Goal: Task Accomplishment & Management: Manage account settings

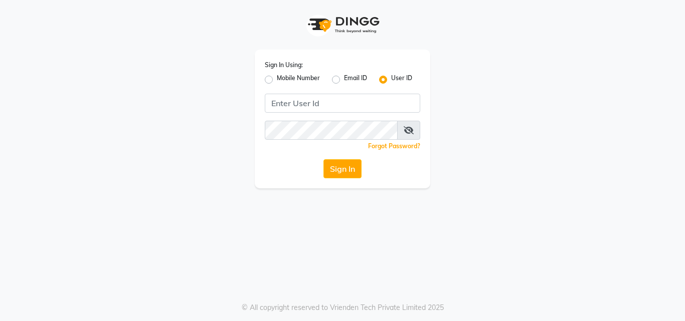
click at [277, 81] on label "Mobile Number" at bounding box center [298, 80] width 43 height 12
click at [277, 80] on input "Mobile Number" at bounding box center [280, 77] width 7 height 7
radio input "true"
radio input "false"
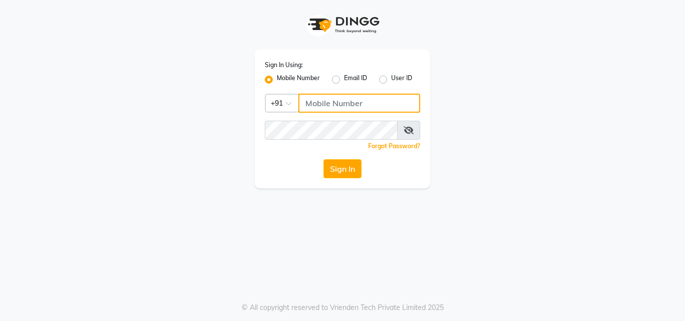
click at [314, 105] on input "Username" at bounding box center [359, 103] width 122 height 19
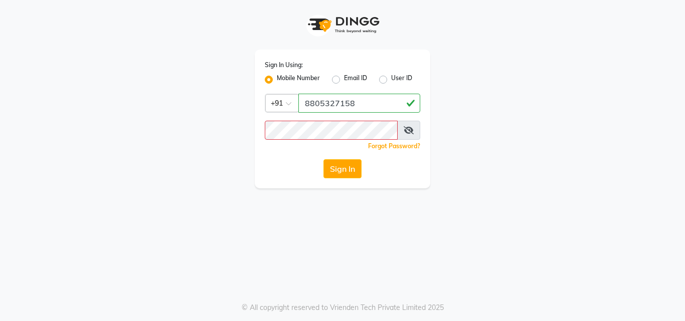
click at [408, 127] on icon at bounding box center [409, 130] width 10 height 8
click at [354, 174] on button "Sign In" at bounding box center [342, 168] width 38 height 19
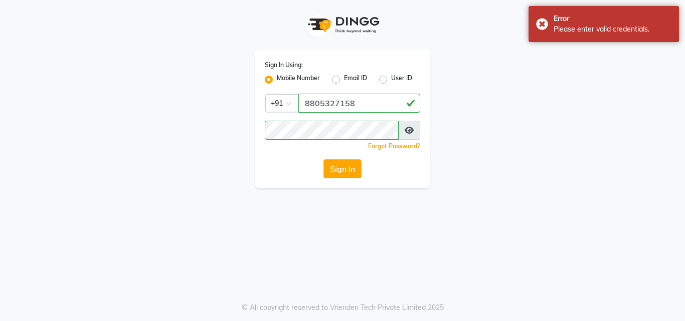
click at [412, 130] on icon at bounding box center [409, 130] width 9 height 8
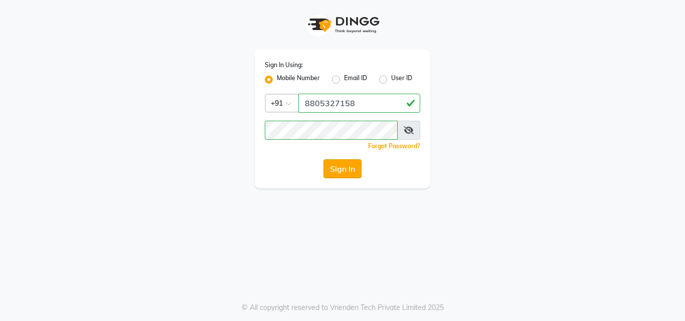
click at [341, 171] on button "Sign In" at bounding box center [342, 168] width 38 height 19
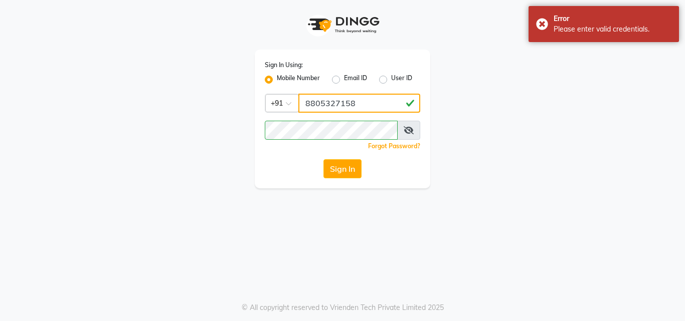
click at [359, 103] on input "8805327158" at bounding box center [359, 103] width 122 height 19
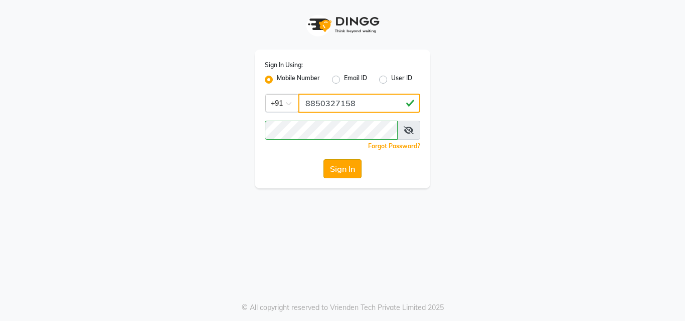
type input "8850327158"
click at [353, 162] on button "Sign In" at bounding box center [342, 168] width 38 height 19
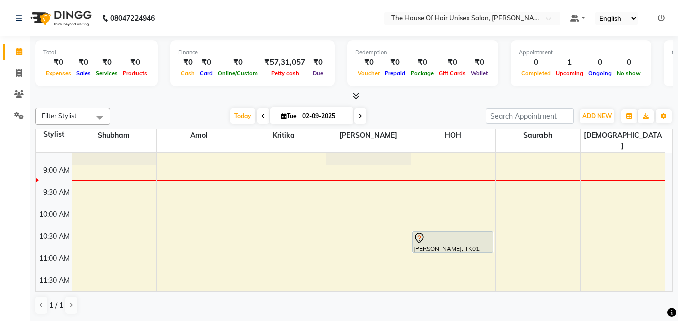
scroll to position [78, 0]
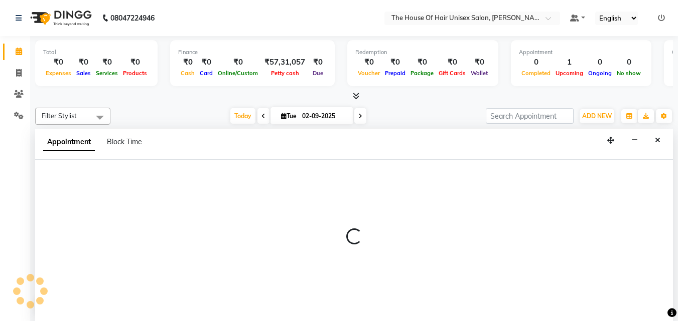
select select "89756"
select select "tentative"
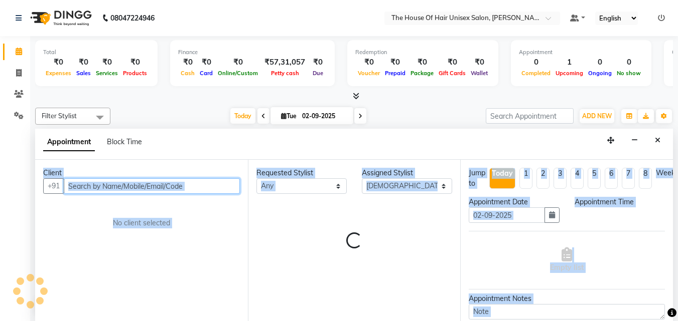
select select "570"
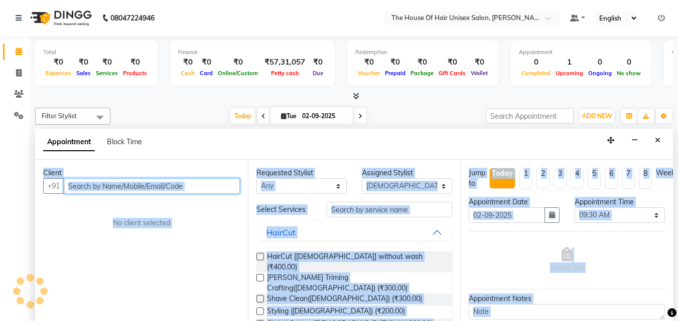
scroll to position [1, 0]
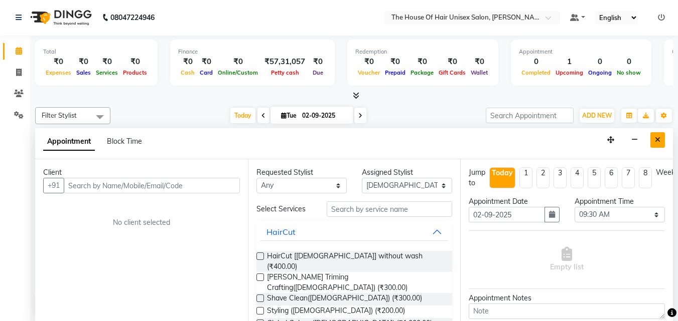
click at [657, 141] on icon "Close" at bounding box center [657, 139] width 6 height 7
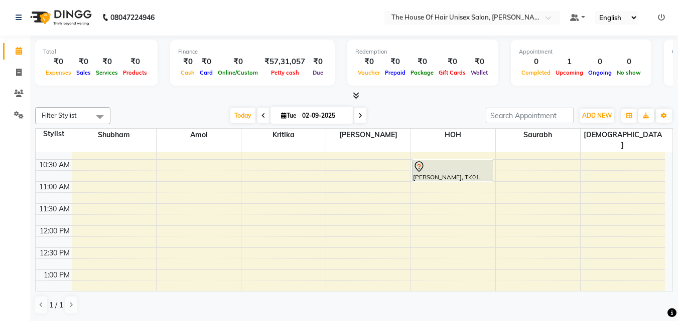
scroll to position [147, 0]
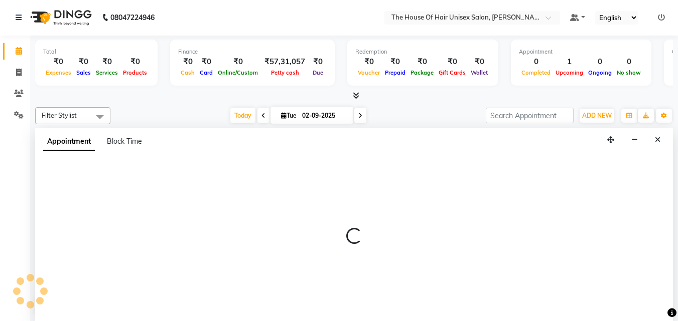
select select "85989"
select select "660"
select select "tentative"
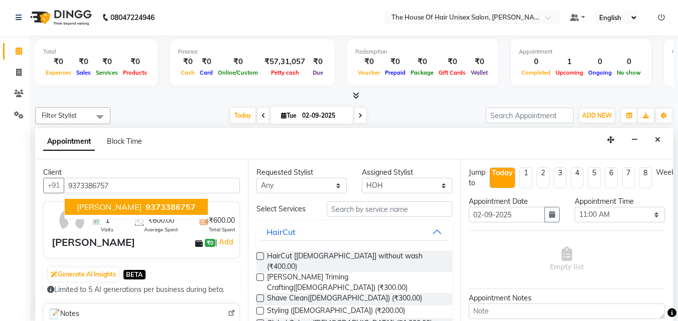
type input "9373386757"
click at [261, 257] on label at bounding box center [260, 257] width 8 height 8
click at [261, 257] on input "checkbox" at bounding box center [259, 257] width 7 height 7
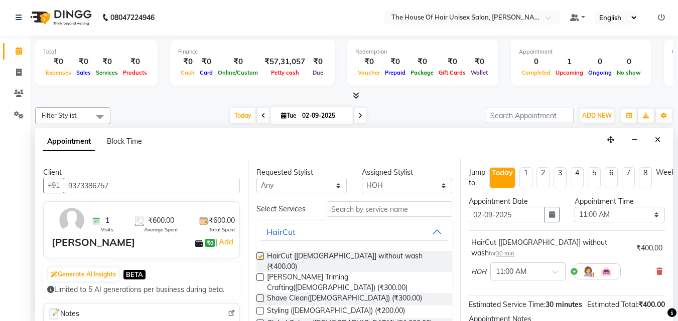
checkbox input "false"
click at [259, 274] on label at bounding box center [260, 278] width 8 height 8
click at [259, 275] on input "checkbox" at bounding box center [259, 278] width 7 height 7
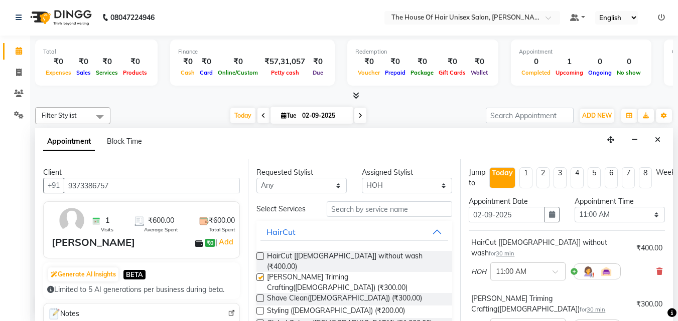
checkbox input "false"
click at [648, 212] on select "Select 08:00 AM 08:15 AM 08:30 AM 08:45 AM 09:00 AM 09:15 AM 09:30 AM 09:45 AM …" at bounding box center [619, 215] width 90 height 16
select select "615"
click at [574, 207] on select "Select 08:00 AM 08:15 AM 08:30 AM 08:45 AM 09:00 AM 09:15 AM 09:30 AM 09:45 AM …" at bounding box center [619, 215] width 90 height 16
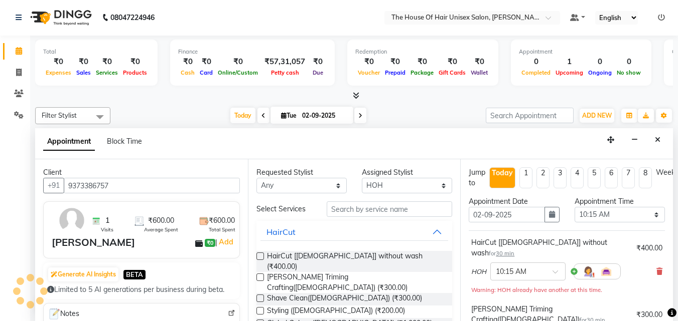
click at [675, 275] on div "Total ₹0 Expenses ₹0 Sales ₹0 Services ₹0 Products Finance ₹0 Cash ₹0 Card ₹0 O…" at bounding box center [353, 179] width 647 height 286
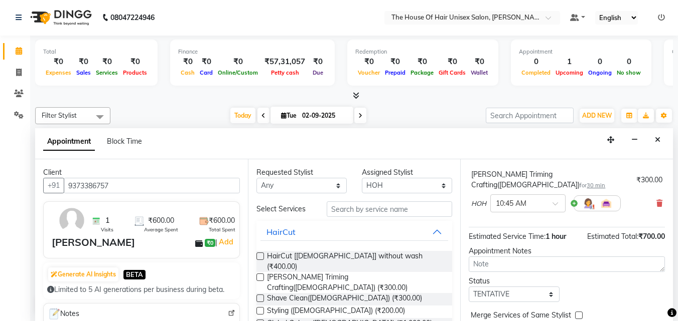
click at [581, 312] on label at bounding box center [579, 316] width 8 height 8
click at [581, 313] on input "checkbox" at bounding box center [578, 316] width 7 height 7
checkbox input "true"
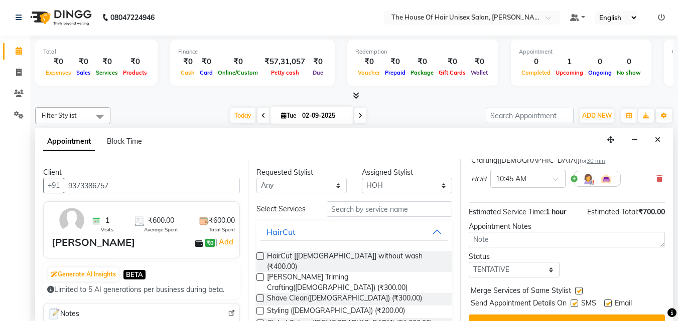
scroll to position [166, 0]
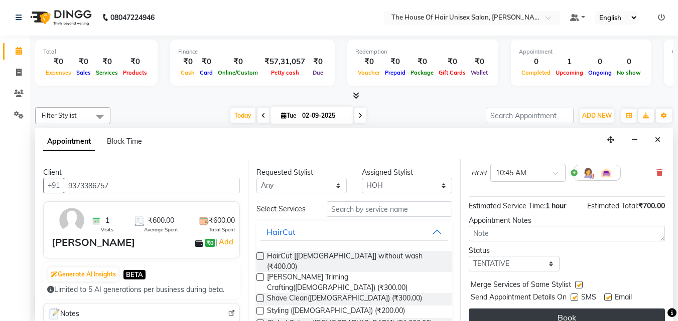
click at [589, 309] on button "Book" at bounding box center [566, 318] width 196 height 18
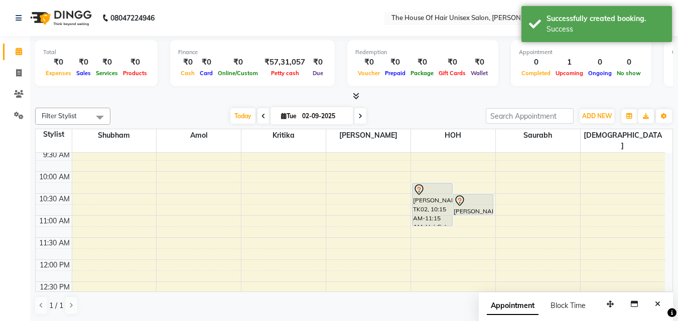
scroll to position [147, 0]
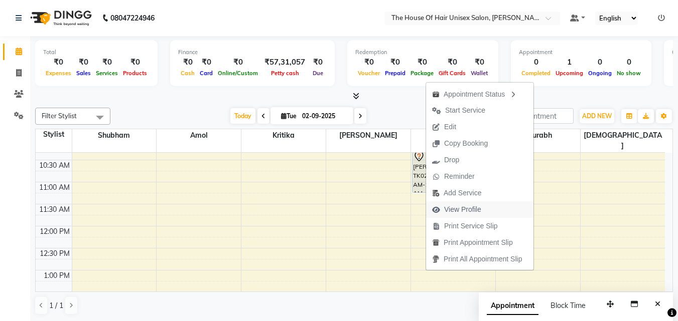
click at [468, 211] on span "View Profile" at bounding box center [462, 210] width 37 height 11
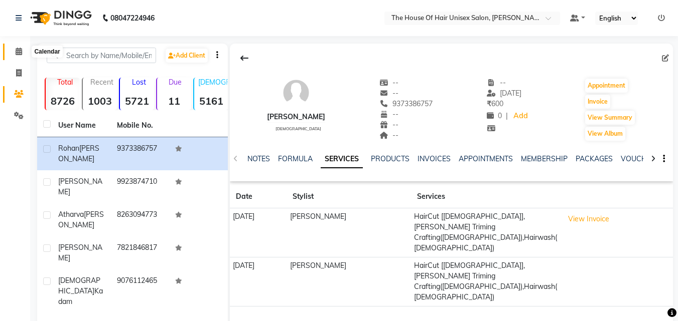
click at [16, 51] on icon at bounding box center [19, 52] width 7 height 8
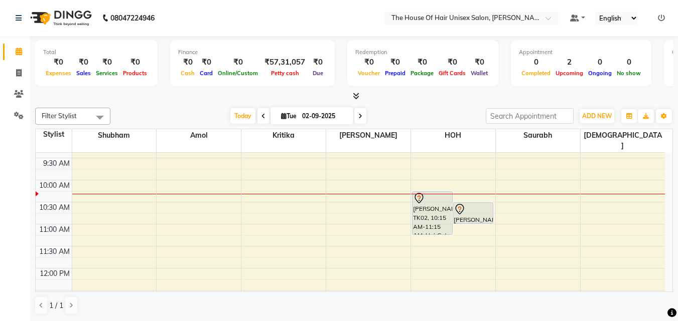
scroll to position [117, 0]
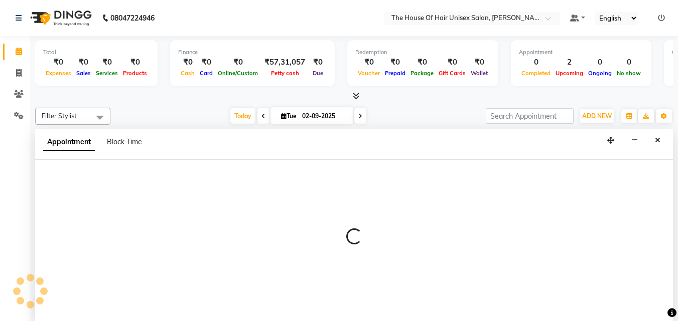
scroll to position [1, 0]
select select "20971"
select select "tentative"
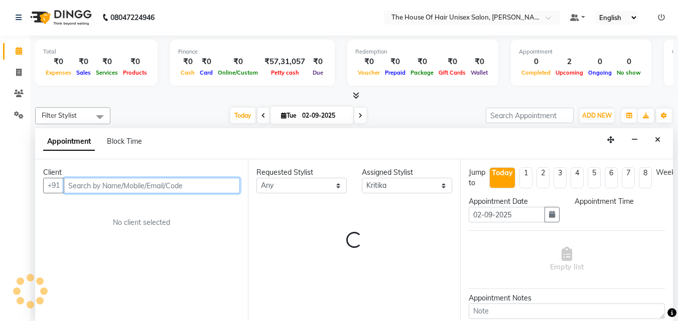
select select "675"
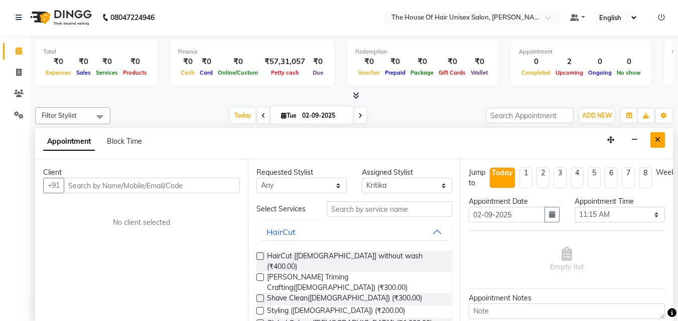
click at [656, 143] on icon "Close" at bounding box center [657, 139] width 6 height 7
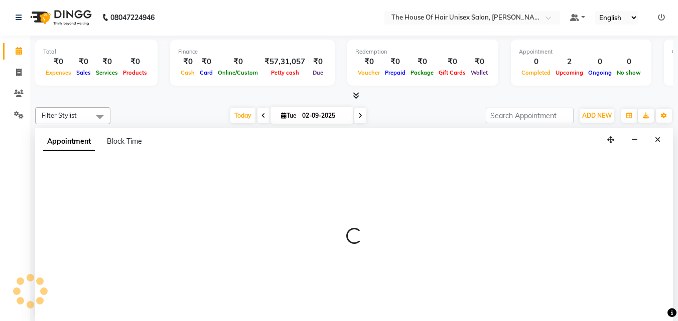
select select "86145"
select select "645"
select select "tentative"
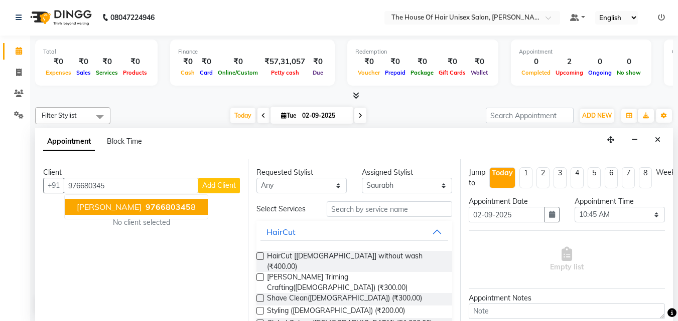
click at [145, 205] on span "976680345" at bounding box center [167, 207] width 45 height 10
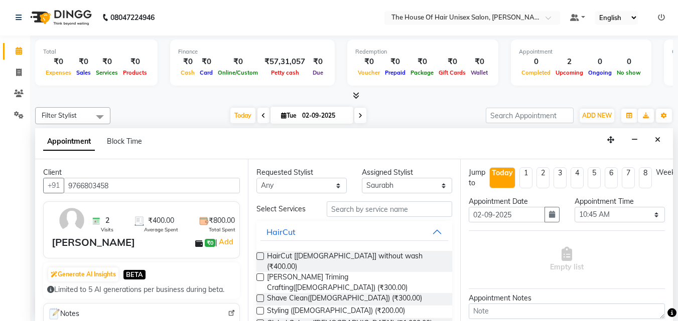
type input "9766803458"
click at [260, 253] on label at bounding box center [260, 257] width 8 height 8
click at [260, 254] on input "checkbox" at bounding box center [259, 257] width 7 height 7
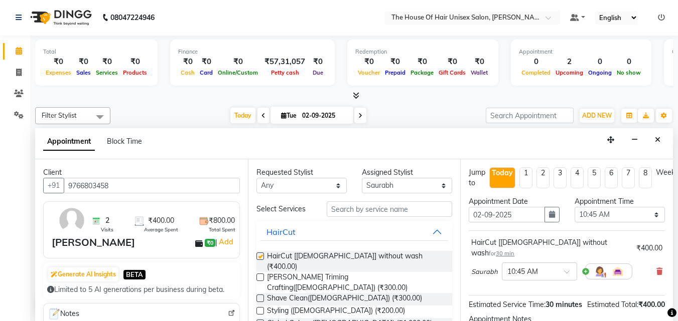
checkbox input "false"
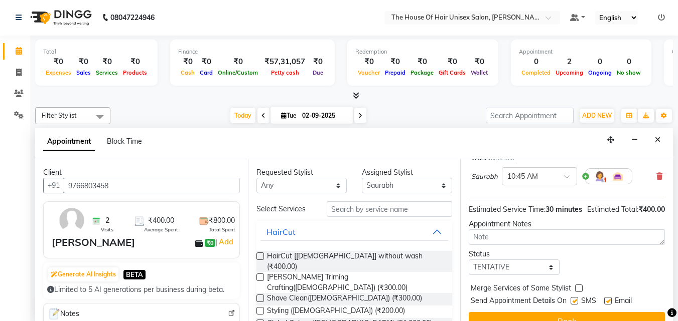
scroll to position [115, 0]
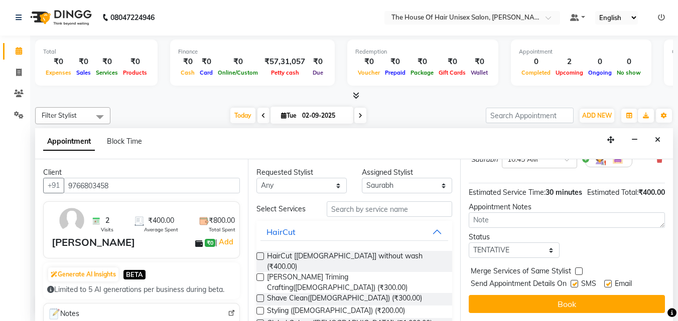
click at [578, 270] on label at bounding box center [579, 272] width 8 height 8
click at [578, 270] on input "checkbox" at bounding box center [578, 272] width 7 height 7
checkbox input "true"
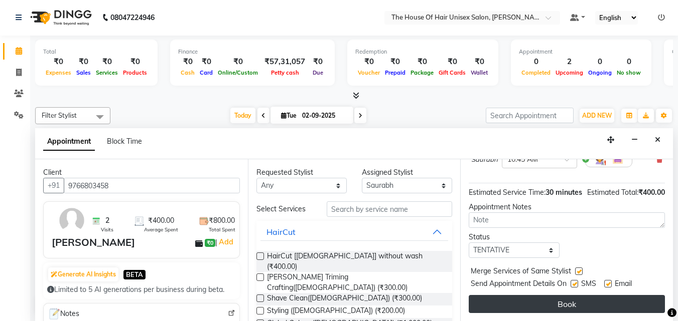
click at [566, 298] on button "Book" at bounding box center [566, 304] width 196 height 18
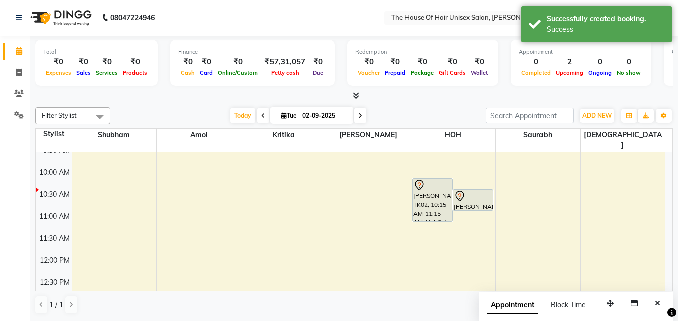
scroll to position [0, 0]
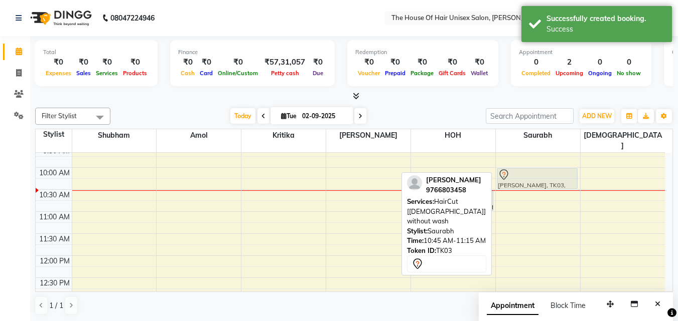
drag, startPoint x: 530, startPoint y: 205, endPoint x: 530, endPoint y: 175, distance: 29.6
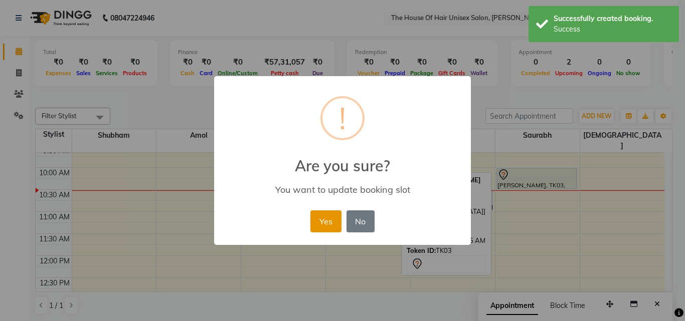
click at [330, 218] on button "Yes" at bounding box center [325, 222] width 31 height 22
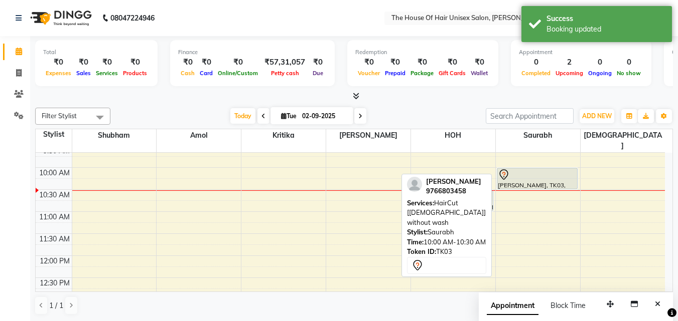
click at [530, 169] on div at bounding box center [537, 175] width 79 height 12
click at [526, 171] on div "[PERSON_NAME], TK03, 10:00 AM-10:30 AM, HairCut [[DEMOGRAPHIC_DATA]] without wa…" at bounding box center [537, 179] width 80 height 21
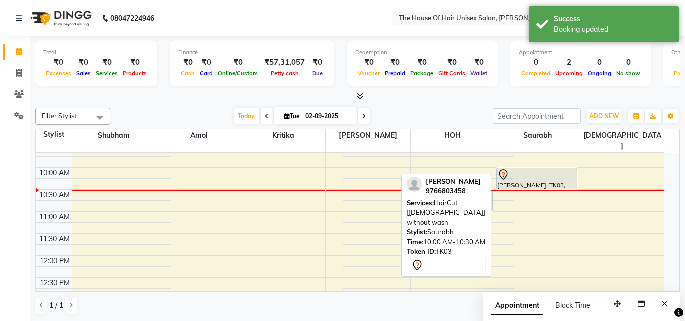
select select "7"
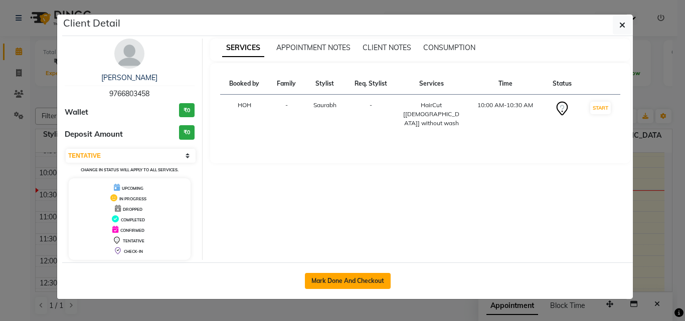
click at [355, 277] on button "Mark Done And Checkout" at bounding box center [348, 281] width 86 height 16
select select "service"
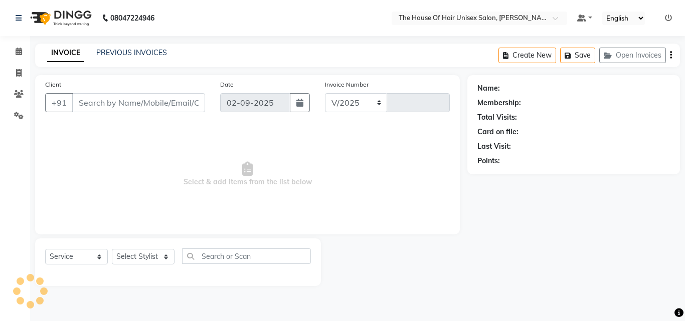
select select "598"
type input "2622"
type input "9766803458"
select select "86145"
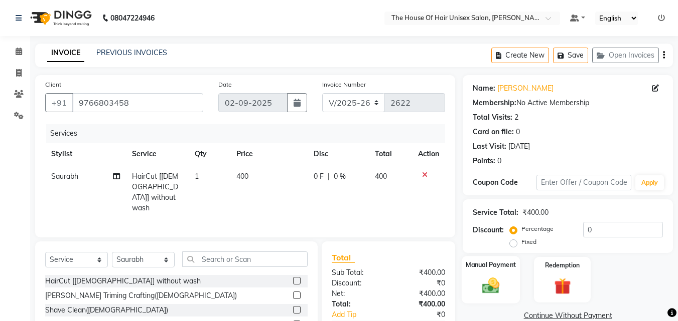
click at [482, 283] on img at bounding box center [490, 286] width 28 height 20
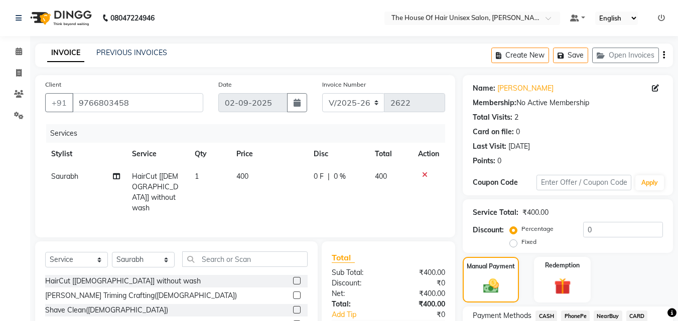
scroll to position [81, 0]
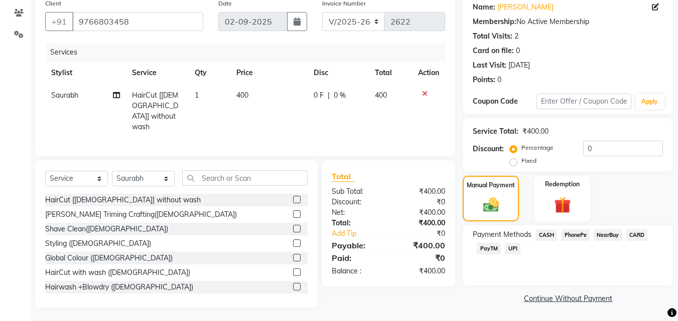
click at [512, 248] on span "UPI" at bounding box center [513, 249] width 16 height 12
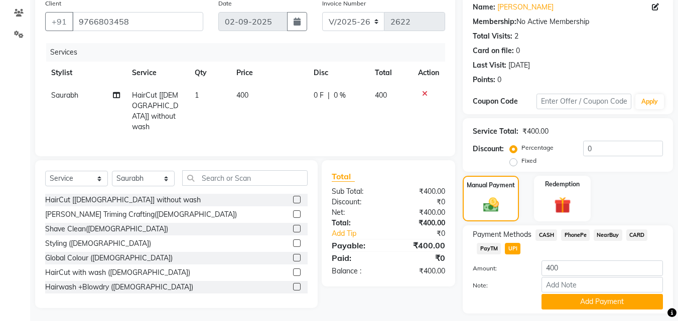
scroll to position [109, 0]
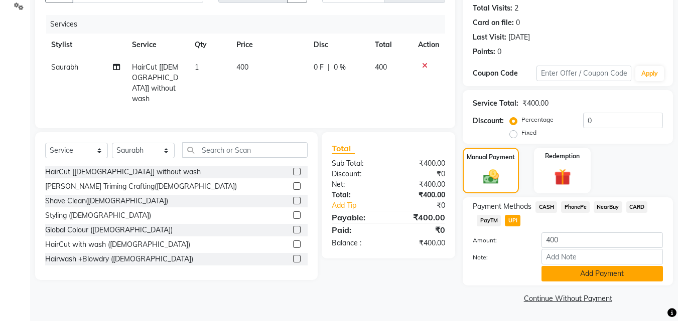
click at [553, 270] on button "Add Payment" at bounding box center [601, 274] width 121 height 16
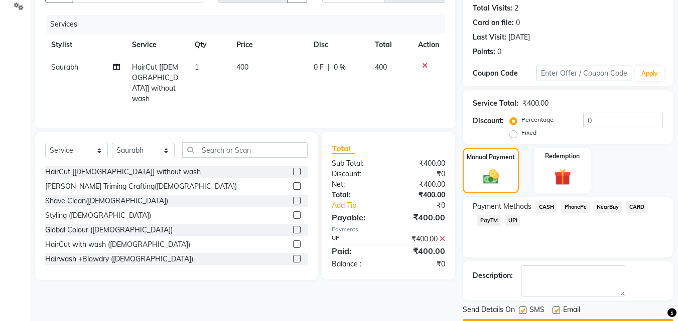
scroll to position [138, 0]
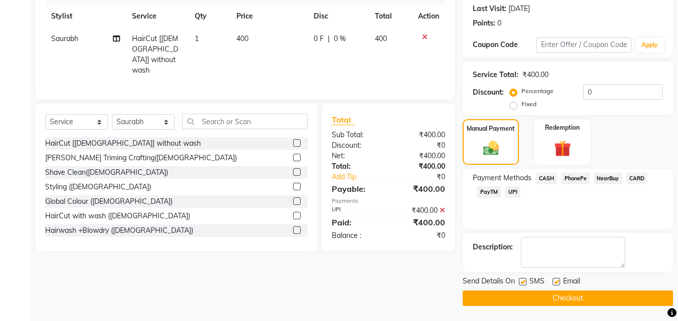
click at [543, 294] on button "Checkout" at bounding box center [567, 299] width 210 height 16
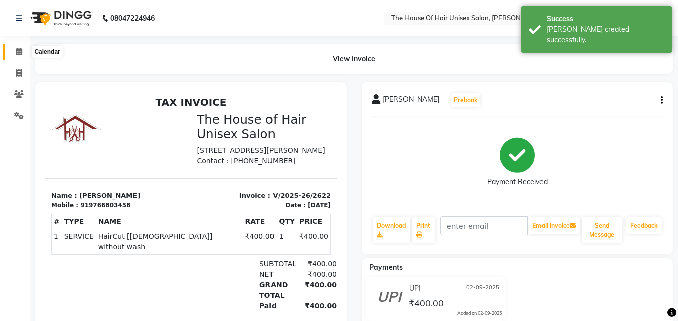
click at [21, 51] on icon at bounding box center [19, 52] width 7 height 8
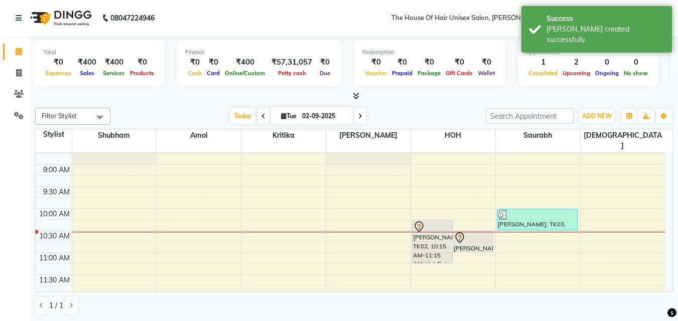
scroll to position [77, 0]
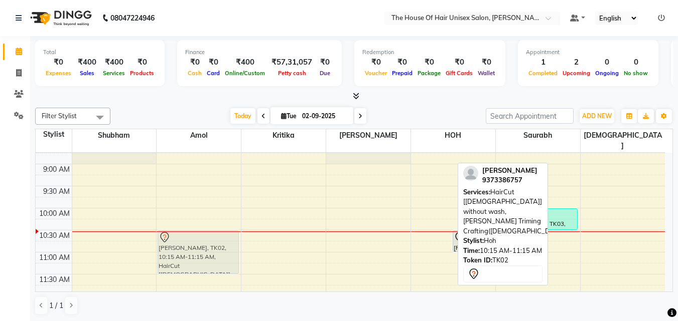
drag, startPoint x: 434, startPoint y: 226, endPoint x: 181, endPoint y: 240, distance: 253.7
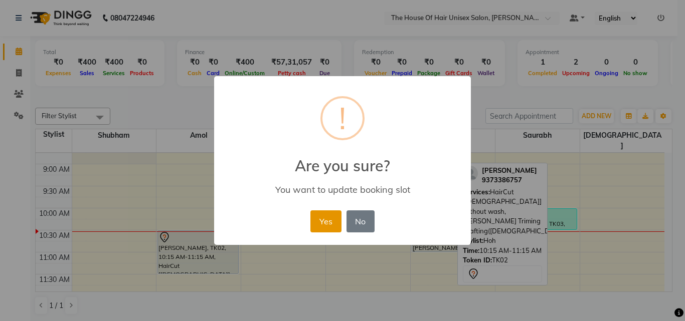
click at [329, 225] on button "Yes" at bounding box center [325, 222] width 31 height 22
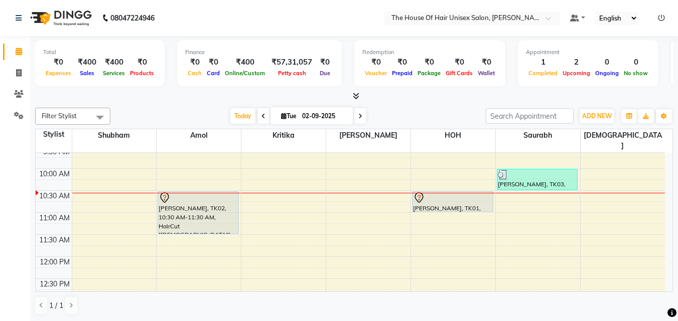
scroll to position [109, 0]
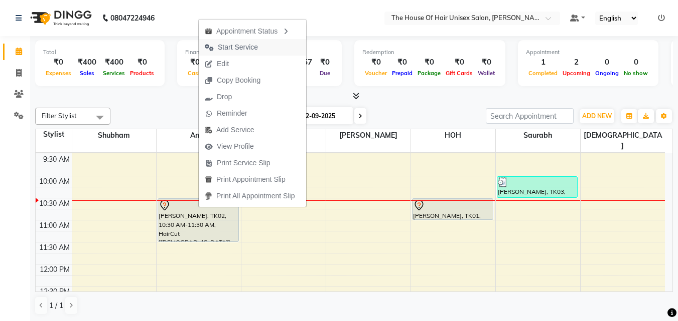
click at [250, 41] on span "Start Service" at bounding box center [231, 47] width 65 height 17
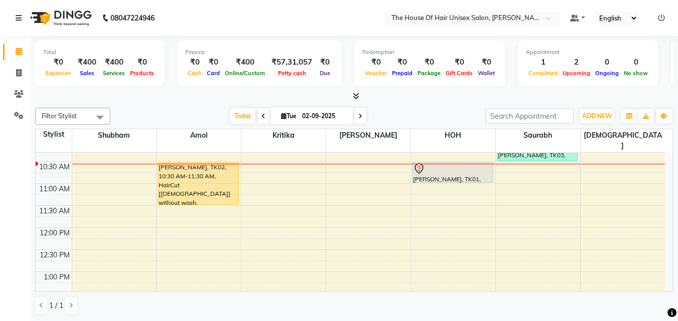
scroll to position [146, 0]
select select "13497"
select select "tentative"
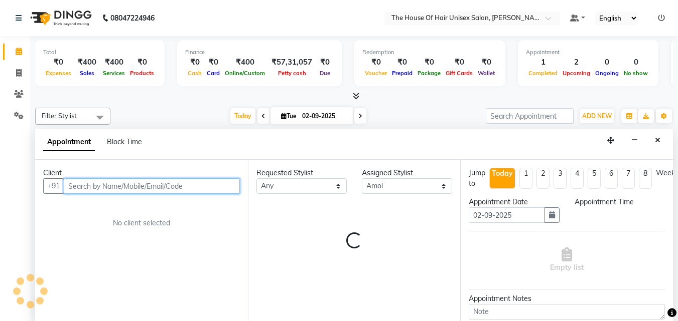
select select "720"
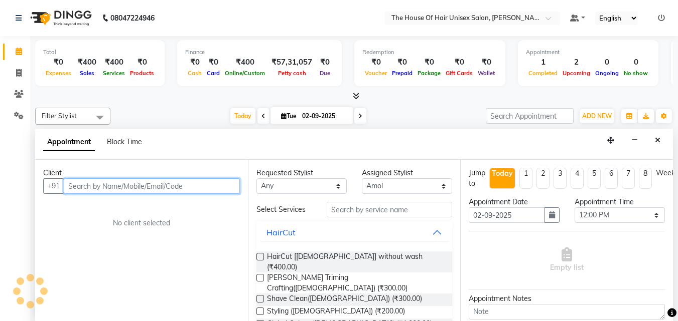
scroll to position [1, 0]
click at [154, 188] on input "text" at bounding box center [152, 186] width 176 height 16
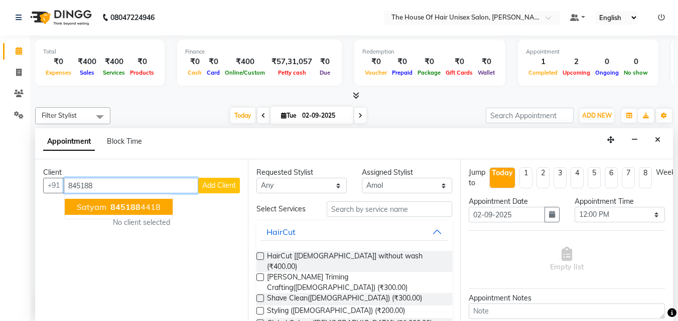
click at [121, 205] on span "845188" at bounding box center [125, 207] width 30 height 10
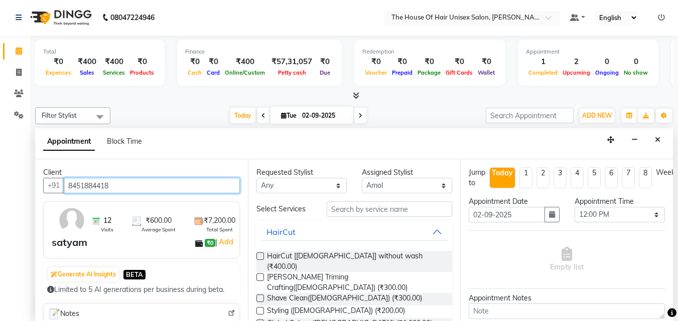
type input "8451884418"
click at [261, 254] on label at bounding box center [260, 257] width 8 height 8
click at [261, 254] on input "checkbox" at bounding box center [259, 257] width 7 height 7
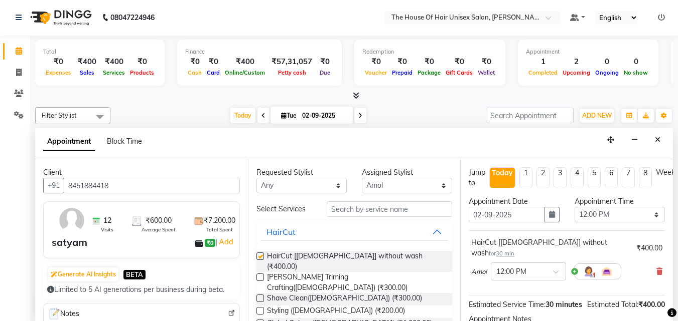
checkbox input "false"
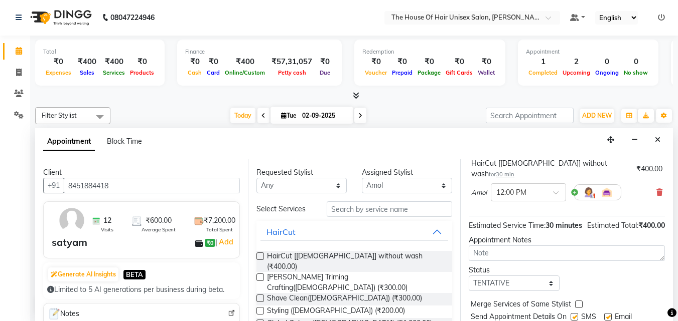
scroll to position [120, 0]
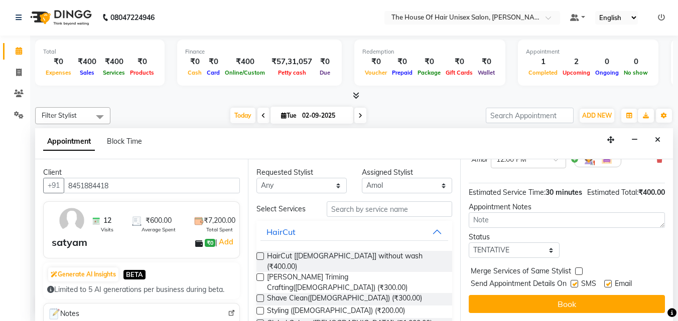
click at [578, 268] on label at bounding box center [579, 272] width 8 height 8
click at [578, 269] on input "checkbox" at bounding box center [578, 272] width 7 height 7
checkbox input "true"
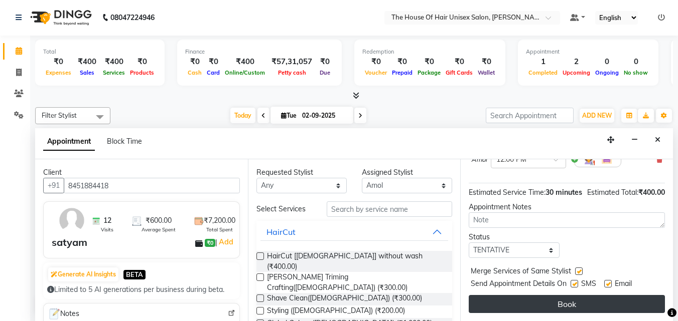
click at [573, 295] on button "Book" at bounding box center [566, 304] width 196 height 18
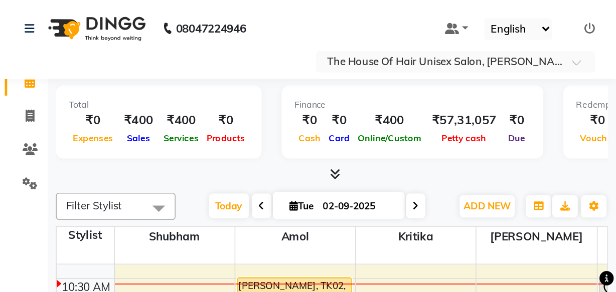
scroll to position [145, 0]
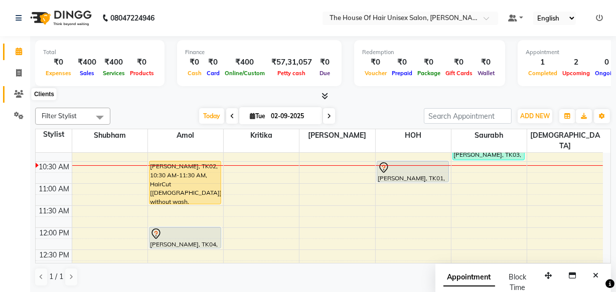
click at [16, 93] on icon at bounding box center [19, 94] width 10 height 8
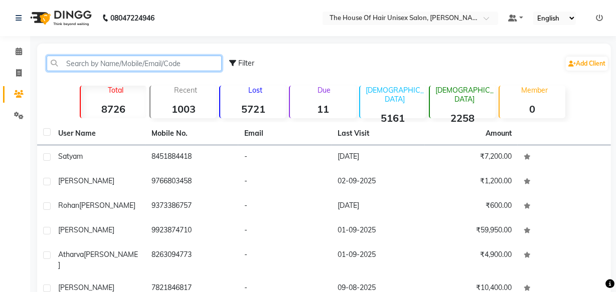
click at [93, 62] on input "text" at bounding box center [134, 64] width 175 height 16
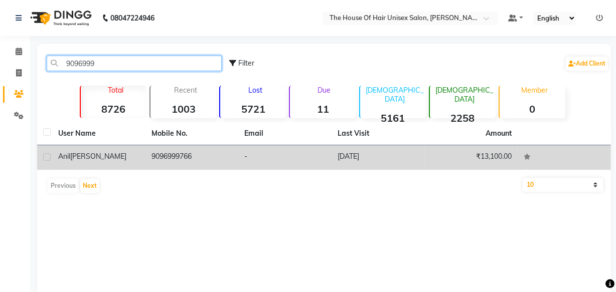
type input "9096999"
click at [168, 160] on td "9096999766" at bounding box center [191, 157] width 93 height 25
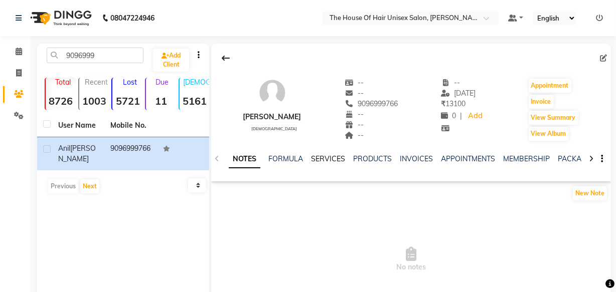
click at [324, 155] on link "SERVICES" at bounding box center [328, 158] width 34 height 9
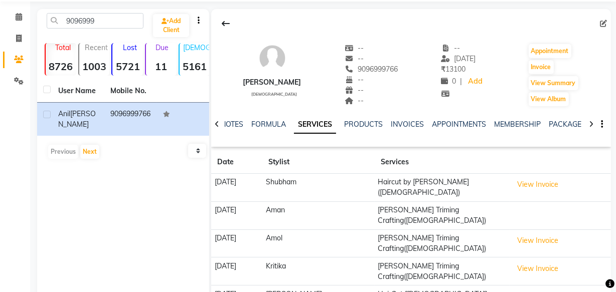
scroll to position [34, 0]
click at [20, 16] on icon at bounding box center [19, 18] width 7 height 8
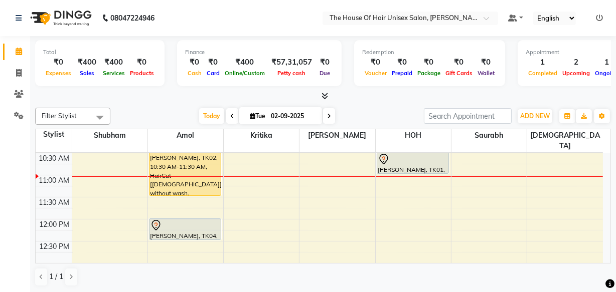
scroll to position [158, 0]
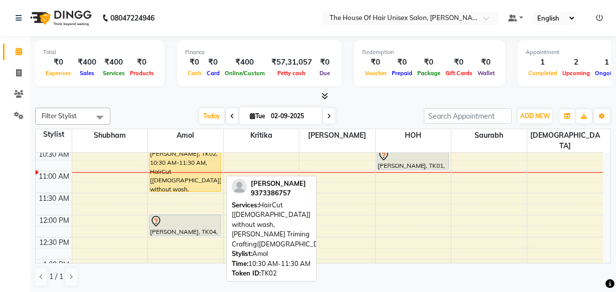
click at [178, 153] on div "rohan khopade, TK02, 10:30 AM-11:30 AM, HairCut [Male] without wash,Beard Trimi…" at bounding box center [185, 170] width 72 height 43
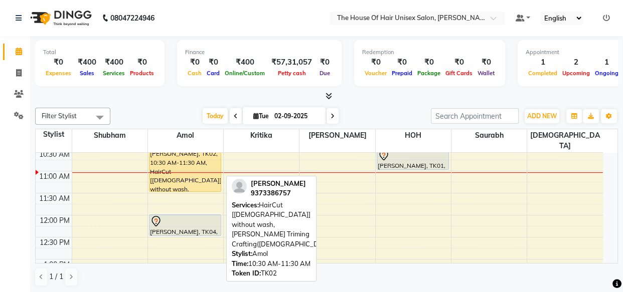
select select "1"
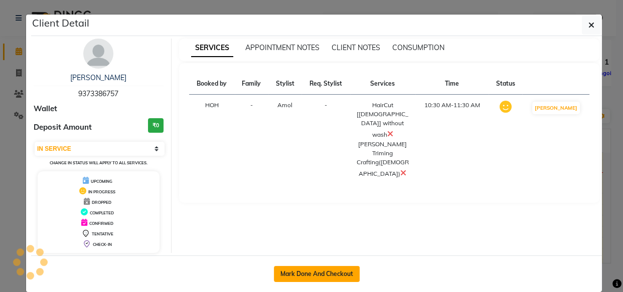
click at [311, 271] on button "Mark Done And Checkout" at bounding box center [317, 274] width 86 height 16
select select "598"
select select "service"
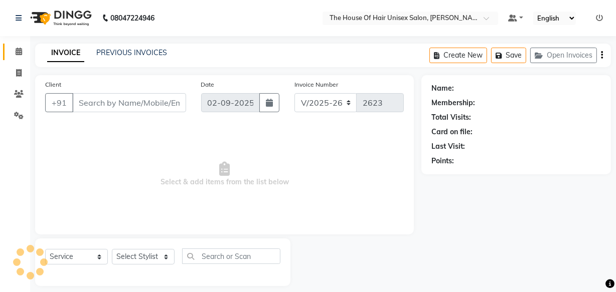
type input "9373386757"
select select "13497"
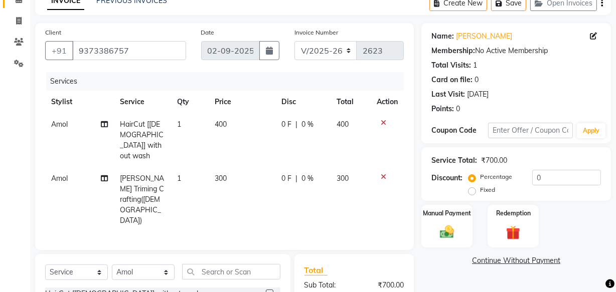
scroll to position [117, 0]
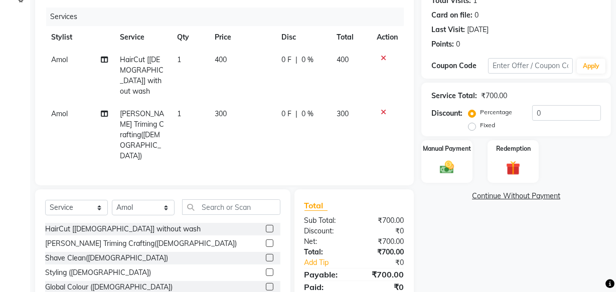
click at [382, 57] on icon at bounding box center [384, 58] width 6 height 7
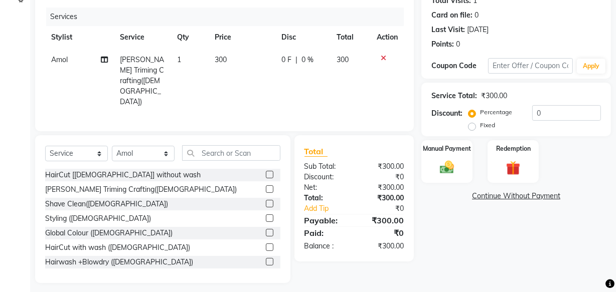
scroll to position [110, 0]
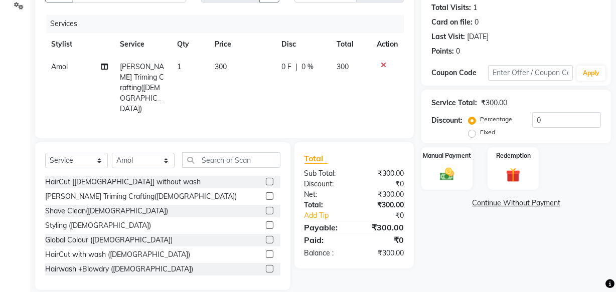
click at [340, 65] on span "300" at bounding box center [343, 66] width 12 height 9
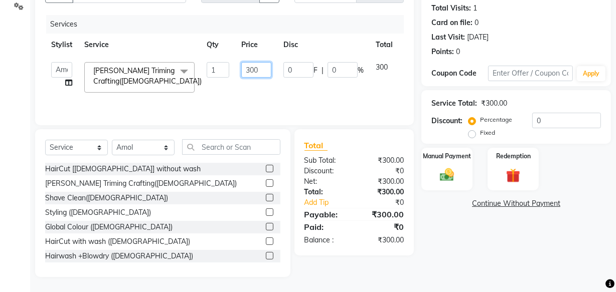
click at [249, 69] on input "300" at bounding box center [256, 70] width 30 height 16
type input "400"
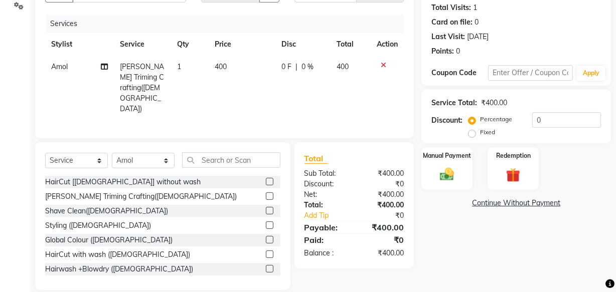
click at [362, 119] on div "Client +91 9373386757 Date 02-09-2025 Invoice Number V/2025 V/2025-26 2623 Serv…" at bounding box center [224, 51] width 379 height 173
click at [445, 172] on img at bounding box center [447, 174] width 24 height 17
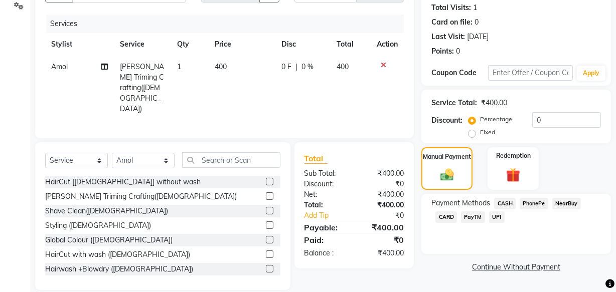
click at [493, 218] on span "UPI" at bounding box center [497, 218] width 16 height 12
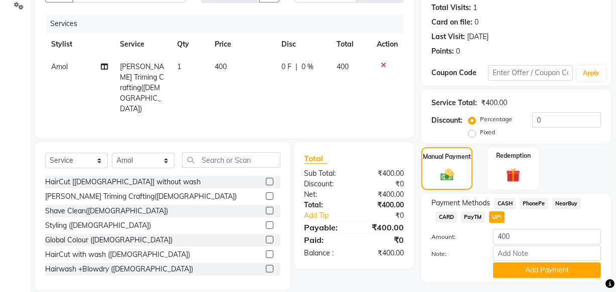
scroll to position [135, 0]
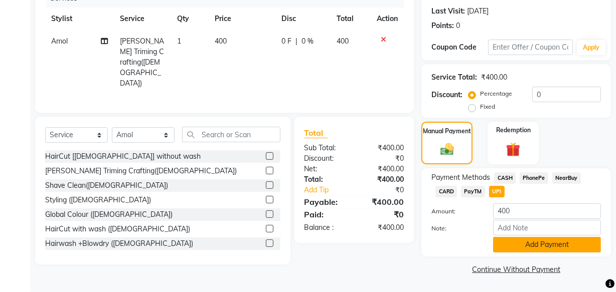
click at [539, 242] on button "Add Payment" at bounding box center [547, 245] width 108 height 16
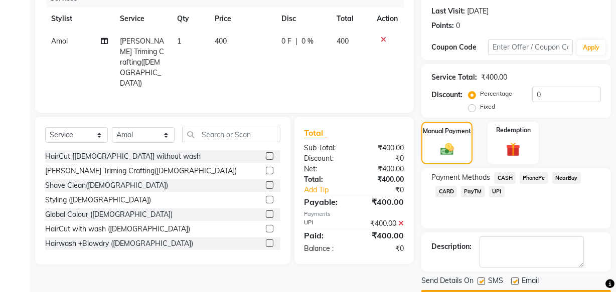
scroll to position [163, 0]
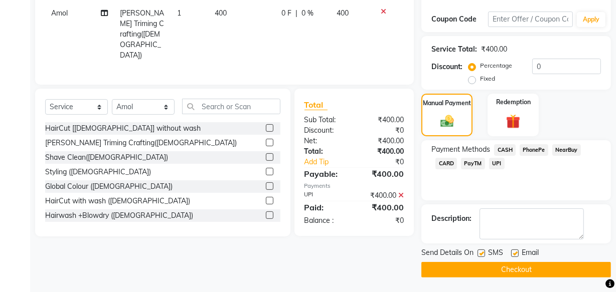
click at [528, 267] on button "Checkout" at bounding box center [516, 270] width 190 height 16
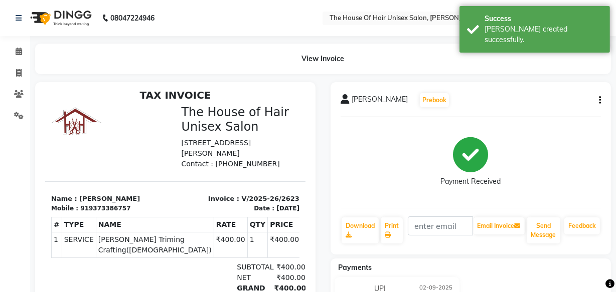
scroll to position [8, 0]
click at [16, 51] on icon at bounding box center [19, 52] width 7 height 8
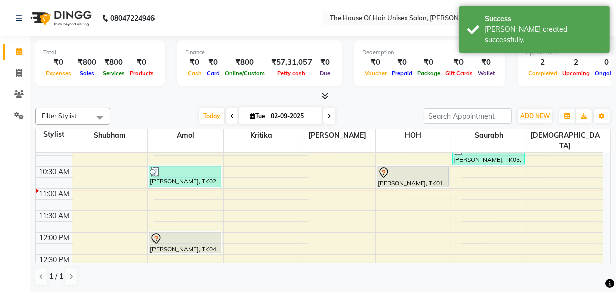
scroll to position [143, 0]
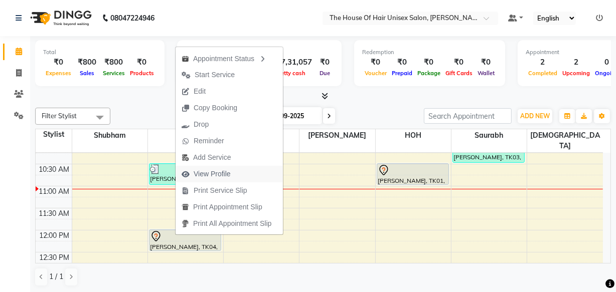
click at [204, 173] on span "View Profile" at bounding box center [212, 174] width 37 height 11
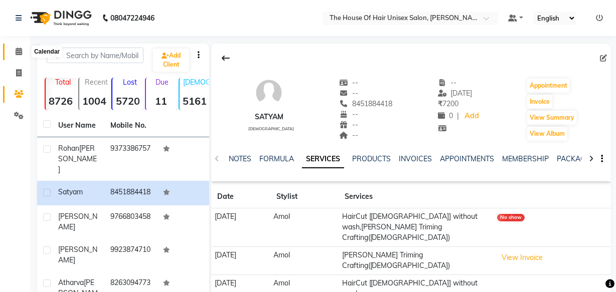
click at [17, 50] on icon at bounding box center [19, 52] width 7 height 8
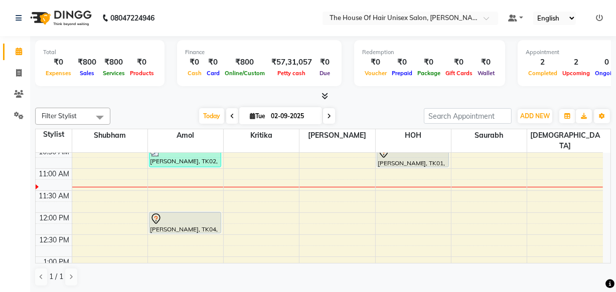
scroll to position [160, 0]
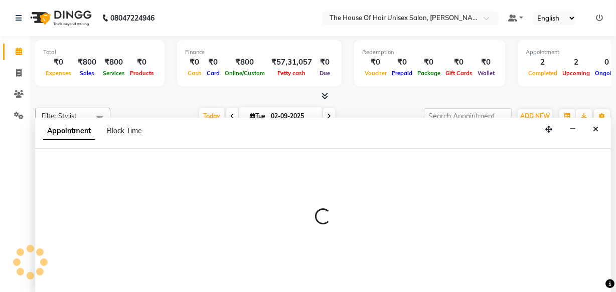
scroll to position [0, 0]
select select "85989"
select select "tentative"
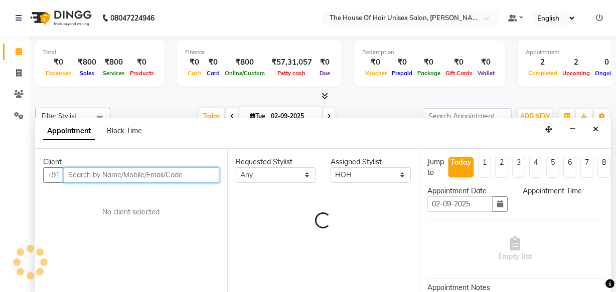
select select "690"
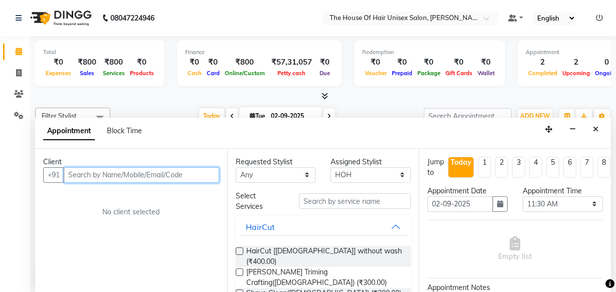
click at [186, 177] on input "text" at bounding box center [141, 176] width 155 height 16
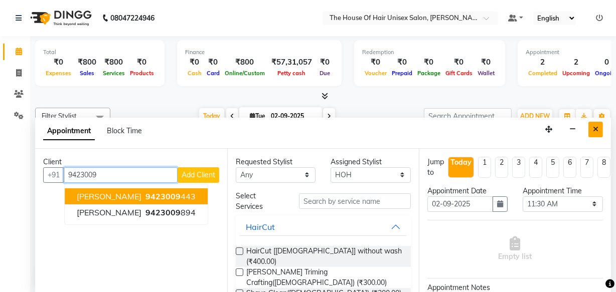
type input "9423009"
click at [593, 126] on icon "Close" at bounding box center [596, 129] width 6 height 7
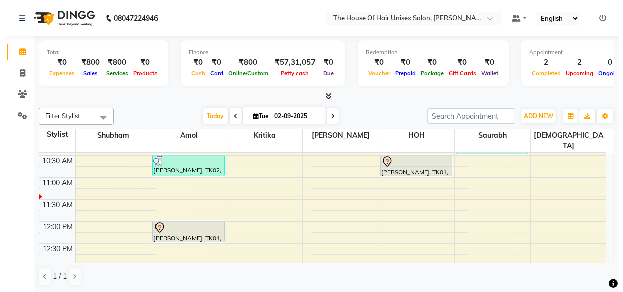
scroll to position [152, 0]
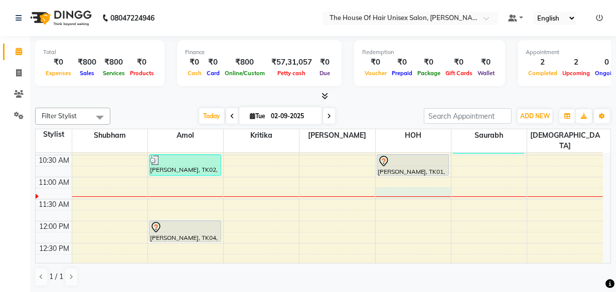
select select "85989"
select select "tentative"
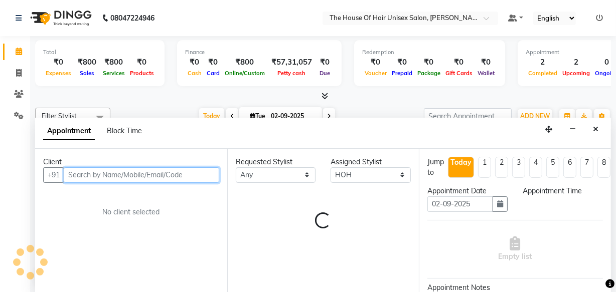
select select "675"
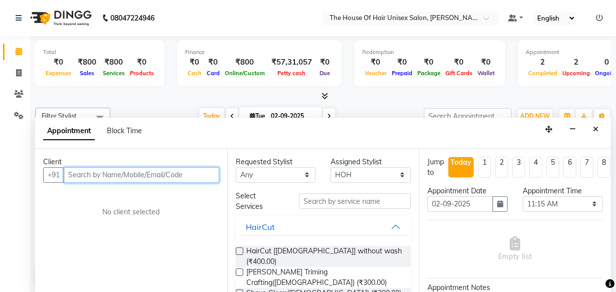
click at [130, 171] on input "text" at bounding box center [141, 176] width 155 height 16
type input "9423009989"
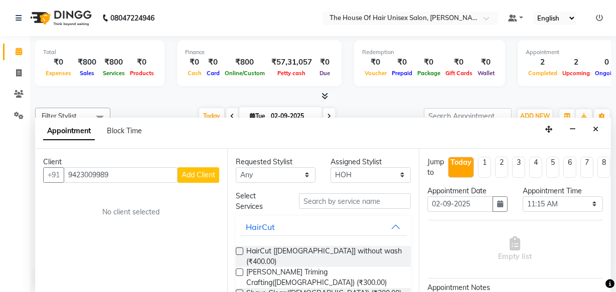
click at [201, 173] on span "Add Client" at bounding box center [199, 175] width 34 height 9
select select "22"
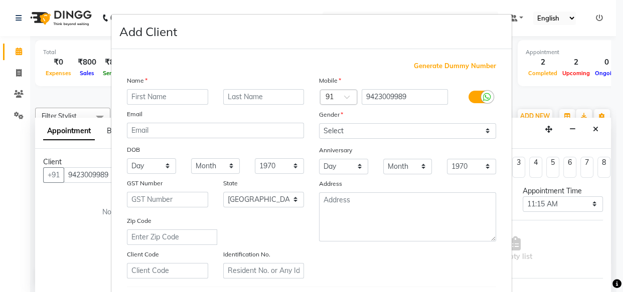
click at [174, 100] on input "text" at bounding box center [167, 97] width 81 height 16
type input "siya"
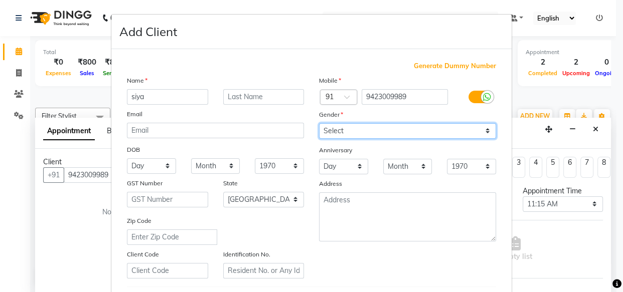
click at [342, 131] on select "Select [DEMOGRAPHIC_DATA] [DEMOGRAPHIC_DATA] Other Prefer Not To Say" at bounding box center [407, 131] width 177 height 16
select select "[DEMOGRAPHIC_DATA]"
click at [319, 123] on select "Select [DEMOGRAPHIC_DATA] [DEMOGRAPHIC_DATA] Other Prefer Not To Say" at bounding box center [407, 131] width 177 height 16
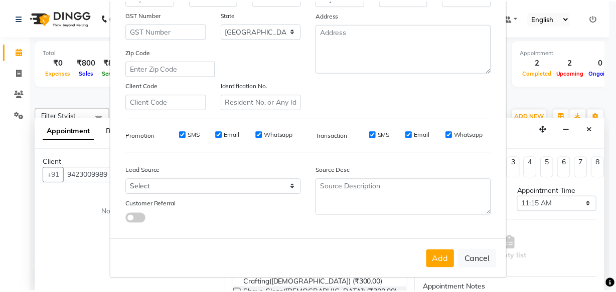
scroll to position [170, 0]
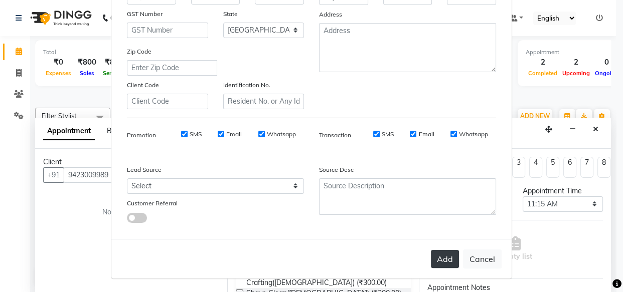
click at [446, 264] on button "Add" at bounding box center [445, 259] width 28 height 18
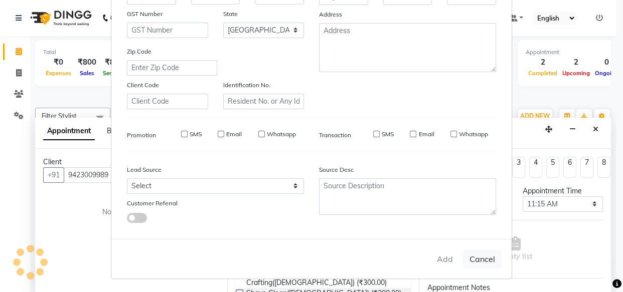
select select
select select "null"
select select
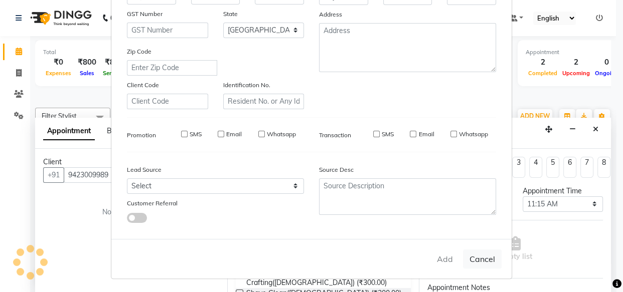
select select
checkbox input "false"
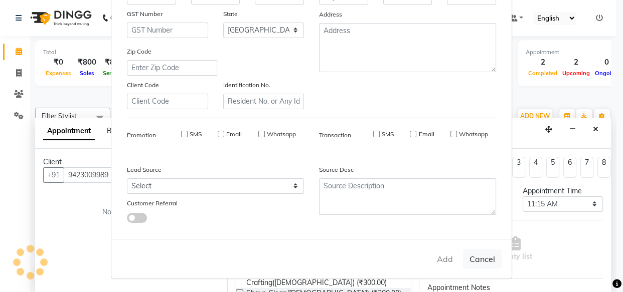
checkbox input "false"
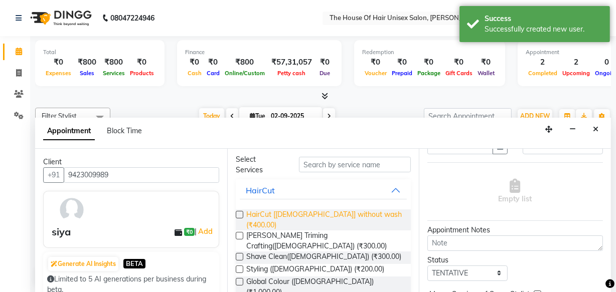
scroll to position [40, 0]
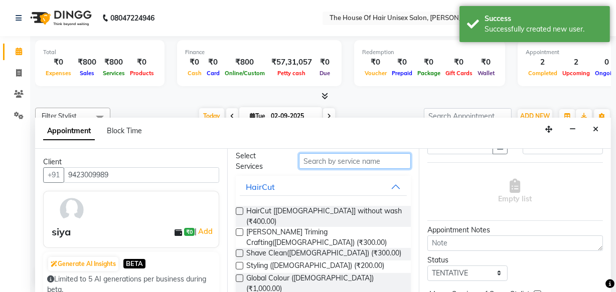
click at [329, 161] on input "text" at bounding box center [355, 161] width 112 height 16
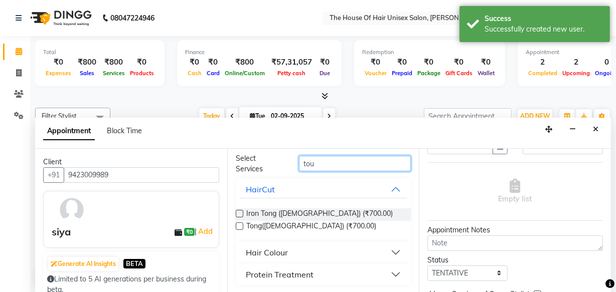
scroll to position [19, 0]
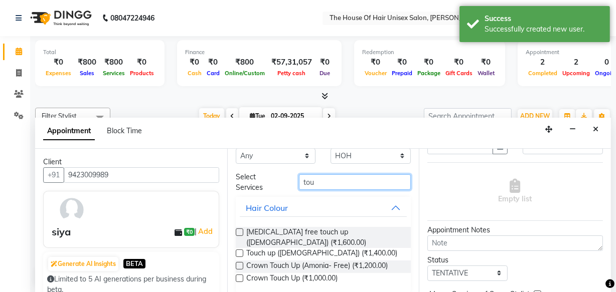
type input "tou"
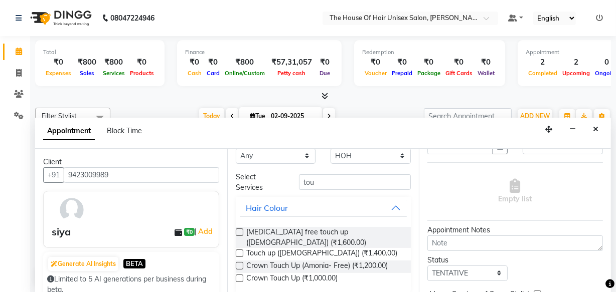
click at [239, 250] on label at bounding box center [240, 254] width 8 height 8
click at [239, 251] on input "checkbox" at bounding box center [239, 254] width 7 height 7
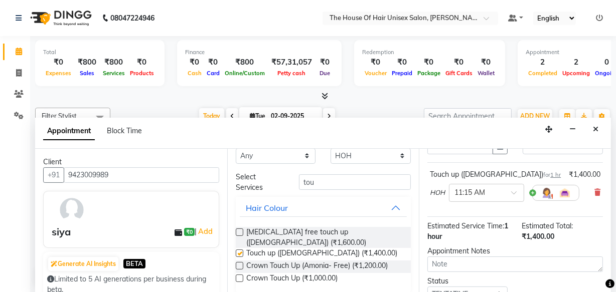
checkbox input "false"
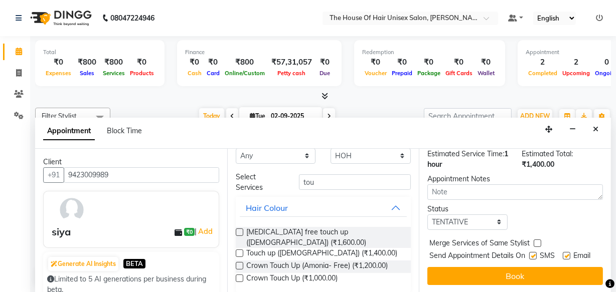
scroll to position [145, 0]
click at [537, 240] on label at bounding box center [538, 244] width 8 height 8
click at [537, 241] on input "checkbox" at bounding box center [537, 244] width 7 height 7
checkbox input "true"
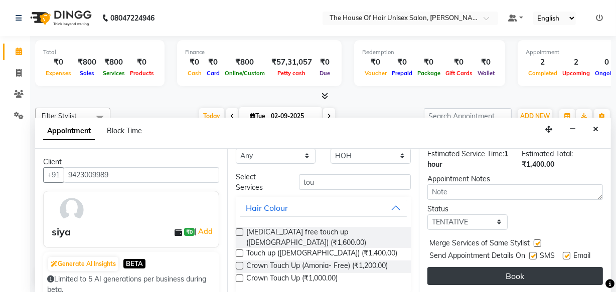
click at [516, 268] on button "Book" at bounding box center [515, 276] width 176 height 18
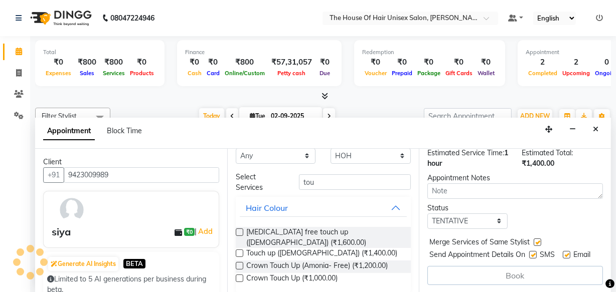
scroll to position [0, 0]
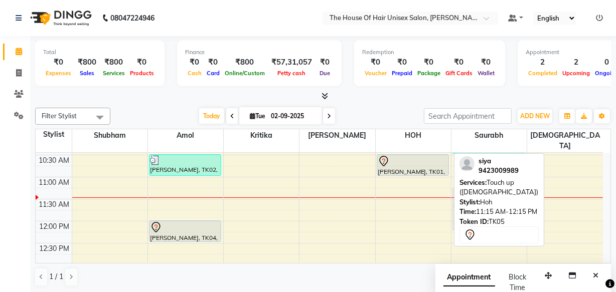
drag, startPoint x: 397, startPoint y: 190, endPoint x: 465, endPoint y: 194, distance: 67.8
click at [465, 194] on div "Filter Stylist Select All Amol david kumar HOH Kritika Saurabh Shubham VAIBHAV …" at bounding box center [323, 197] width 576 height 187
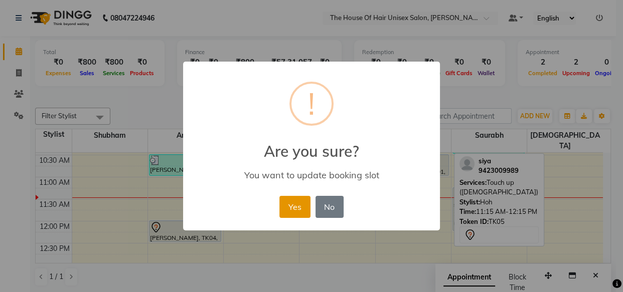
click at [294, 208] on button "Yes" at bounding box center [294, 207] width 31 height 22
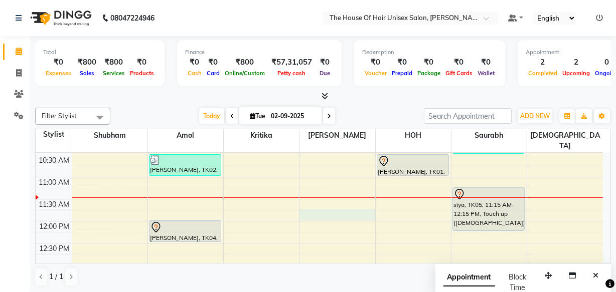
select select "42814"
select select "tentative"
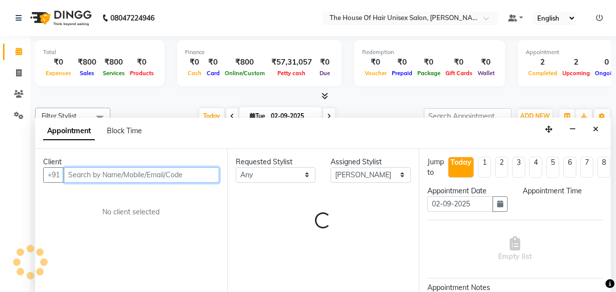
select select "705"
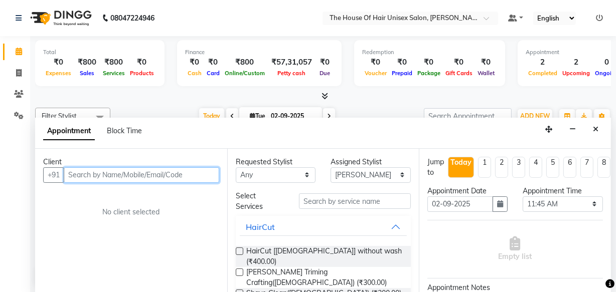
click at [192, 173] on input "text" at bounding box center [141, 176] width 155 height 16
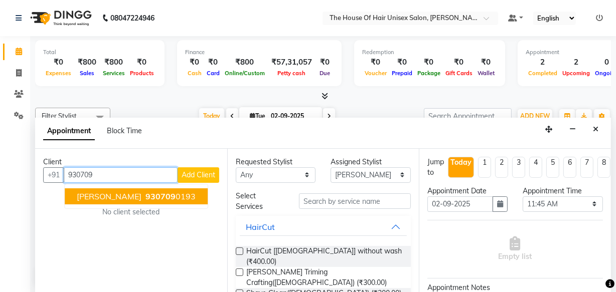
click at [172, 195] on ngb-highlight "930709 0193" at bounding box center [169, 197] width 52 height 10
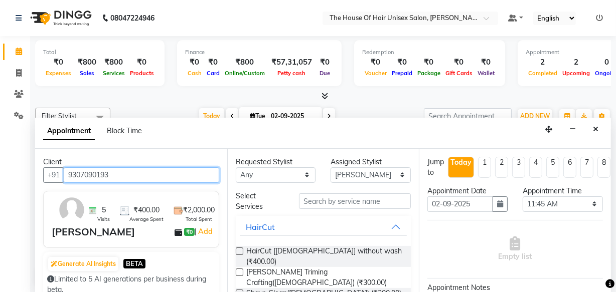
type input "9307090193"
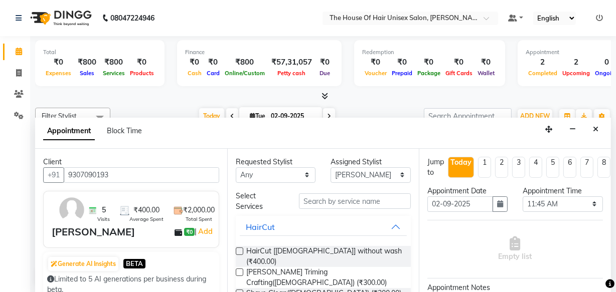
click at [238, 251] on label at bounding box center [240, 252] width 8 height 8
click at [238, 251] on input "checkbox" at bounding box center [239, 252] width 7 height 7
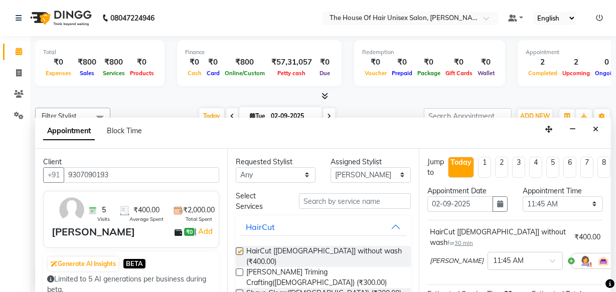
checkbox input "false"
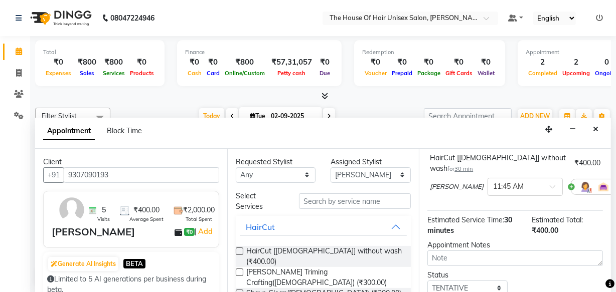
scroll to position [110, 0]
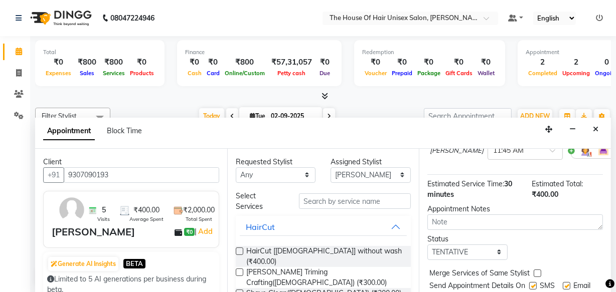
click at [535, 270] on label at bounding box center [538, 274] width 8 height 8
click at [535, 271] on input "checkbox" at bounding box center [537, 274] width 7 height 7
checkbox input "true"
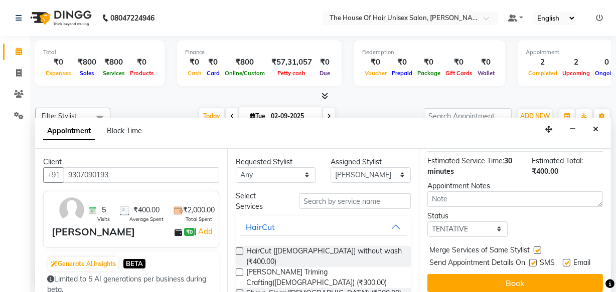
scroll to position [146, 0]
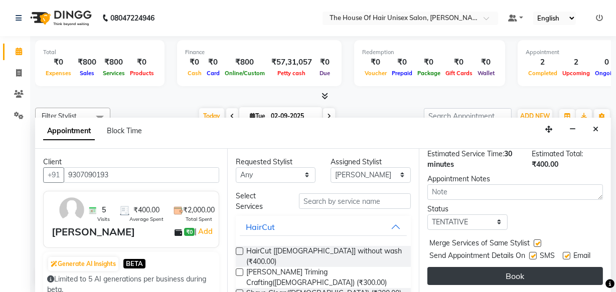
click at [509, 268] on button "Book" at bounding box center [515, 276] width 176 height 18
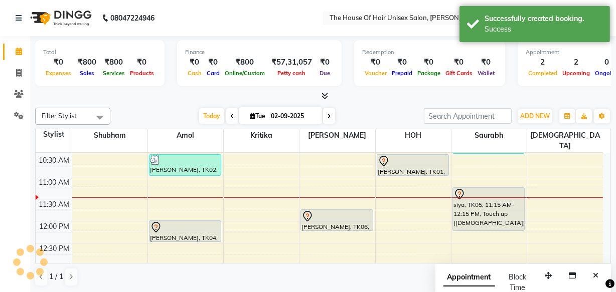
scroll to position [0, 0]
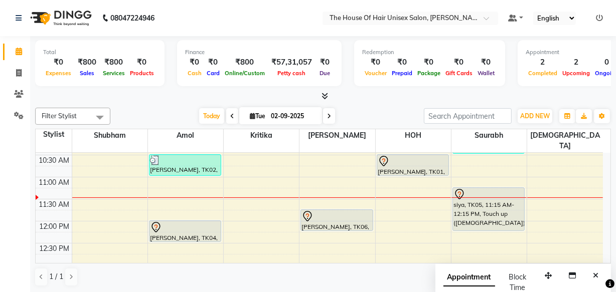
select select "85989"
select select "tentative"
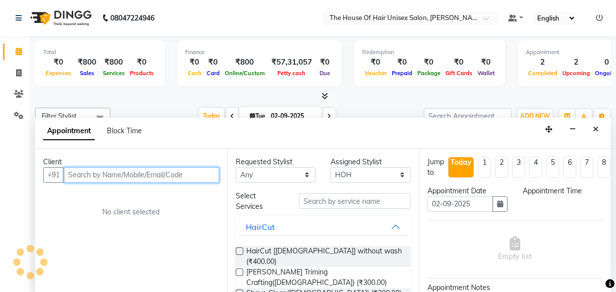
select select "690"
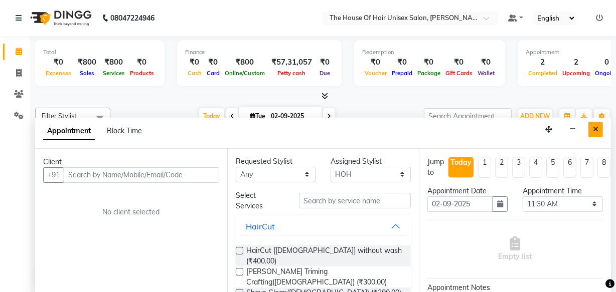
click at [596, 126] on icon "Close" at bounding box center [596, 129] width 6 height 7
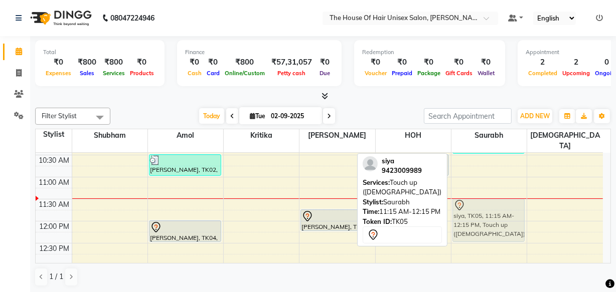
drag, startPoint x: 483, startPoint y: 190, endPoint x: 483, endPoint y: 204, distance: 13.5
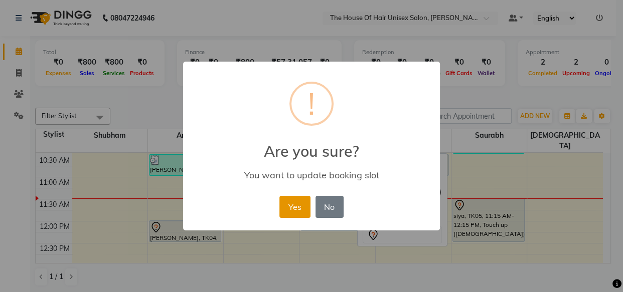
click at [301, 203] on button "Yes" at bounding box center [294, 207] width 31 height 22
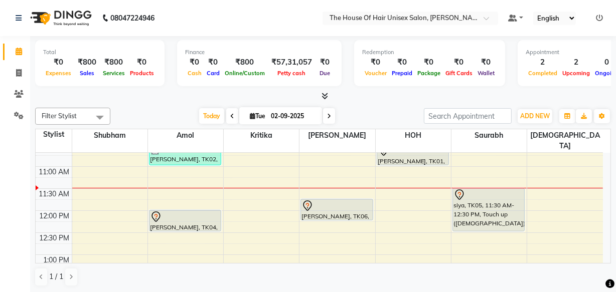
scroll to position [163, 0]
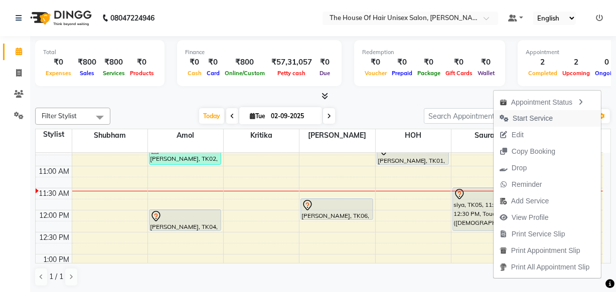
click at [520, 117] on span "Start Service" at bounding box center [533, 118] width 40 height 11
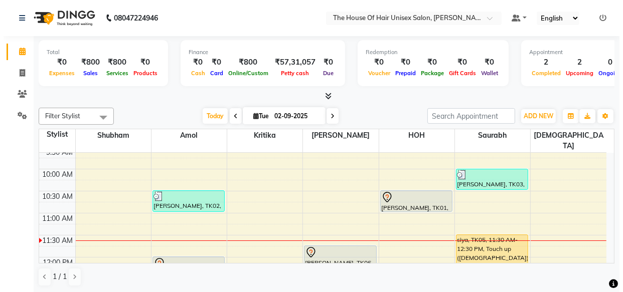
scroll to position [121, 0]
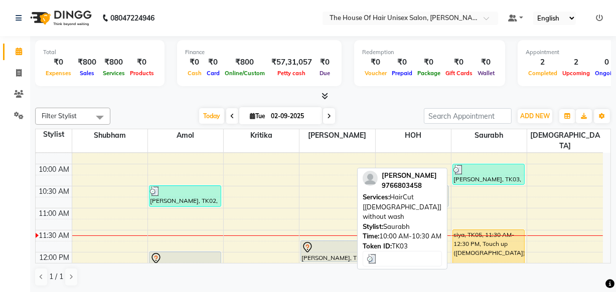
click at [475, 164] on div "[PERSON_NAME], TK03, 10:00 AM-10:30 AM, HairCut [[DEMOGRAPHIC_DATA]] without wa…" at bounding box center [489, 174] width 72 height 20
select select "3"
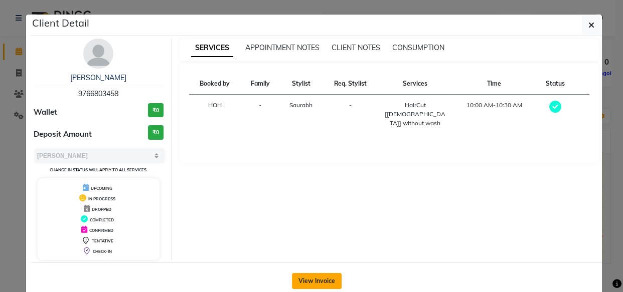
click at [316, 276] on button "View Invoice" at bounding box center [317, 281] width 50 height 16
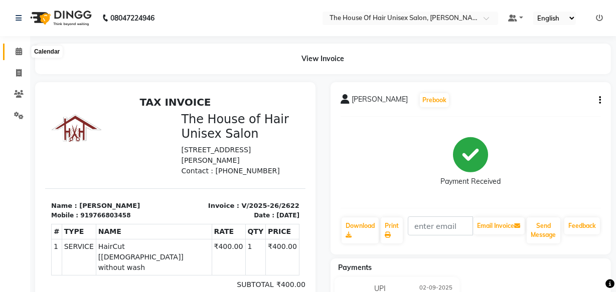
click at [18, 50] on icon at bounding box center [19, 52] width 7 height 8
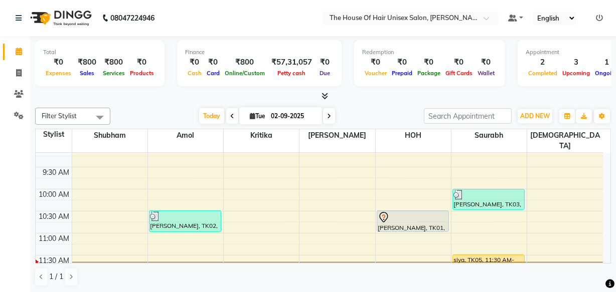
scroll to position [115, 0]
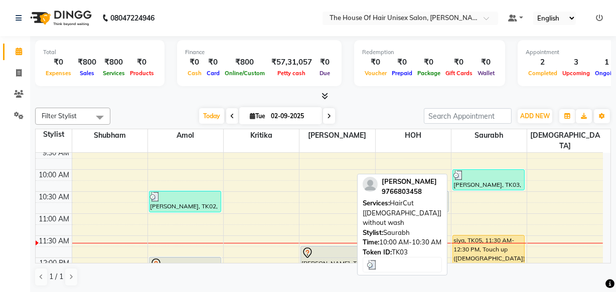
click at [478, 170] on div "[PERSON_NAME], TK03, 10:00 AM-10:30 AM, HairCut [[DEMOGRAPHIC_DATA]] without wa…" at bounding box center [489, 180] width 72 height 20
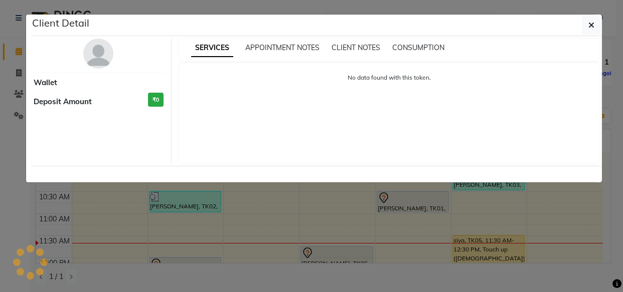
select select "3"
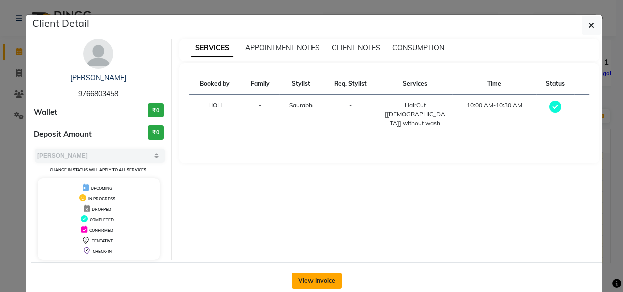
click at [310, 277] on button "View Invoice" at bounding box center [317, 281] width 50 height 16
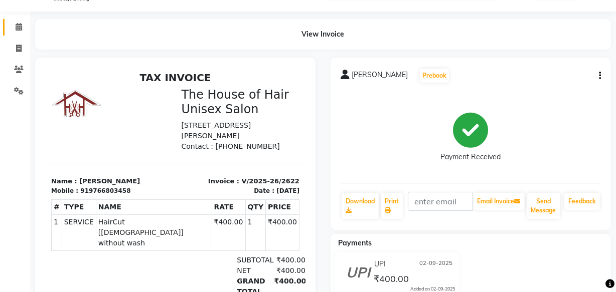
scroll to position [27, 0]
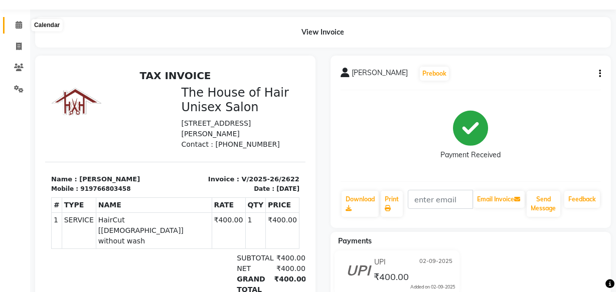
click at [19, 21] on icon at bounding box center [19, 25] width 7 height 8
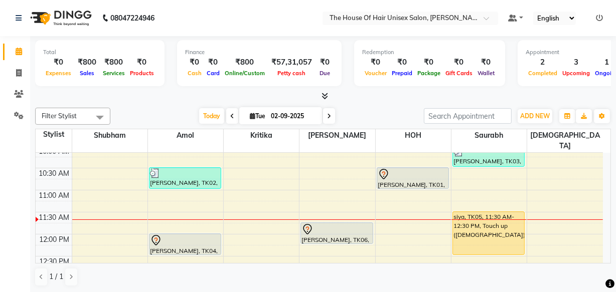
scroll to position [148, 0]
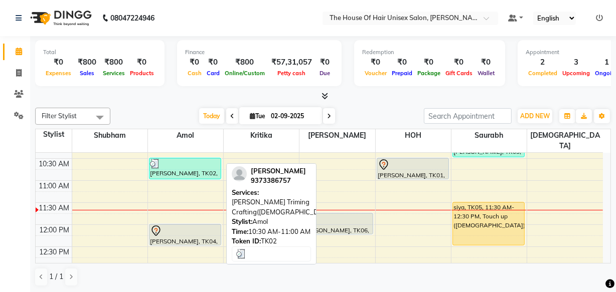
click at [196, 158] on div "[PERSON_NAME], TK02, 10:30 AM-11:00 AM, [PERSON_NAME] Triming Crafting([DEMOGRA…" at bounding box center [185, 168] width 72 height 21
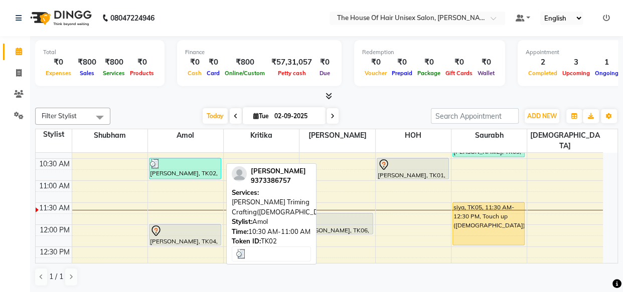
select select "3"
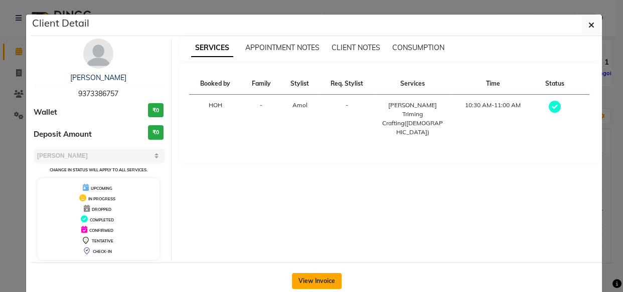
click at [310, 278] on button "View Invoice" at bounding box center [317, 281] width 50 height 16
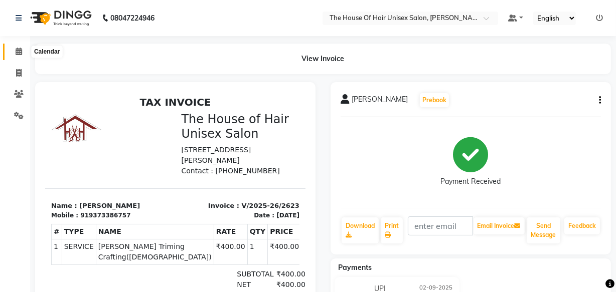
click at [13, 47] on span at bounding box center [19, 52] width 18 height 12
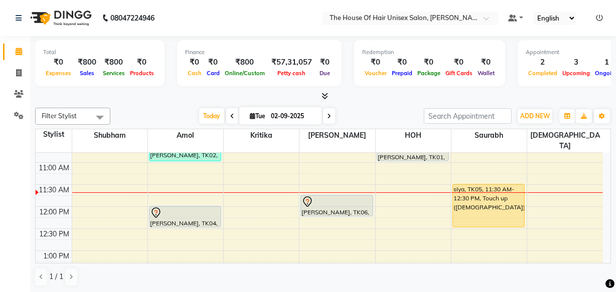
scroll to position [155, 0]
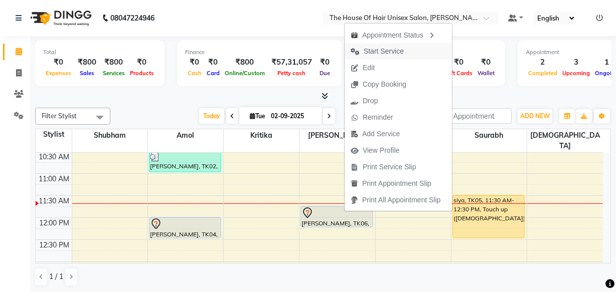
click at [391, 50] on span "Start Service" at bounding box center [384, 51] width 40 height 11
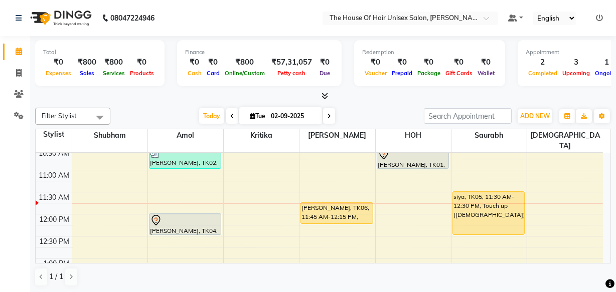
scroll to position [166, 0]
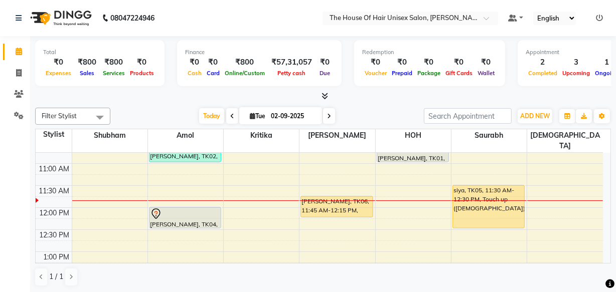
click at [230, 115] on icon at bounding box center [232, 116] width 4 height 6
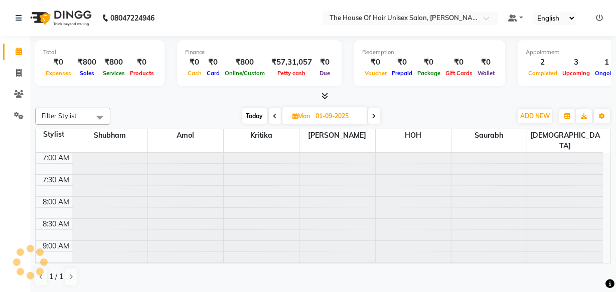
scroll to position [176, 0]
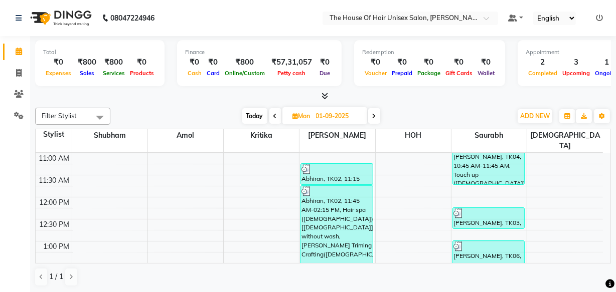
click at [373, 113] on icon at bounding box center [374, 116] width 4 height 6
type input "02-09-2025"
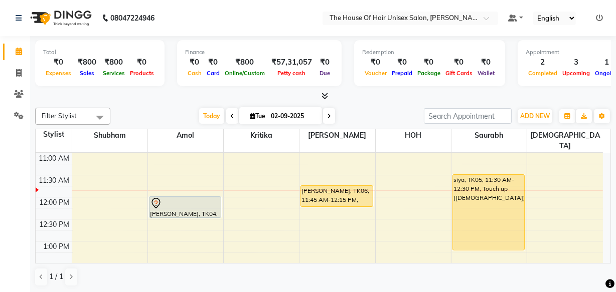
drag, startPoint x: 474, startPoint y: 206, endPoint x: 472, endPoint y: 232, distance: 26.2
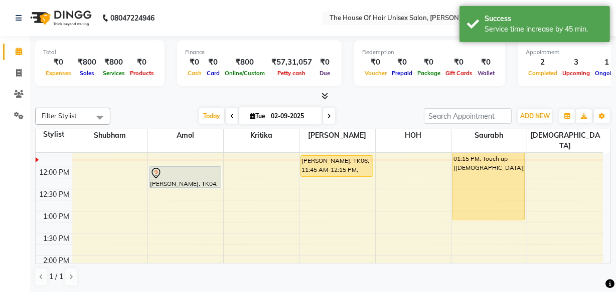
scroll to position [213, 0]
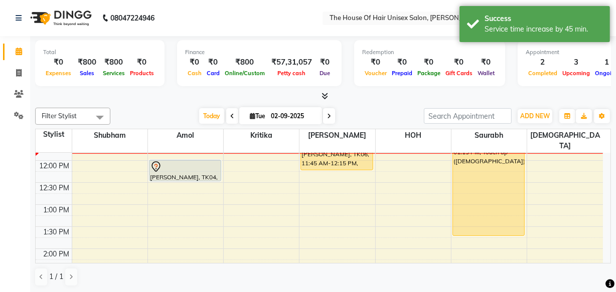
drag, startPoint x: 471, startPoint y: 201, endPoint x: 471, endPoint y: 217, distance: 15.5
click at [471, 217] on div "Hirlekar, TK03, 10:00 AM-10:30 AM, HairCut [Male] without wash siya, TK05, 11:3…" at bounding box center [488, 271] width 75 height 662
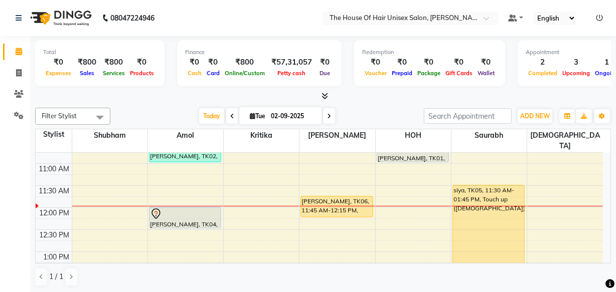
scroll to position [167, 0]
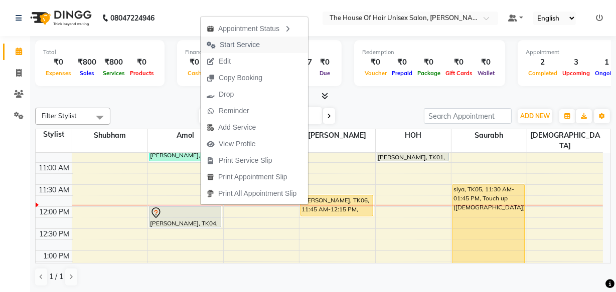
click at [245, 45] on span "Start Service" at bounding box center [240, 45] width 40 height 11
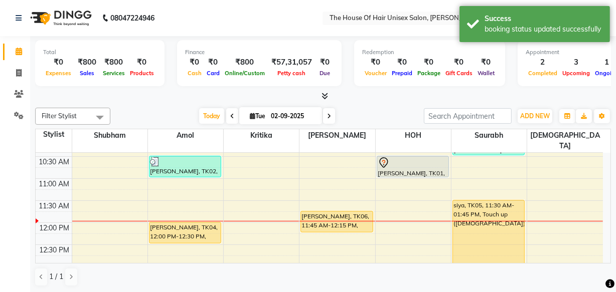
scroll to position [159, 0]
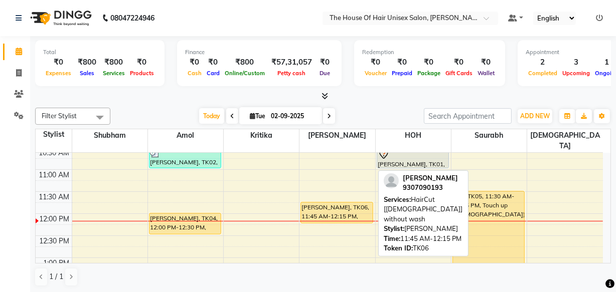
click at [326, 203] on div "[PERSON_NAME], TK06, 11:45 AM-12:15 PM, HairCut [[DEMOGRAPHIC_DATA]] without wa…" at bounding box center [337, 213] width 72 height 21
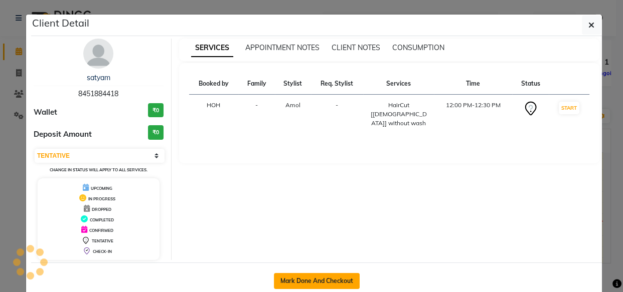
select select "1"
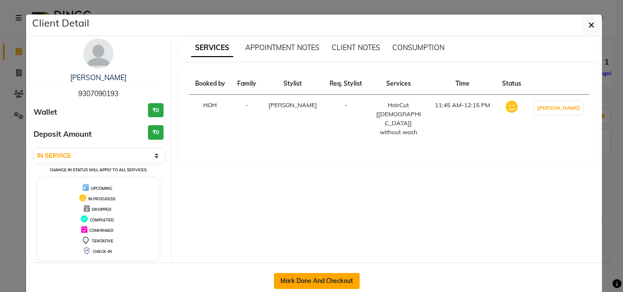
click at [313, 278] on button "Mark Done And Checkout" at bounding box center [317, 281] width 86 height 16
select select "598"
select select "service"
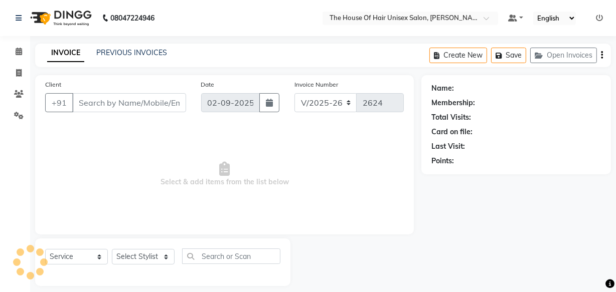
type input "9307090193"
select select "42814"
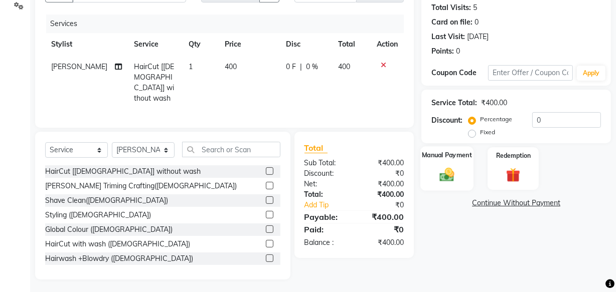
scroll to position [8, 0]
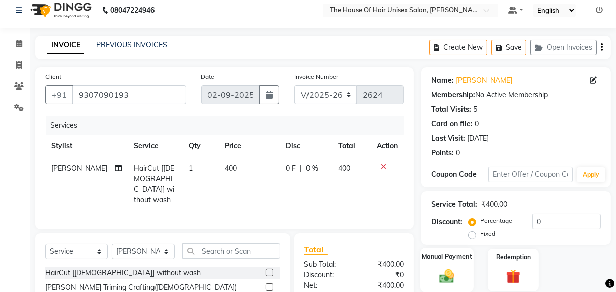
click at [447, 278] on img at bounding box center [447, 276] width 24 height 17
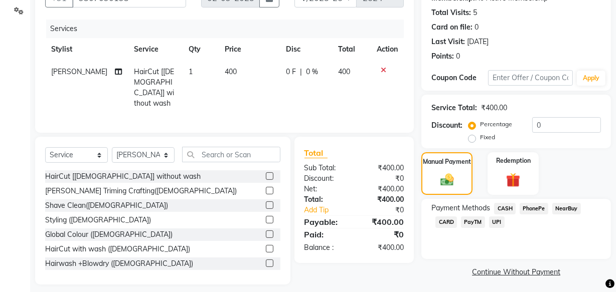
click at [498, 223] on span "UPI" at bounding box center [497, 223] width 16 height 12
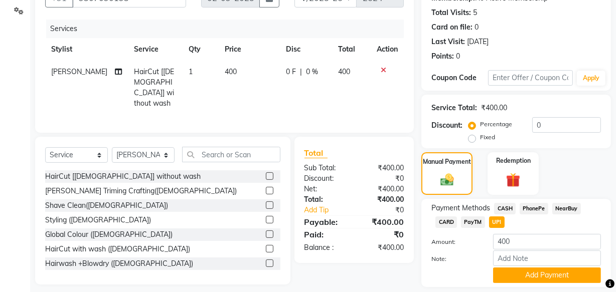
scroll to position [135, 0]
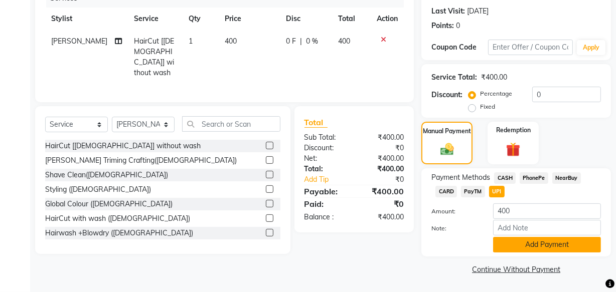
click at [518, 246] on button "Add Payment" at bounding box center [547, 245] width 108 height 16
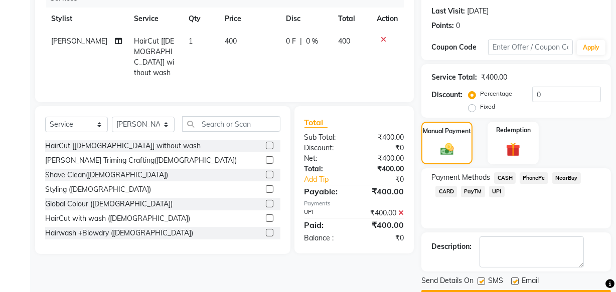
scroll to position [163, 0]
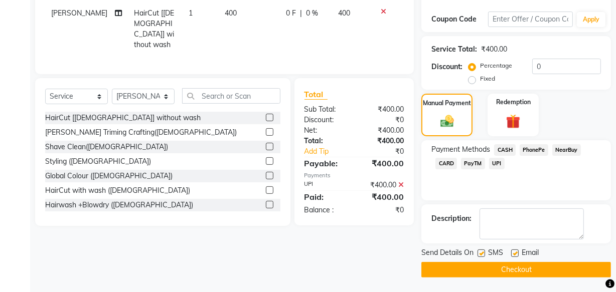
click at [497, 264] on button "Checkout" at bounding box center [516, 270] width 190 height 16
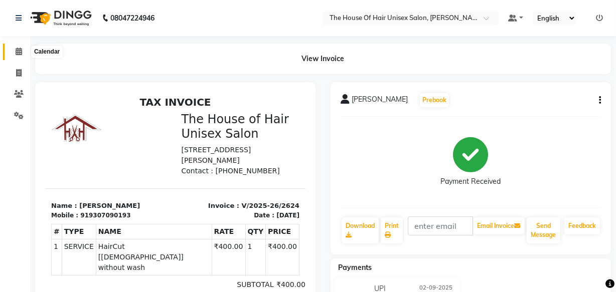
click at [23, 53] on span at bounding box center [19, 52] width 18 height 12
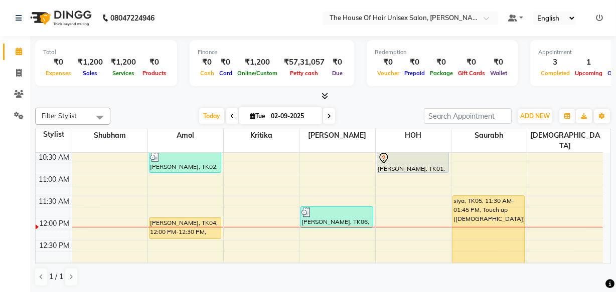
scroll to position [170, 0]
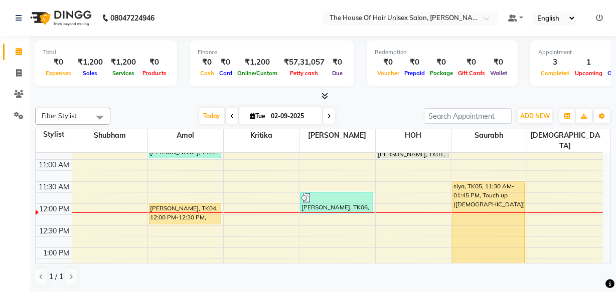
click at [328, 113] on icon at bounding box center [329, 116] width 4 height 6
type input "03-09-2025"
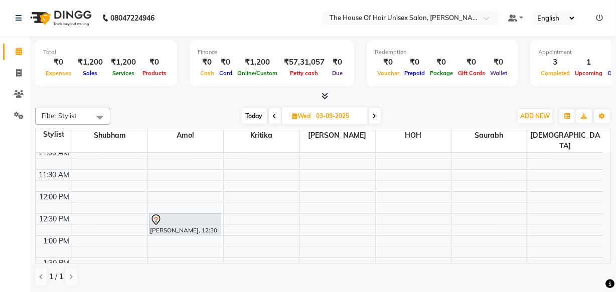
scroll to position [176, 0]
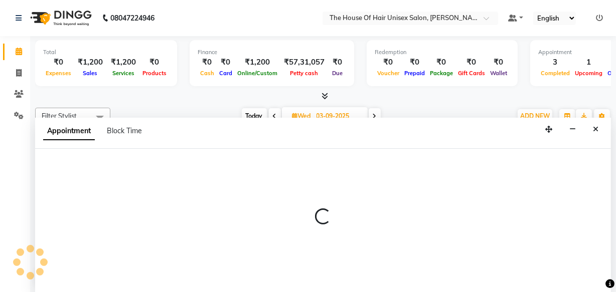
select select "42814"
select select "tentative"
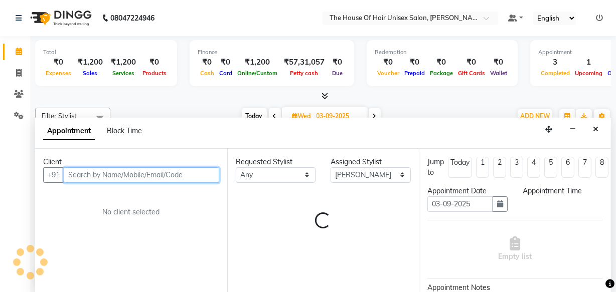
scroll to position [0, 0]
select select "720"
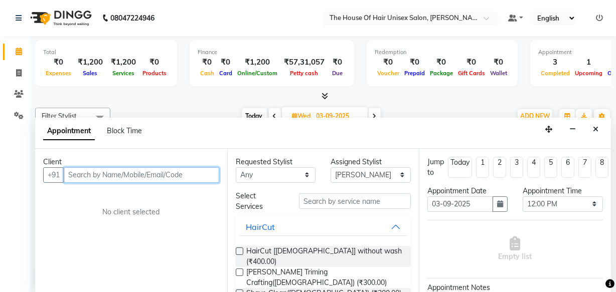
click at [171, 173] on input "text" at bounding box center [141, 176] width 155 height 16
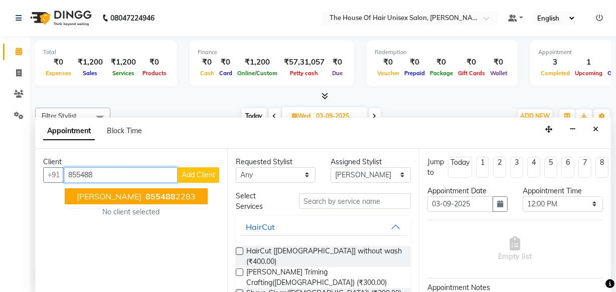
click at [162, 192] on ngb-highlight "855488 2283" at bounding box center [169, 197] width 52 height 10
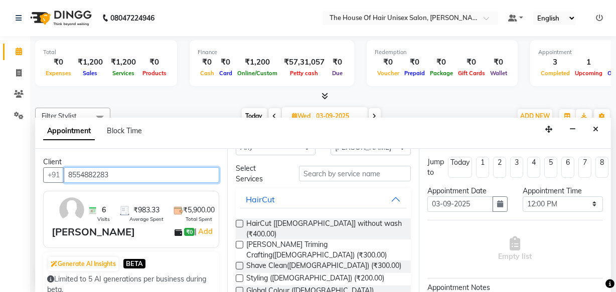
scroll to position [29, 0]
type input "8554882283"
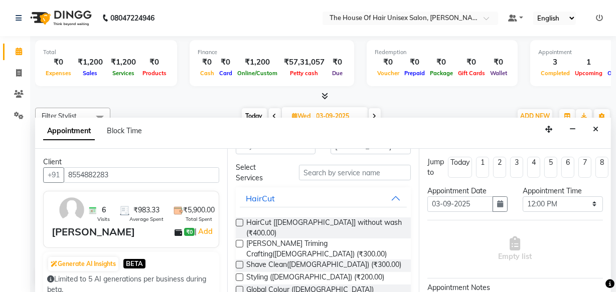
click at [241, 220] on label at bounding box center [240, 223] width 8 height 8
click at [241, 221] on input "checkbox" at bounding box center [239, 224] width 7 height 7
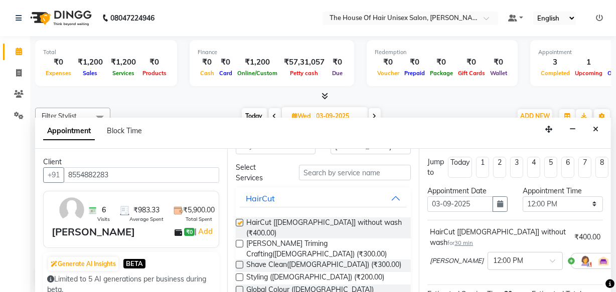
checkbox input "false"
click at [241, 240] on label at bounding box center [240, 244] width 8 height 8
click at [241, 242] on input "checkbox" at bounding box center [239, 245] width 7 height 7
checkbox input "false"
click at [241, 222] on label at bounding box center [240, 223] width 8 height 8
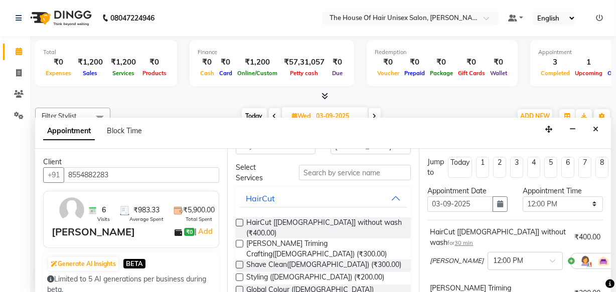
click at [241, 222] on input "checkbox" at bounding box center [239, 224] width 7 height 7
checkbox input "false"
click at [239, 240] on label at bounding box center [240, 244] width 8 height 8
click at [239, 242] on input "checkbox" at bounding box center [239, 245] width 7 height 7
checkbox input "false"
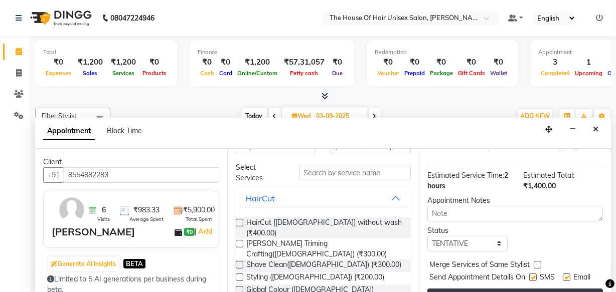
scroll to position [287, 0]
click at [537, 262] on label at bounding box center [538, 266] width 8 height 8
click at [537, 263] on input "checkbox" at bounding box center [537, 266] width 7 height 7
checkbox input "true"
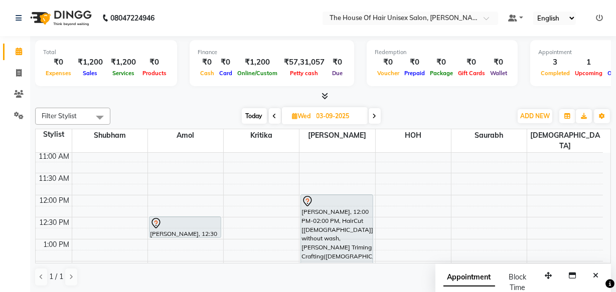
scroll to position [168, 0]
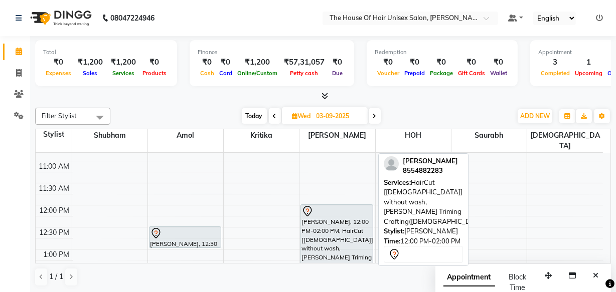
click at [343, 213] on div "Adnan Shaikh, 12:00 PM-02:00 PM, HairCut [Male] without wash,Beard Triming Craf…" at bounding box center [337, 248] width 72 height 86
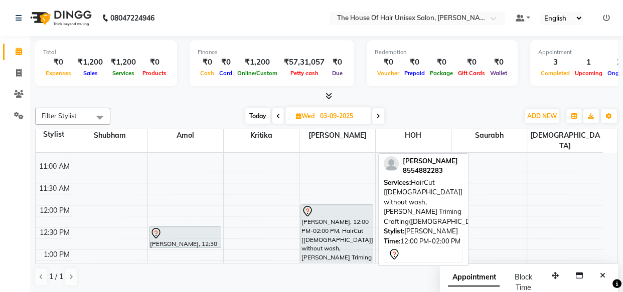
select select "7"
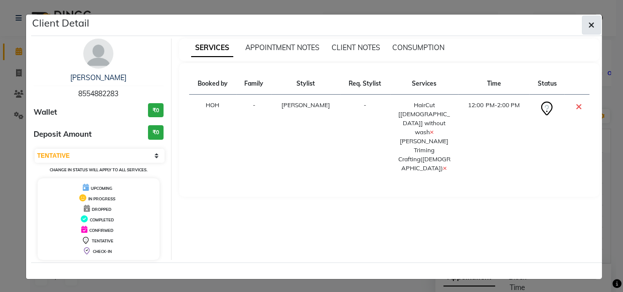
click at [583, 25] on button "button" at bounding box center [591, 25] width 19 height 19
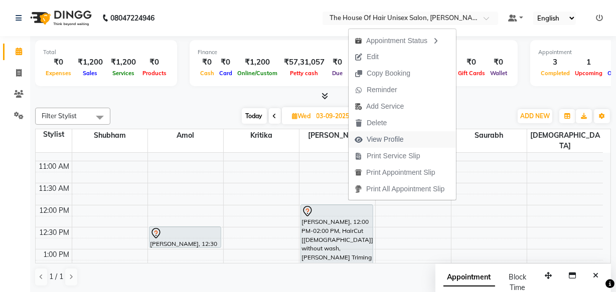
click at [391, 138] on span "View Profile" at bounding box center [385, 139] width 37 height 11
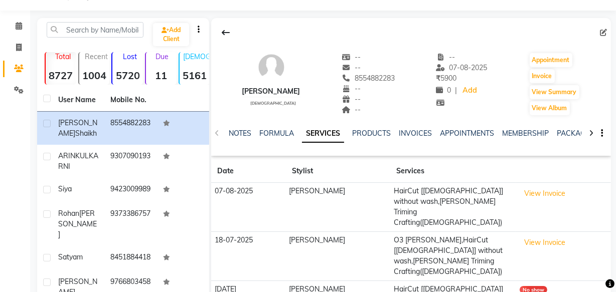
scroll to position [30, 0]
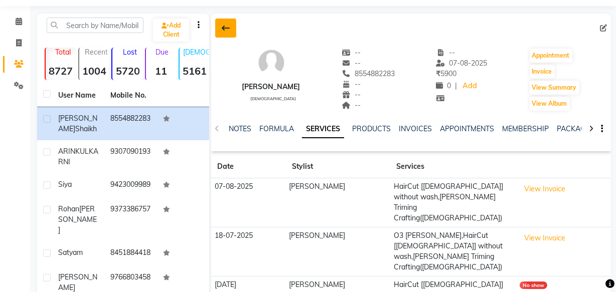
click at [228, 25] on icon at bounding box center [226, 28] width 8 height 8
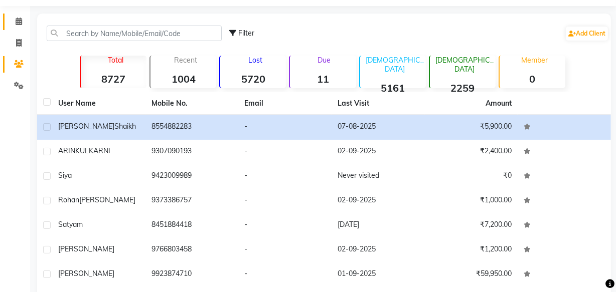
click at [16, 21] on icon at bounding box center [19, 22] width 7 height 8
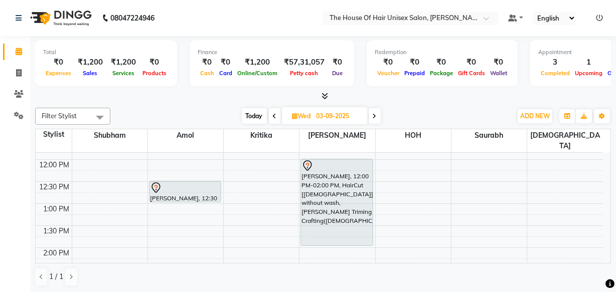
scroll to position [210, 0]
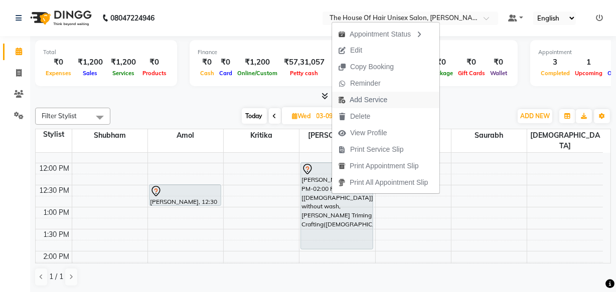
click at [374, 97] on span "Add Service" at bounding box center [369, 100] width 38 height 11
select select "42814"
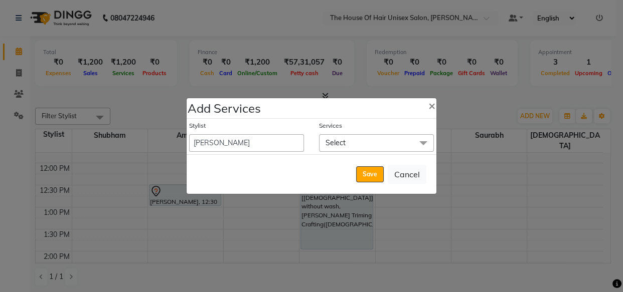
click at [423, 140] on span at bounding box center [423, 143] width 20 height 19
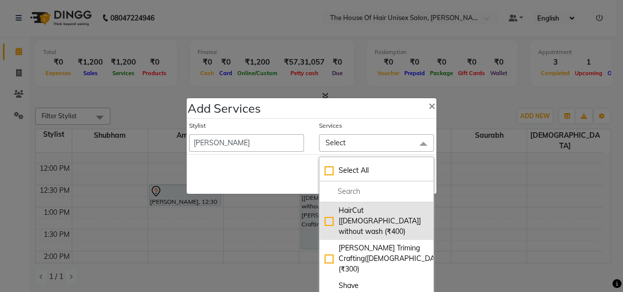
click at [388, 213] on div "HairCut [Male] without wash (₹400)" at bounding box center [376, 222] width 104 height 32
checkbox (₹400)"] "true"
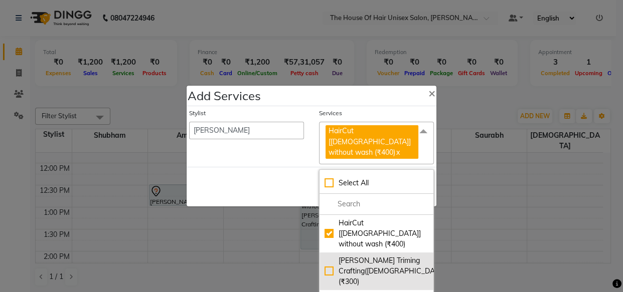
click at [357, 256] on div "Beard Triming Crafting(Male) (₹300)" at bounding box center [376, 272] width 104 height 32
checkbox input "true"
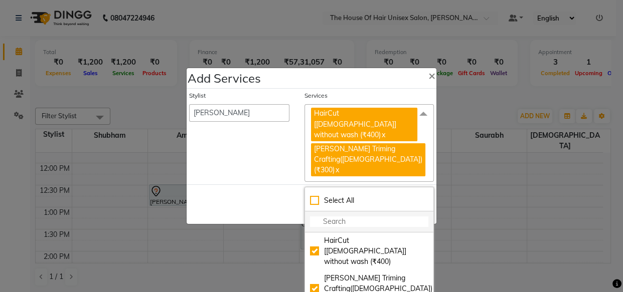
click at [370, 221] on li at bounding box center [369, 222] width 128 height 21
click at [419, 123] on span at bounding box center [423, 113] width 20 height 19
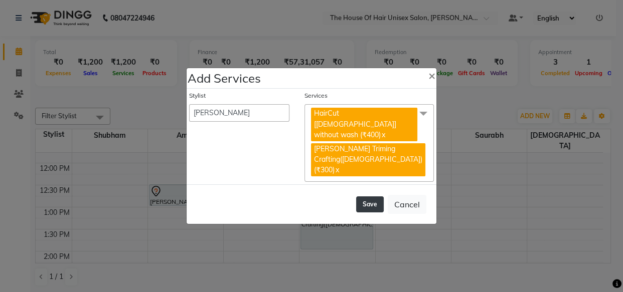
click at [361, 197] on button "Save" at bounding box center [370, 205] width 28 height 16
select select "13497"
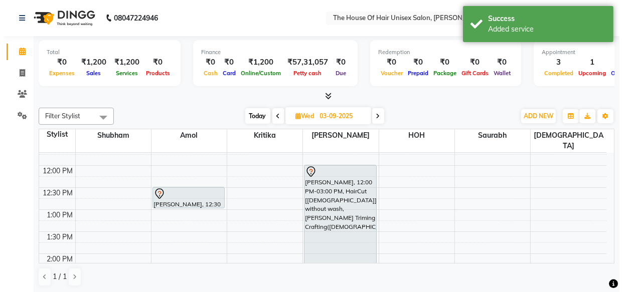
scroll to position [207, 0]
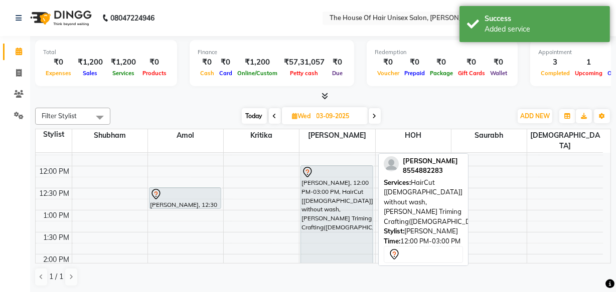
click at [323, 196] on div "[PERSON_NAME], 12:00 PM-03:00 PM, HairCut [[DEMOGRAPHIC_DATA]] without wash,[PE…" at bounding box center [337, 231] width 72 height 130
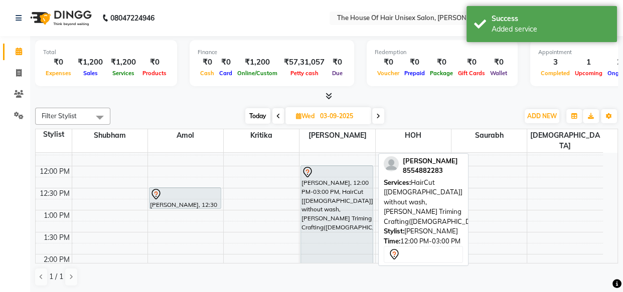
select select "7"
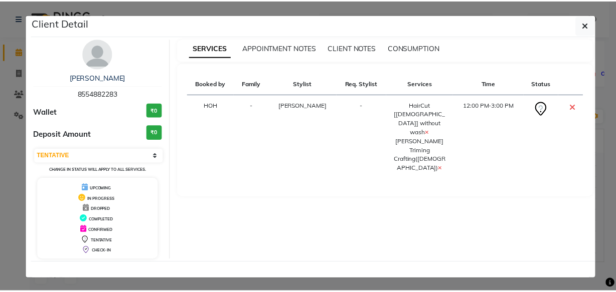
scroll to position [1, 0]
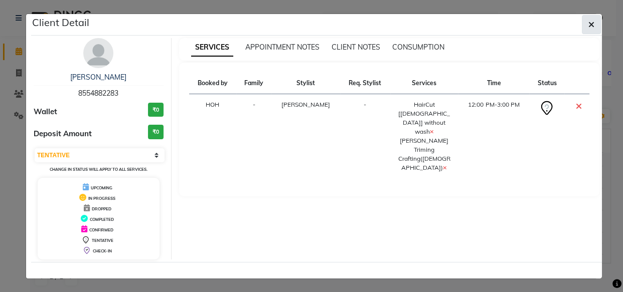
click at [588, 22] on icon "button" at bounding box center [591, 25] width 6 height 8
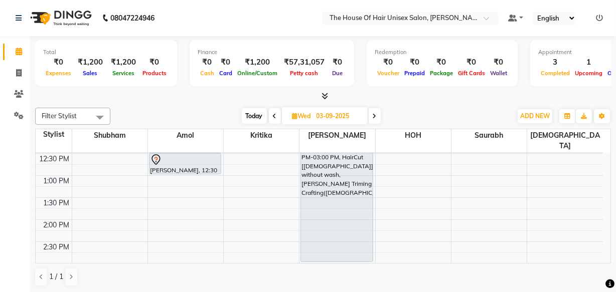
scroll to position [179, 0]
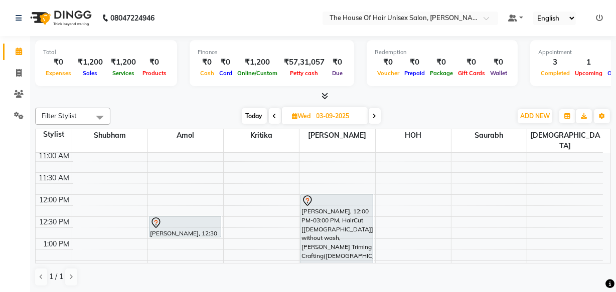
click at [248, 116] on span "Today" at bounding box center [254, 116] width 25 height 16
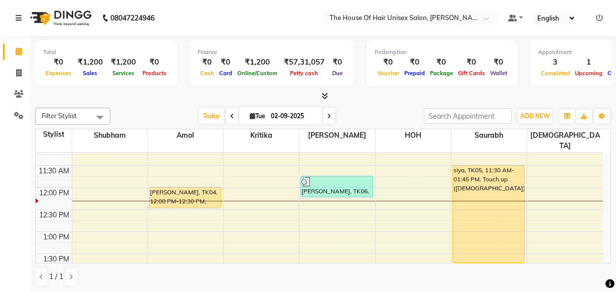
scroll to position [184, 0]
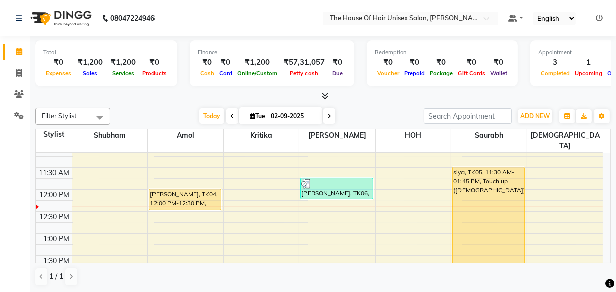
click at [328, 115] on icon at bounding box center [329, 116] width 4 height 6
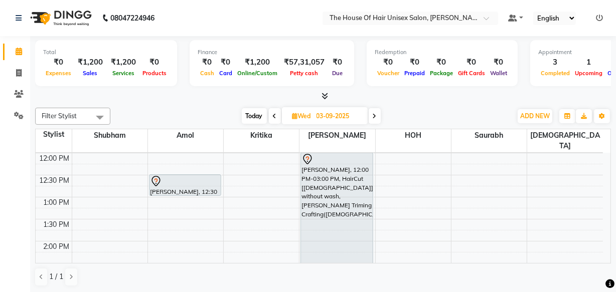
click at [373, 115] on icon at bounding box center [375, 116] width 4 height 6
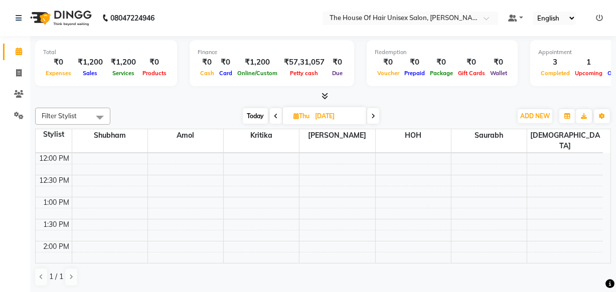
click at [373, 114] on icon at bounding box center [373, 116] width 4 height 6
click at [276, 116] on icon at bounding box center [277, 116] width 4 height 6
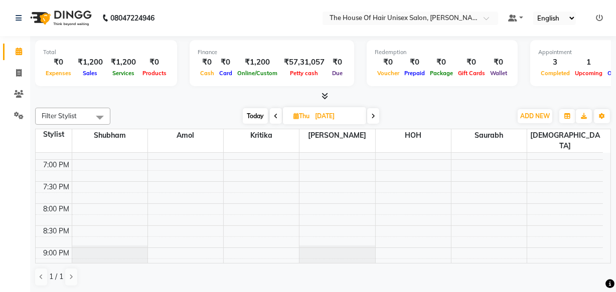
click at [276, 115] on icon at bounding box center [276, 116] width 4 height 6
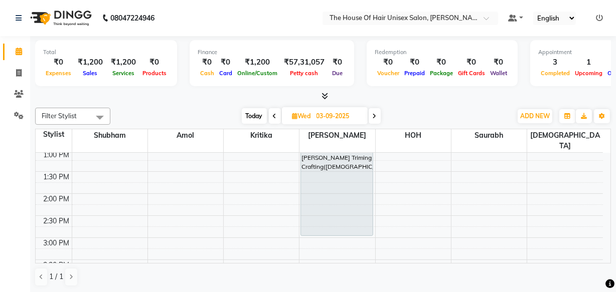
scroll to position [267, 0]
click at [253, 112] on span "Today" at bounding box center [254, 116] width 25 height 16
type input "02-09-2025"
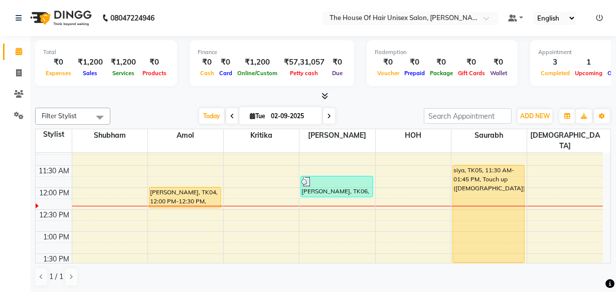
scroll to position [185, 0]
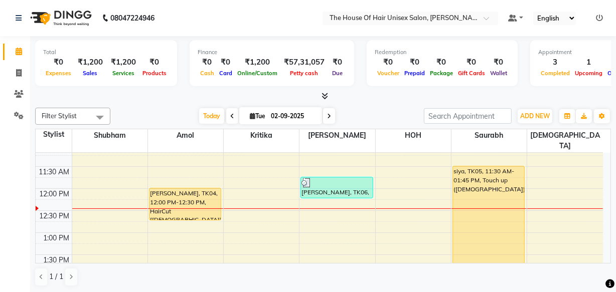
drag, startPoint x: 180, startPoint y: 196, endPoint x: 179, endPoint y: 203, distance: 7.1
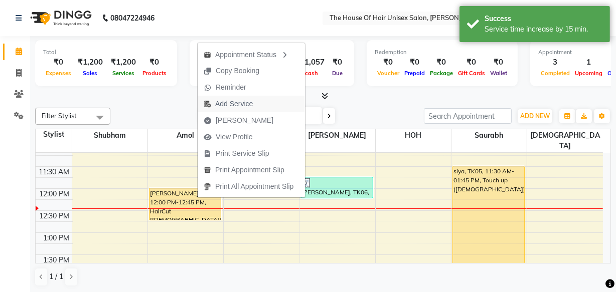
click at [251, 104] on span "Add Service" at bounding box center [234, 104] width 38 height 11
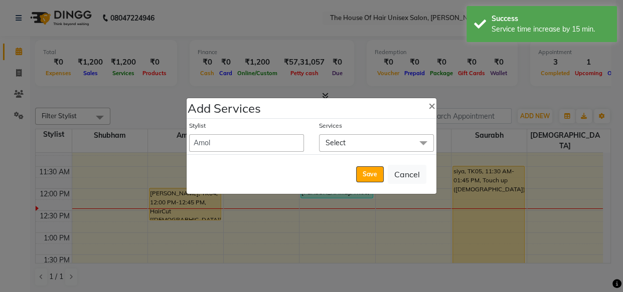
click at [421, 141] on span at bounding box center [423, 143] width 20 height 19
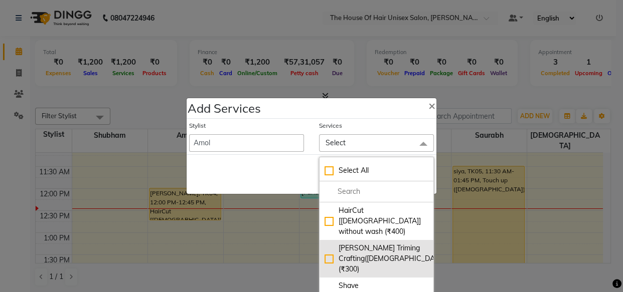
click at [375, 243] on div "Beard Triming Crafting(Male) (₹300)" at bounding box center [376, 259] width 104 height 32
checkbox input "true"
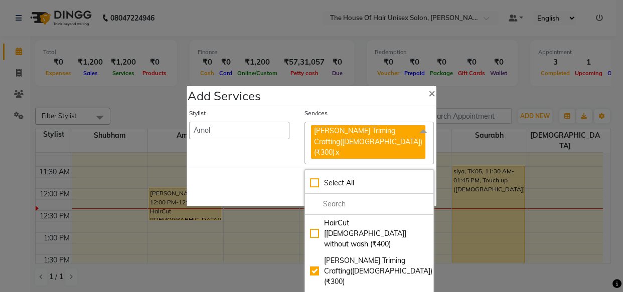
click at [421, 137] on span at bounding box center [423, 131] width 20 height 19
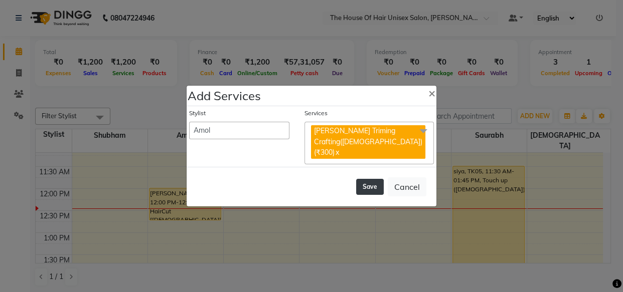
click at [371, 183] on button "Save" at bounding box center [370, 187] width 28 height 16
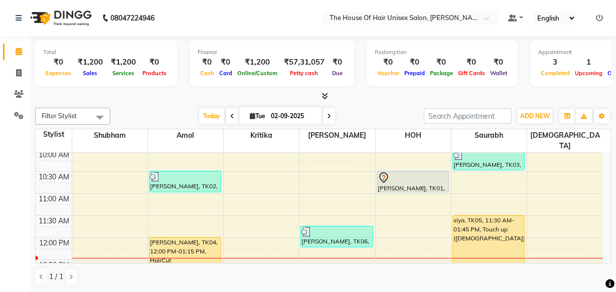
scroll to position [135, 0]
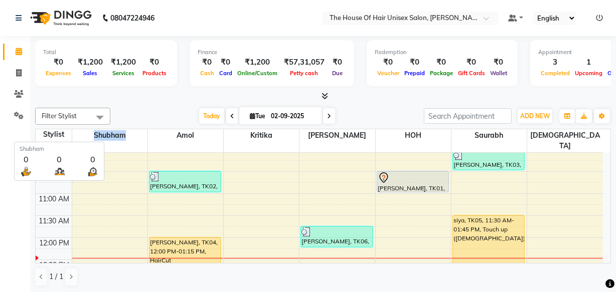
drag, startPoint x: 94, startPoint y: 133, endPoint x: 125, endPoint y: 135, distance: 31.2
click at [125, 135] on span "Shubham" at bounding box center [109, 135] width 75 height 13
click at [126, 133] on span "Shubham" at bounding box center [109, 135] width 75 height 13
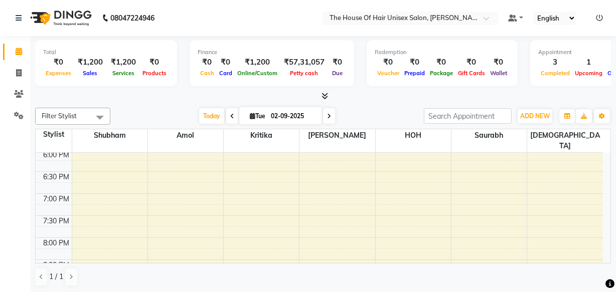
scroll to position [498, 0]
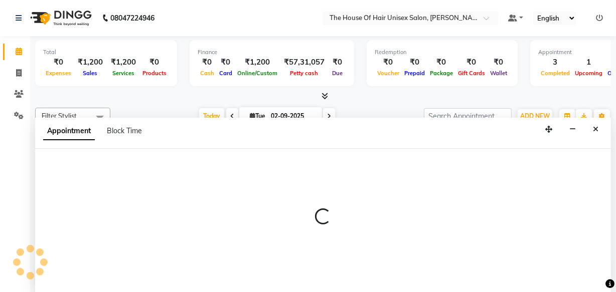
select select "86145"
select select "tentative"
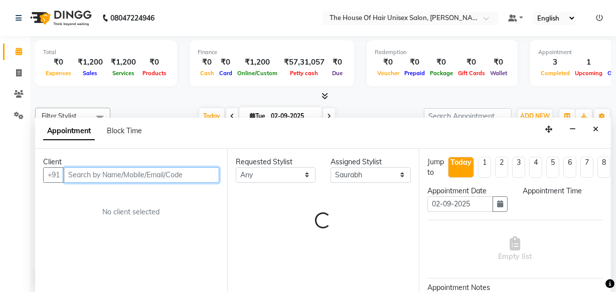
select select "1170"
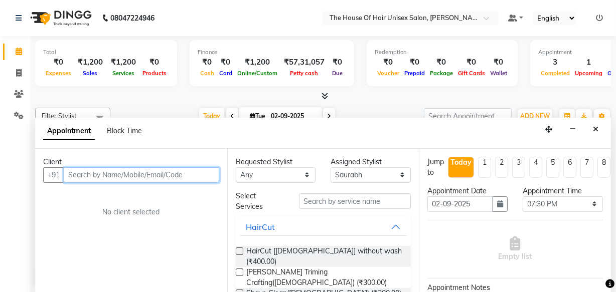
scroll to position [0, 0]
click at [128, 176] on input "text" at bounding box center [141, 176] width 155 height 16
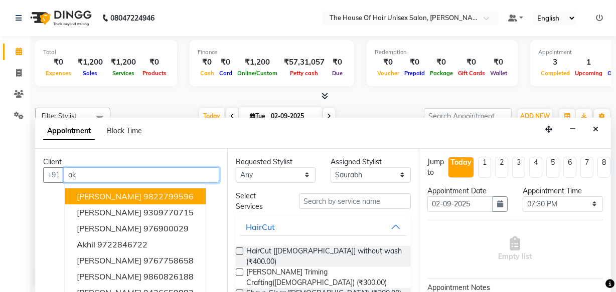
type input "a"
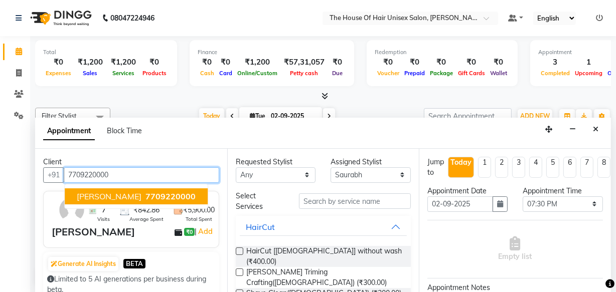
click at [145, 194] on span "7709220000" at bounding box center [170, 197] width 50 height 10
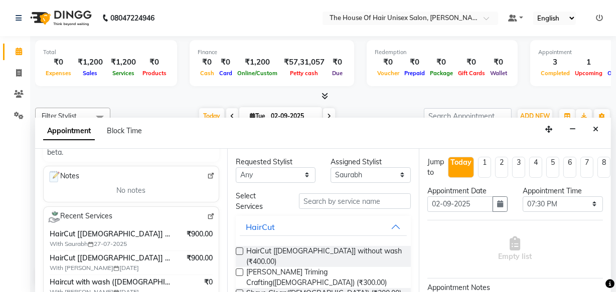
scroll to position [154, 0]
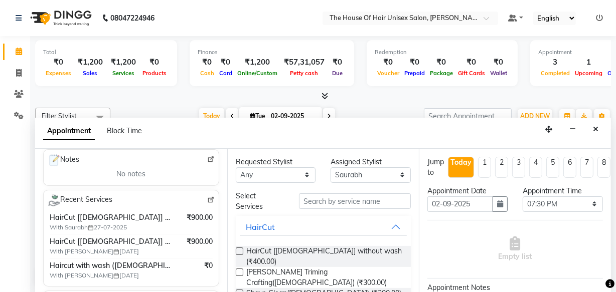
type input "7709220000"
click at [238, 248] on label at bounding box center [240, 252] width 8 height 8
click at [238, 249] on input "checkbox" at bounding box center [239, 252] width 7 height 7
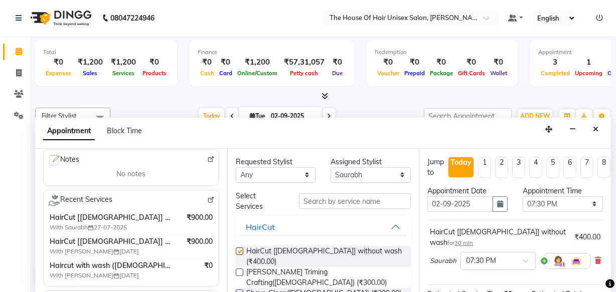
checkbox input "false"
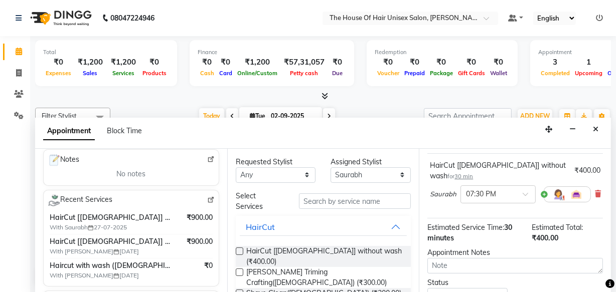
scroll to position [140, 0]
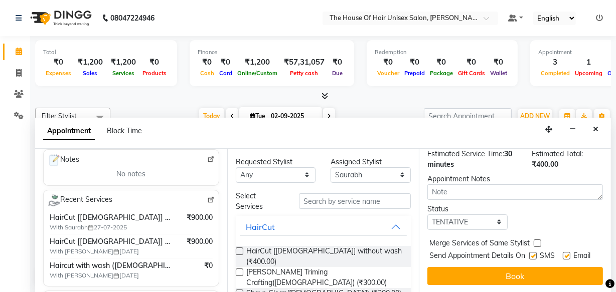
click at [537, 240] on label at bounding box center [538, 244] width 8 height 8
click at [537, 241] on input "checkbox" at bounding box center [537, 244] width 7 height 7
checkbox input "true"
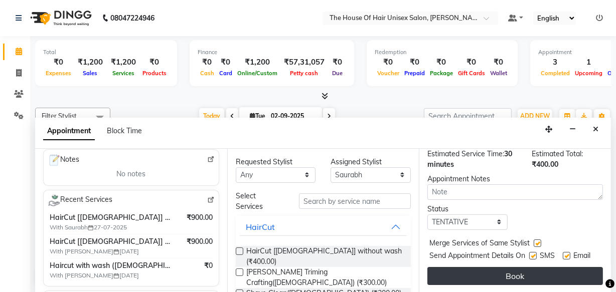
click at [507, 273] on button "Book" at bounding box center [515, 276] width 176 height 18
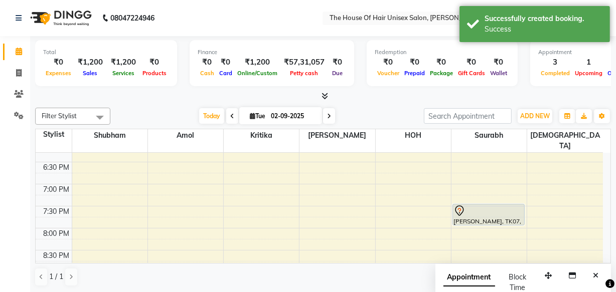
scroll to position [0, 0]
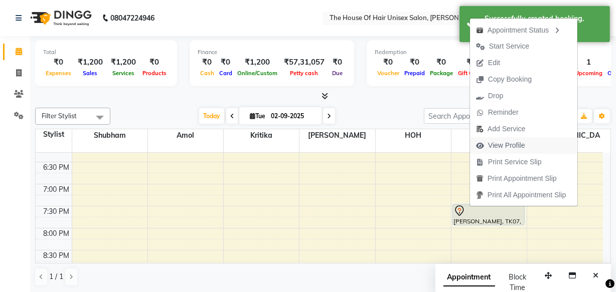
click at [504, 144] on span "View Profile" at bounding box center [506, 145] width 37 height 11
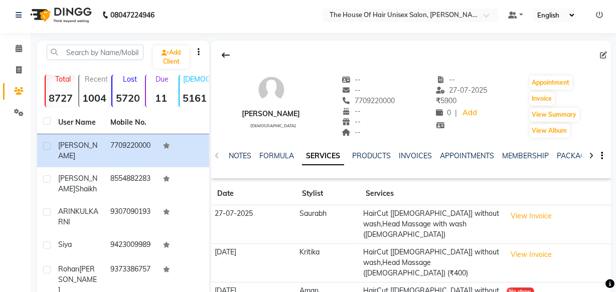
scroll to position [5, 0]
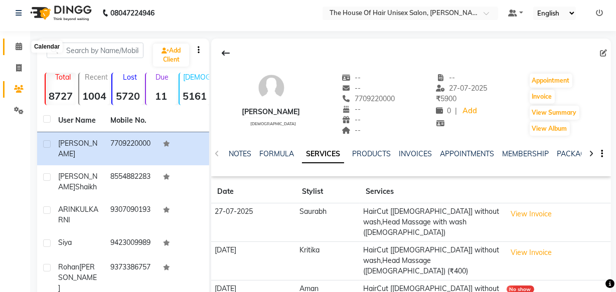
click at [18, 46] on icon at bounding box center [19, 47] width 7 height 8
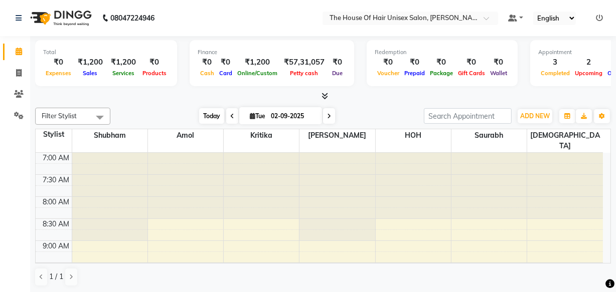
click at [207, 114] on span "Today" at bounding box center [211, 116] width 25 height 16
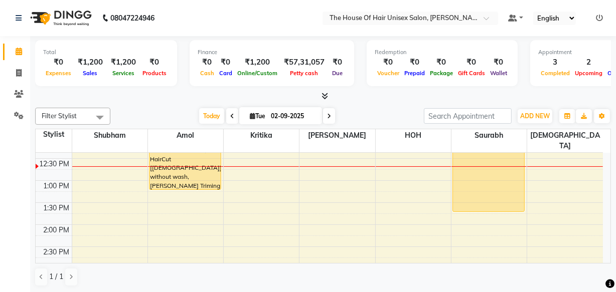
scroll to position [246, 0]
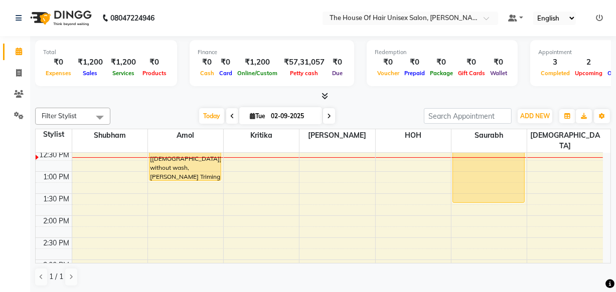
click at [185, 175] on div "7:00 AM 7:30 AM 8:00 AM 8:30 AM 9:00 AM 9:30 AM 10:00 AM 10:30 AM 11:00 AM 11:3…" at bounding box center [319, 238] width 567 height 662
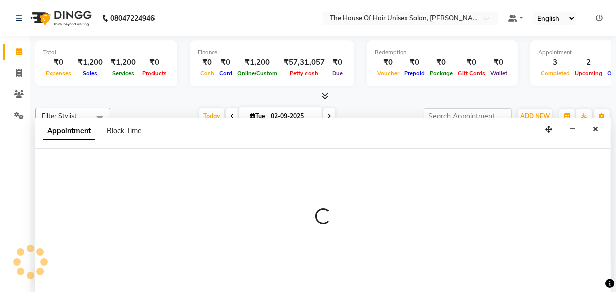
select select "13497"
select select "tentative"
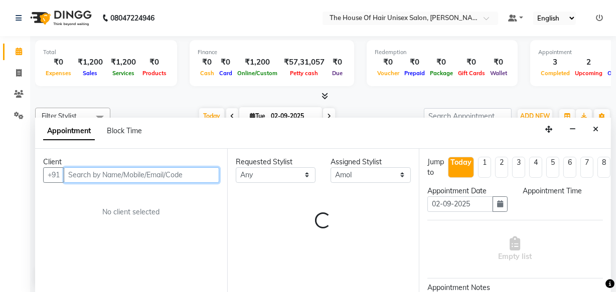
select select "795"
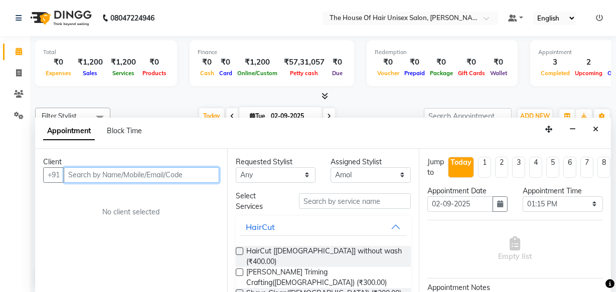
click at [197, 173] on input "text" at bounding box center [141, 176] width 155 height 16
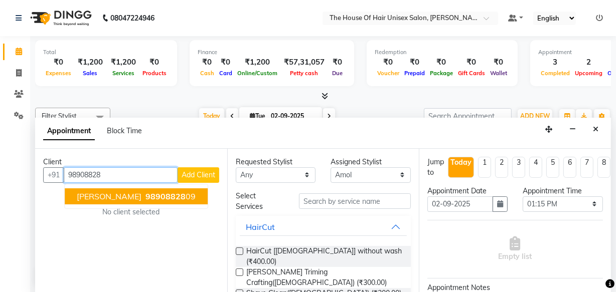
click at [177, 195] on span "98908828" at bounding box center [165, 197] width 40 height 10
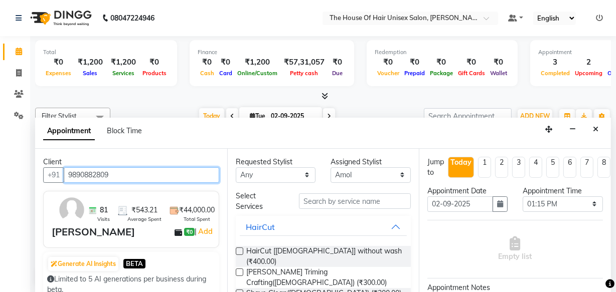
type input "9890882809"
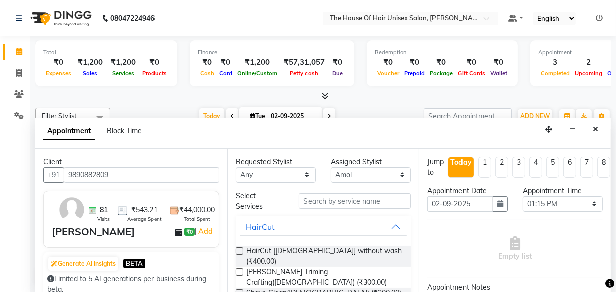
click at [240, 250] on label at bounding box center [240, 252] width 8 height 8
click at [240, 250] on input "checkbox" at bounding box center [239, 252] width 7 height 7
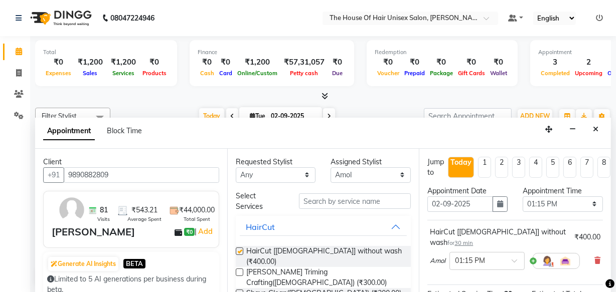
checkbox input "false"
click at [238, 269] on label at bounding box center [240, 273] width 8 height 8
click at [238, 270] on input "checkbox" at bounding box center [239, 273] width 7 height 7
checkbox input "false"
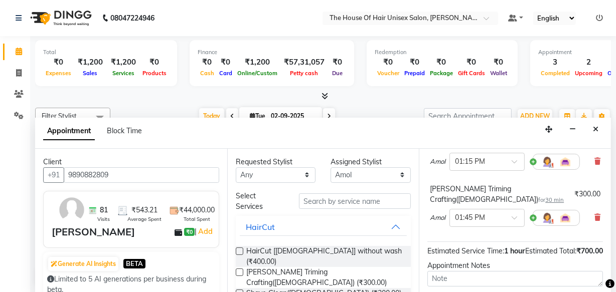
scroll to position [139, 0]
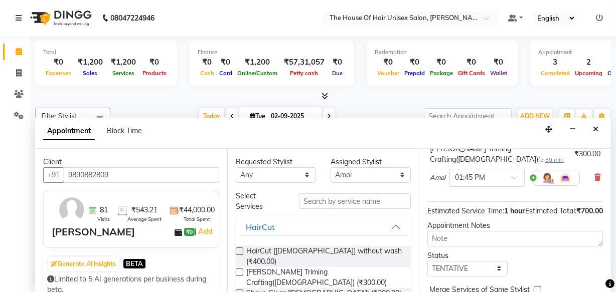
click at [537, 286] on label at bounding box center [538, 290] width 8 height 8
click at [537, 288] on input "checkbox" at bounding box center [537, 291] width 7 height 7
checkbox input "true"
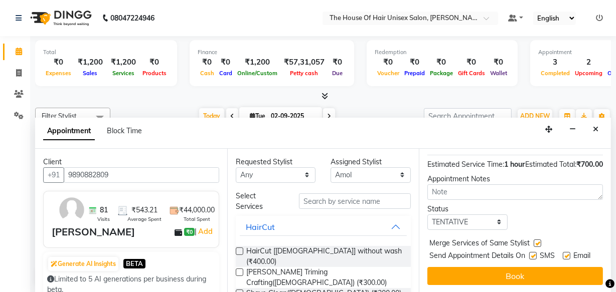
scroll to position [191, 0]
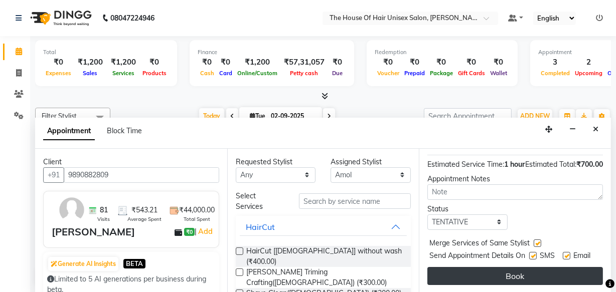
click at [510, 267] on button "Book" at bounding box center [515, 276] width 176 height 18
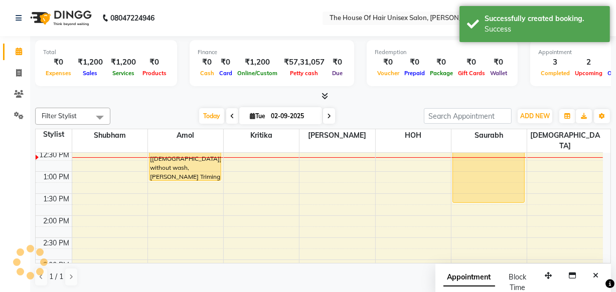
scroll to position [0, 0]
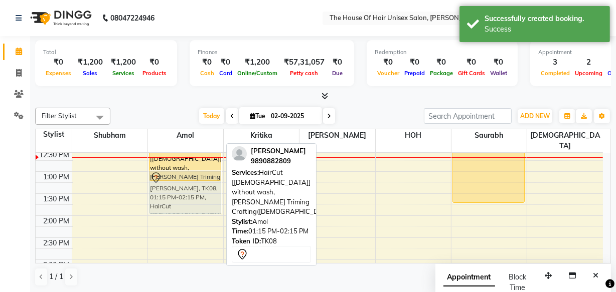
drag, startPoint x: 183, startPoint y: 184, endPoint x: 186, endPoint y: 170, distance: 13.9
click at [186, 170] on div "rohan khopade, TK02, 10:30 AM-11:00 AM, Beard Triming Crafting(Male) satyam, TK…" at bounding box center [185, 238] width 75 height 662
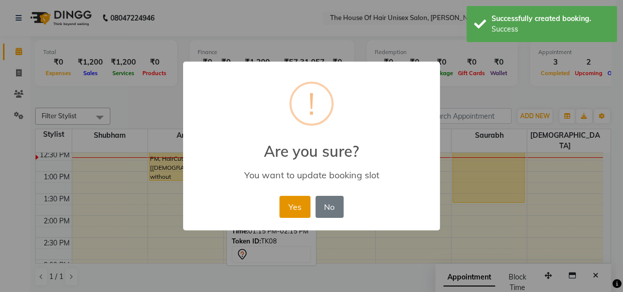
click at [302, 208] on button "Yes" at bounding box center [294, 207] width 31 height 22
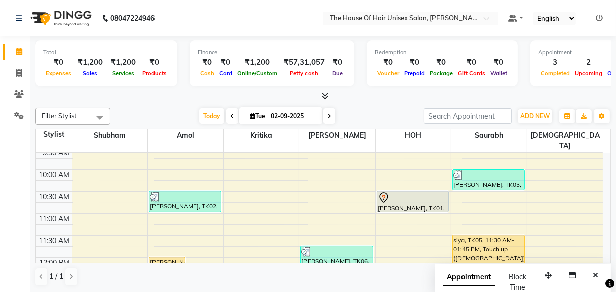
scroll to position [115, 0]
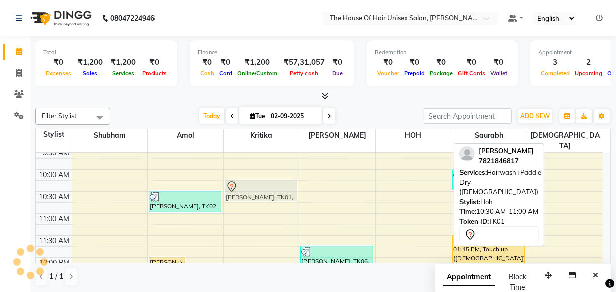
drag, startPoint x: 408, startPoint y: 192, endPoint x: 266, endPoint y: 181, distance: 142.3
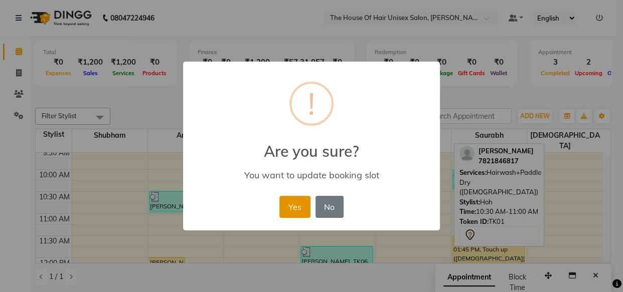
click at [294, 206] on button "Yes" at bounding box center [294, 207] width 31 height 22
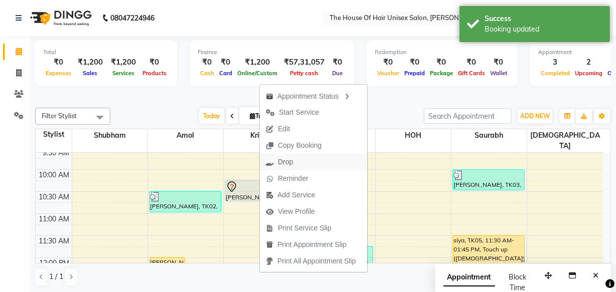
click at [291, 161] on span "Drop" at bounding box center [285, 162] width 15 height 11
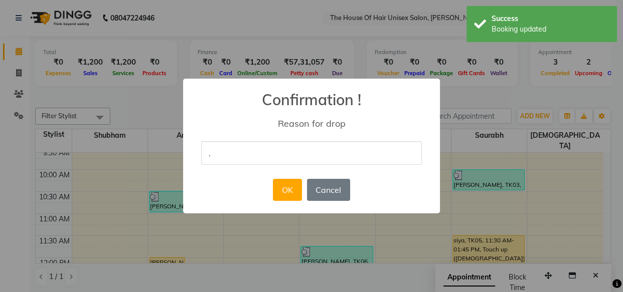
type input "."
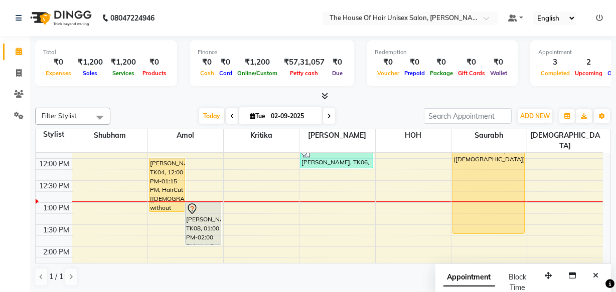
scroll to position [204, 0]
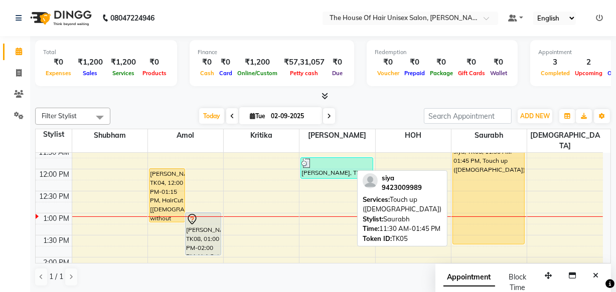
click at [517, 194] on div "siya, TK05, 11:30 AM-01:45 PM, Touch up ([DEMOGRAPHIC_DATA])" at bounding box center [489, 195] width 72 height 97
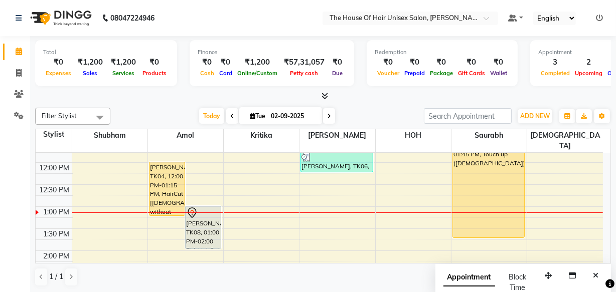
scroll to position [210, 0]
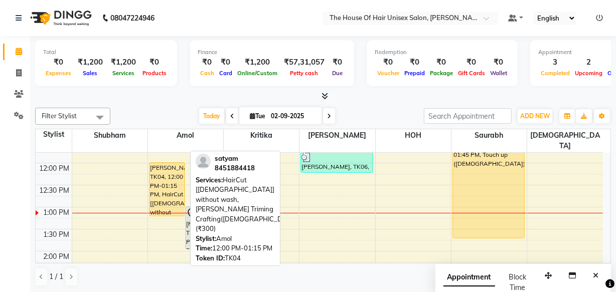
click at [164, 170] on div "[PERSON_NAME], TK04, 12:00 PM-01:15 PM, HairCut [[DEMOGRAPHIC_DATA]] without wa…" at bounding box center [166, 189] width 35 height 53
select select "1"
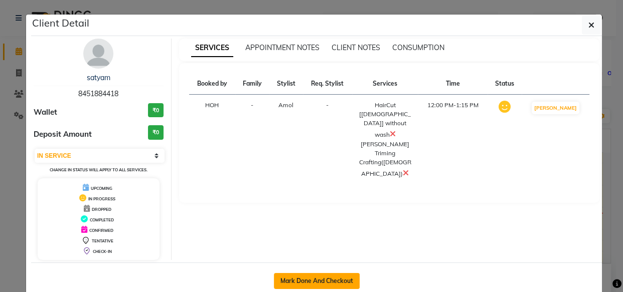
click at [308, 275] on button "Mark Done And Checkout" at bounding box center [317, 281] width 86 height 16
select select "service"
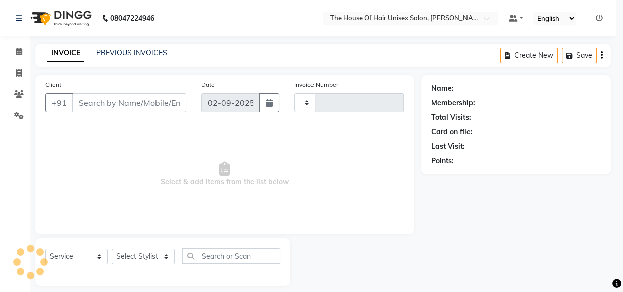
type input "2625"
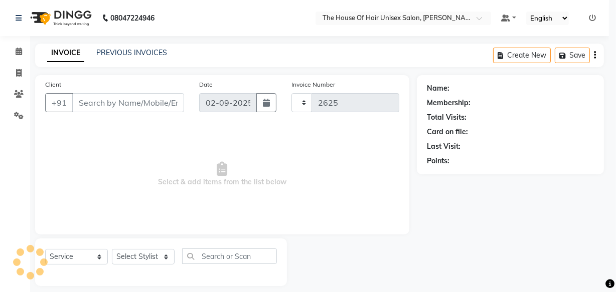
select select "598"
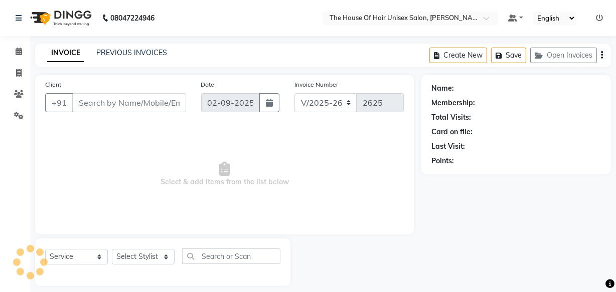
type input "8451884418"
select select "13497"
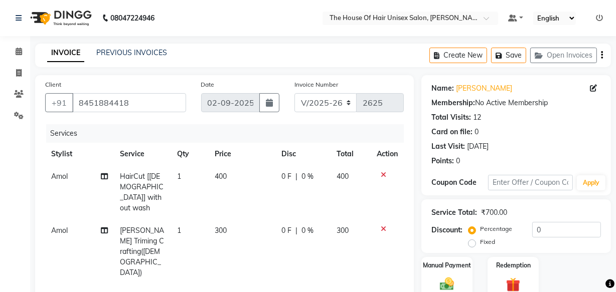
scroll to position [123, 0]
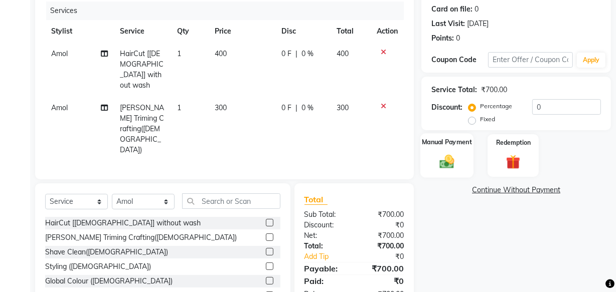
click at [445, 158] on img at bounding box center [447, 161] width 24 height 17
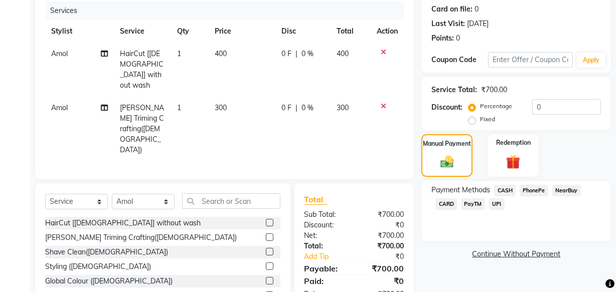
click at [493, 202] on span "UPI" at bounding box center [497, 205] width 16 height 12
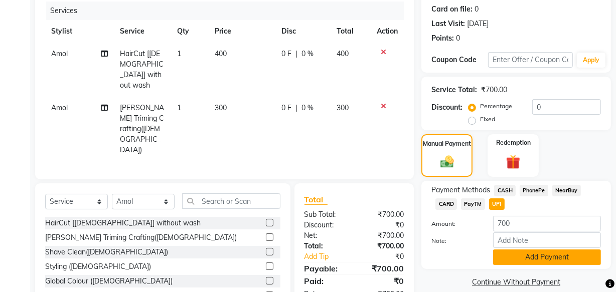
scroll to position [152, 0]
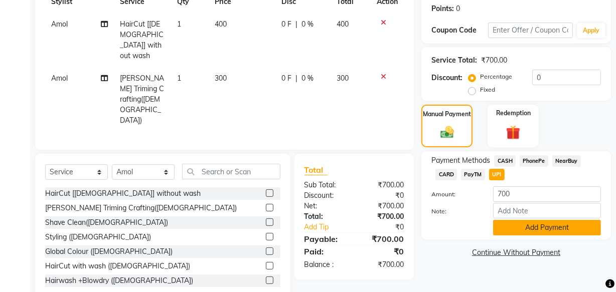
click at [528, 227] on button "Add Payment" at bounding box center [547, 228] width 108 height 16
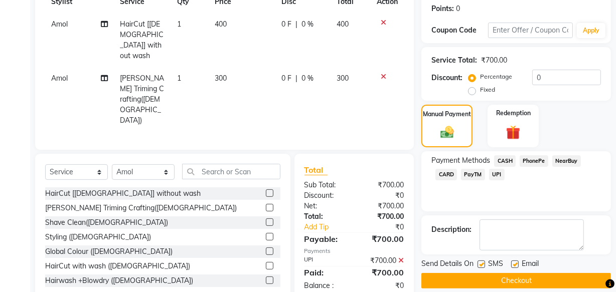
scroll to position [163, 0]
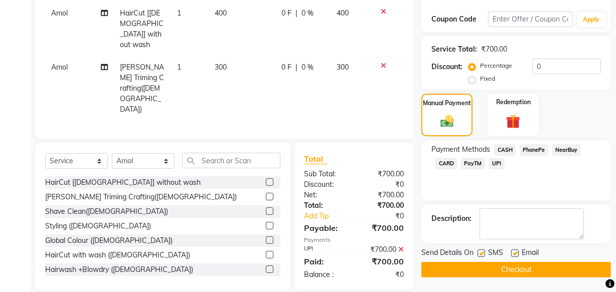
click at [510, 267] on button "Checkout" at bounding box center [516, 270] width 190 height 16
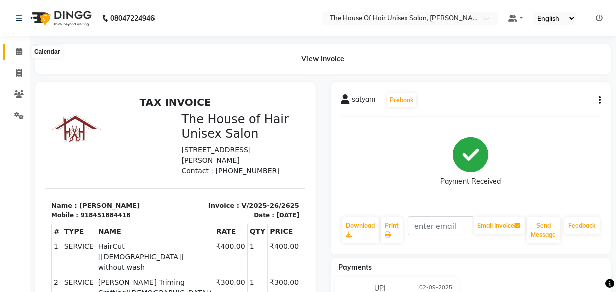
click at [16, 50] on icon at bounding box center [19, 52] width 7 height 8
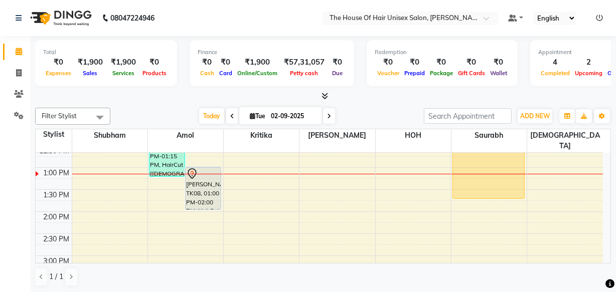
scroll to position [256, 0]
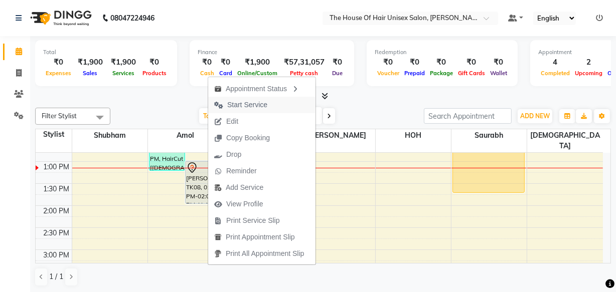
click at [228, 102] on span "Start Service" at bounding box center [247, 105] width 40 height 11
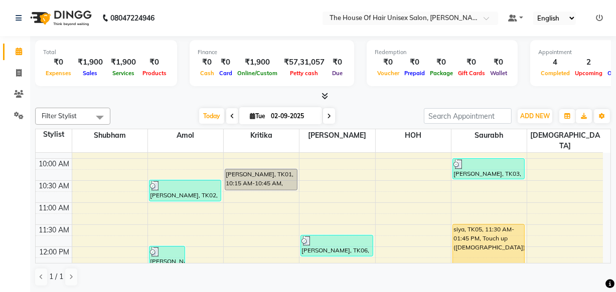
scroll to position [149, 0]
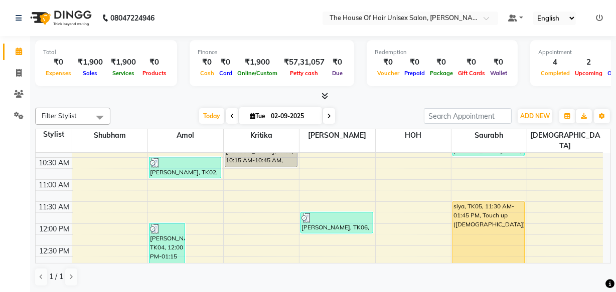
click at [327, 113] on icon at bounding box center [329, 116] width 4 height 6
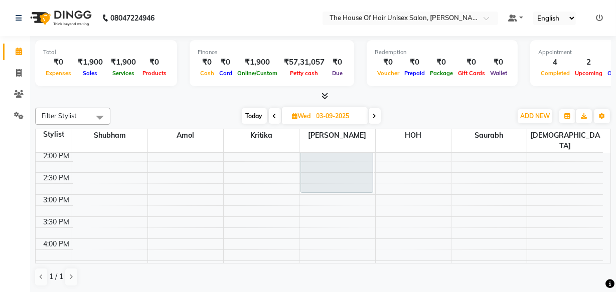
scroll to position [309, 0]
click at [250, 115] on span "Today" at bounding box center [254, 116] width 25 height 16
type input "02-09-2025"
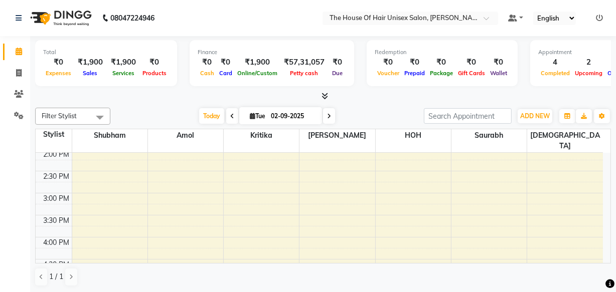
scroll to position [312, 0]
click at [153, 186] on div "7:00 AM 7:30 AM 8:00 AM 8:30 AM 9:00 AM 9:30 AM 10:00 AM 10:30 AM 11:00 AM 11:3…" at bounding box center [319, 172] width 567 height 662
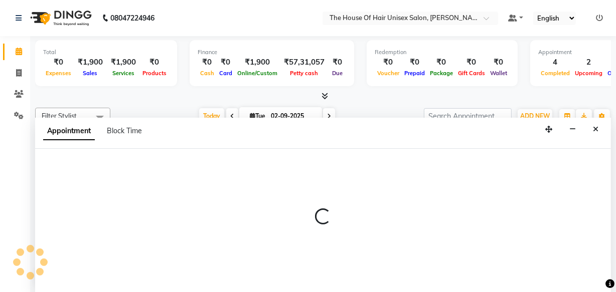
select select "13497"
select select "tentative"
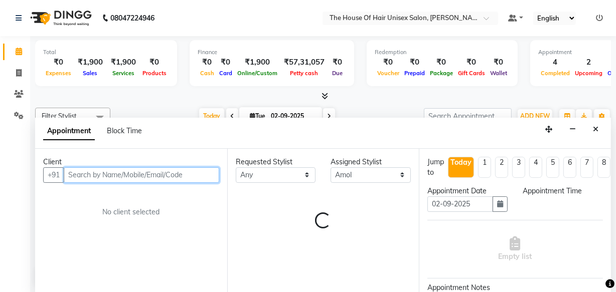
select select "900"
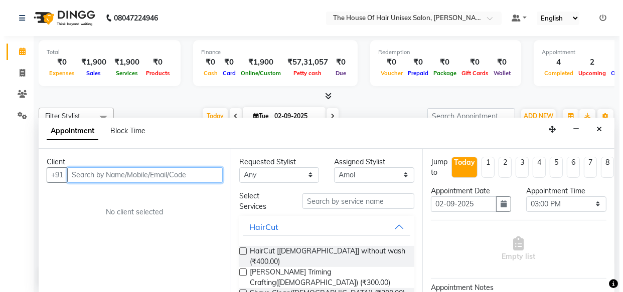
scroll to position [0, 0]
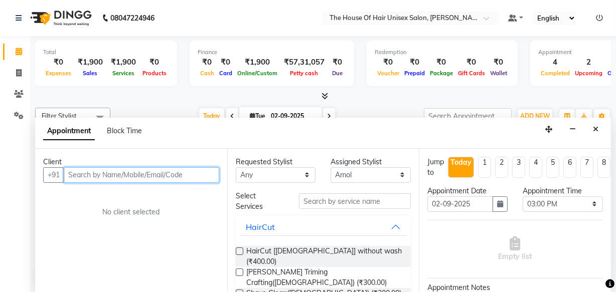
click at [151, 176] on input "text" at bounding box center [141, 176] width 155 height 16
type input "9021244943"
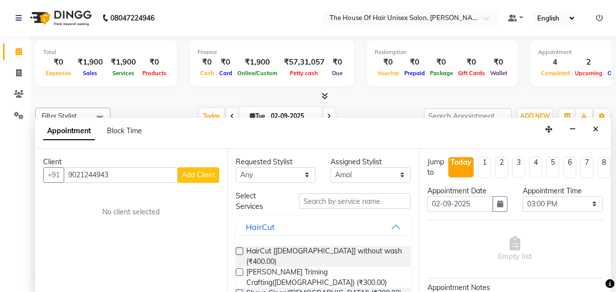
click at [201, 171] on span "Add Client" at bounding box center [199, 175] width 34 height 9
select select "22"
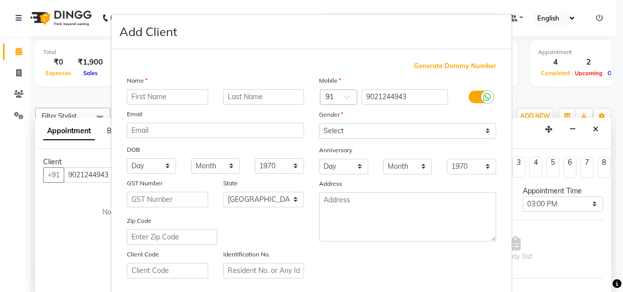
click at [174, 95] on input "text" at bounding box center [167, 97] width 81 height 16
type input "[PERSON_NAME]"
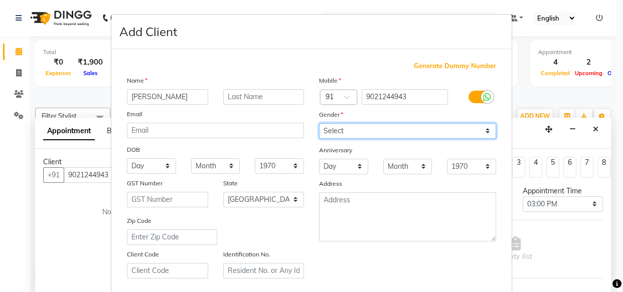
click at [355, 128] on select "Select [DEMOGRAPHIC_DATA] [DEMOGRAPHIC_DATA] Other Prefer Not To Say" at bounding box center [407, 131] width 177 height 16
select select "[DEMOGRAPHIC_DATA]"
click at [319, 123] on select "Select [DEMOGRAPHIC_DATA] [DEMOGRAPHIC_DATA] Other Prefer Not To Say" at bounding box center [407, 131] width 177 height 16
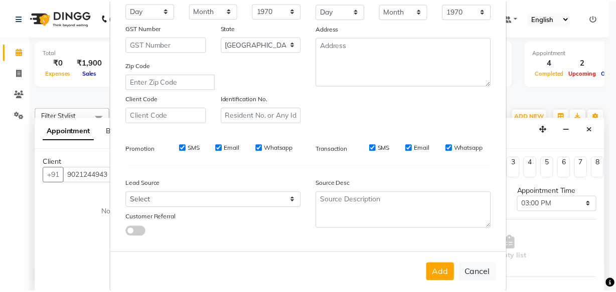
scroll to position [174, 0]
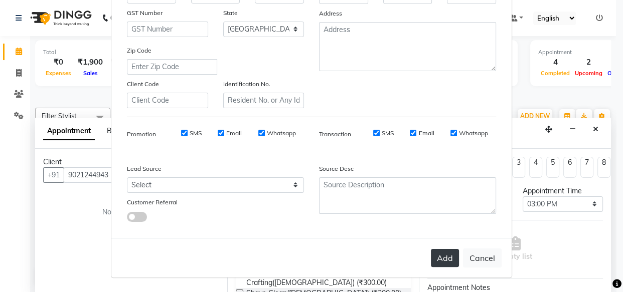
click at [437, 261] on button "Add" at bounding box center [445, 258] width 28 height 18
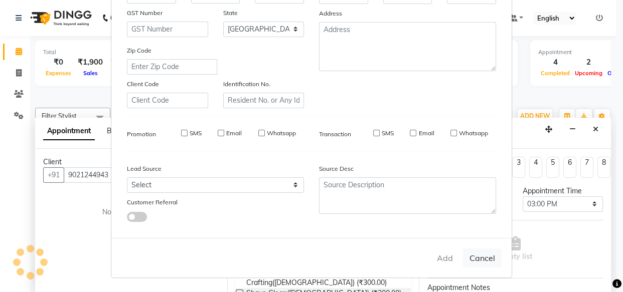
select select
select select "null"
select select
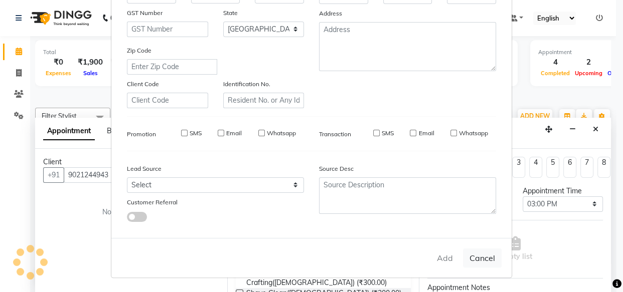
select select
checkbox input "false"
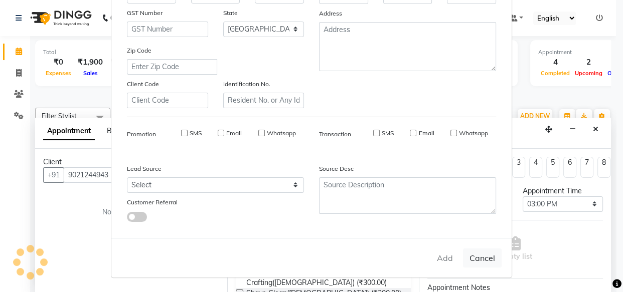
checkbox input "false"
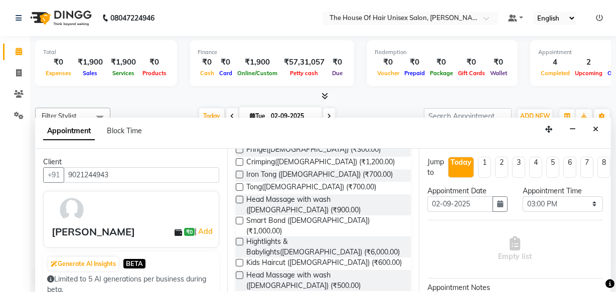
scroll to position [449, 0]
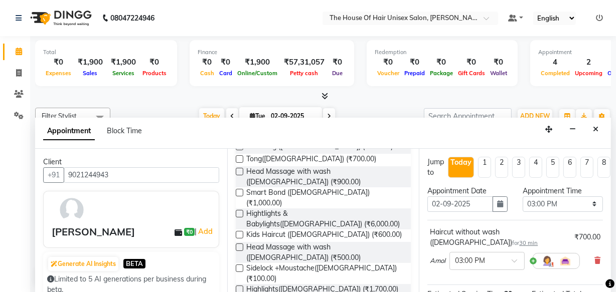
checkbox input "false"
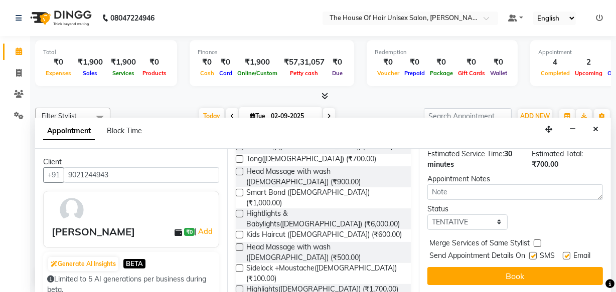
scroll to position [145, 0]
click at [536, 240] on label at bounding box center [538, 244] width 8 height 8
click at [536, 241] on input "checkbox" at bounding box center [537, 244] width 7 height 7
checkbox input "true"
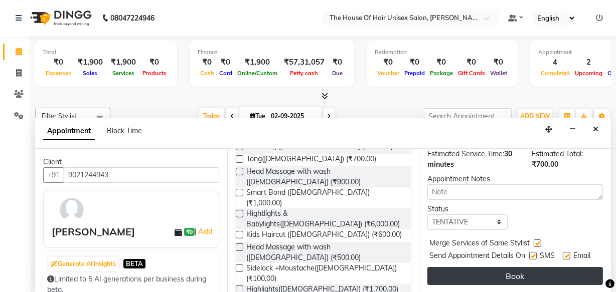
click at [532, 269] on button "Book" at bounding box center [515, 276] width 176 height 18
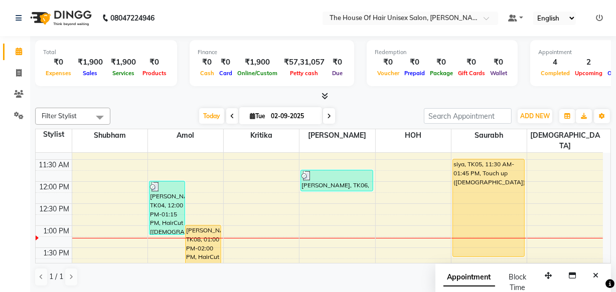
scroll to position [199, 0]
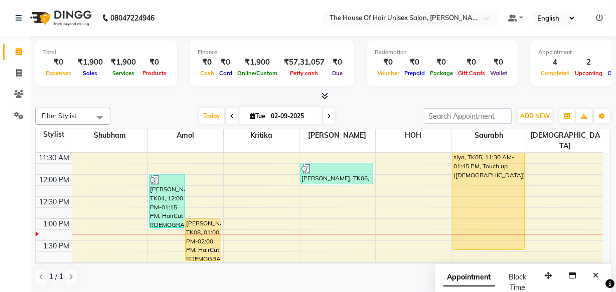
click at [327, 115] on icon at bounding box center [329, 116] width 4 height 6
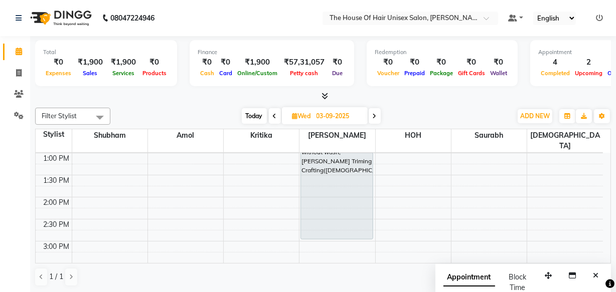
click at [374, 111] on span at bounding box center [375, 116] width 12 height 16
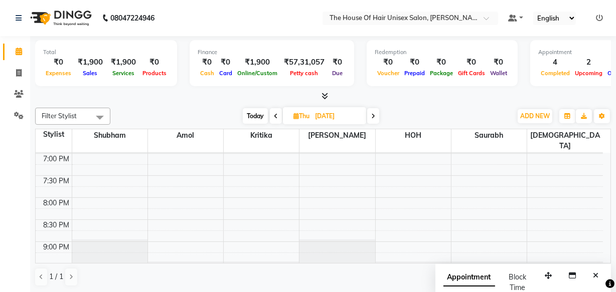
scroll to position [538, 0]
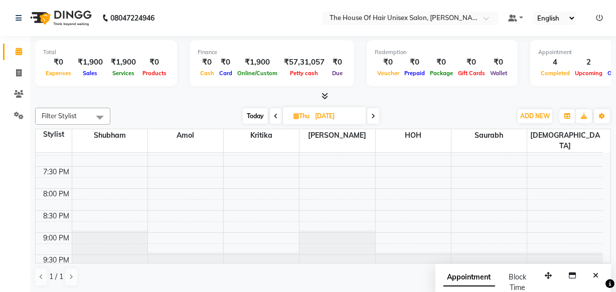
click at [274, 116] on icon at bounding box center [276, 116] width 4 height 6
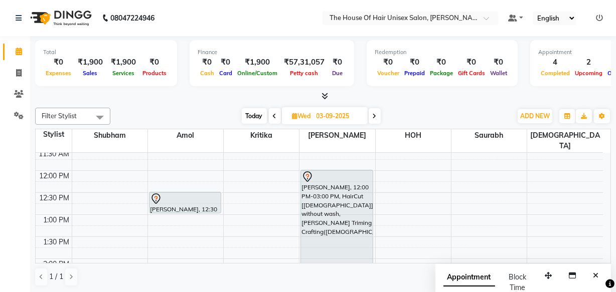
scroll to position [203, 0]
click at [250, 112] on span "Today" at bounding box center [254, 116] width 25 height 16
type input "02-09-2025"
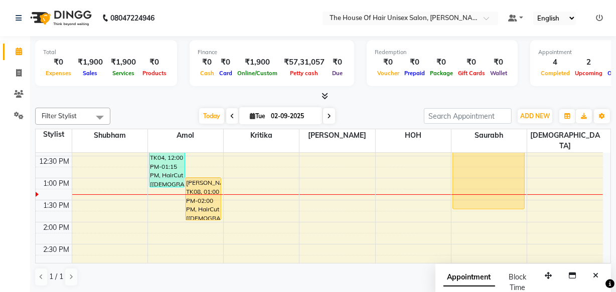
scroll to position [238, 0]
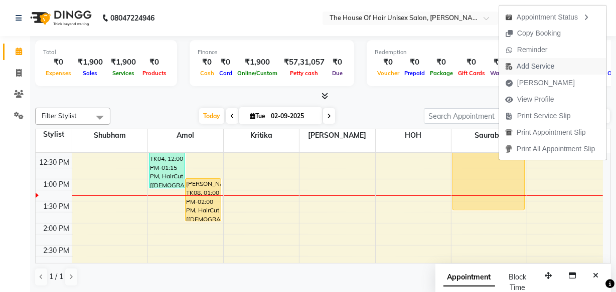
click at [534, 64] on span "Add Service" at bounding box center [536, 66] width 38 height 11
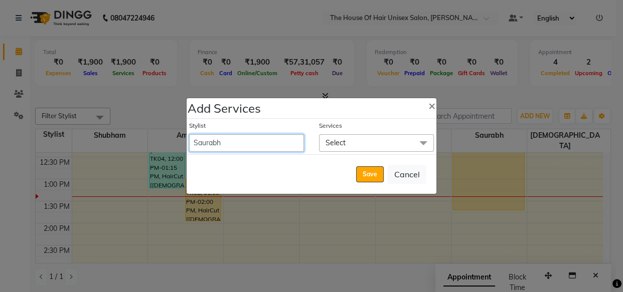
click at [271, 144] on select "Amol david kumar HOH Kritika Saurabh Shubham VAIBHAV" at bounding box center [246, 143] width 115 height 18
select select "13497"
click at [189, 134] on select "Amol david kumar HOH Kritika Saurabh Shubham VAIBHAV" at bounding box center [246, 143] width 115 height 18
select select "825"
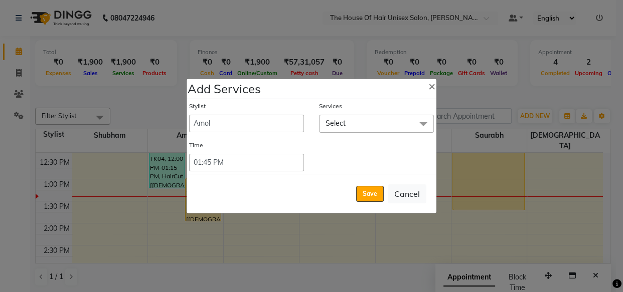
click at [422, 122] on span at bounding box center [423, 124] width 20 height 19
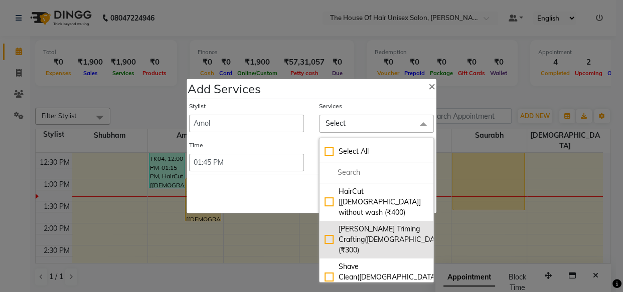
click at [385, 224] on div "Beard Triming Crafting(Male) (₹300)" at bounding box center [376, 240] width 104 height 32
checkbox input "true"
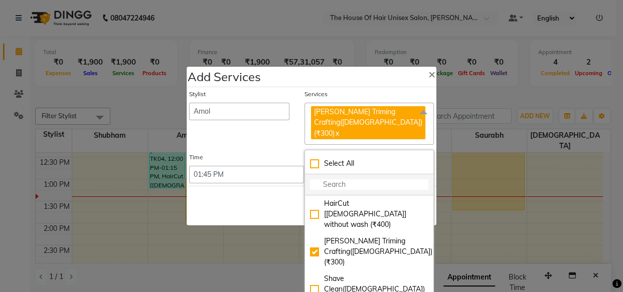
click at [367, 180] on input "multiselect-search" at bounding box center [369, 185] width 118 height 11
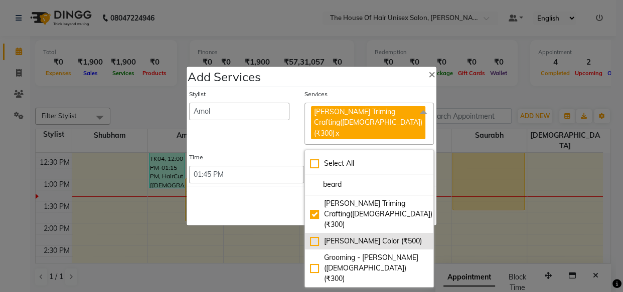
type input "beard"
click at [367, 236] on div "Beard Color (₹500)" at bounding box center [369, 241] width 118 height 11
checkbox input "true"
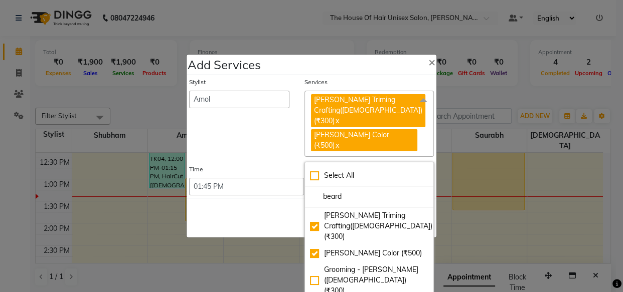
click at [421, 110] on span at bounding box center [423, 100] width 20 height 19
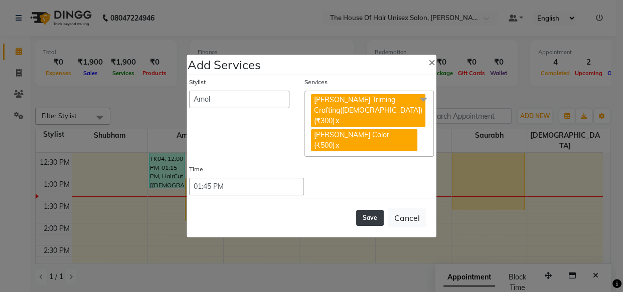
click at [376, 210] on button "Save" at bounding box center [370, 218] width 28 height 16
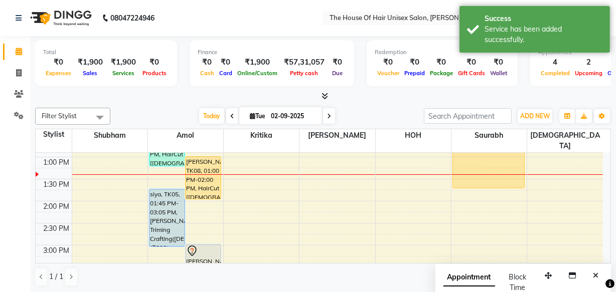
scroll to position [261, 0]
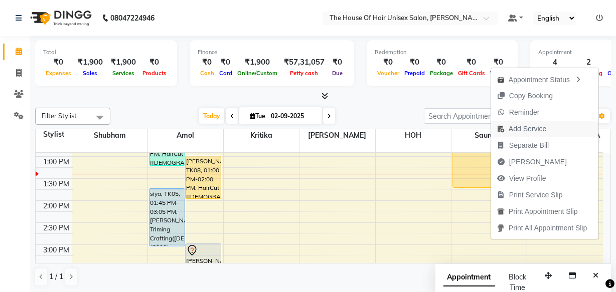
click at [523, 128] on span "Add Service" at bounding box center [528, 129] width 38 height 11
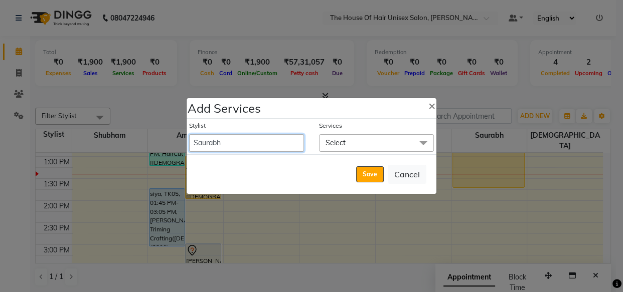
click at [291, 141] on select "Amol david kumar HOH Kritika Saurabh Shubham VAIBHAV" at bounding box center [246, 143] width 115 height 18
select select "42814"
click at [189, 134] on select "Amol david kumar HOH Kritika Saurabh Shubham VAIBHAV" at bounding box center [246, 143] width 115 height 18
select select "825"
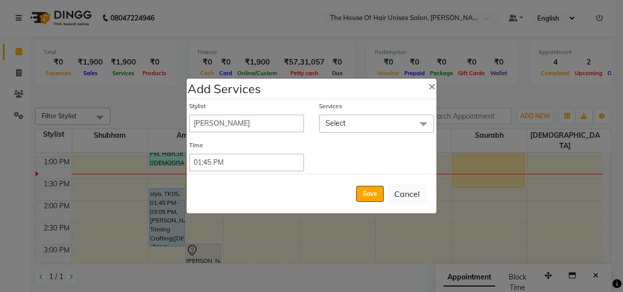
click at [422, 122] on span at bounding box center [423, 124] width 20 height 19
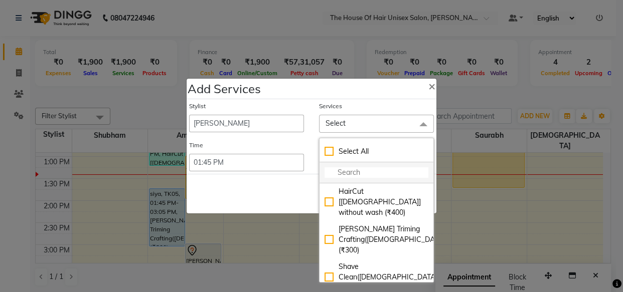
click at [379, 171] on input "multiselect-search" at bounding box center [376, 173] width 104 height 11
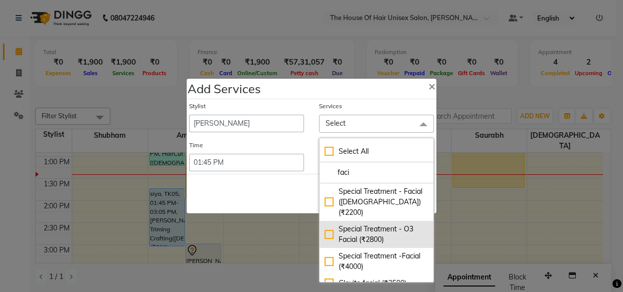
type input "faci"
click at [324, 224] on div "Special Treatment - O3 Facial (₹2800)" at bounding box center [376, 234] width 104 height 21
checkbox input "true"
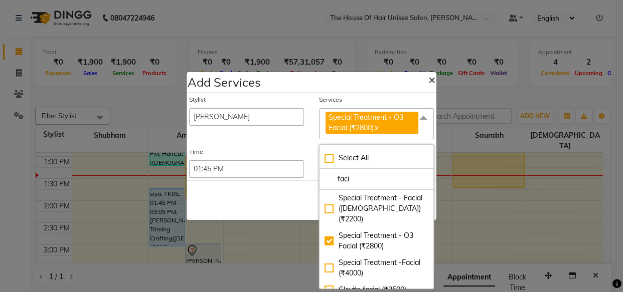
click at [428, 79] on span "×" at bounding box center [431, 79] width 7 height 15
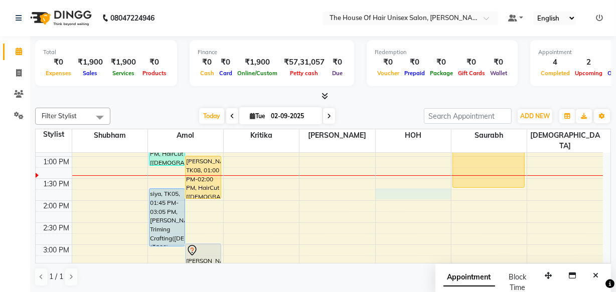
click at [383, 183] on div "7:00 AM 7:30 AM 8:00 AM 8:30 AM 9:00 AM 9:30 AM 10:00 AM 10:30 AM 11:00 AM 11:3…" at bounding box center [319, 223] width 567 height 662
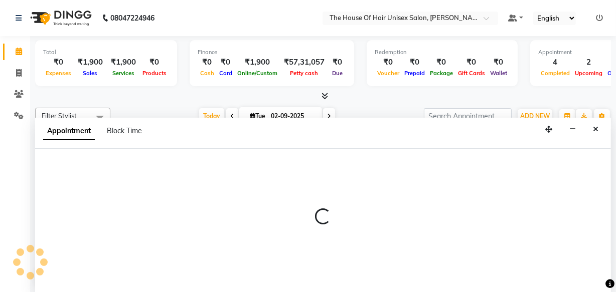
select select "85989"
select select "tentative"
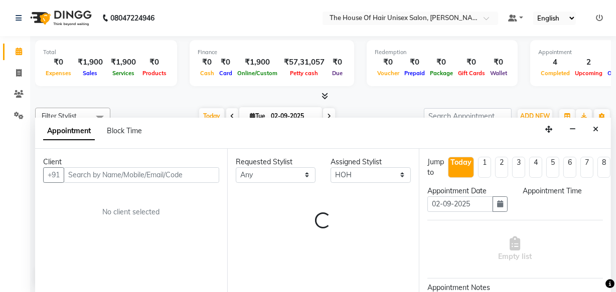
select select "825"
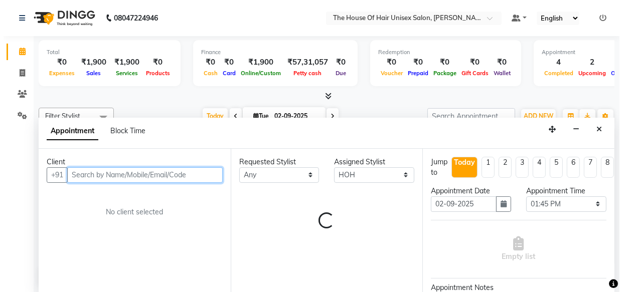
scroll to position [0, 0]
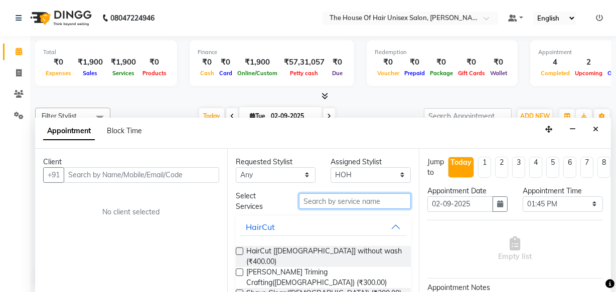
click at [338, 201] on input "text" at bounding box center [355, 202] width 112 height 16
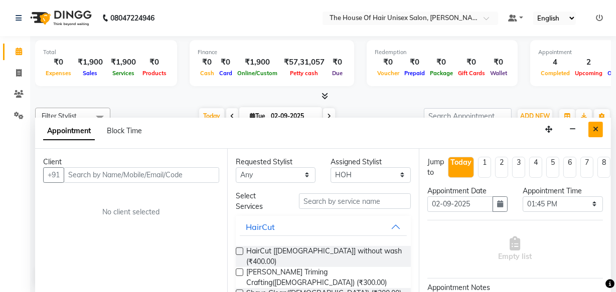
click at [596, 127] on icon "Close" at bounding box center [596, 129] width 6 height 7
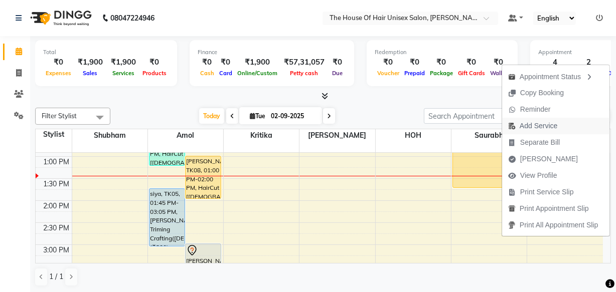
click at [530, 124] on span "Add Service" at bounding box center [539, 126] width 38 height 11
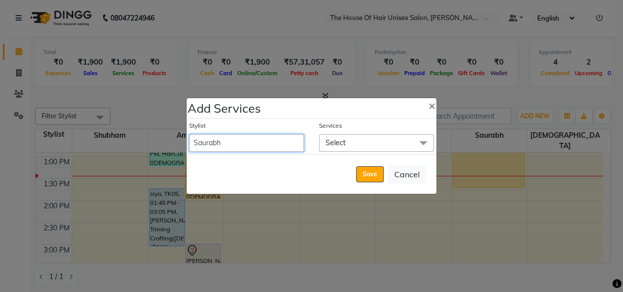
click at [271, 136] on select "Amol david kumar HOH Kritika Saurabh Shubham VAIBHAV" at bounding box center [246, 143] width 115 height 18
select select "42814"
click at [189, 134] on select "Amol david kumar HOH Kritika Saurabh Shubham VAIBHAV" at bounding box center [246, 143] width 115 height 18
select select "825"
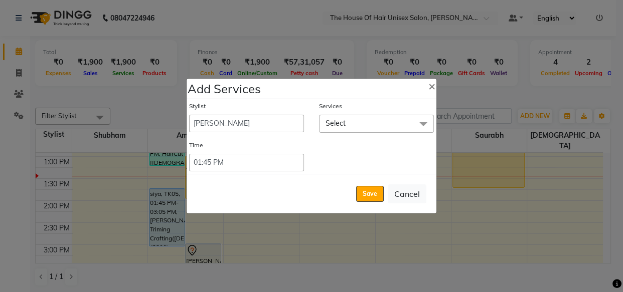
click at [422, 122] on span at bounding box center [423, 124] width 20 height 19
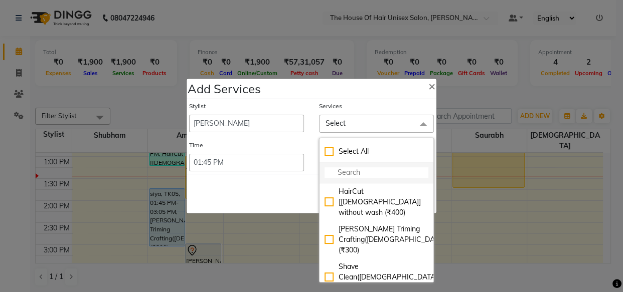
click at [369, 169] on input "multiselect-search" at bounding box center [376, 173] width 104 height 11
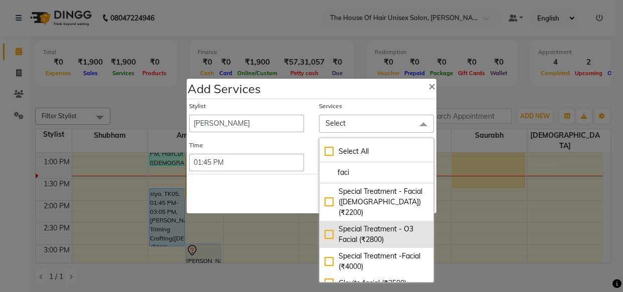
type input "faci"
click at [326, 224] on div "Special Treatment - O3 Facial (₹2800)" at bounding box center [376, 234] width 104 height 21
checkbox input "true"
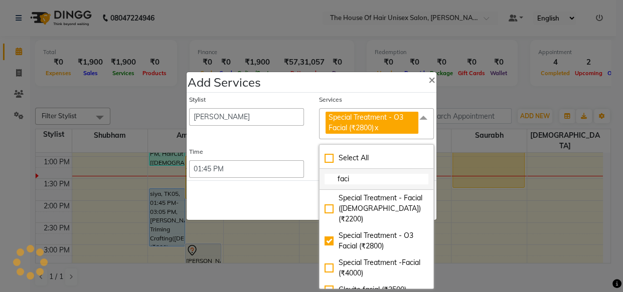
click at [367, 181] on input "faci" at bounding box center [376, 179] width 104 height 11
type input "f"
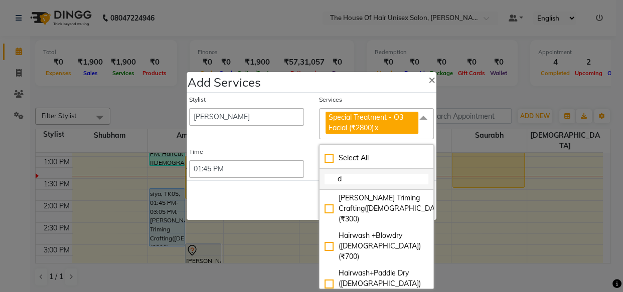
type input "d"
checkbox input "true"
type input "d t"
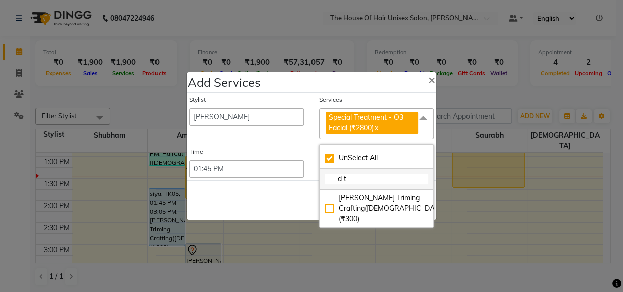
checkbox input "false"
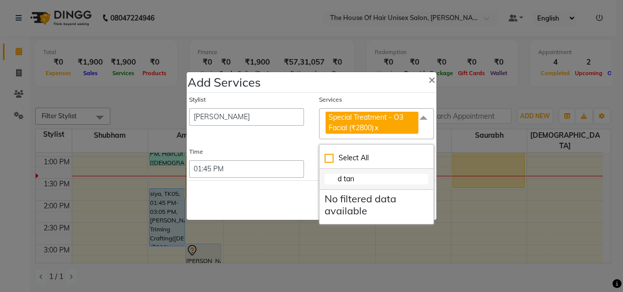
type input "d ta"
checkbox input "true"
type input "d t"
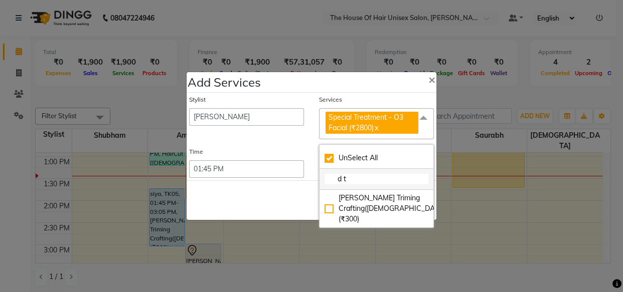
checkbox input "false"
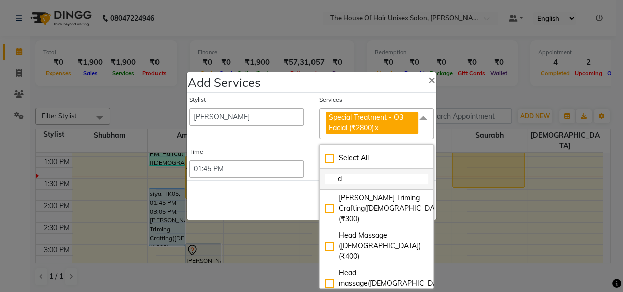
type input "d"
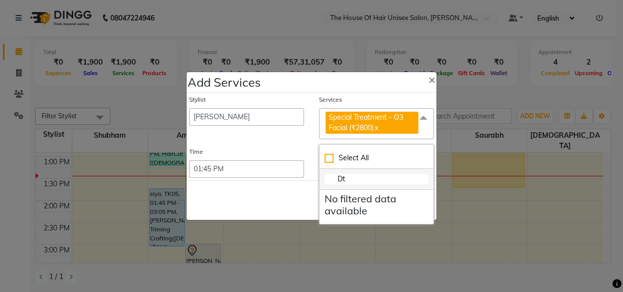
type input "D"
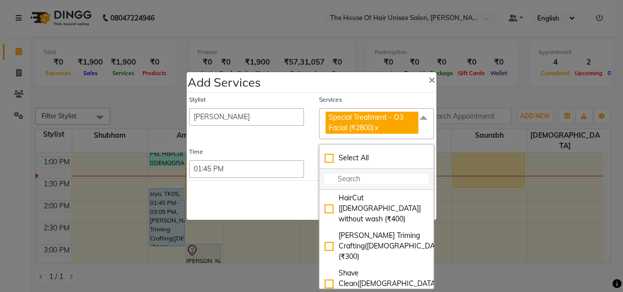
click at [359, 179] on input "multiselect-search" at bounding box center [376, 179] width 104 height 11
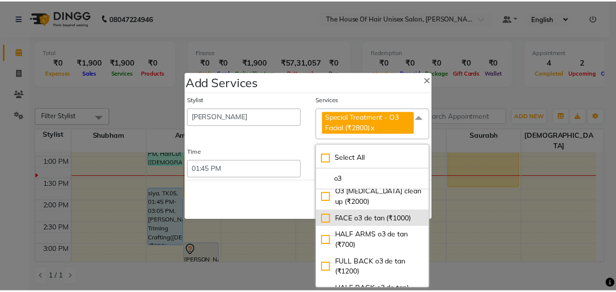
scroll to position [35, 0]
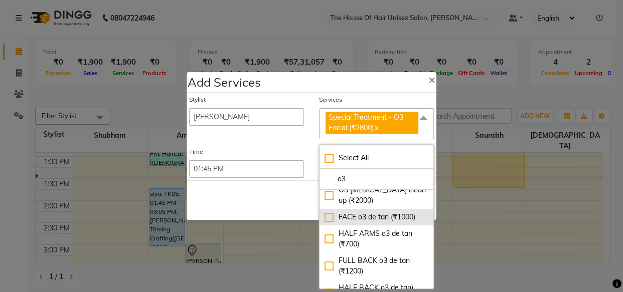
type input "o3"
click at [325, 216] on div "FACE o3 de tan (₹1000)" at bounding box center [376, 217] width 104 height 11
checkbox input "true"
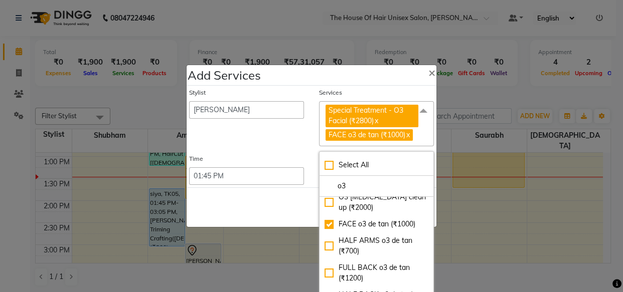
click at [419, 110] on span at bounding box center [423, 110] width 20 height 19
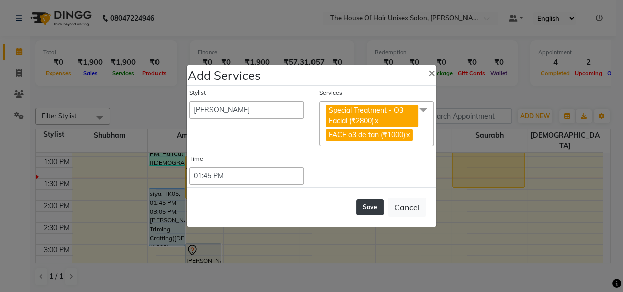
click at [371, 207] on button "Save" at bounding box center [370, 208] width 28 height 16
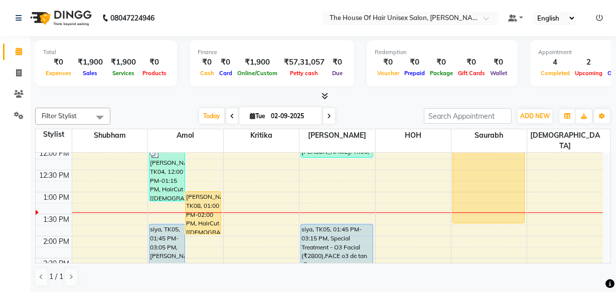
scroll to position [233, 0]
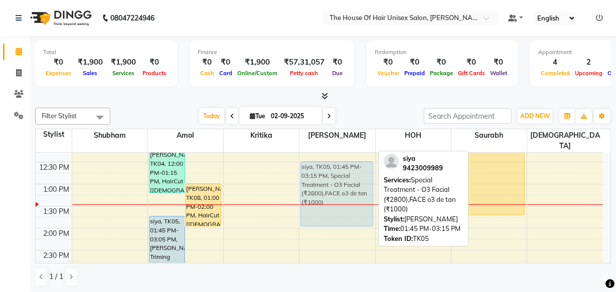
drag, startPoint x: 327, startPoint y: 222, endPoint x: 326, endPoint y: 172, distance: 50.7
click at [326, 172] on div "ARIN KULKARNI, TK06, 11:45 AM-12:15 PM, HairCut [Male] without wash siya, TK05,…" at bounding box center [336, 251] width 75 height 662
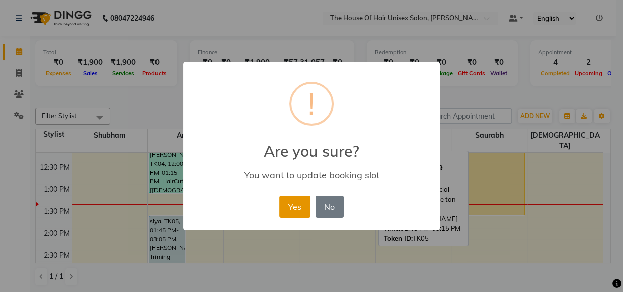
click at [284, 200] on button "Yes" at bounding box center [294, 207] width 31 height 22
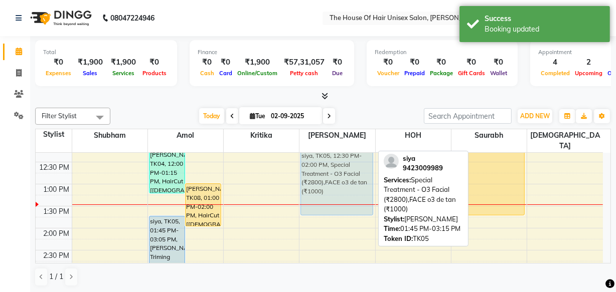
drag, startPoint x: 338, startPoint y: 181, endPoint x: 337, endPoint y: 168, distance: 12.6
click at [337, 168] on div "ARIN KULKARNI, TK06, 11:45 AM-12:15 PM, HairCut [Male] without wash siya, TK05,…" at bounding box center [336, 251] width 75 height 662
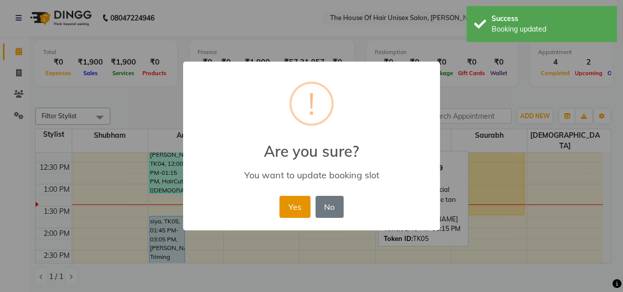
click at [289, 206] on button "Yes" at bounding box center [294, 207] width 31 height 22
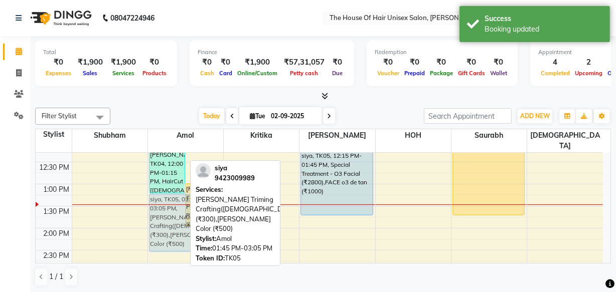
drag, startPoint x: 159, startPoint y: 222, endPoint x: 160, endPoint y: 201, distance: 20.6
click at [160, 201] on div "satyam, TK04, 12:00 PM-01:15 PM, HairCut [Male] without wash,Beard Triming Craf…" at bounding box center [185, 251] width 75 height 662
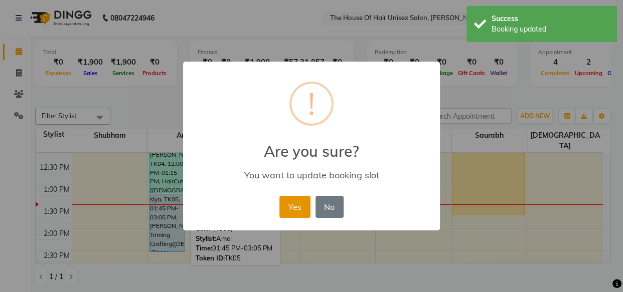
click at [290, 203] on button "Yes" at bounding box center [294, 207] width 31 height 22
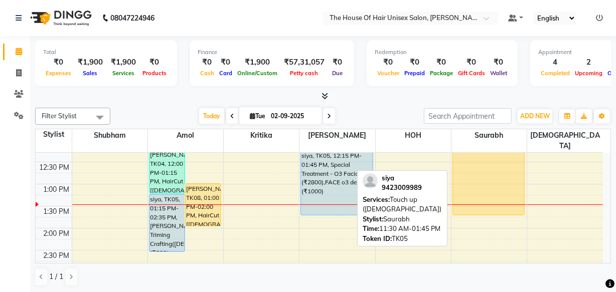
click at [480, 172] on div "siya, TK05, 11:30 AM-01:45 PM, Touch up ([DEMOGRAPHIC_DATA])" at bounding box center [489, 166] width 72 height 97
click at [478, 172] on div "siya, TK05, 11:30 AM-01:45 PM, Touch up ([DEMOGRAPHIC_DATA])" at bounding box center [489, 166] width 72 height 97
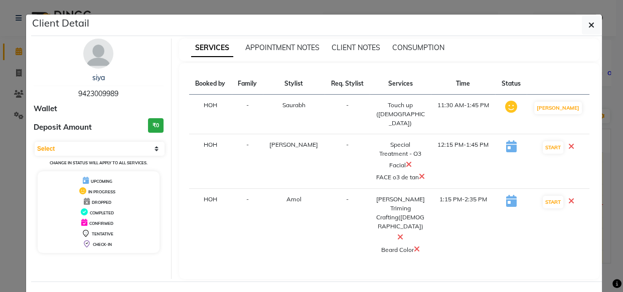
select select "598"
select select "service"
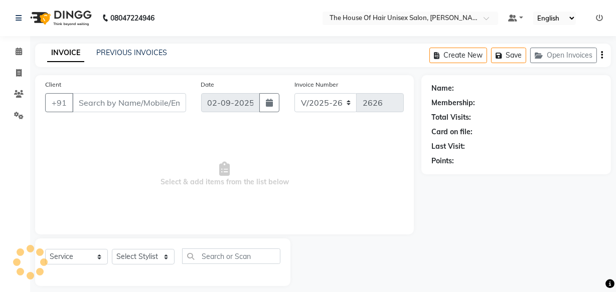
type input "9423009989"
select select "42814"
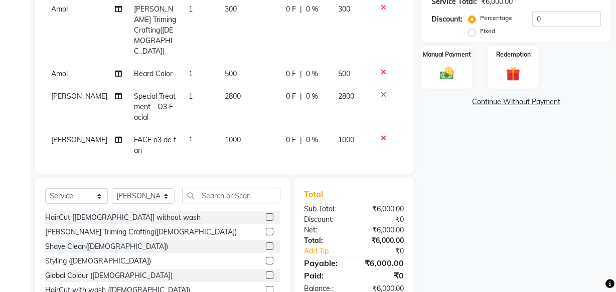
scroll to position [97, 0]
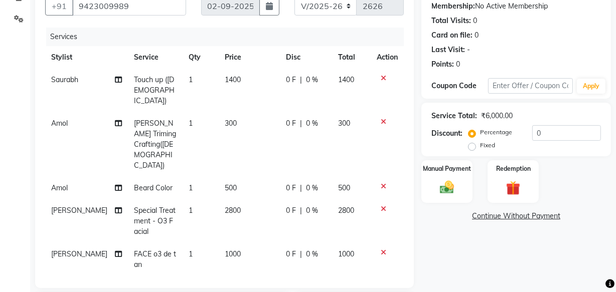
click at [225, 80] on span "1400" at bounding box center [233, 79] width 16 height 9
select select "86145"
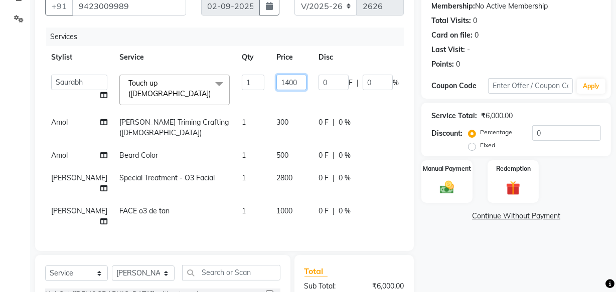
click at [276, 82] on input "1400" at bounding box center [291, 83] width 30 height 16
type input "1800"
click at [328, 111] on td "0 F | 0 %" at bounding box center [358, 127] width 92 height 33
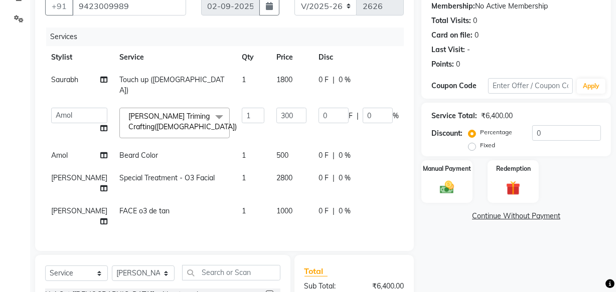
scroll to position [124, 0]
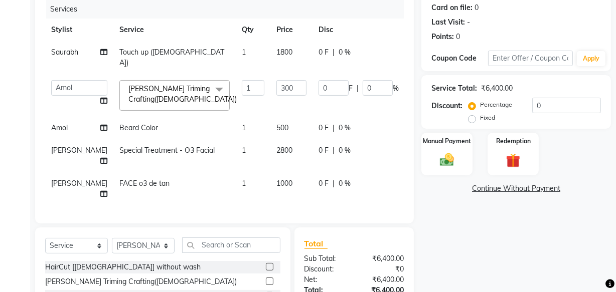
click at [449, 215] on div "Name: Siya Membership: No Active Membership Total Visits: 0 Card on file: 0 Las…" at bounding box center [519, 163] width 197 height 425
click at [361, 232] on div "Client +91 9423009989 Date 02-09-2025 Invoice Number V/2025 V/2025-26 2626 Serv…" at bounding box center [225, 163] width 394 height 425
click at [339, 238] on div "Total Sub Total: ₹6,400.00 Discount: ₹0 Net: ₹6,400.00 Total: ₹6,400.00 Add Tip…" at bounding box center [354, 291] width 120 height 126
click at [276, 88] on input "300" at bounding box center [291, 88] width 30 height 16
click at [276, 87] on input "300" at bounding box center [291, 88] width 30 height 16
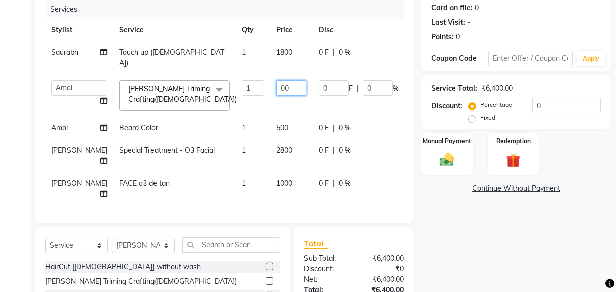
type input "300"
click at [378, 224] on div "Client +91 9423009989 Date 02-09-2025 Invoice Number V/2025 V/2025-26 2626 Serv…" at bounding box center [224, 87] width 379 height 273
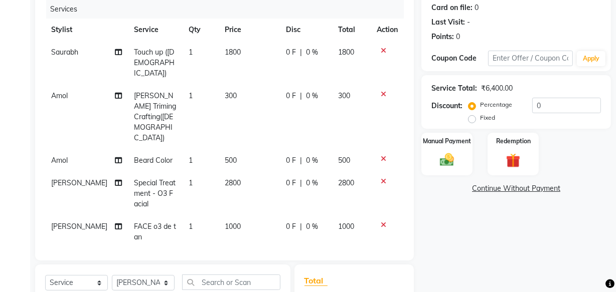
scroll to position [241, 0]
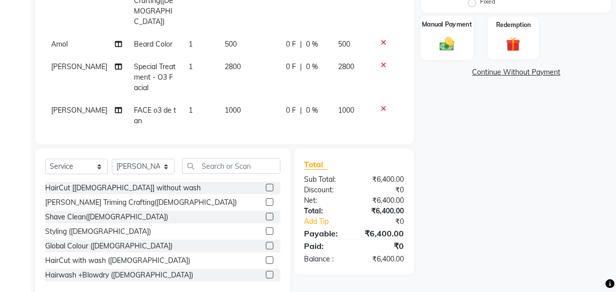
click at [451, 50] on img at bounding box center [447, 43] width 24 height 17
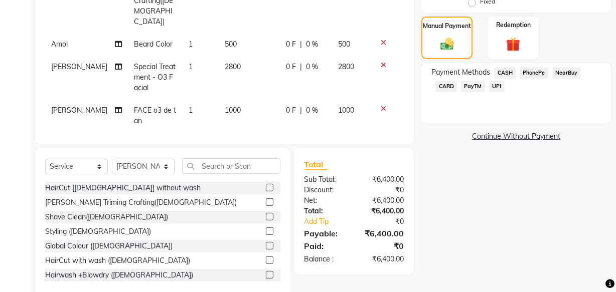
click at [498, 86] on span "UPI" at bounding box center [497, 87] width 16 height 12
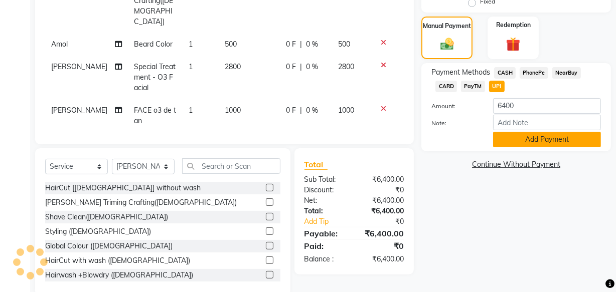
click at [511, 139] on button "Add Payment" at bounding box center [547, 140] width 108 height 16
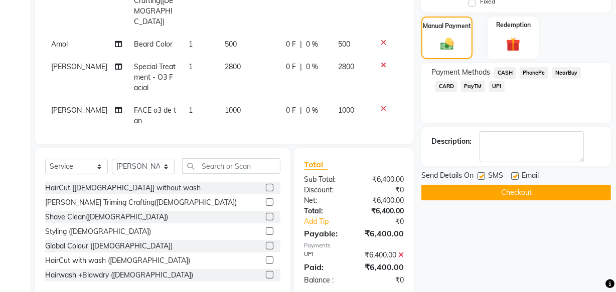
click at [484, 192] on button "Checkout" at bounding box center [516, 193] width 190 height 16
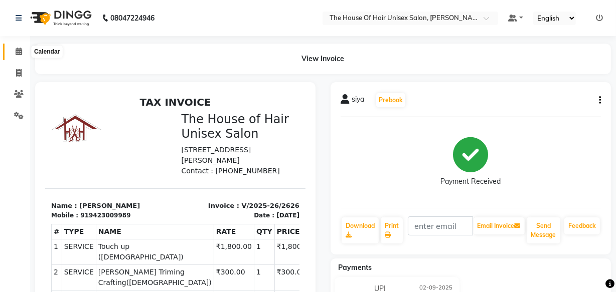
click at [16, 50] on icon at bounding box center [19, 52] width 7 height 8
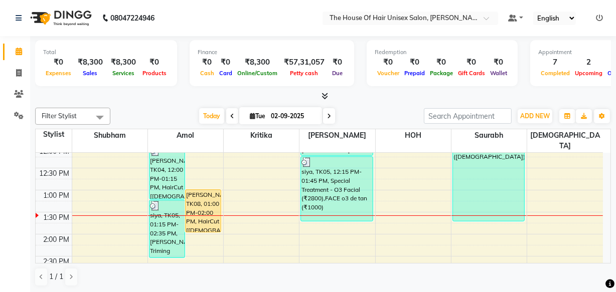
scroll to position [226, 0]
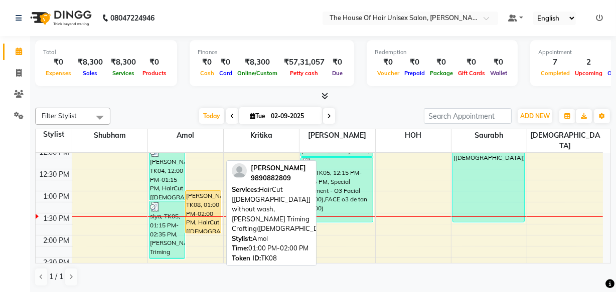
click at [202, 191] on div "[PERSON_NAME], TK08, 01:00 PM-02:00 PM, HairCut [[DEMOGRAPHIC_DATA]] without wa…" at bounding box center [203, 212] width 35 height 42
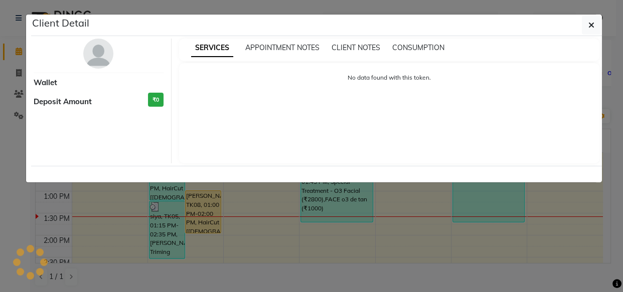
select select "1"
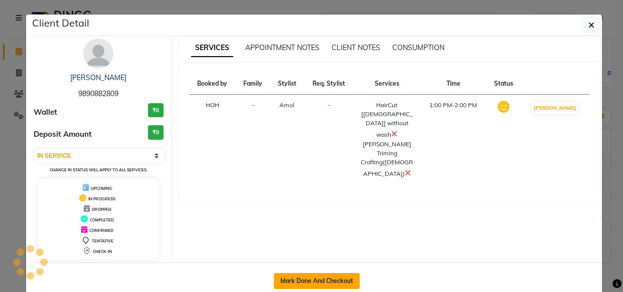
click at [315, 275] on button "Mark Done And Checkout" at bounding box center [317, 281] width 86 height 16
select select "service"
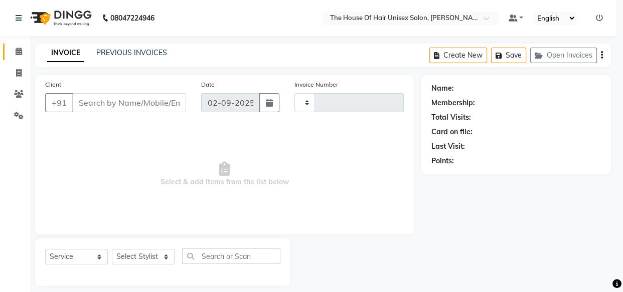
type input "2627"
select select "598"
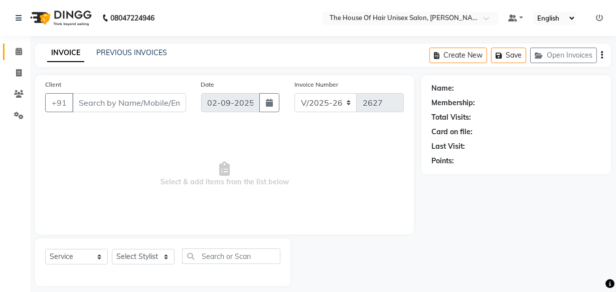
type input "9890882809"
select select "13497"
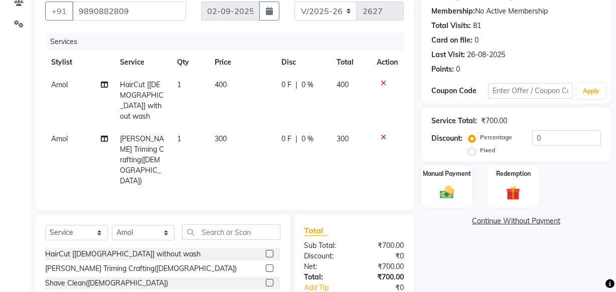
scroll to position [120, 0]
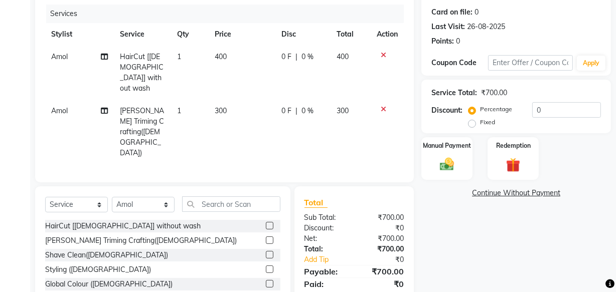
click at [382, 55] on icon at bounding box center [384, 55] width 6 height 7
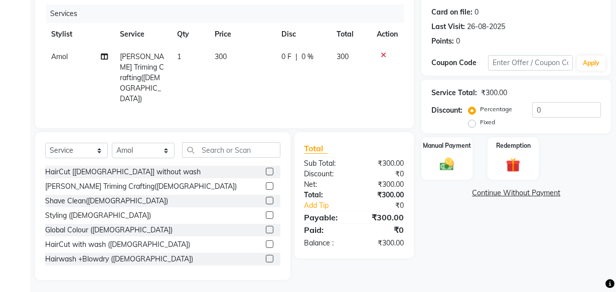
scroll to position [110, 0]
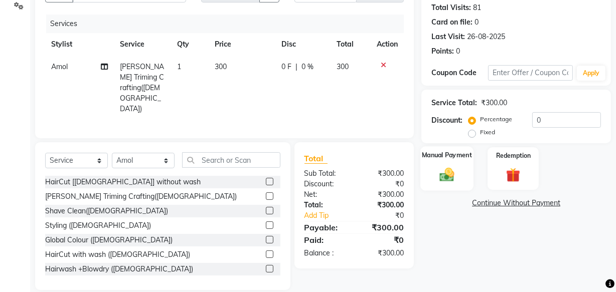
click at [452, 174] on img at bounding box center [447, 174] width 24 height 17
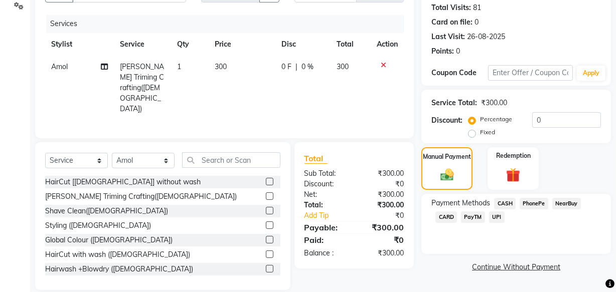
click at [504, 204] on span "CASH" at bounding box center [505, 204] width 22 height 12
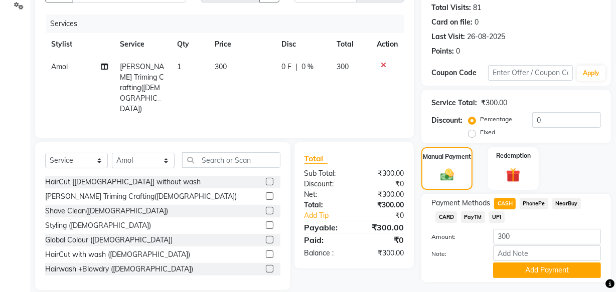
scroll to position [135, 0]
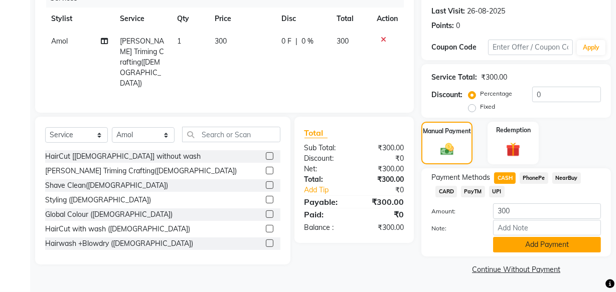
click at [525, 244] on button "Add Payment" at bounding box center [547, 245] width 108 height 16
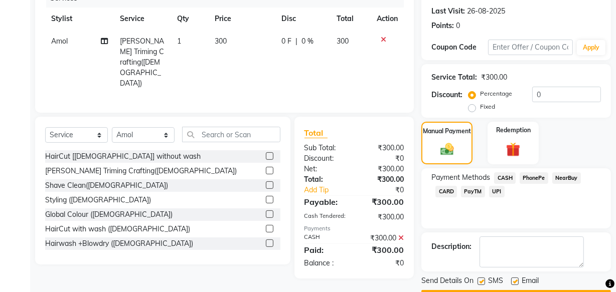
scroll to position [163, 0]
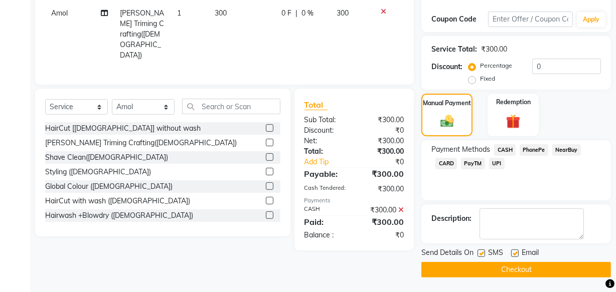
click at [503, 265] on button "Checkout" at bounding box center [516, 270] width 190 height 16
click at [492, 266] on button "Checkout" at bounding box center [516, 270] width 190 height 16
click at [502, 264] on button "Checkout" at bounding box center [516, 270] width 190 height 16
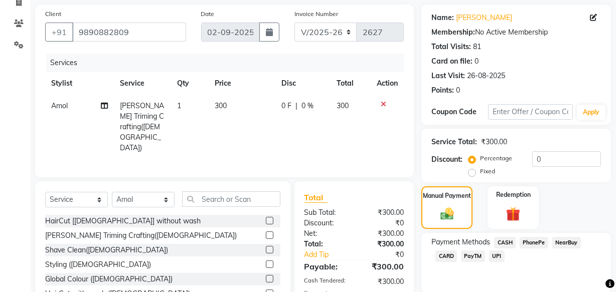
scroll to position [1, 0]
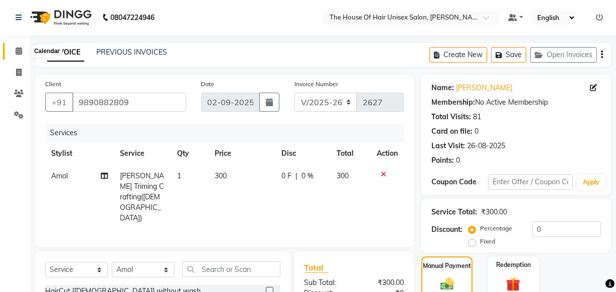
click at [22, 47] on icon at bounding box center [19, 51] width 7 height 8
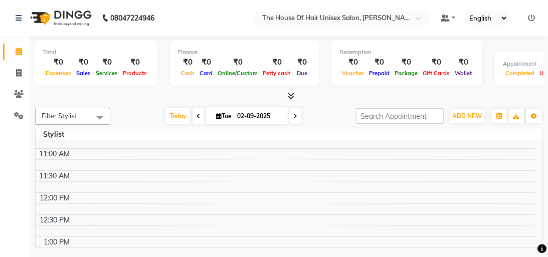
scroll to position [118, 0]
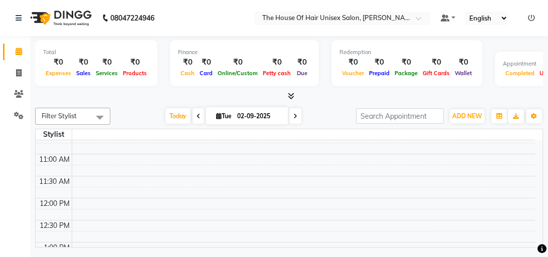
click at [355, 134] on td at bounding box center [303, 134] width 463 height 11
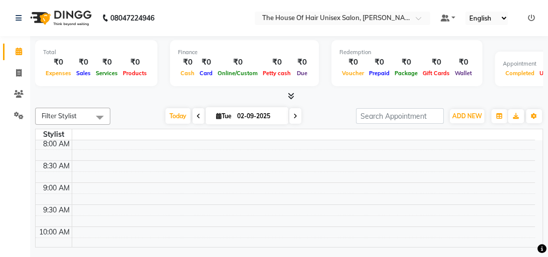
scroll to position [0, 0]
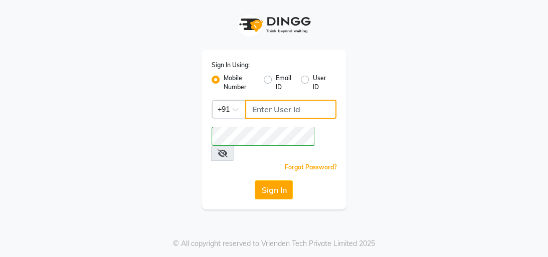
click at [287, 115] on input "Username" at bounding box center [291, 109] width 92 height 19
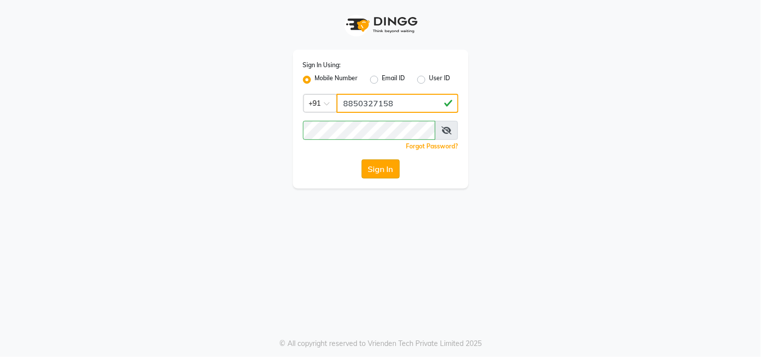
type input "8850327158"
click at [384, 168] on button "Sign In" at bounding box center [381, 168] width 38 height 19
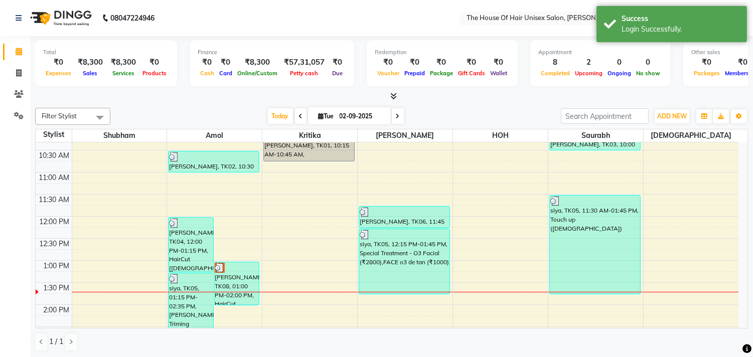
scroll to position [172, 0]
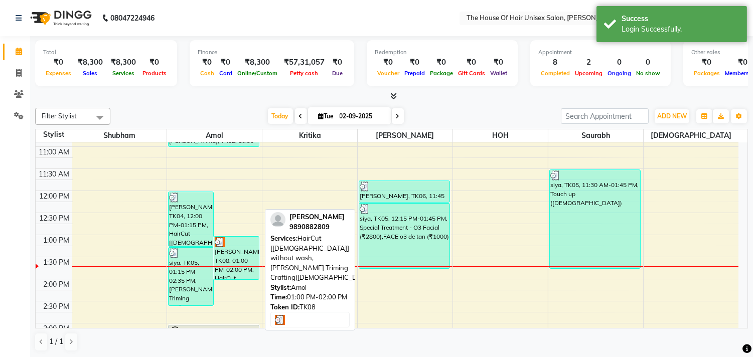
click at [229, 252] on div "[PERSON_NAME], TK08, 01:00 PM-02:00 PM, HairCut [[DEMOGRAPHIC_DATA]] without wa…" at bounding box center [236, 258] width 45 height 43
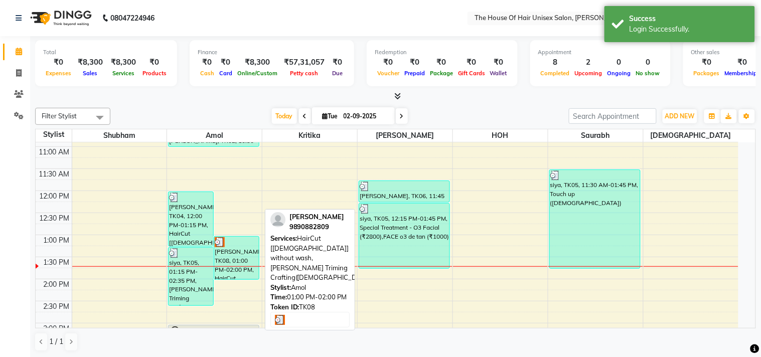
select select "3"
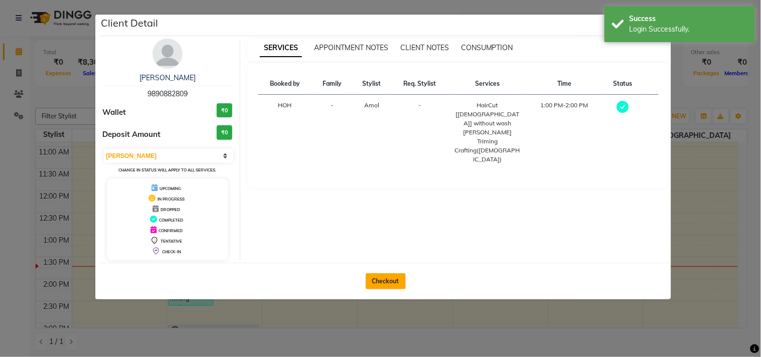
click at [375, 257] on button "Checkout" at bounding box center [386, 281] width 40 height 16
select select "service"
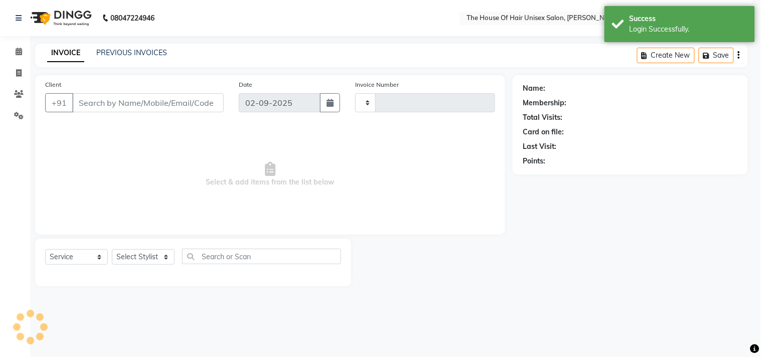
type input "2627"
select select "598"
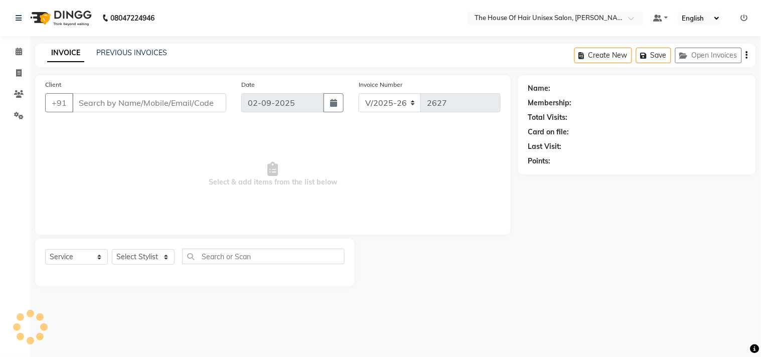
type input "9890882809"
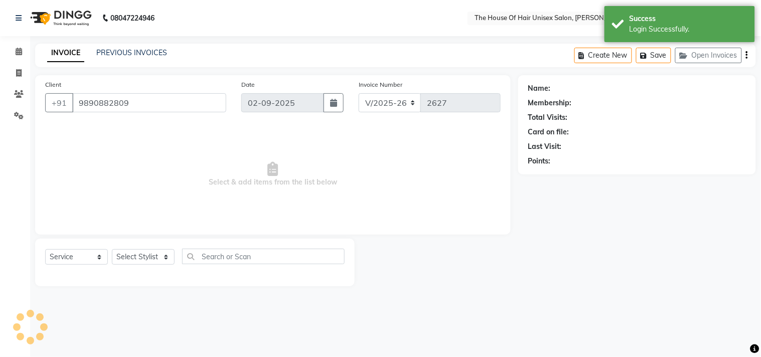
select select "13497"
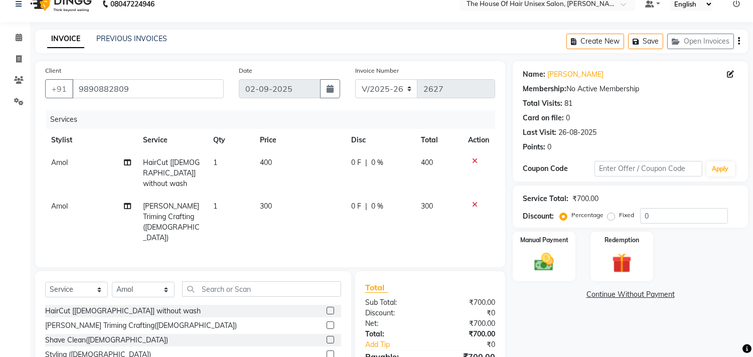
scroll to position [17, 0]
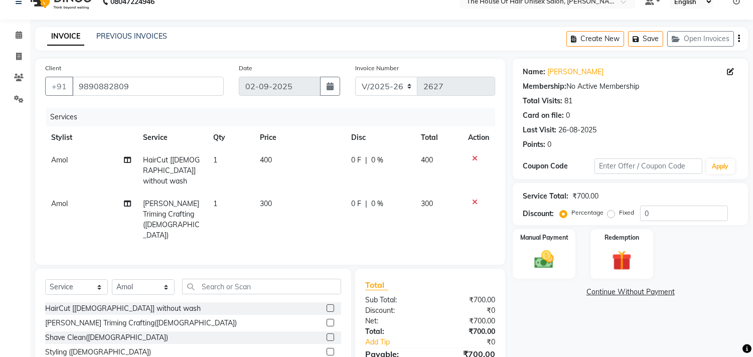
click at [475, 157] on icon at bounding box center [475, 158] width 6 height 7
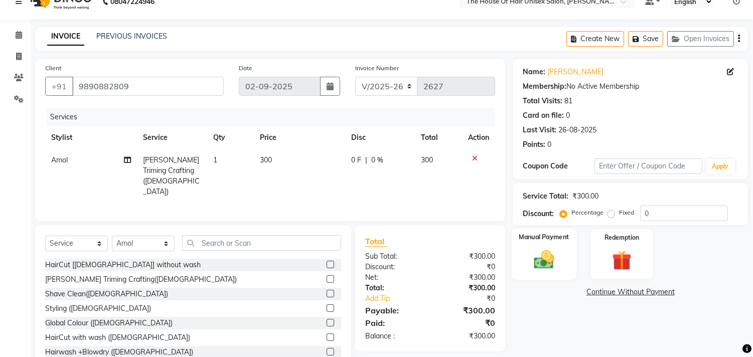
click at [547, 256] on img at bounding box center [544, 260] width 33 height 24
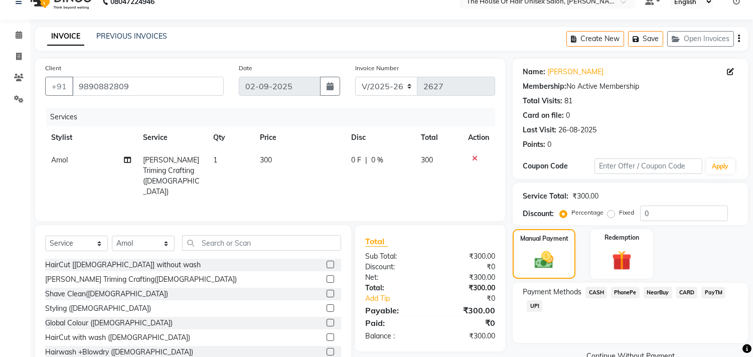
click at [548, 257] on span "CASH" at bounding box center [596, 293] width 22 height 12
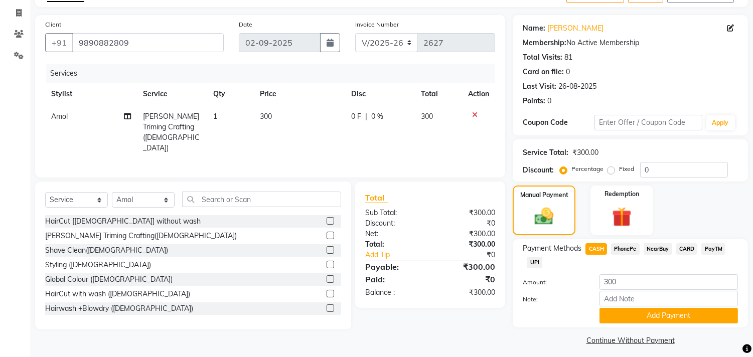
scroll to position [66, 0]
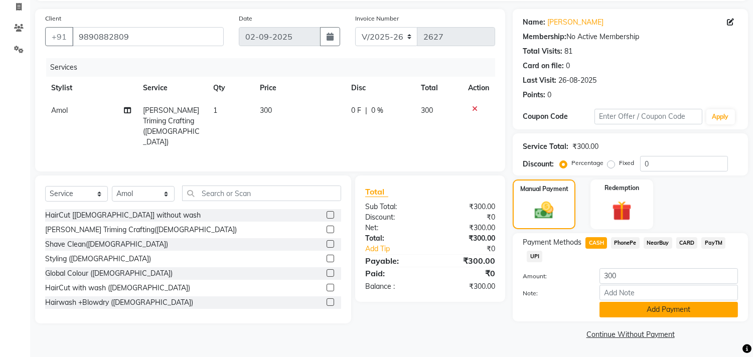
click at [548, 257] on button "Add Payment" at bounding box center [668, 310] width 138 height 16
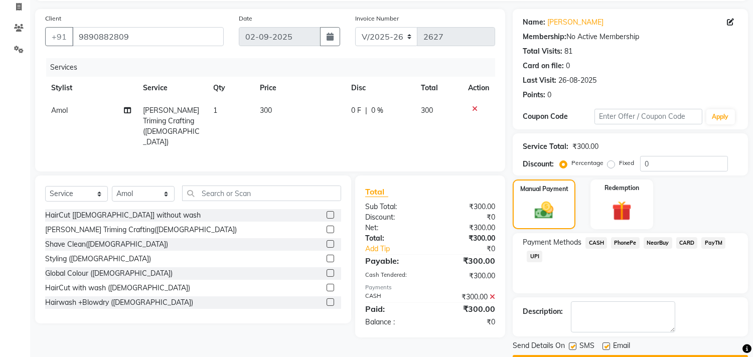
scroll to position [94, 0]
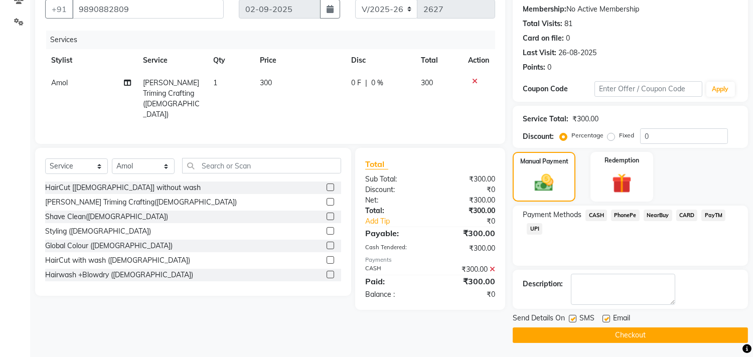
click at [548, 257] on button "Checkout" at bounding box center [630, 335] width 235 height 16
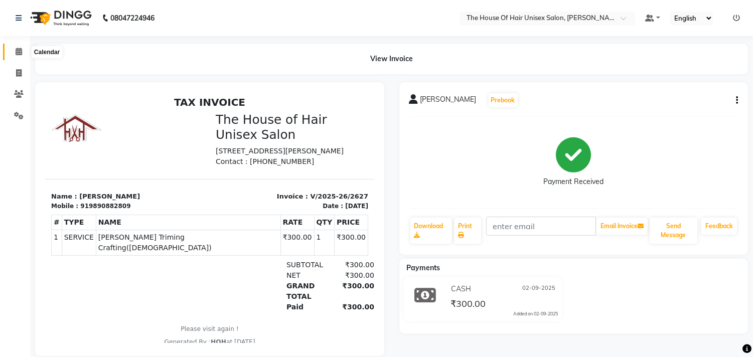
click at [18, 48] on icon at bounding box center [19, 52] width 7 height 8
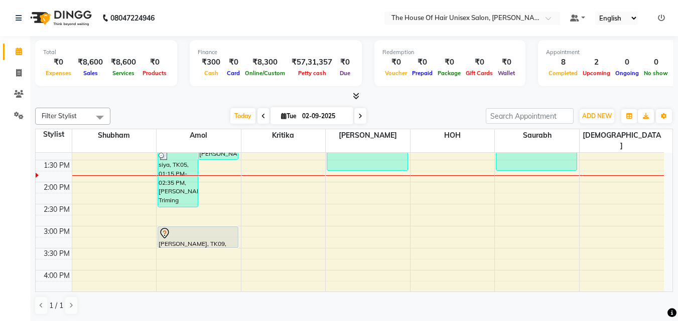
scroll to position [279, 0]
click at [432, 188] on div "7:00 AM 7:30 AM 8:00 AM 8:30 AM 9:00 AM 9:30 AM 10:00 AM 10:30 AM 11:00 AM 11:3…" at bounding box center [350, 205] width 628 height 662
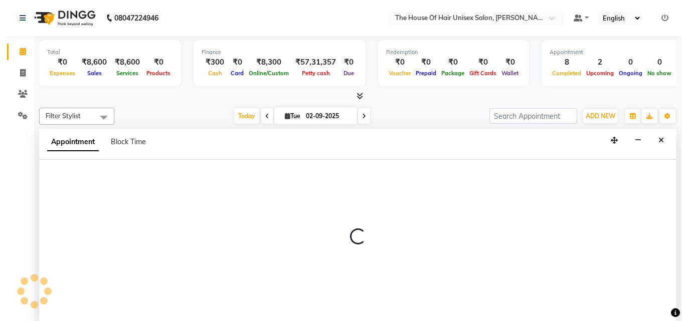
scroll to position [1, 0]
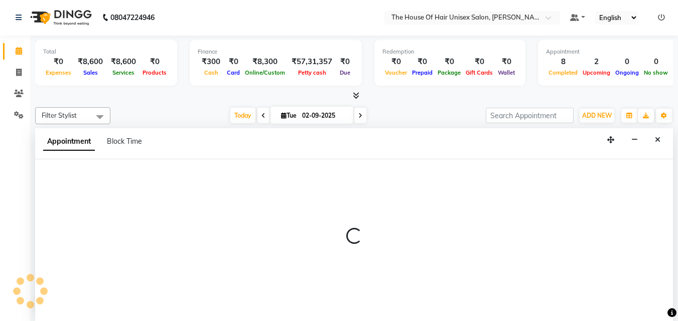
select select "85989"
select select "tentative"
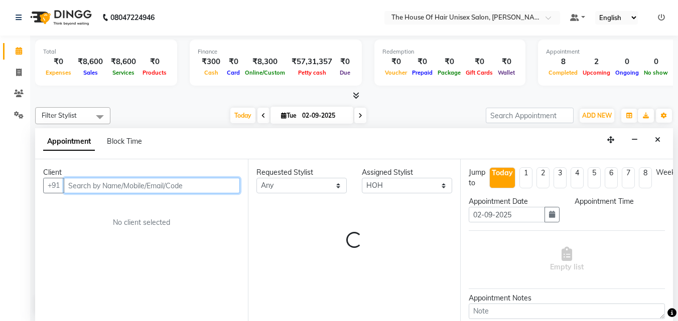
select select "855"
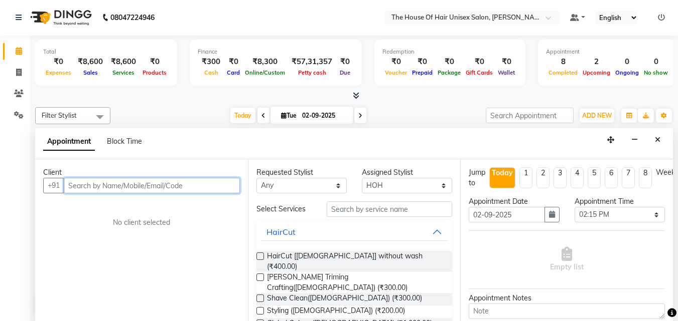
click at [192, 185] on input "text" at bounding box center [152, 186] width 176 height 16
type input "9011001168"
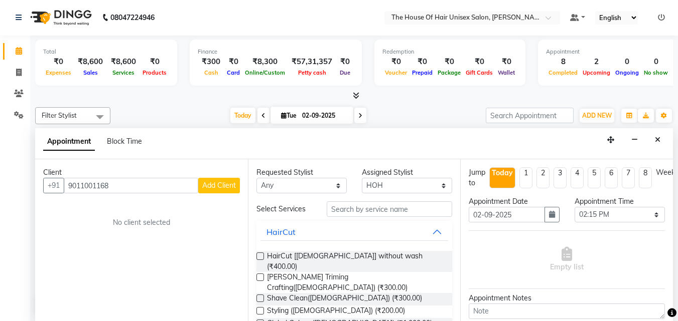
click at [224, 183] on span "Add Client" at bounding box center [219, 185] width 34 height 9
select select "22"
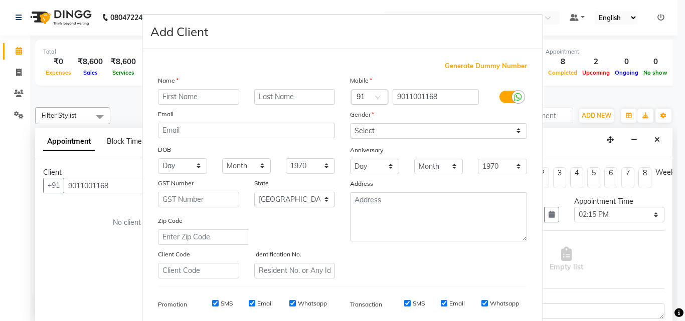
click at [206, 94] on input "text" at bounding box center [198, 97] width 81 height 16
type input "SWATI"
click at [373, 128] on select "Select [DEMOGRAPHIC_DATA] [DEMOGRAPHIC_DATA] Other Prefer Not To Say" at bounding box center [438, 131] width 177 height 16
select select "[DEMOGRAPHIC_DATA]"
click at [350, 123] on select "Select [DEMOGRAPHIC_DATA] [DEMOGRAPHIC_DATA] Other Prefer Not To Say" at bounding box center [438, 131] width 177 height 16
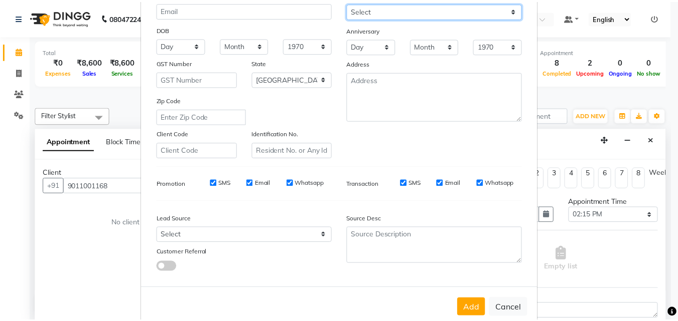
scroll to position [129, 0]
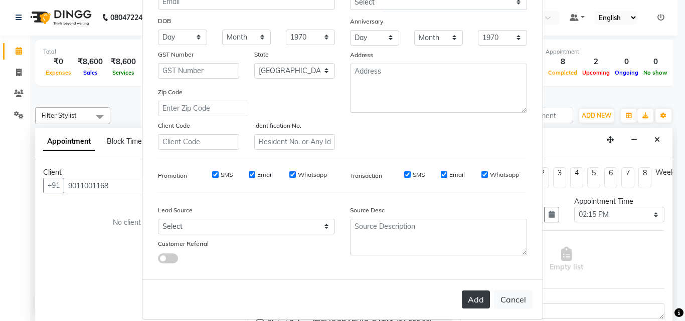
click at [466, 257] on button "Add" at bounding box center [476, 300] width 28 height 18
select select
select select "null"
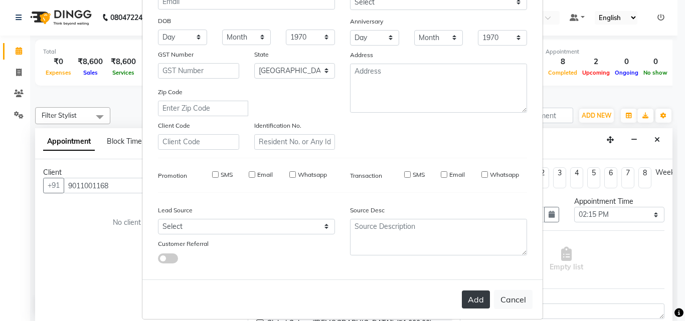
select select
checkbox input "false"
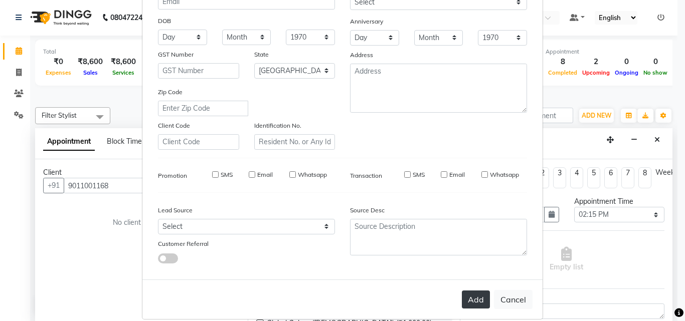
checkbox input "false"
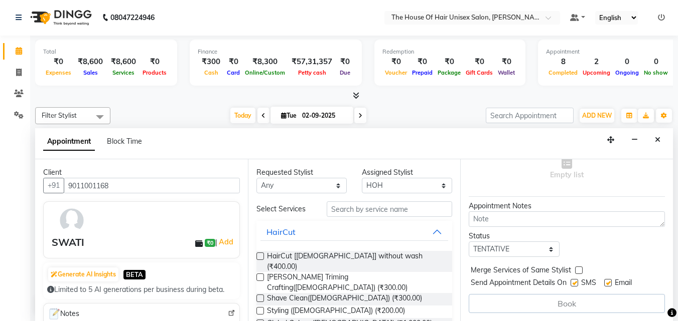
scroll to position [100, 0]
click at [548, 257] on label at bounding box center [579, 271] width 8 height 8
click at [548, 257] on input "checkbox" at bounding box center [578, 271] width 7 height 7
checkbox input "true"
click at [401, 211] on input "text" at bounding box center [388, 210] width 125 height 16
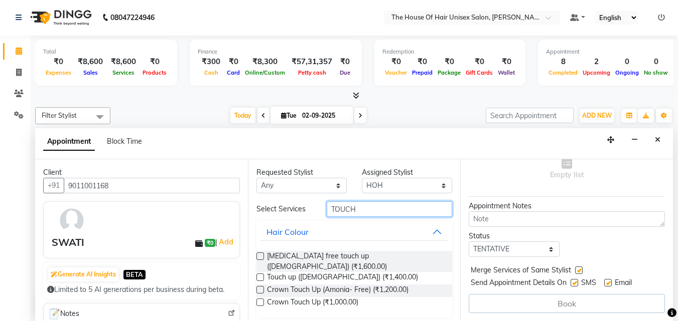
type input "TOUCH"
click at [260, 257] on label at bounding box center [260, 278] width 8 height 8
click at [260, 257] on input "checkbox" at bounding box center [259, 278] width 7 height 7
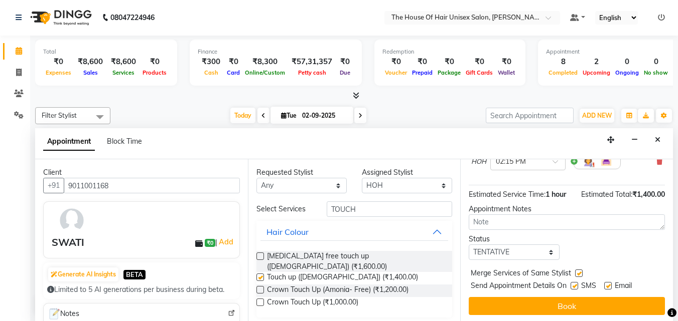
checkbox input "false"
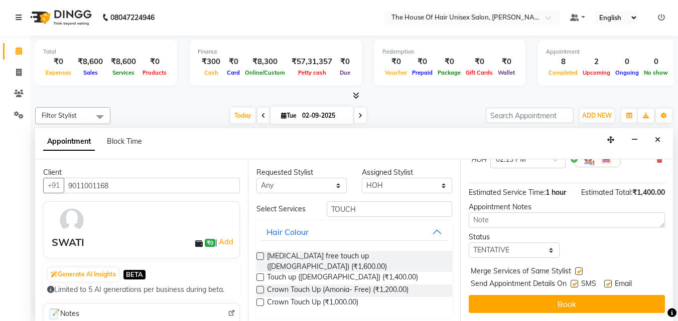
scroll to position [109, 0]
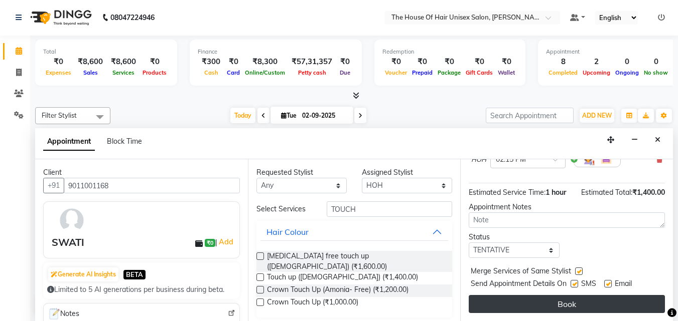
click at [548, 257] on button "Book" at bounding box center [566, 304] width 196 height 18
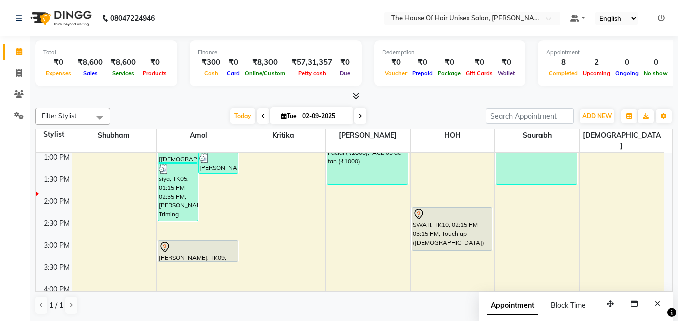
scroll to position [266, 0]
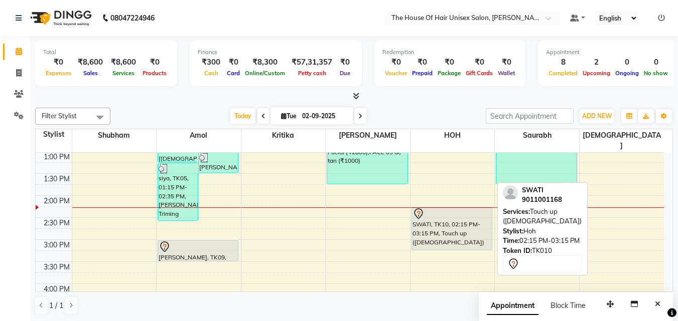
click at [470, 218] on div "SWATI, TK10, 02:15 PM-03:15 PM, Touch up ([DEMOGRAPHIC_DATA])" at bounding box center [452, 229] width 80 height 43
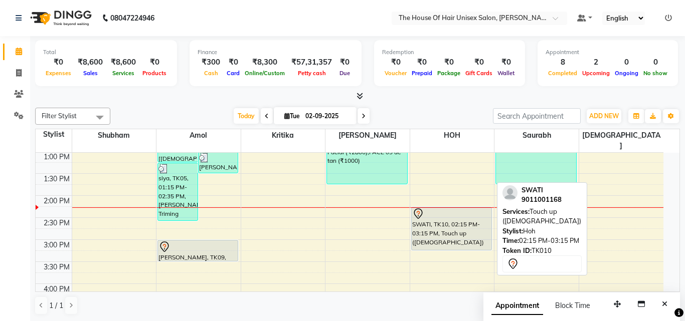
select select "7"
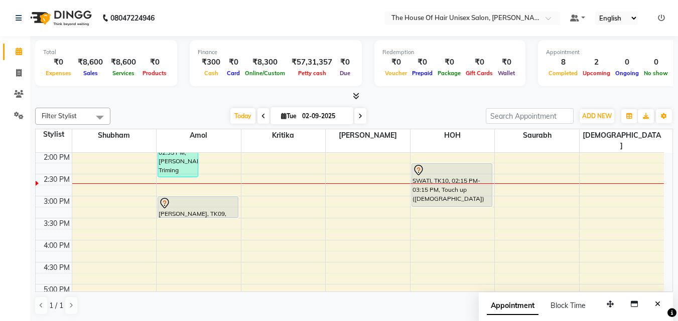
scroll to position [306, 0]
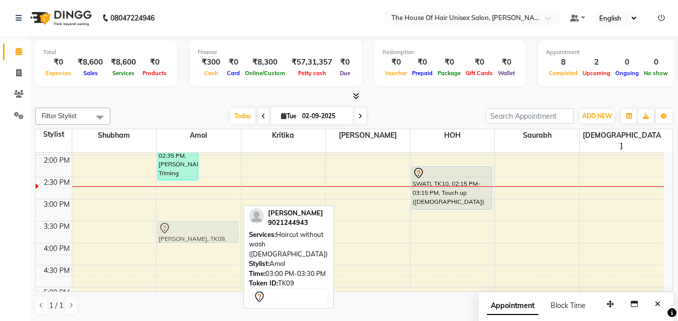
drag, startPoint x: 198, startPoint y: 191, endPoint x: 197, endPoint y: 217, distance: 25.6
click at [197, 217] on div "[PERSON_NAME], TK04, 12:00 PM-01:15 PM, HairCut [[DEMOGRAPHIC_DATA]] without wa…" at bounding box center [198, 178] width 84 height 662
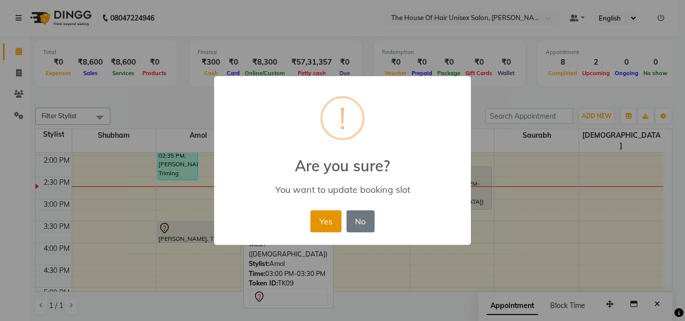
click at [329, 213] on button "Yes" at bounding box center [325, 222] width 31 height 22
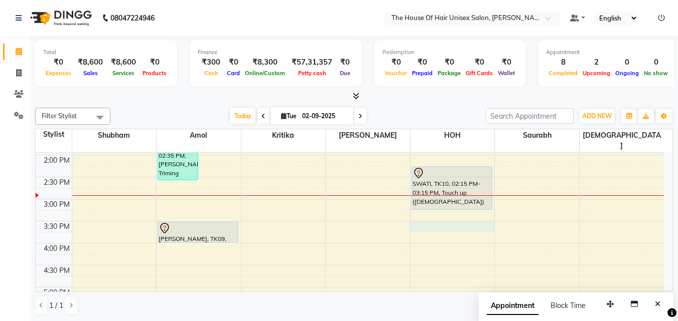
click at [445, 219] on div "7:00 AM 7:30 AM 8:00 AM 8:30 AM 9:00 AM 9:30 AM 10:00 AM 10:30 AM 11:00 AM 11:3…" at bounding box center [350, 178] width 628 height 662
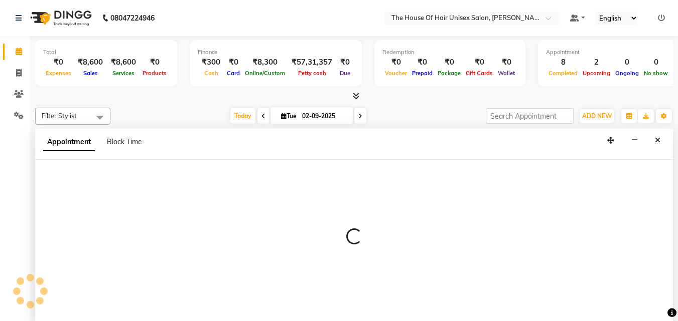
scroll to position [1, 0]
select select "85989"
select select "930"
select select "tentative"
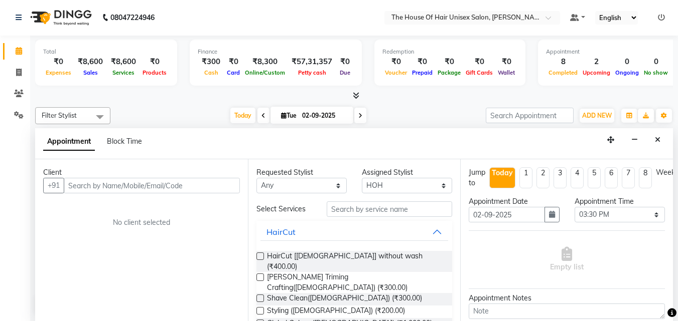
click at [204, 183] on input "text" at bounding box center [152, 186] width 176 height 16
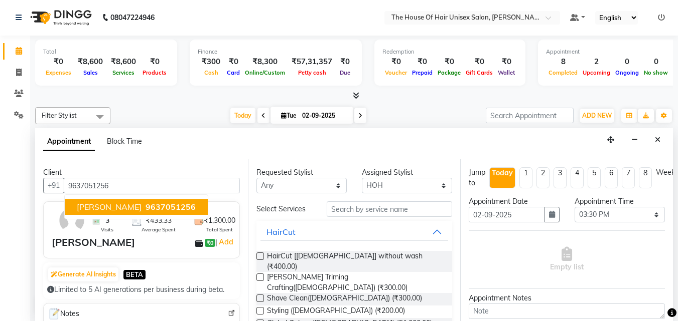
click at [126, 204] on span "[PERSON_NAME]" at bounding box center [109, 207] width 65 height 10
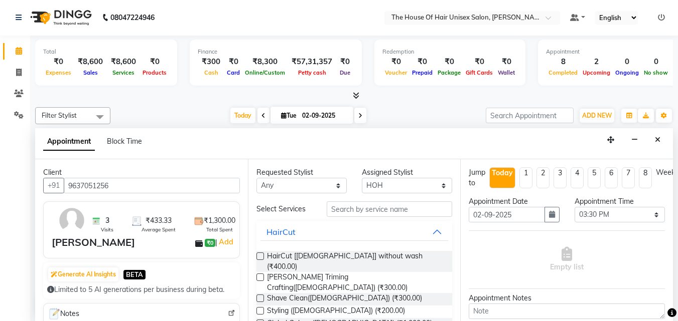
type input "9637051256"
click at [260, 256] on label at bounding box center [260, 257] width 8 height 8
click at [260, 256] on input "checkbox" at bounding box center [259, 257] width 7 height 7
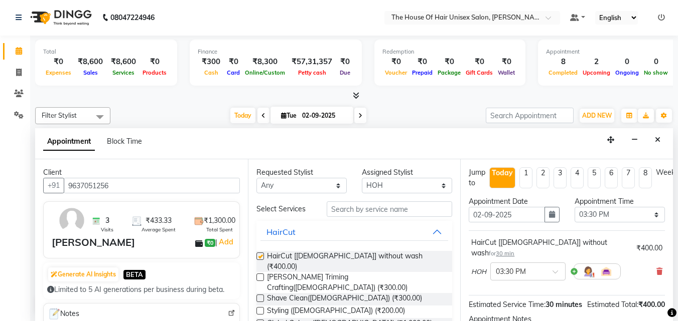
checkbox input "false"
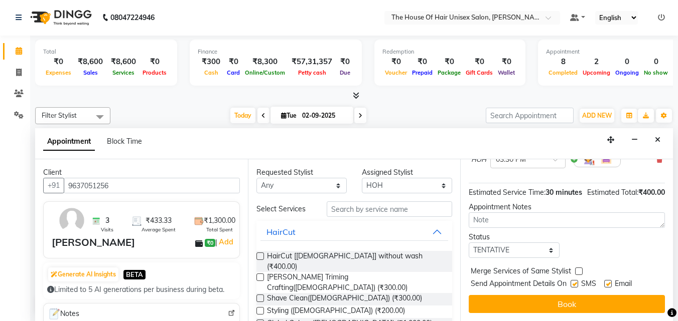
scroll to position [120, 0]
click at [548, 257] on label at bounding box center [579, 272] width 8 height 8
click at [548, 257] on input "checkbox" at bounding box center [578, 272] width 7 height 7
checkbox input "true"
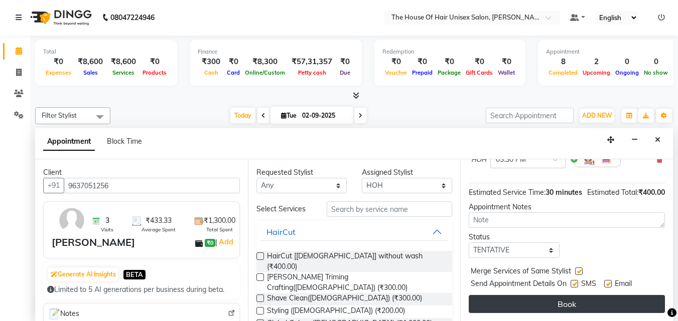
click at [548, 257] on button "Book" at bounding box center [566, 304] width 196 height 18
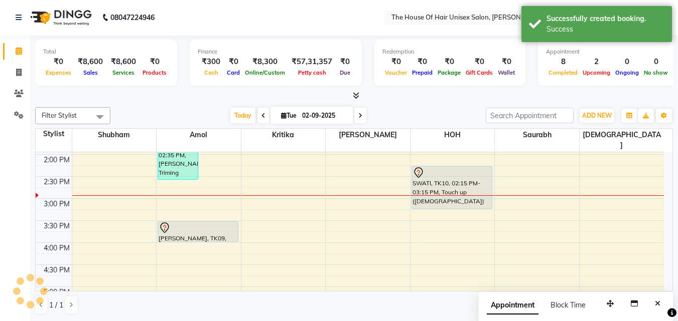
scroll to position [0, 0]
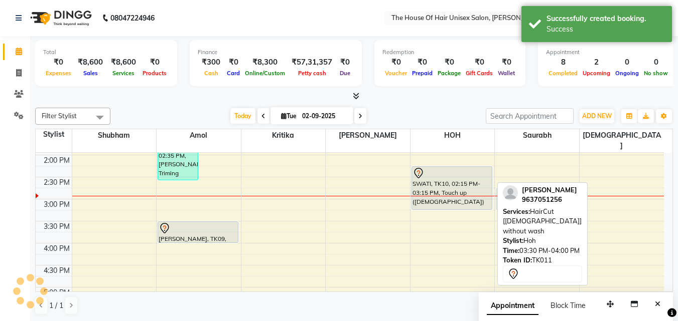
drag, startPoint x: 434, startPoint y: 216, endPoint x: 486, endPoint y: 185, distance: 60.7
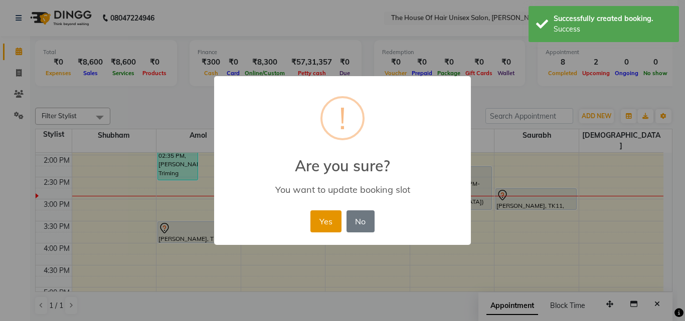
click at [323, 217] on button "Yes" at bounding box center [325, 222] width 31 height 22
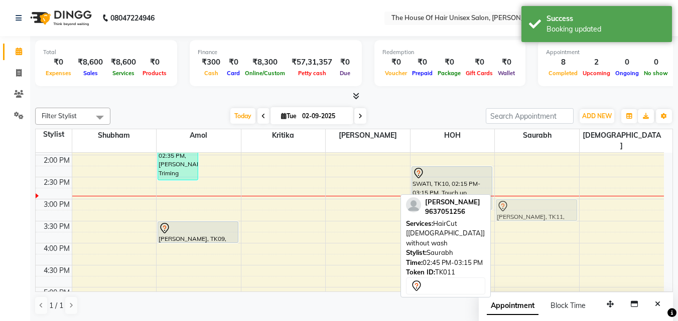
drag, startPoint x: 525, startPoint y: 182, endPoint x: 524, endPoint y: 192, distance: 10.1
click at [524, 192] on div "[PERSON_NAME], TK03, 10:00 AM-10:30 AM, HairCut [[DEMOGRAPHIC_DATA]] without wa…" at bounding box center [536, 178] width 84 height 662
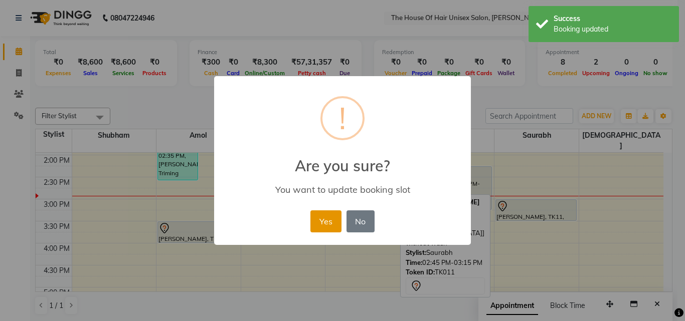
click at [336, 214] on button "Yes" at bounding box center [325, 222] width 31 height 22
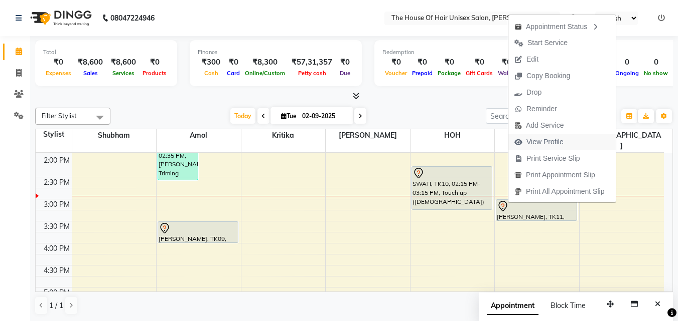
click at [543, 139] on span "View Profile" at bounding box center [544, 142] width 37 height 11
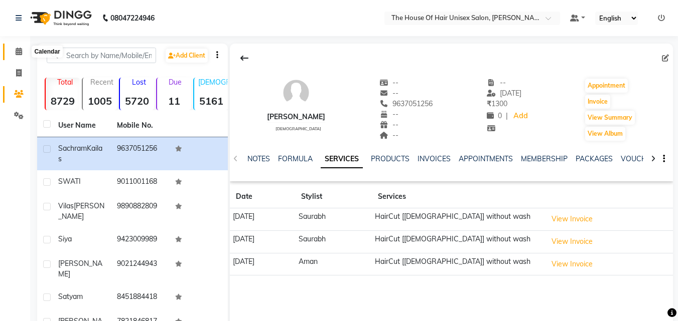
click at [19, 52] on icon at bounding box center [19, 52] width 7 height 8
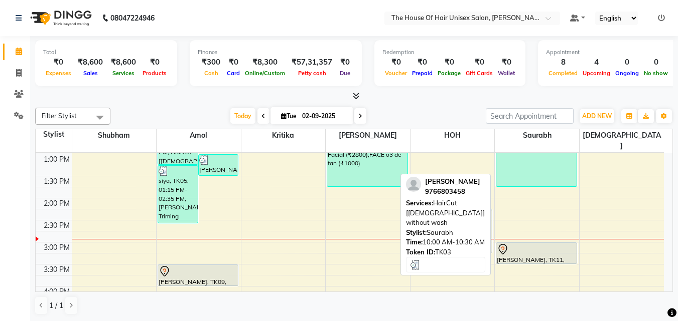
scroll to position [250, 0]
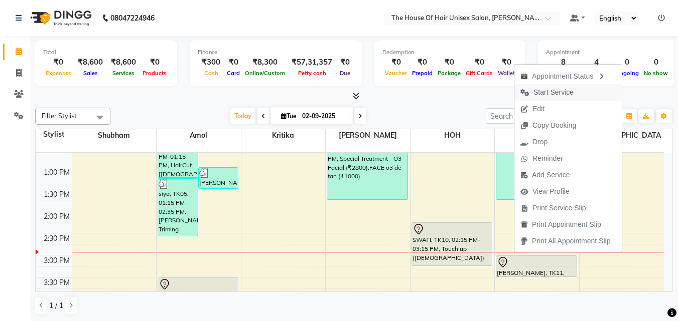
click at [548, 89] on span "Start Service" at bounding box center [546, 92] width 65 height 17
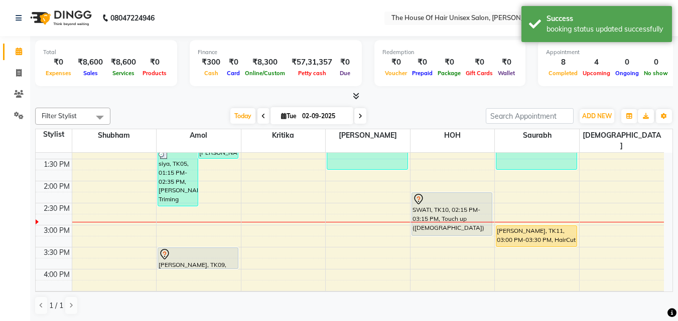
scroll to position [272, 0]
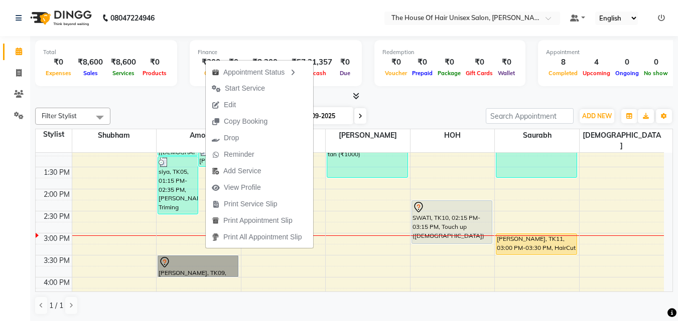
click at [372, 248] on div "7:00 AM 7:30 AM 8:00 AM 8:30 AM 9:00 AM 9:30 AM 10:00 AM 10:30 AM 11:00 AM 11:3…" at bounding box center [350, 212] width 628 height 662
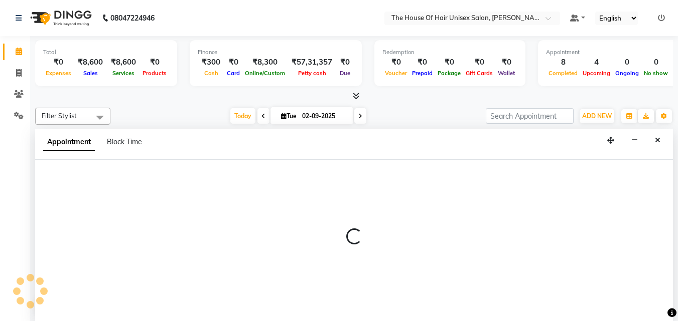
scroll to position [1, 0]
select select "42814"
select select "tentative"
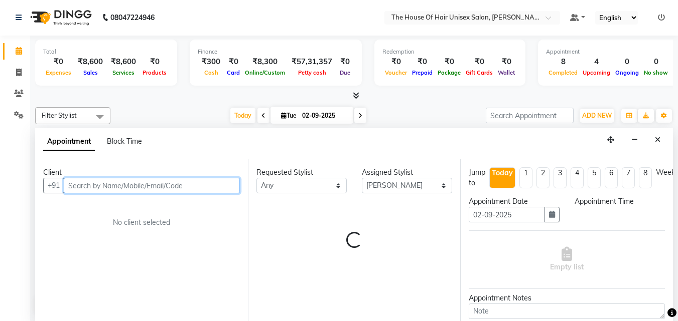
select select "930"
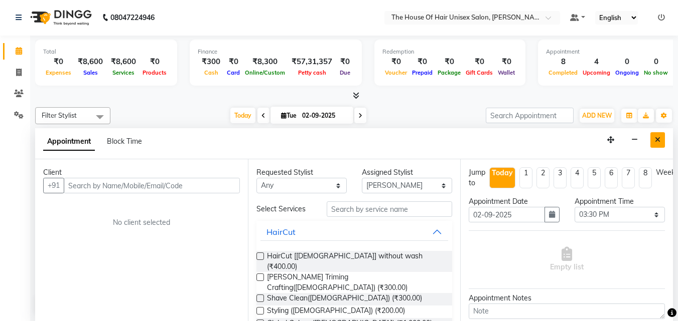
click at [548, 137] on button "Close" at bounding box center [657, 140] width 15 height 16
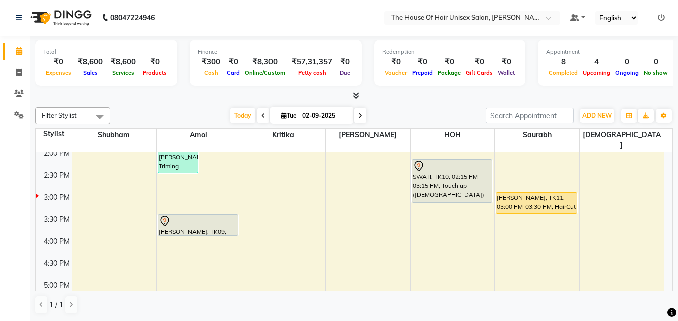
scroll to position [317, 0]
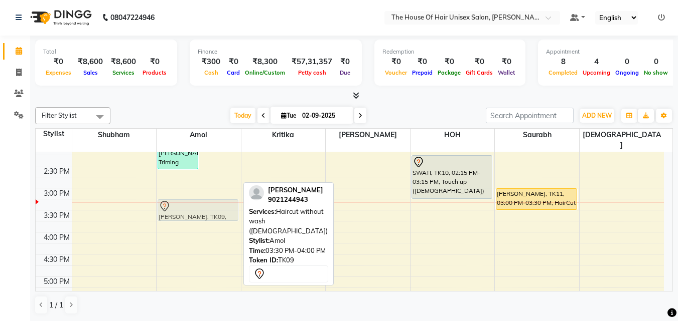
drag, startPoint x: 196, startPoint y: 212, endPoint x: 196, endPoint y: 205, distance: 7.5
click at [196, 205] on div "[PERSON_NAME], TK04, 12:00 PM-01:15 PM, HairCut [[DEMOGRAPHIC_DATA]] without wa…" at bounding box center [198, 167] width 84 height 662
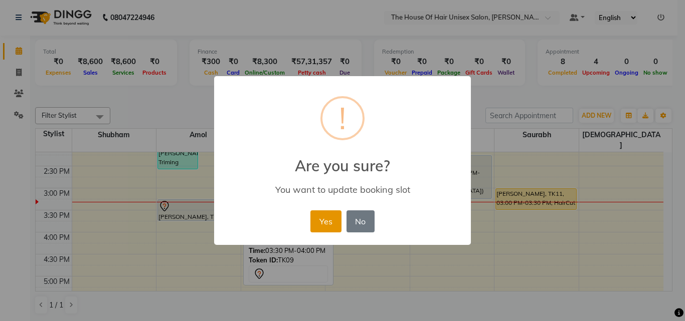
click at [324, 222] on button "Yes" at bounding box center [325, 222] width 31 height 22
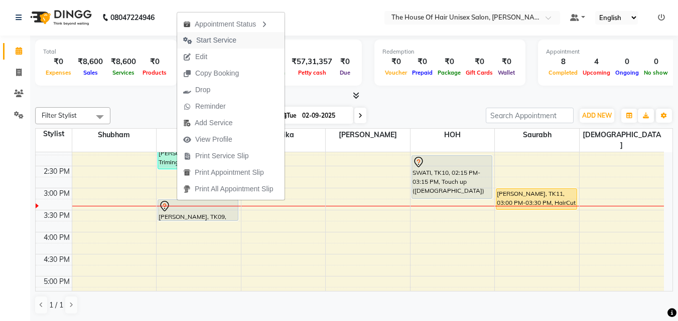
click at [220, 39] on span "Start Service" at bounding box center [216, 40] width 40 height 11
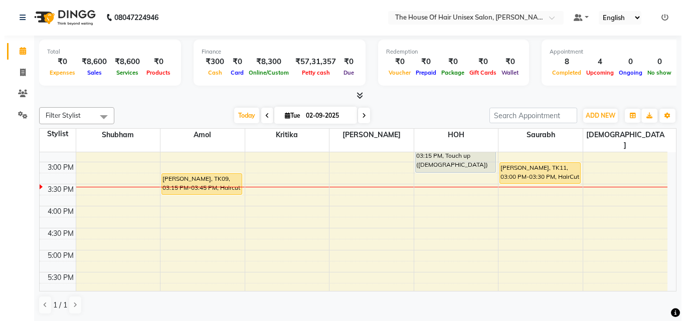
scroll to position [319, 0]
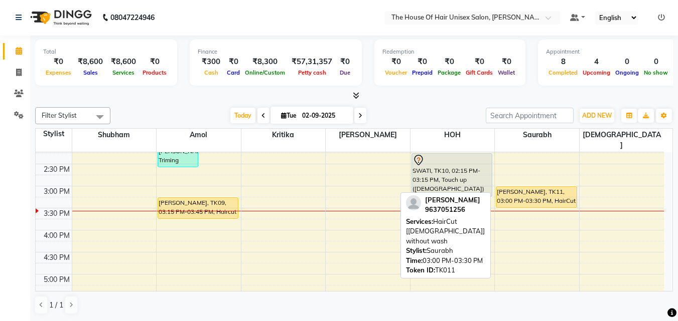
click at [532, 187] on div "[PERSON_NAME], TK11, 03:00 PM-03:30 PM, HairCut [[DEMOGRAPHIC_DATA]] without wa…" at bounding box center [536, 197] width 80 height 21
click at [525, 188] on div "[PERSON_NAME], TK11, 03:00 PM-03:30 PM, HairCut [[DEMOGRAPHIC_DATA]] without wa…" at bounding box center [536, 197] width 80 height 21
select select "1"
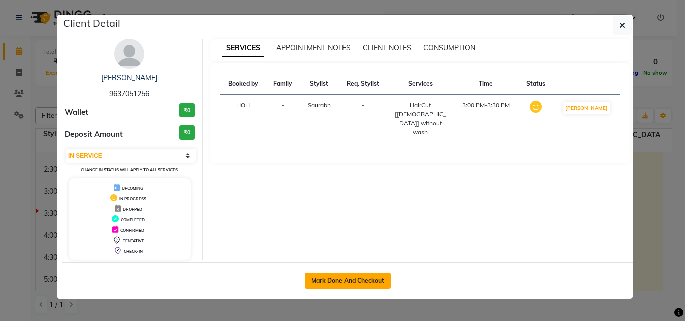
click at [371, 257] on button "Mark Done And Checkout" at bounding box center [348, 281] width 86 height 16
select select "598"
select select "service"
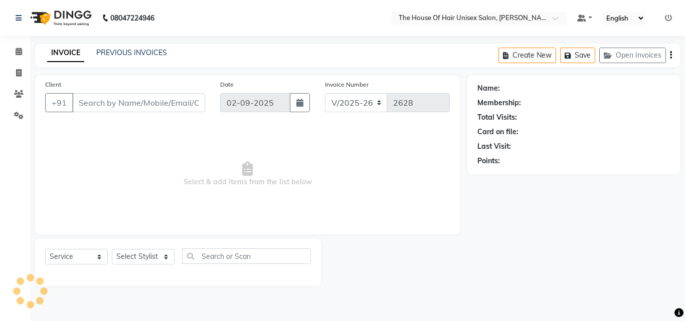
type input "9637051256"
select select "86145"
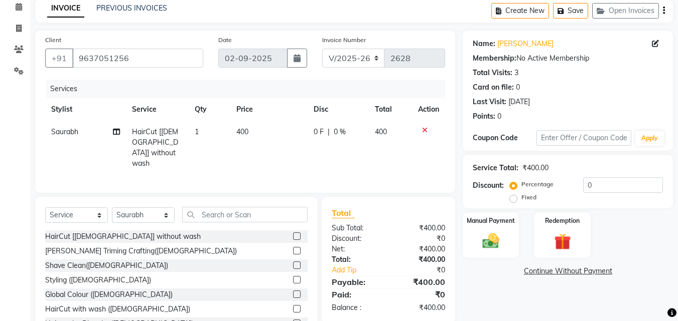
scroll to position [80, 0]
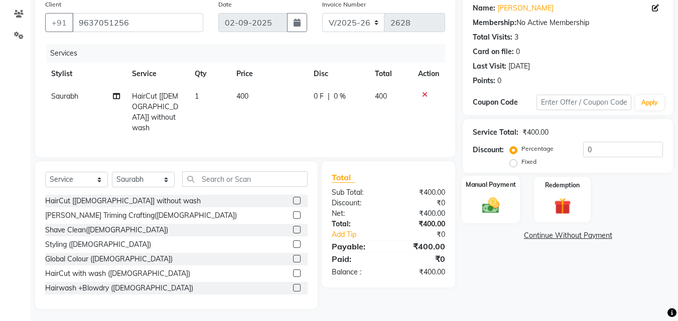
click at [485, 201] on img at bounding box center [490, 206] width 28 height 20
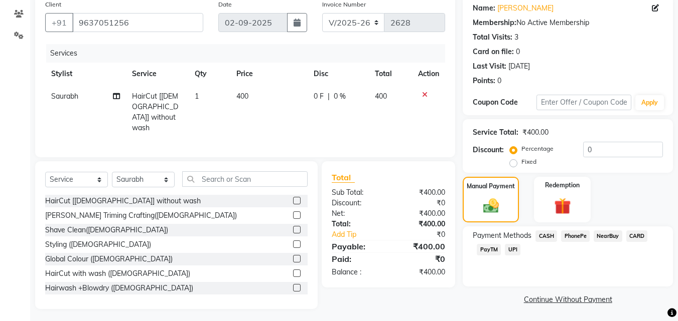
click at [513, 248] on span "UPI" at bounding box center [513, 250] width 16 height 12
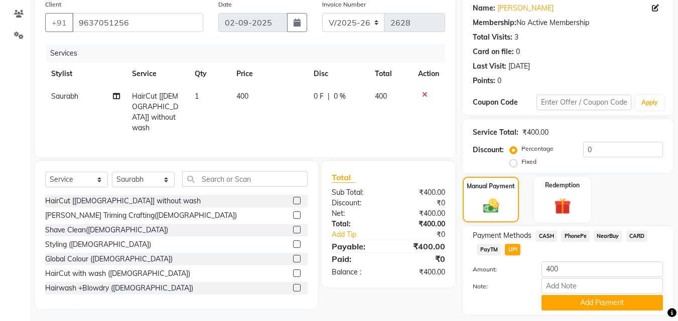
scroll to position [109, 0]
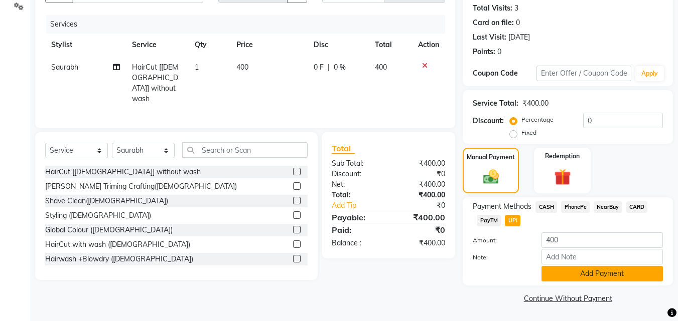
click at [548, 257] on button "Add Payment" at bounding box center [601, 274] width 121 height 16
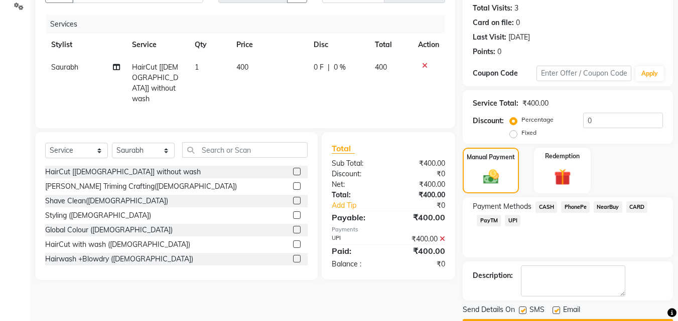
scroll to position [138, 0]
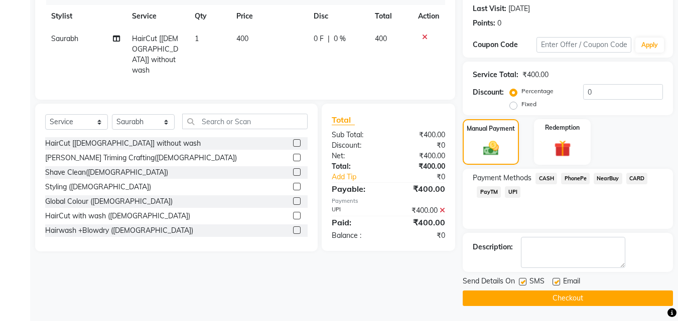
click at [543, 257] on button "Checkout" at bounding box center [567, 299] width 210 height 16
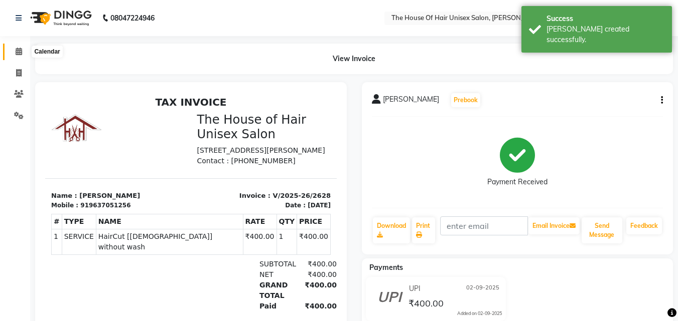
click at [20, 47] on span at bounding box center [19, 52] width 18 height 12
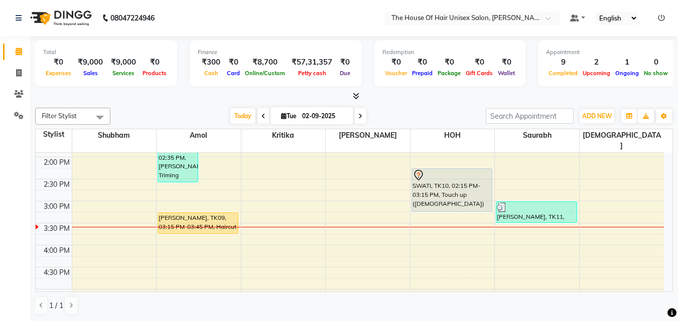
scroll to position [305, 0]
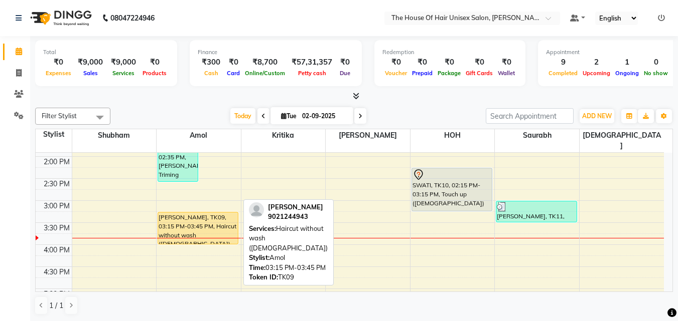
drag, startPoint x: 182, startPoint y: 221, endPoint x: 182, endPoint y: 232, distance: 11.5
click at [182, 232] on div "[PERSON_NAME], TK04, 12:00 PM-01:15 PM, HairCut [[DEMOGRAPHIC_DATA]] without wa…" at bounding box center [198, 179] width 84 height 662
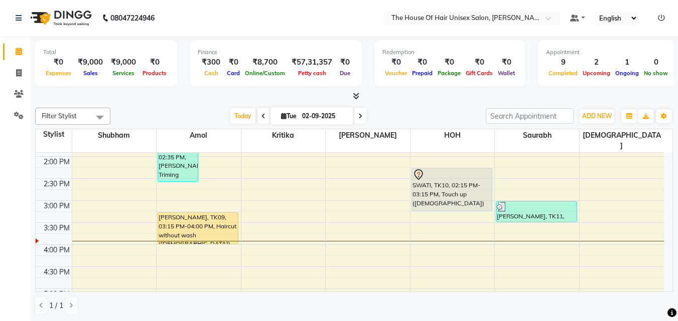
click at [432, 241] on div "7:00 AM 7:30 AM 8:00 AM 8:30 AM 9:00 AM 9:30 AM 10:00 AM 10:30 AM 11:00 AM 11:3…" at bounding box center [350, 179] width 628 height 662
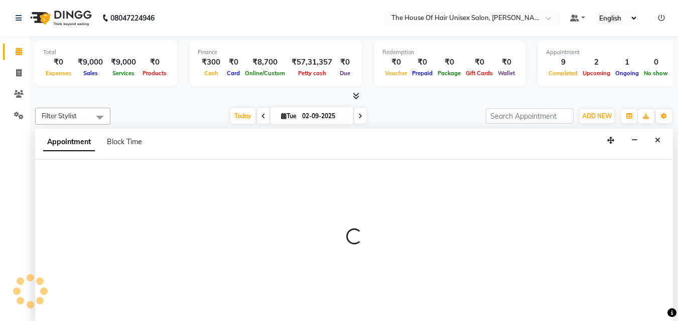
select select "85989"
select select "tentative"
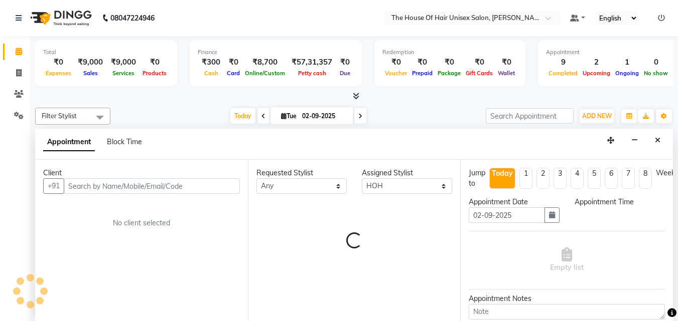
scroll to position [1, 0]
select select "960"
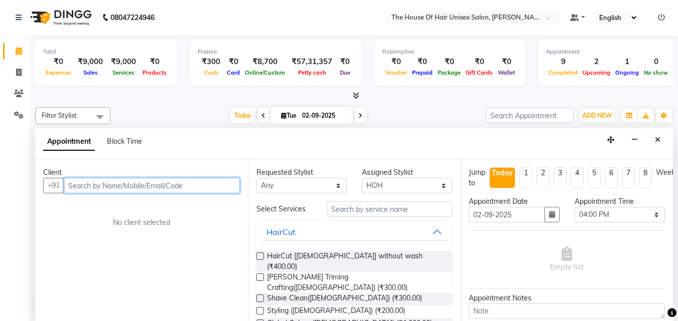
click at [218, 182] on input "text" at bounding box center [152, 186] width 176 height 16
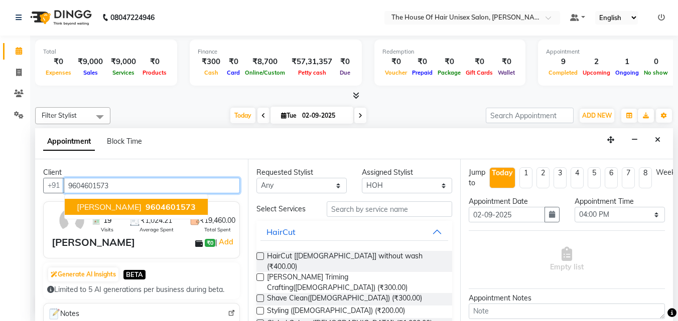
click at [160, 205] on span "9604601573" at bounding box center [170, 207] width 50 height 10
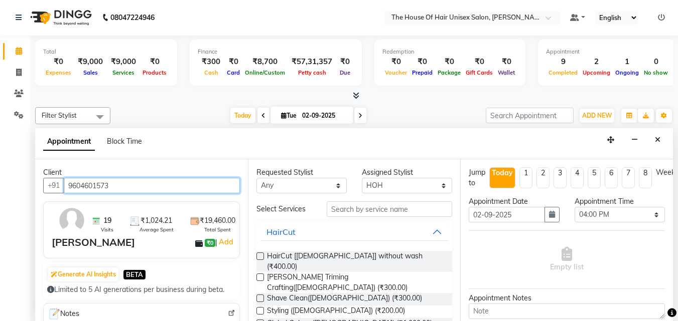
type input "9604601573"
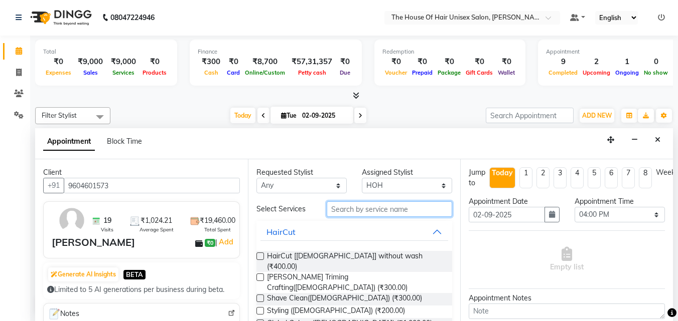
click at [358, 209] on input "text" at bounding box center [388, 210] width 125 height 16
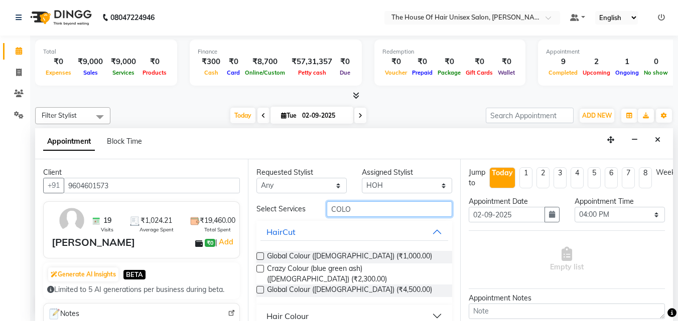
type input "COLO"
click at [259, 254] on label at bounding box center [260, 257] width 8 height 8
click at [259, 254] on input "checkbox" at bounding box center [259, 257] width 7 height 7
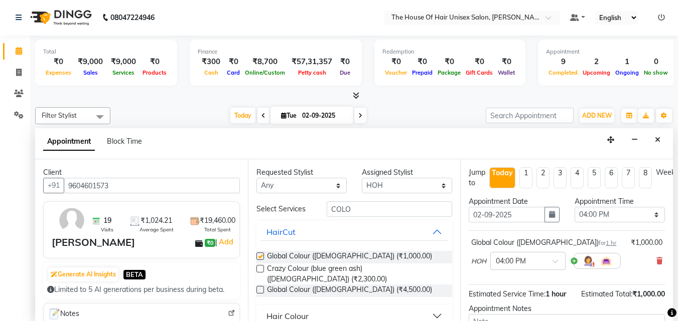
checkbox input "false"
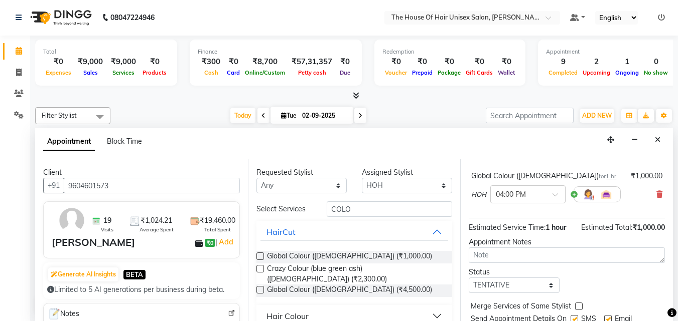
scroll to position [109, 0]
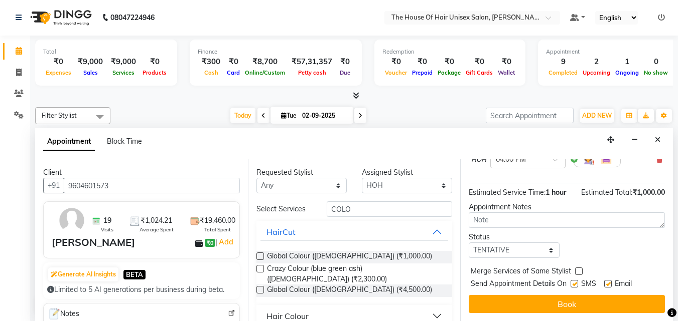
click at [548, 257] on label at bounding box center [579, 272] width 8 height 8
click at [548, 257] on input "checkbox" at bounding box center [578, 272] width 7 height 7
checkbox input "true"
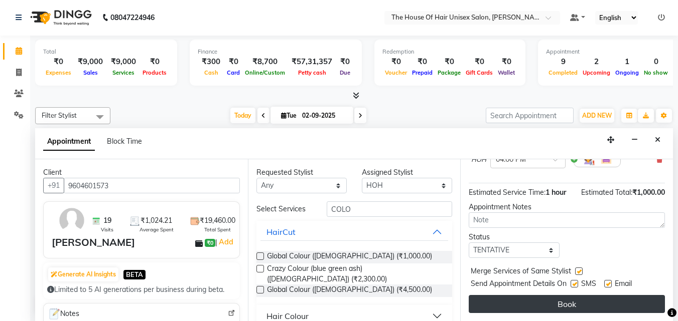
click at [548, 257] on button "Book" at bounding box center [566, 304] width 196 height 18
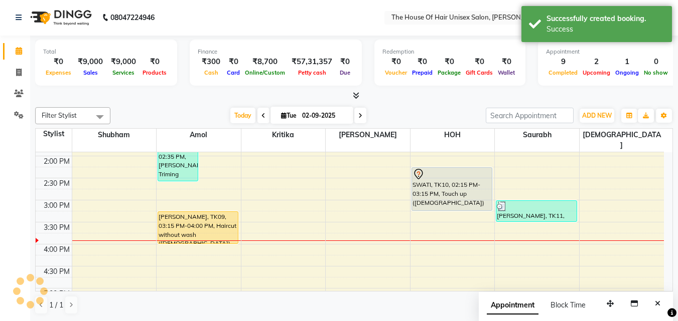
scroll to position [0, 0]
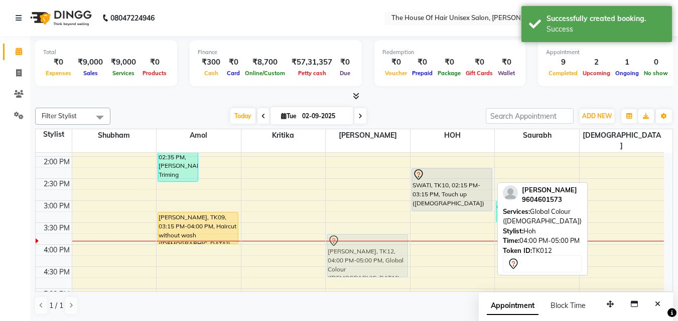
drag, startPoint x: 447, startPoint y: 245, endPoint x: 381, endPoint y: 239, distance: 66.9
click at [381, 239] on tr "[PERSON_NAME], TK04, 12:00 PM-01:15 PM, HairCut [[DEMOGRAPHIC_DATA]] without wa…" at bounding box center [350, 179] width 628 height 662
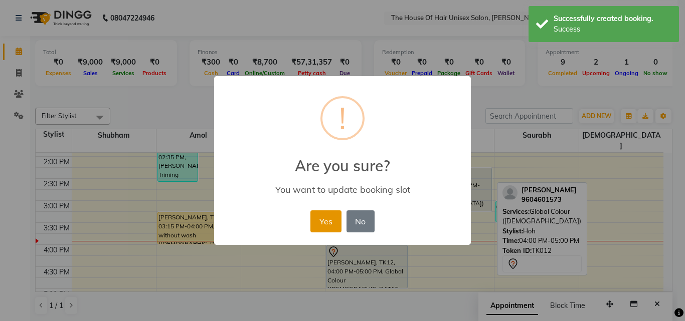
click at [324, 217] on button "Yes" at bounding box center [325, 222] width 31 height 22
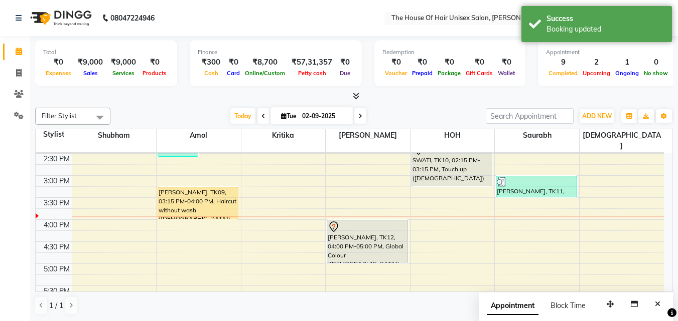
scroll to position [332, 0]
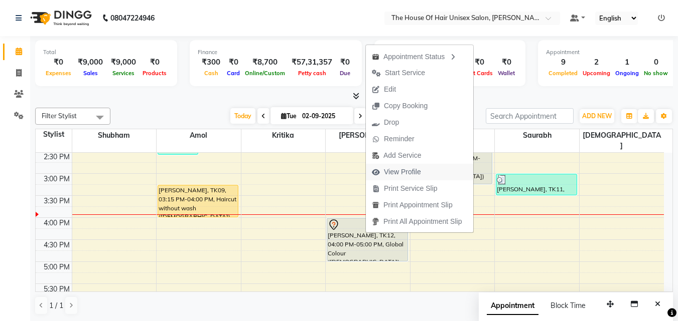
click at [405, 170] on span "View Profile" at bounding box center [402, 172] width 37 height 11
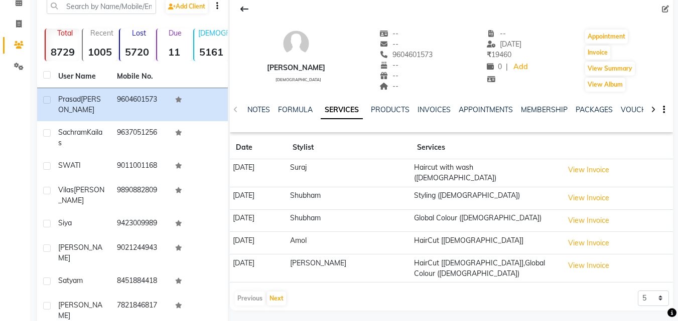
scroll to position [50, 0]
click at [21, 6] on span at bounding box center [19, 2] width 18 height 12
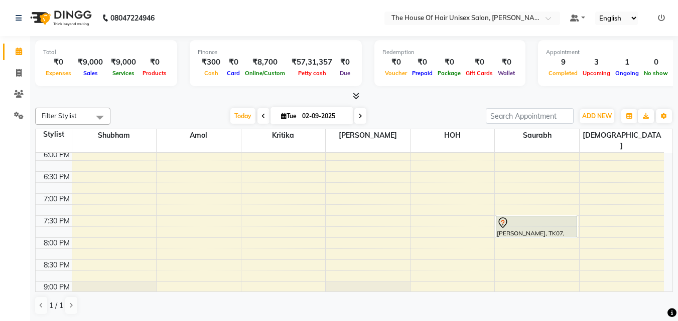
scroll to position [487, 0]
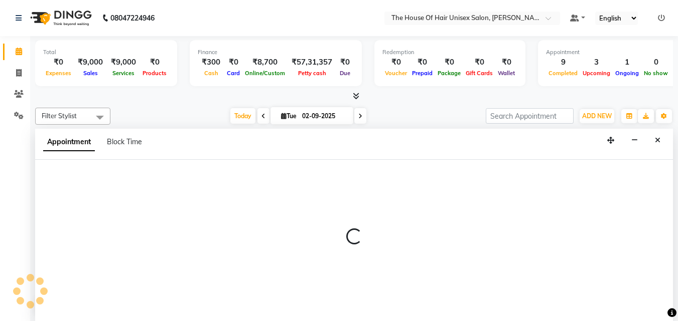
select select "85989"
select select "1140"
select select "tentative"
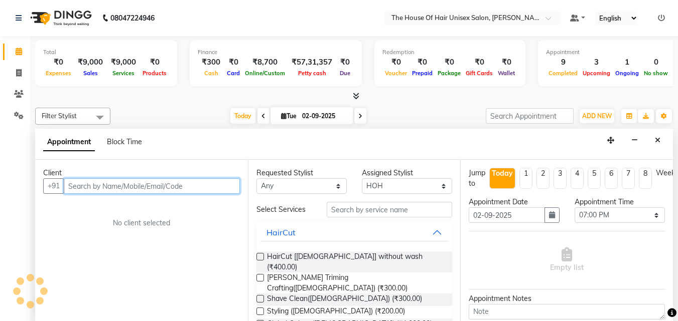
scroll to position [1, 0]
click at [164, 189] on input "text" at bounding box center [152, 186] width 176 height 16
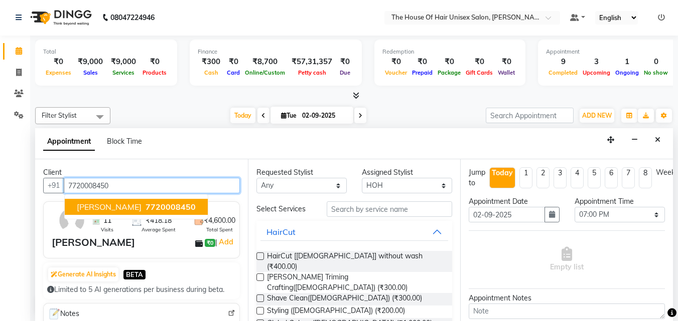
click at [126, 201] on button "[PERSON_NAME] 7720008450" at bounding box center [136, 207] width 143 height 16
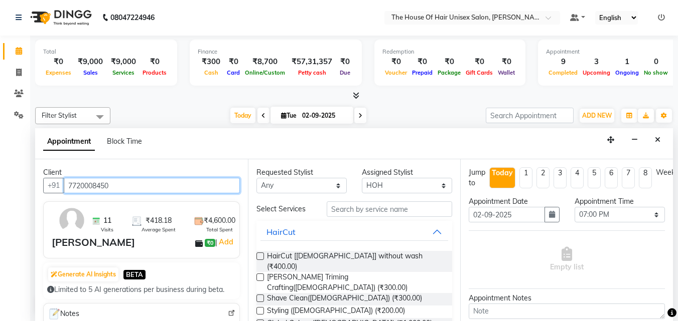
type input "7720008450"
click at [259, 255] on label at bounding box center [260, 257] width 8 height 8
click at [259, 255] on input "checkbox" at bounding box center [259, 257] width 7 height 7
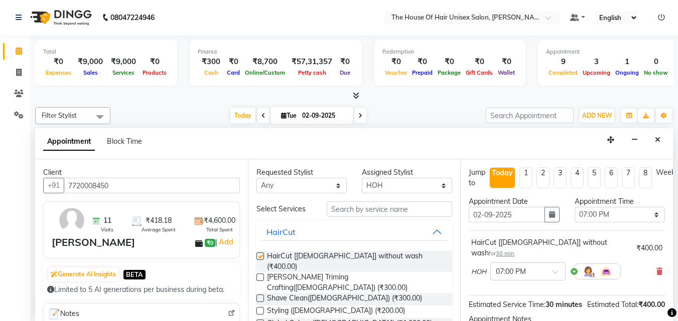
checkbox input "false"
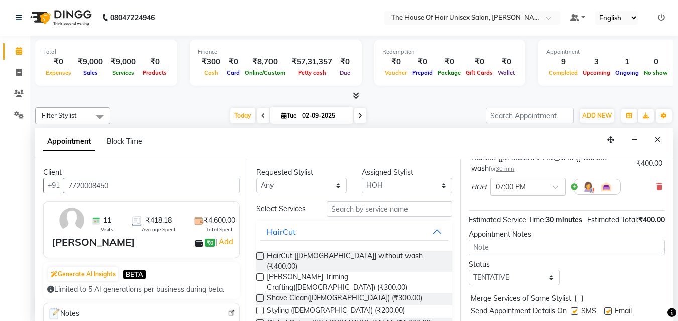
scroll to position [120, 0]
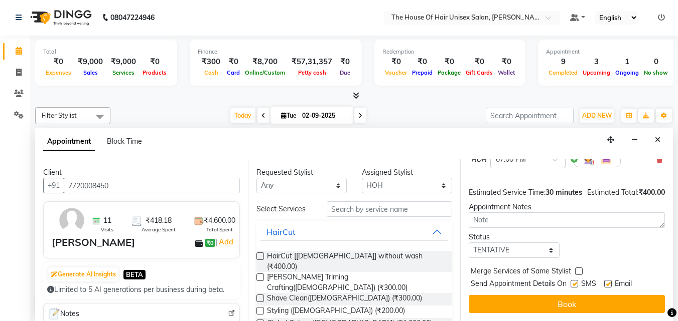
click at [548, 257] on label at bounding box center [579, 272] width 8 height 8
click at [548, 257] on input "checkbox" at bounding box center [578, 272] width 7 height 7
checkbox input "true"
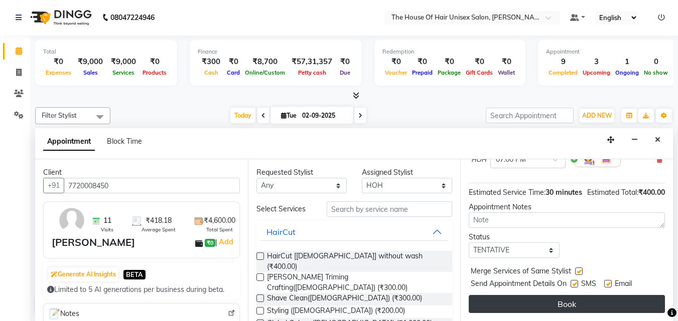
click at [548, 257] on button "Book" at bounding box center [566, 304] width 196 height 18
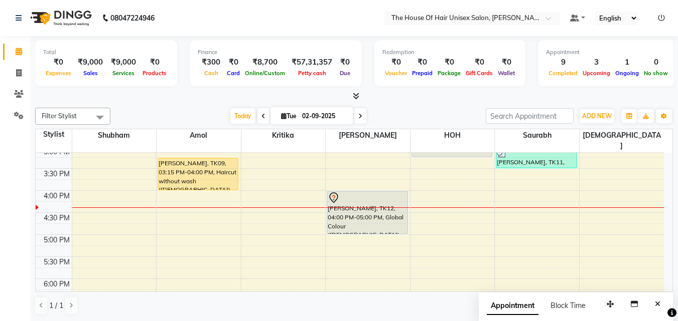
scroll to position [353, 0]
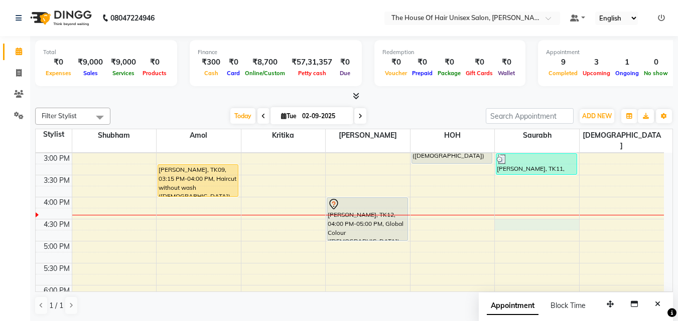
click at [516, 211] on div "7:00 AM 7:30 AM 8:00 AM 8:30 AM 9:00 AM 9:30 AM 10:00 AM 10:30 AM 11:00 AM 11:3…" at bounding box center [350, 131] width 628 height 662
select select "86145"
select select "tentative"
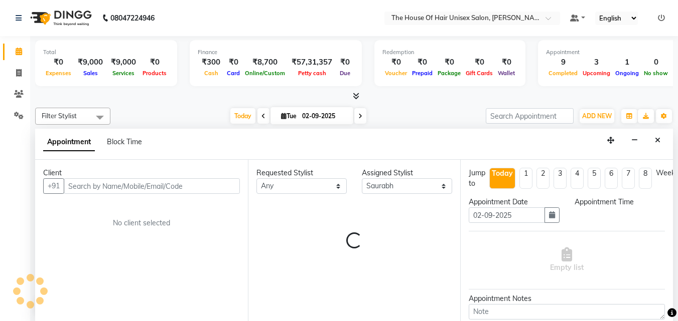
scroll to position [1, 0]
select select "990"
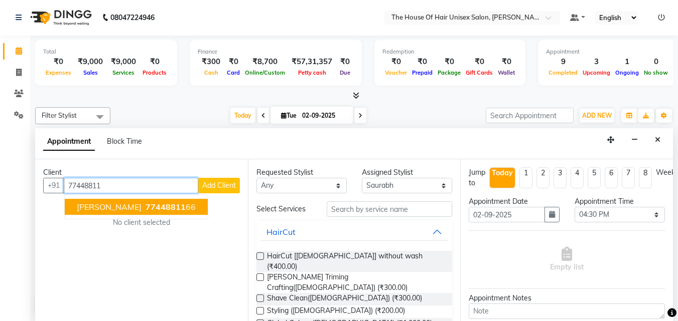
click at [145, 205] on span "77448811" at bounding box center [165, 207] width 40 height 10
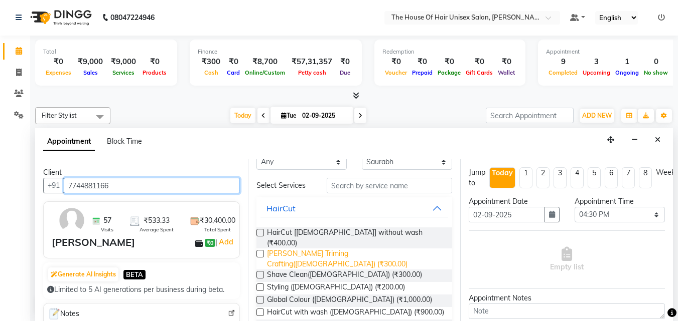
scroll to position [23, 0]
type input "7744881166"
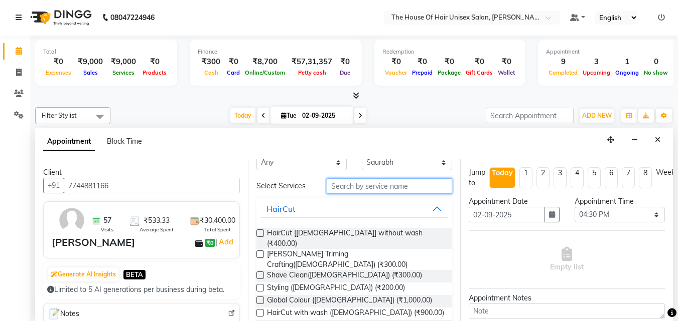
click at [360, 187] on input "text" at bounding box center [388, 187] width 125 height 16
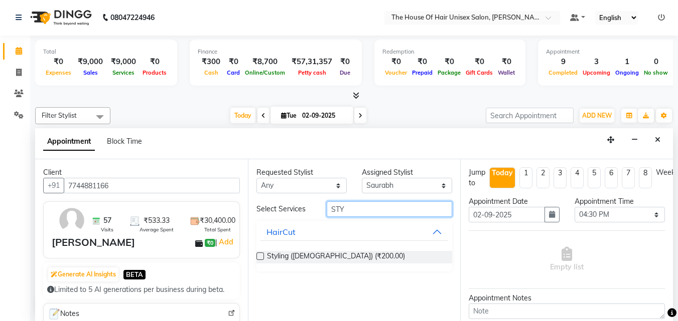
scroll to position [0, 0]
type input "STYL"
click at [260, 256] on label at bounding box center [260, 257] width 8 height 8
click at [260, 256] on input "checkbox" at bounding box center [259, 257] width 7 height 7
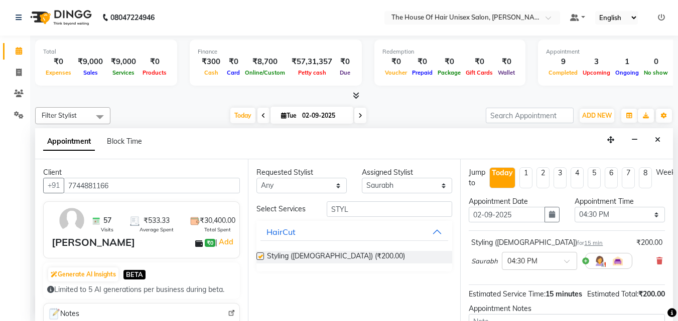
checkbox input "false"
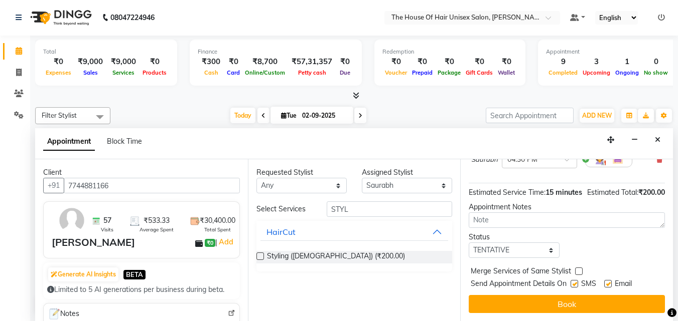
scroll to position [120, 0]
click at [548, 257] on label at bounding box center [579, 272] width 8 height 8
click at [548, 257] on input "checkbox" at bounding box center [578, 272] width 7 height 7
checkbox input "true"
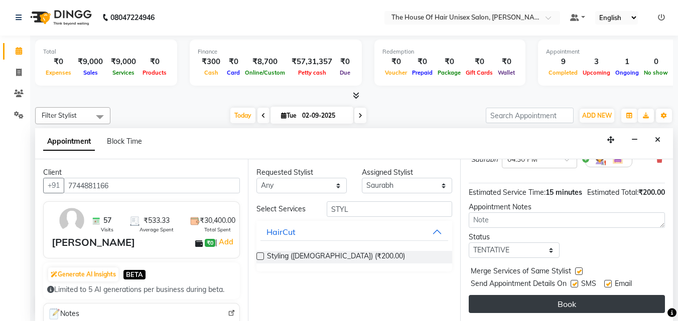
click at [548, 257] on button "Book" at bounding box center [566, 304] width 196 height 18
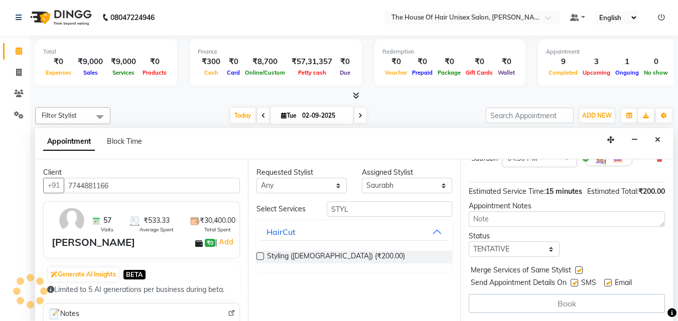
scroll to position [0, 0]
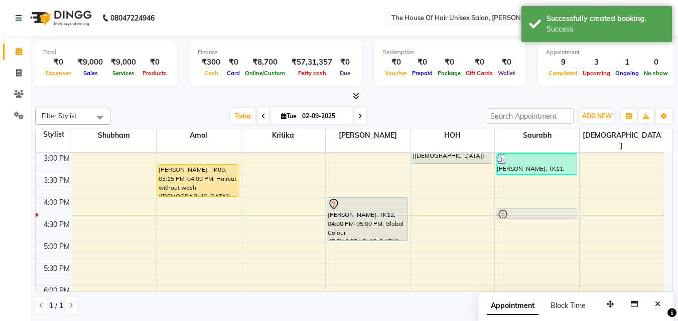
drag, startPoint x: 510, startPoint y: 213, endPoint x: 510, endPoint y: 201, distance: 12.0
click at [510, 201] on div "[PERSON_NAME], TK03, 10:00 AM-10:30 AM, HairCut [[DEMOGRAPHIC_DATA]] without wa…" at bounding box center [536, 131] width 84 height 662
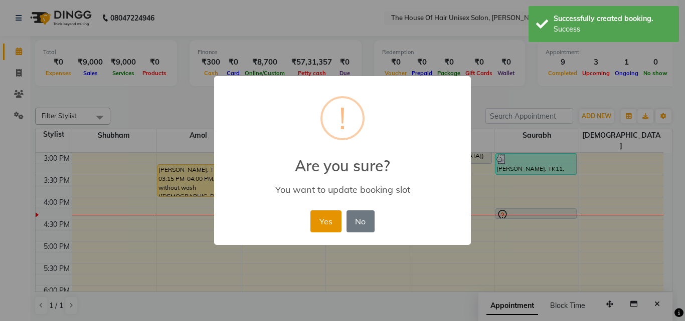
click at [328, 218] on button "Yes" at bounding box center [325, 222] width 31 height 22
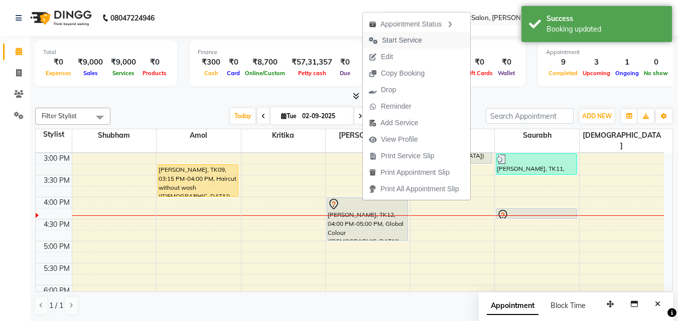
click at [394, 39] on span "Start Service" at bounding box center [402, 40] width 40 height 11
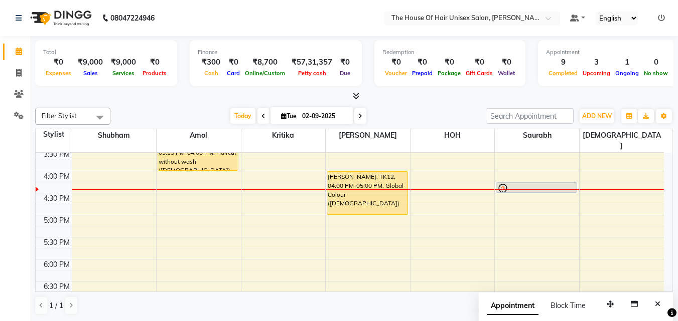
scroll to position [375, 0]
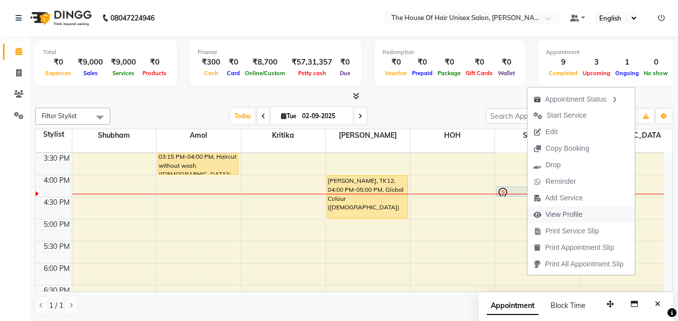
click at [548, 213] on span "View Profile" at bounding box center [563, 215] width 37 height 11
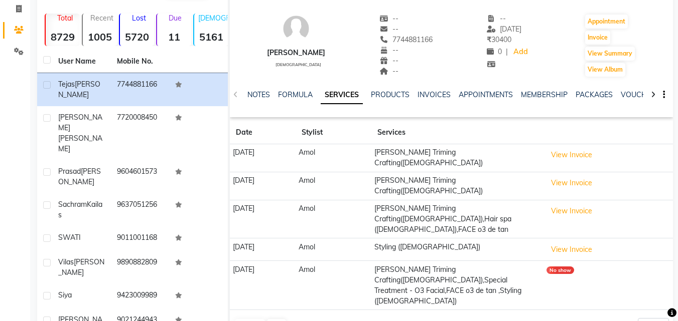
scroll to position [1, 0]
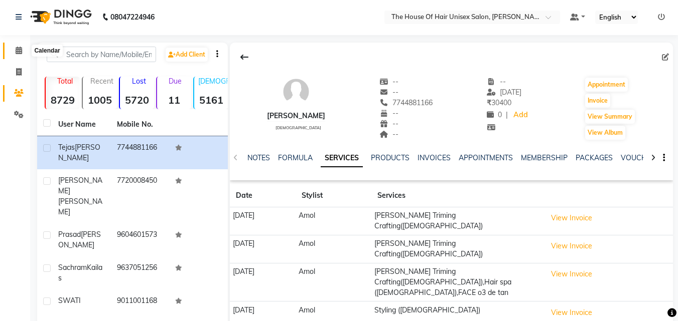
click at [16, 51] on icon at bounding box center [19, 51] width 7 height 8
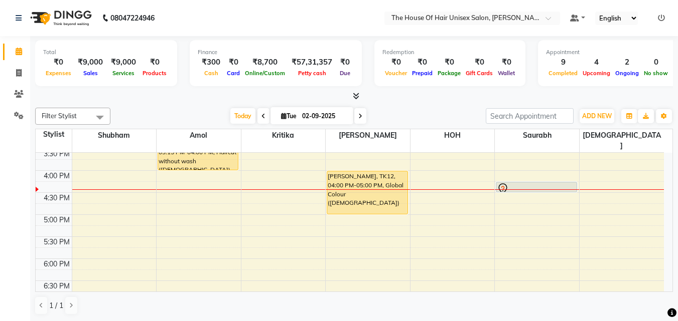
scroll to position [380, 0]
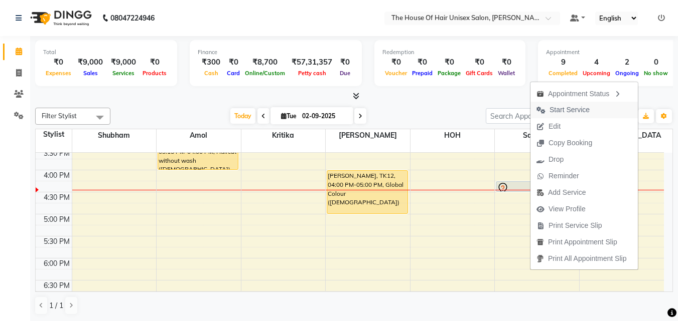
click at [548, 104] on span "Start Service" at bounding box center [562, 110] width 65 height 17
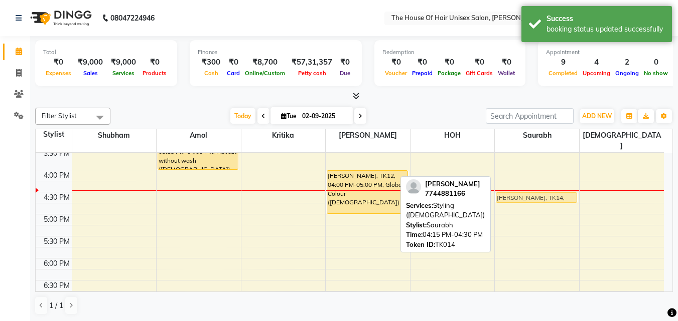
drag, startPoint x: 513, startPoint y: 173, endPoint x: 513, endPoint y: 179, distance: 6.0
click at [513, 179] on div "7:00 AM 7:30 AM 8:00 AM 8:30 AM 9:00 AM 9:30 AM 10:00 AM 10:30 AM 11:00 AM 11:3…" at bounding box center [350, 104] width 628 height 662
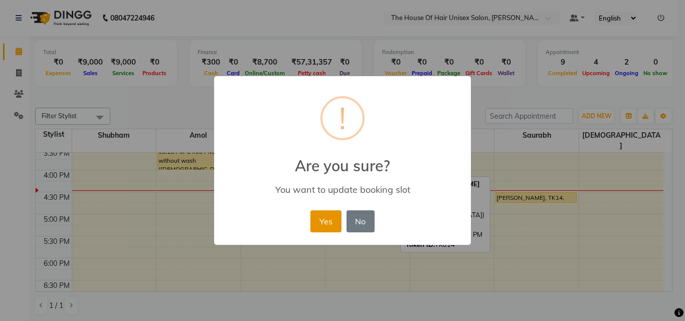
click at [335, 216] on button "Yes" at bounding box center [325, 222] width 31 height 22
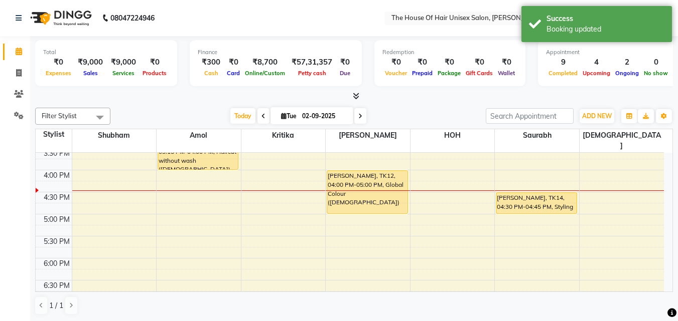
drag, startPoint x: 522, startPoint y: 191, endPoint x: 522, endPoint y: 196, distance: 5.5
click at [522, 199] on div "[PERSON_NAME], TK03, 10:00 AM-10:30 AM, HairCut [[DEMOGRAPHIC_DATA]] without wa…" at bounding box center [536, 104] width 84 height 662
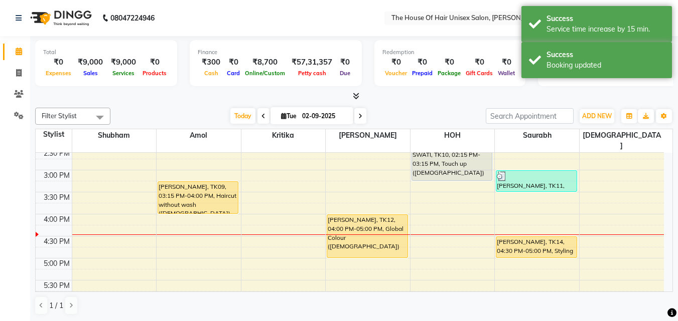
scroll to position [335, 0]
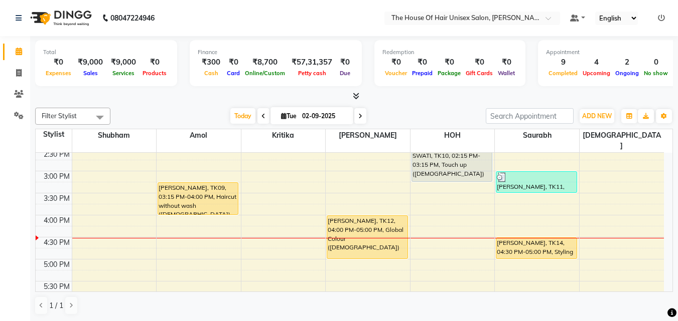
click at [361, 115] on span at bounding box center [360, 116] width 12 height 16
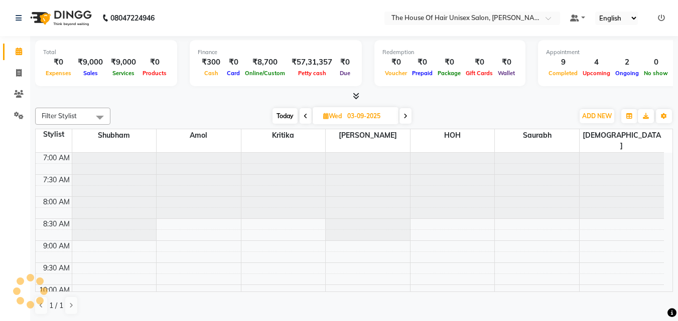
scroll to position [398, 0]
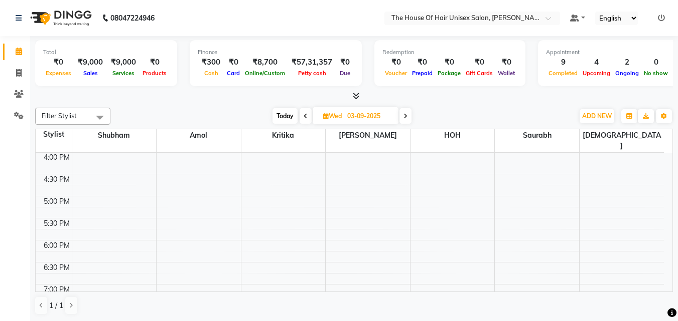
click at [409, 116] on span at bounding box center [405, 116] width 12 height 16
type input "[DATE]"
click at [15, 95] on icon at bounding box center [19, 94] width 10 height 8
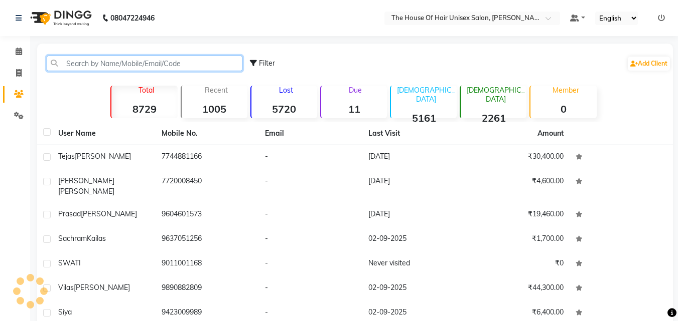
click at [108, 63] on input "text" at bounding box center [145, 64] width 196 height 16
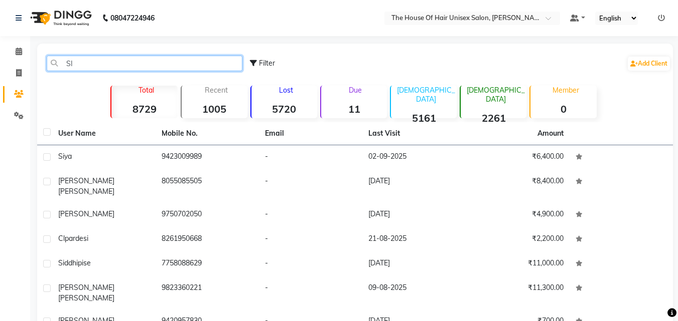
type input "S"
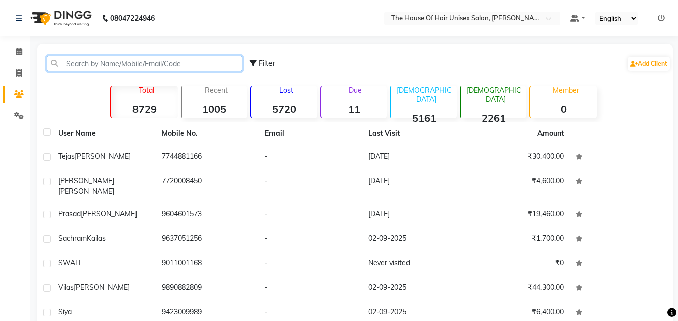
type input "s"
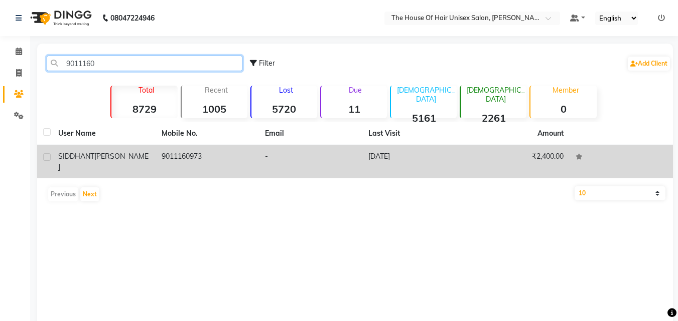
type input "9011160"
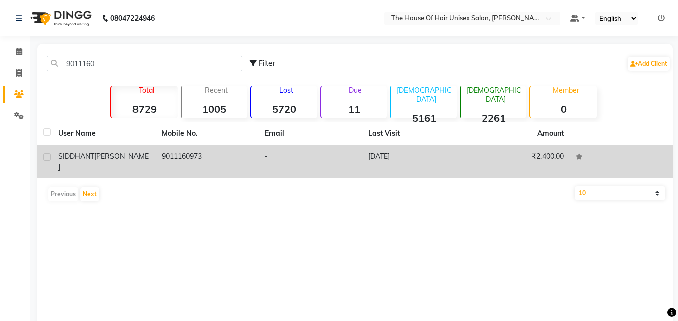
click at [182, 157] on td "9011160973" at bounding box center [206, 161] width 103 height 33
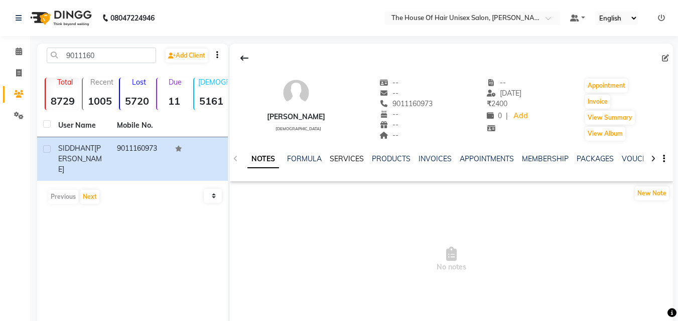
click at [350, 154] on link "SERVICES" at bounding box center [346, 158] width 34 height 9
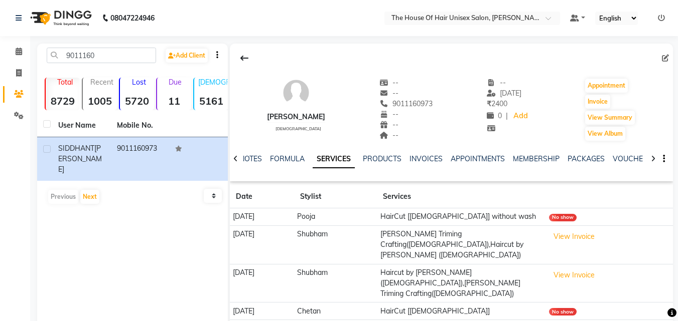
click at [359, 240] on td "Shubham" at bounding box center [335, 245] width 83 height 39
click at [17, 49] on icon at bounding box center [19, 52] width 7 height 8
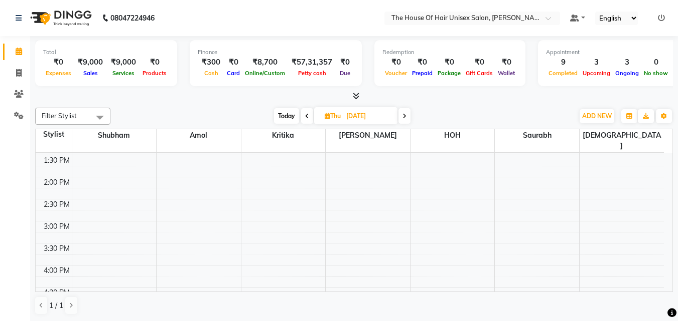
scroll to position [244, 0]
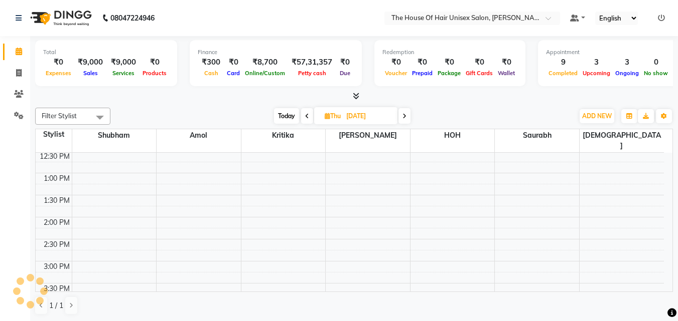
click at [289, 114] on span "Today" at bounding box center [286, 116] width 25 height 16
type input "02-09-2025"
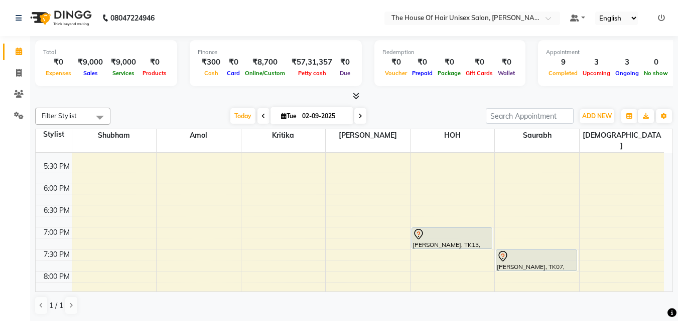
scroll to position [469, 0]
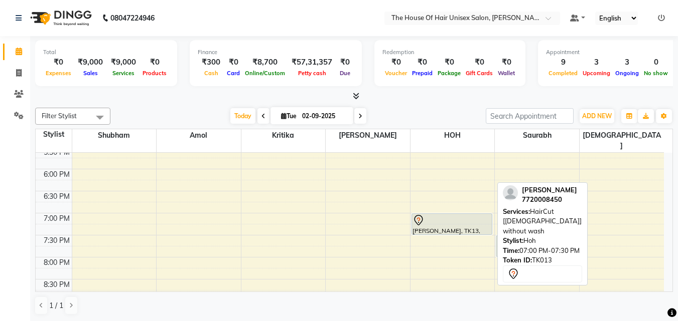
click at [463, 216] on div "[PERSON_NAME], TK13, 07:00 PM-07:30 PM, HairCut [[DEMOGRAPHIC_DATA]] without wa…" at bounding box center [452, 224] width 80 height 21
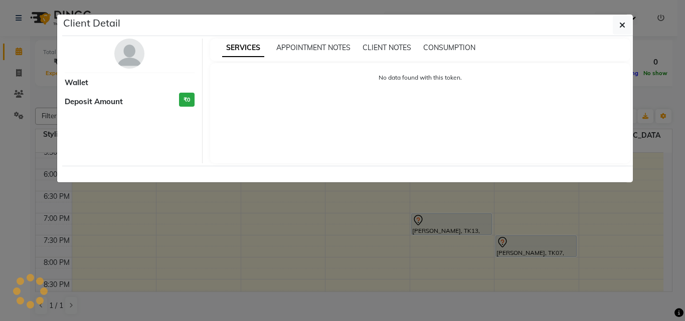
select select "7"
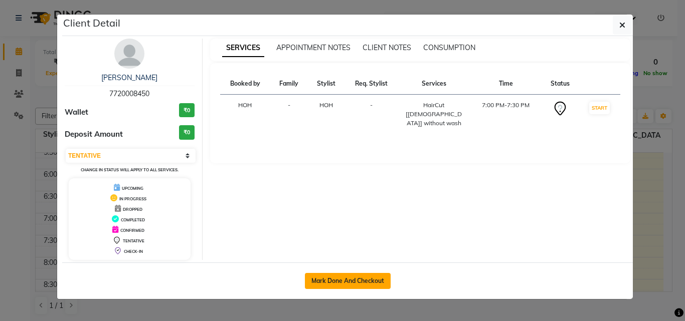
click at [354, 257] on button "Mark Done And Checkout" at bounding box center [348, 281] width 86 height 16
select select "service"
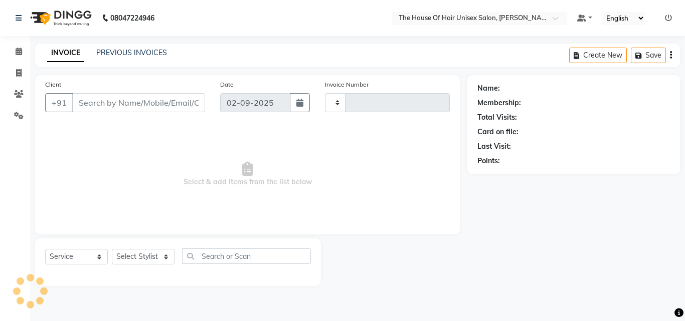
type input "2629"
select select "598"
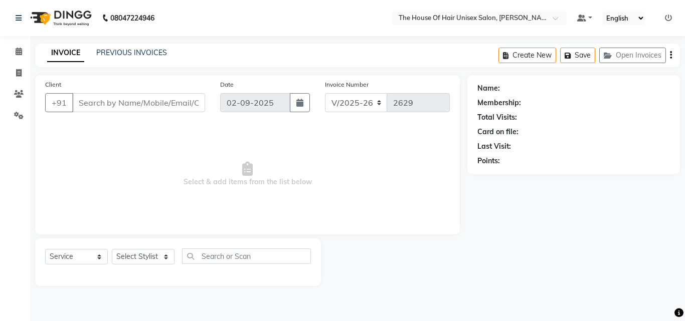
type input "7720008450"
select select "85989"
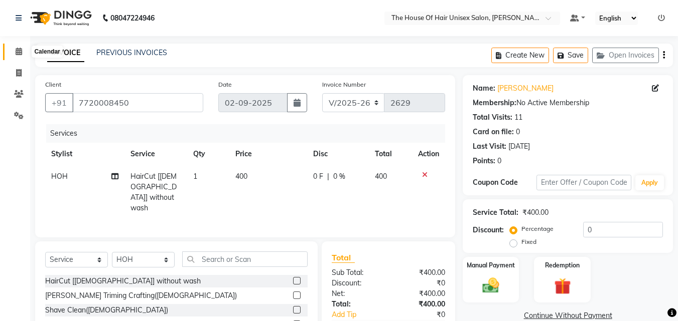
click at [17, 50] on icon at bounding box center [19, 52] width 7 height 8
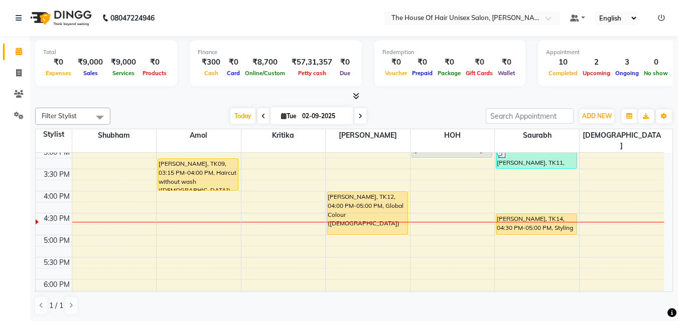
scroll to position [342, 0]
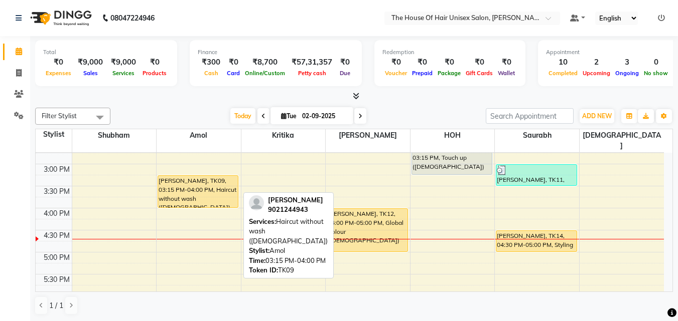
click at [191, 176] on div "[PERSON_NAME], TK09, 03:15 PM-04:00 PM, Haircut without wash ([DEMOGRAPHIC_DATA…" at bounding box center [198, 192] width 80 height 32
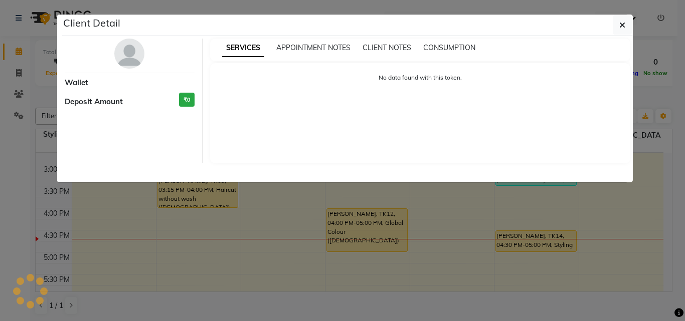
select select "1"
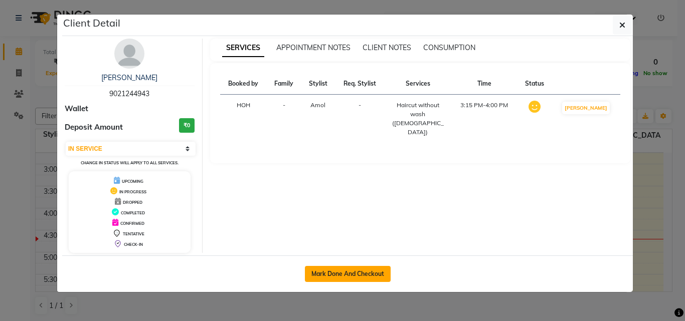
click at [354, 257] on button "Mark Done And Checkout" at bounding box center [348, 274] width 86 height 16
select select "service"
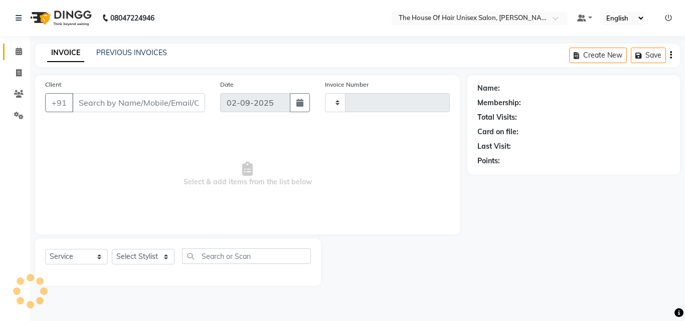
type input "2629"
select select "598"
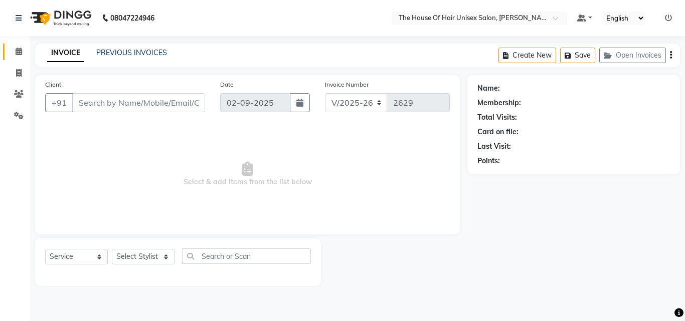
type input "9021244943"
select select "13497"
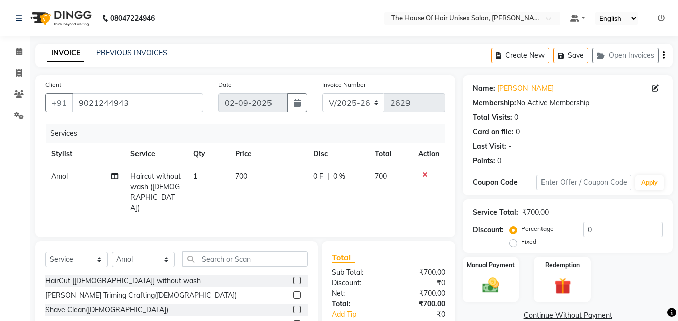
click at [239, 175] on span "700" at bounding box center [241, 176] width 12 height 9
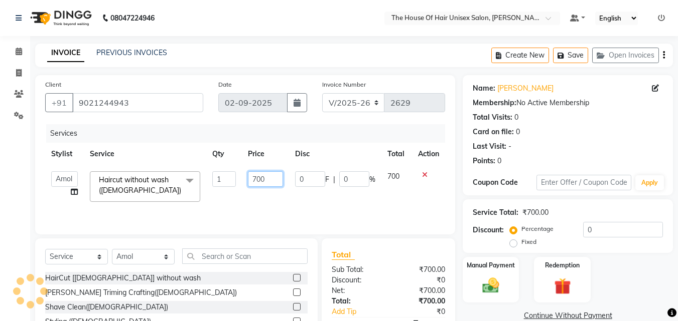
click at [255, 178] on input "700" at bounding box center [265, 180] width 35 height 16
type input "900"
click at [381, 240] on div "Total Sub Total: ₹700.00 Discount: ₹0 Net: ₹700.00 Total: ₹700.00 Add Tip ₹0 Pa…" at bounding box center [387, 302] width 133 height 126
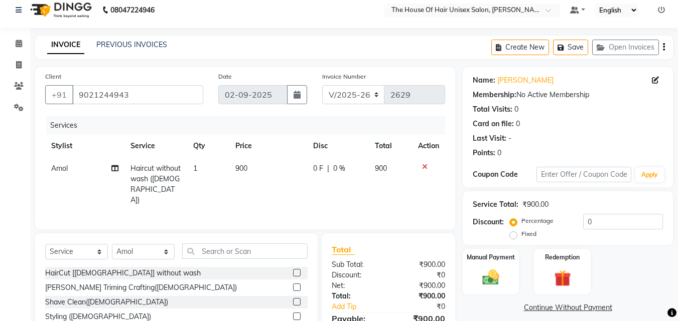
scroll to position [70, 0]
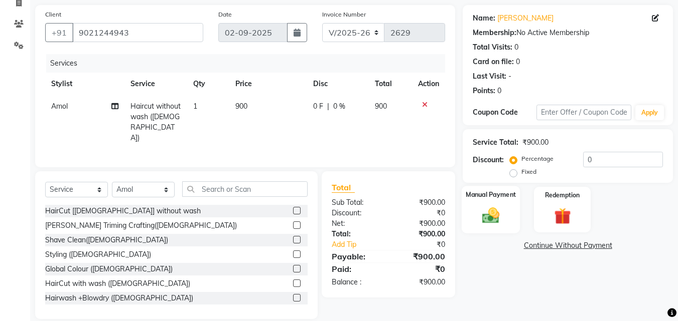
click at [494, 207] on img at bounding box center [490, 216] width 28 height 20
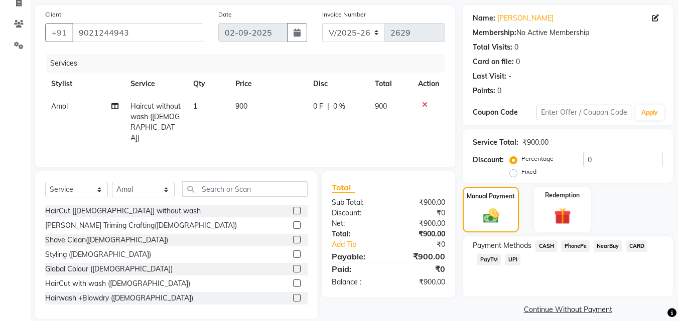
click at [513, 257] on span "UPI" at bounding box center [513, 260] width 16 height 12
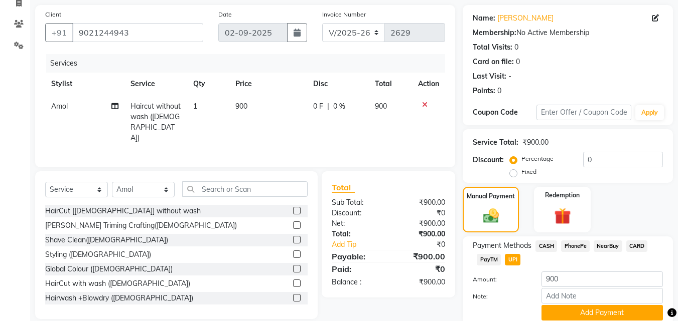
scroll to position [109, 0]
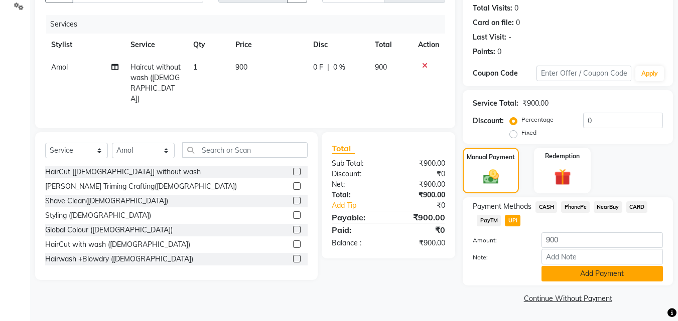
click at [548, 257] on button "Add Payment" at bounding box center [601, 274] width 121 height 16
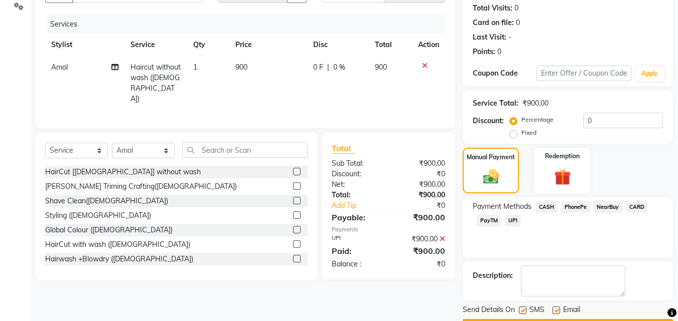
scroll to position [138, 0]
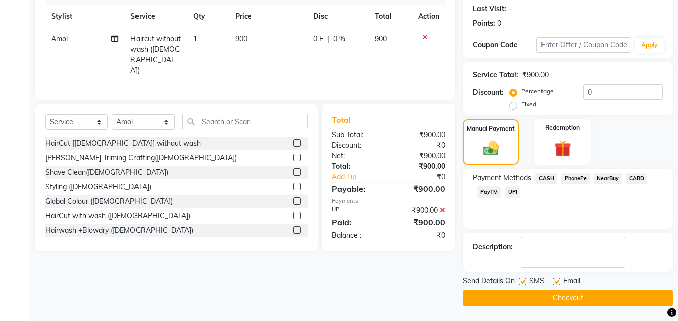
click at [548, 257] on button "Checkout" at bounding box center [567, 299] width 210 height 16
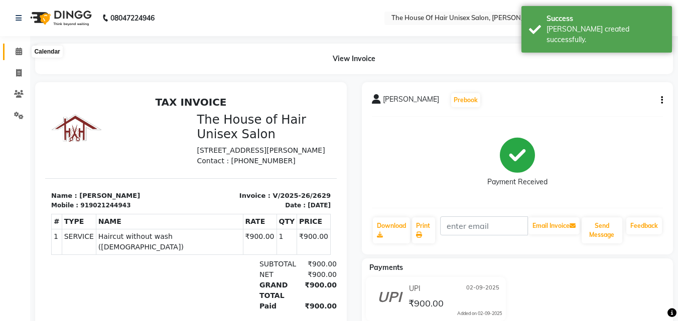
click at [20, 50] on icon at bounding box center [19, 52] width 7 height 8
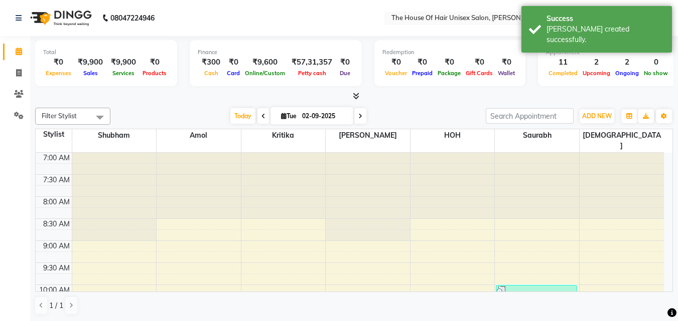
click at [356, 115] on span at bounding box center [360, 116] width 12 height 16
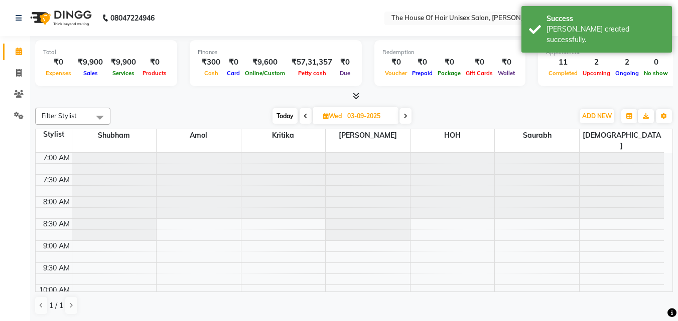
scroll to position [4, 0]
click at [284, 115] on span "Today" at bounding box center [284, 116] width 25 height 16
type input "02-09-2025"
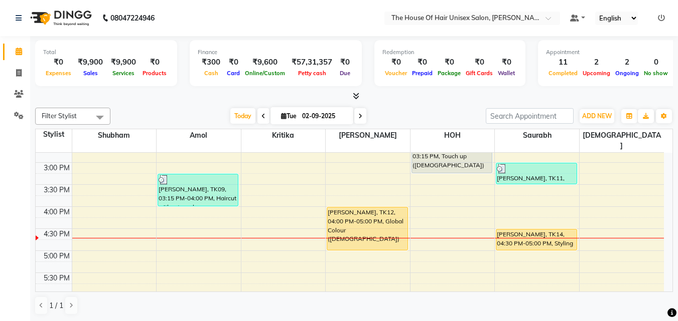
scroll to position [344, 0]
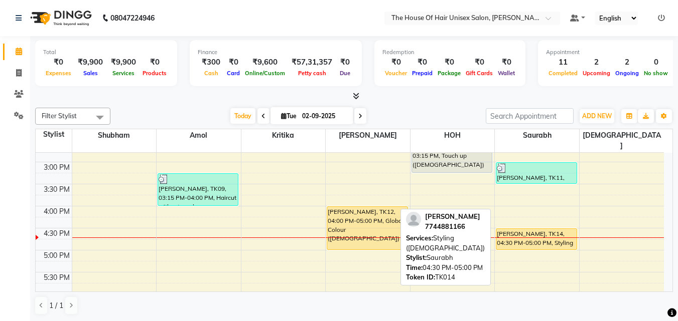
click at [526, 229] on div "[PERSON_NAME], TK14, 04:30 PM-05:00 PM, Styling ([DEMOGRAPHIC_DATA])" at bounding box center [536, 239] width 80 height 21
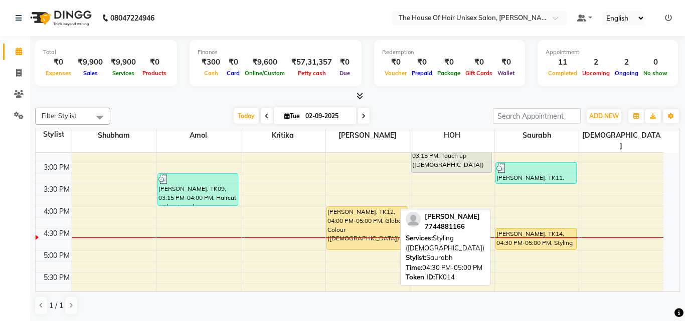
select select "1"
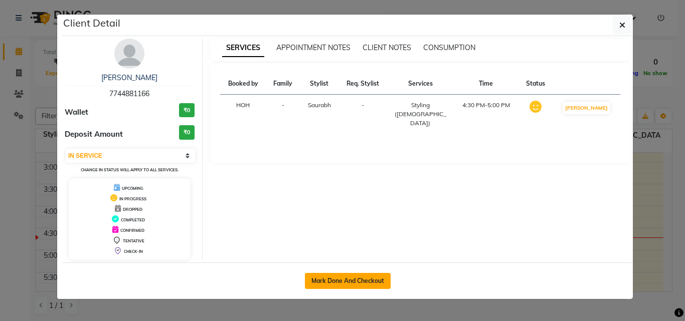
click at [357, 257] on button "Mark Done And Checkout" at bounding box center [348, 281] width 86 height 16
select select "service"
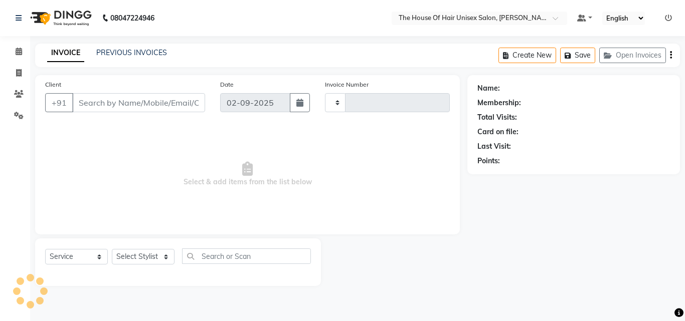
type input "2630"
select select "598"
type input "7744881166"
select select "86145"
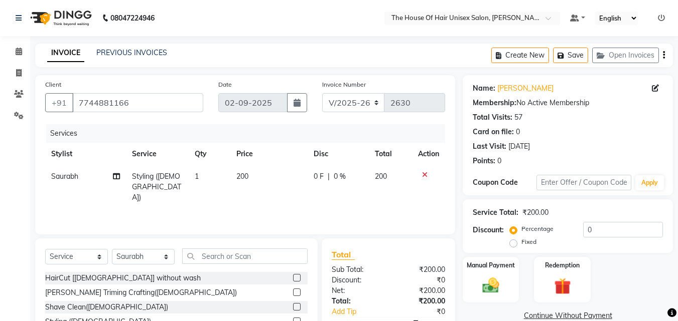
click at [240, 175] on span "200" at bounding box center [242, 176] width 12 height 9
select select "86145"
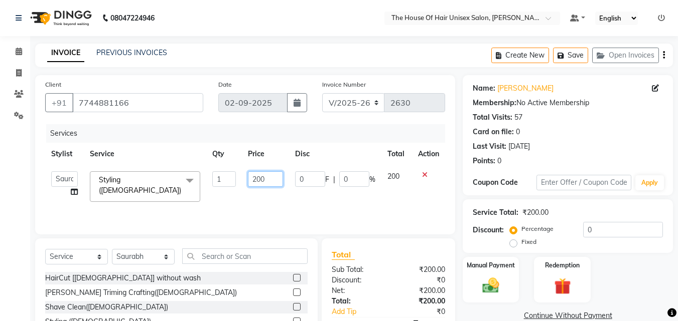
click at [256, 178] on input "200" at bounding box center [265, 180] width 35 height 16
type input "400"
click at [391, 233] on div "Client [PHONE_NUMBER] Date [DATE] Invoice Number V/2025 V/[PHONE_NUMBER] Servic…" at bounding box center [245, 154] width 420 height 159
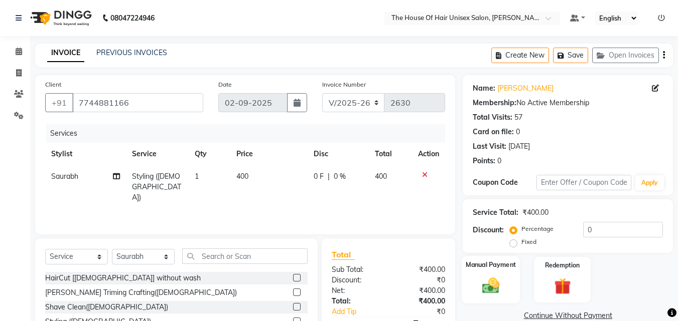
scroll to position [80, 0]
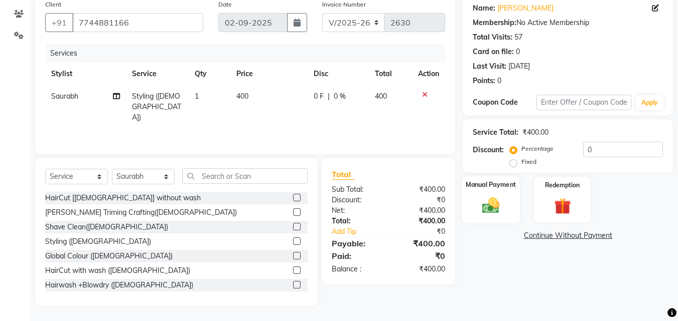
click at [490, 211] on img at bounding box center [490, 206] width 28 height 20
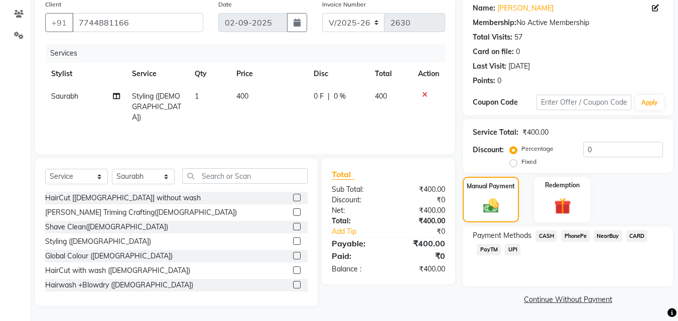
click at [513, 247] on span "UPI" at bounding box center [513, 250] width 16 height 12
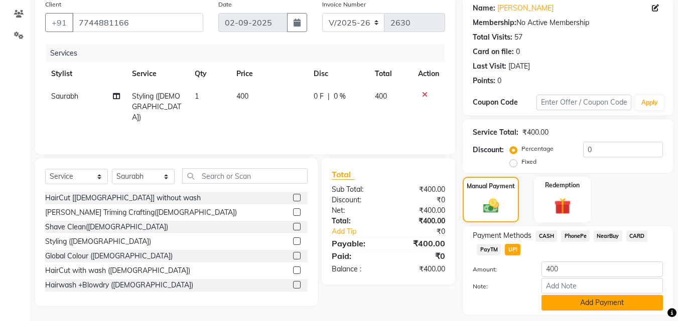
scroll to position [109, 0]
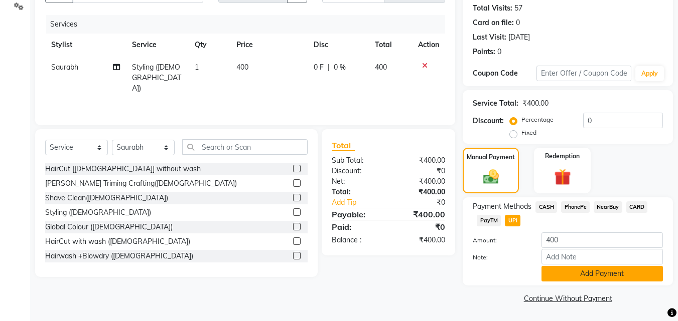
click at [548, 257] on button "Add Payment" at bounding box center [601, 274] width 121 height 16
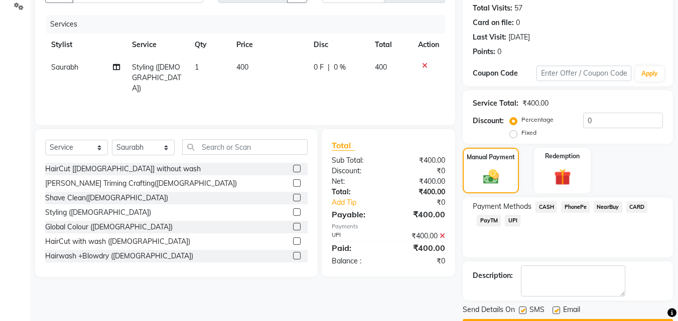
scroll to position [138, 0]
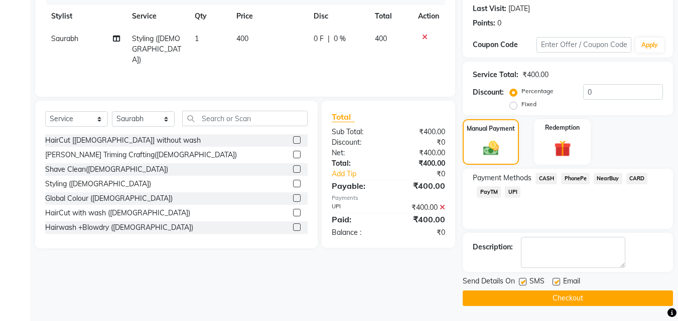
click at [548, 257] on button "Checkout" at bounding box center [567, 299] width 210 height 16
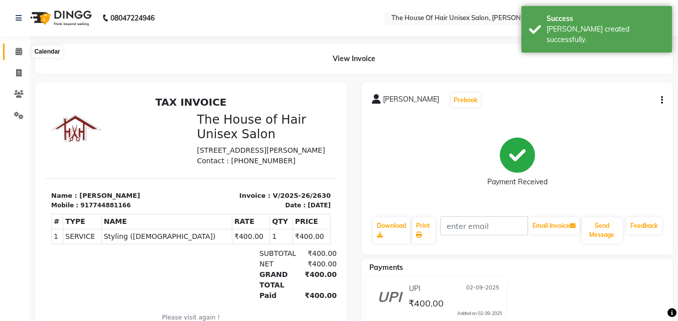
click at [17, 48] on icon at bounding box center [19, 52] width 7 height 8
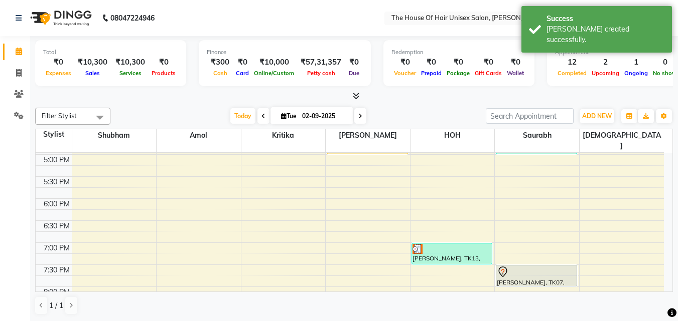
scroll to position [440, 0]
click at [428, 189] on div "7:00 AM 7:30 AM 8:00 AM 8:30 AM 9:00 AM 9:30 AM 10:00 AM 10:30 AM 11:00 AM 11:3…" at bounding box center [350, 44] width 628 height 662
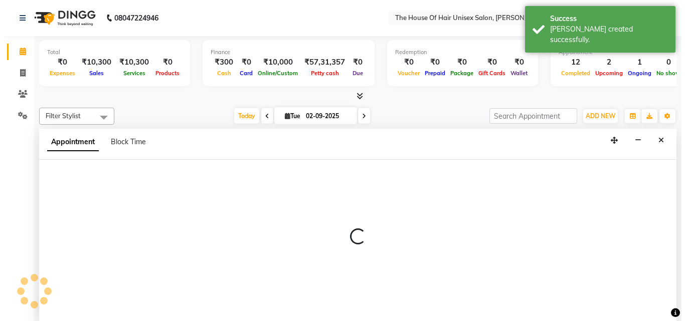
scroll to position [1, 0]
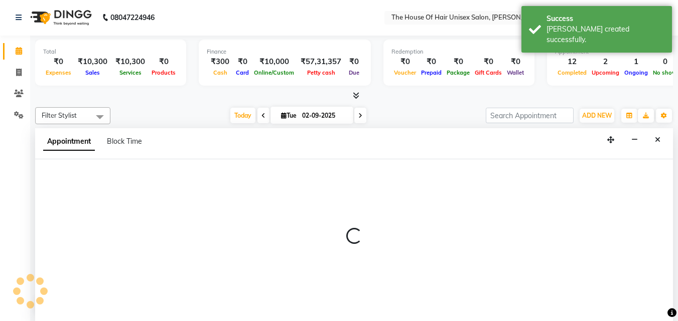
select select "85989"
select select "1080"
select select "tentative"
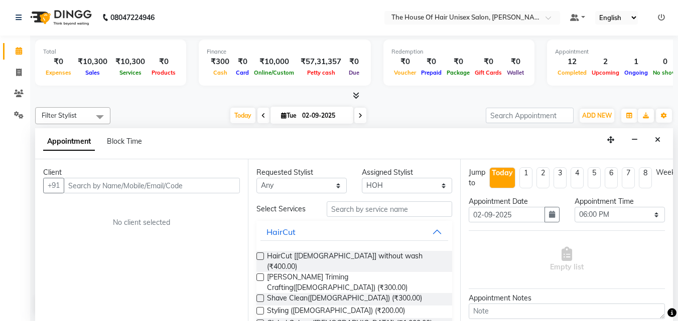
click at [199, 187] on input "text" at bounding box center [152, 186] width 176 height 16
type input "9011070470"
click at [211, 183] on span "Add Client" at bounding box center [219, 185] width 34 height 9
select select "22"
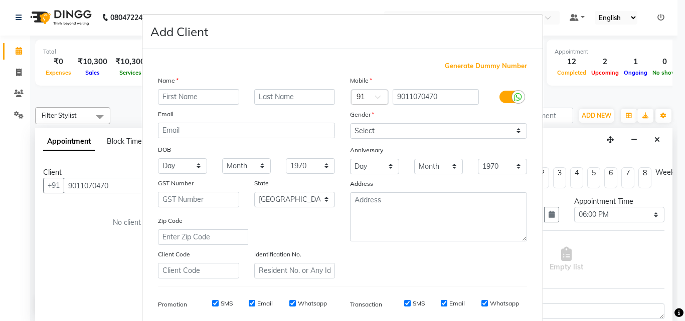
click at [178, 94] on input "text" at bounding box center [198, 97] width 81 height 16
type input "n"
click at [182, 95] on input "Nagrsh" at bounding box center [198, 97] width 81 height 16
type input "[PERSON_NAME]"
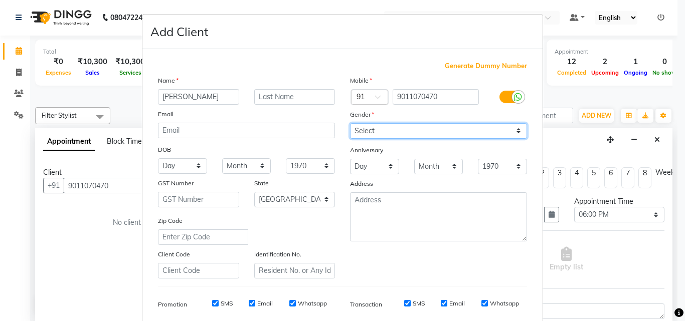
click at [413, 128] on select "Select [DEMOGRAPHIC_DATA] [DEMOGRAPHIC_DATA] Other Prefer Not To Say" at bounding box center [438, 131] width 177 height 16
select select "[DEMOGRAPHIC_DATA]"
click at [350, 123] on select "Select [DEMOGRAPHIC_DATA] [DEMOGRAPHIC_DATA] Other Prefer Not To Say" at bounding box center [438, 131] width 177 height 16
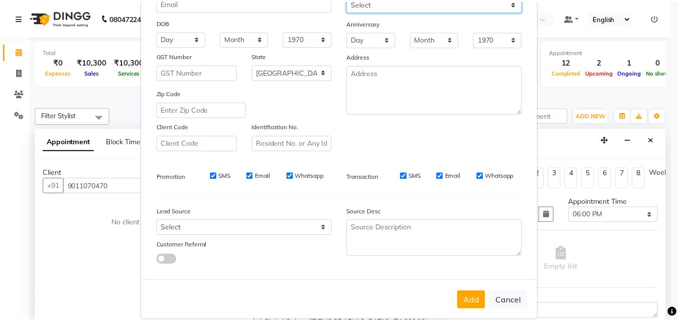
scroll to position [134, 0]
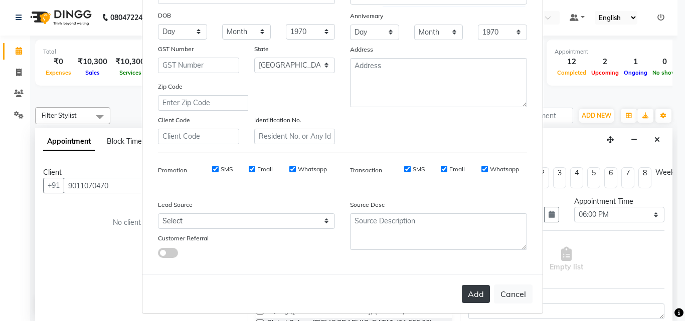
click at [468, 257] on button "Add" at bounding box center [476, 294] width 28 height 18
select select
select select "null"
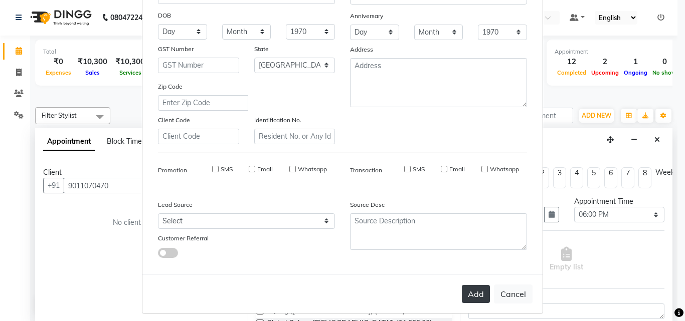
select select
checkbox input "false"
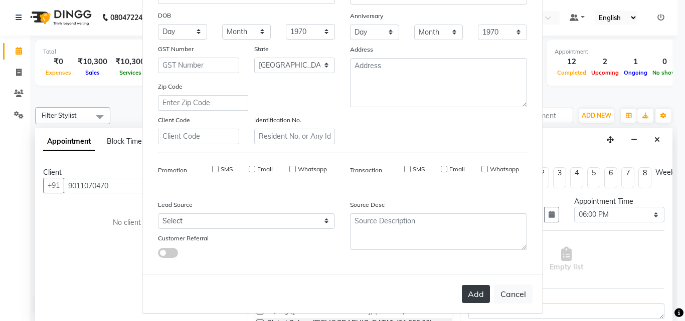
checkbox input "false"
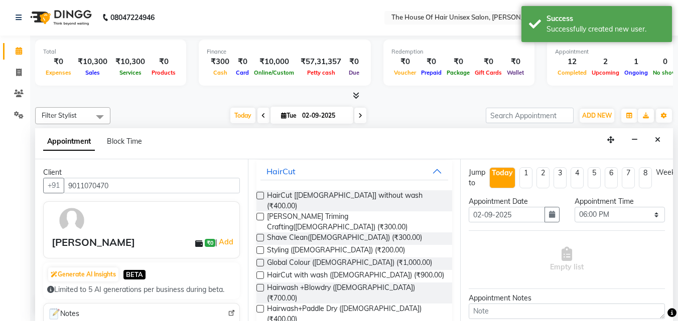
scroll to position [38, 0]
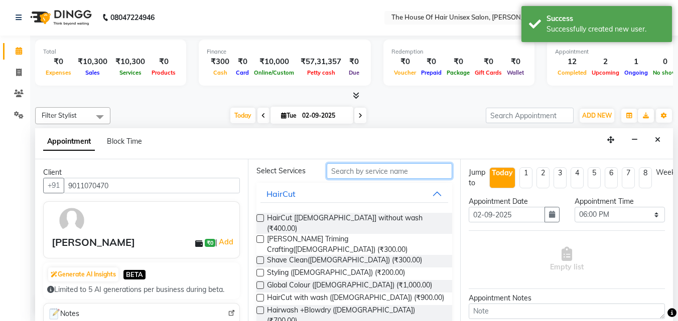
click at [379, 171] on input "text" at bounding box center [388, 171] width 125 height 16
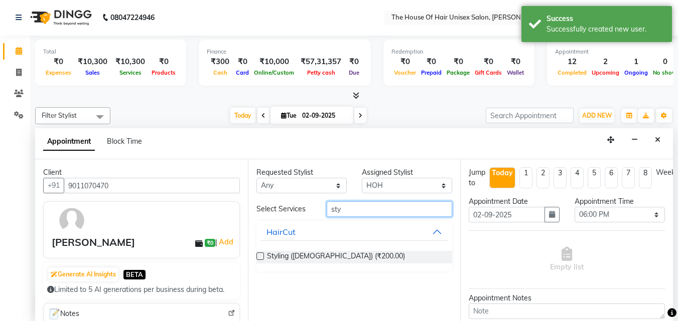
scroll to position [0, 0]
type input "sty"
click at [258, 256] on label at bounding box center [260, 257] width 8 height 8
click at [258, 256] on input "checkbox" at bounding box center [259, 257] width 7 height 7
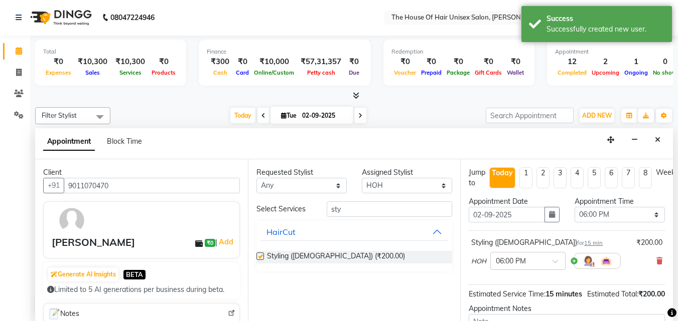
checkbox input "false"
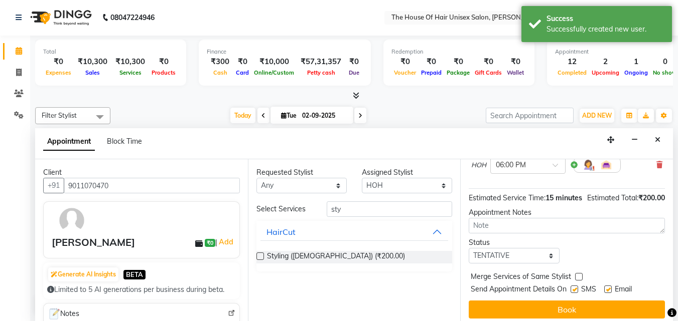
scroll to position [97, 0]
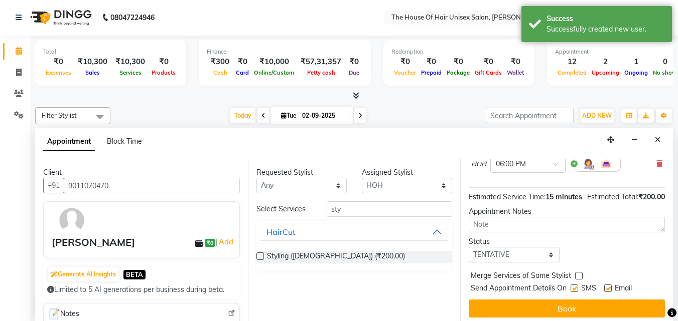
click at [548, 257] on label at bounding box center [579, 276] width 8 height 8
click at [548, 257] on input "checkbox" at bounding box center [578, 277] width 7 height 7
checkbox input "true"
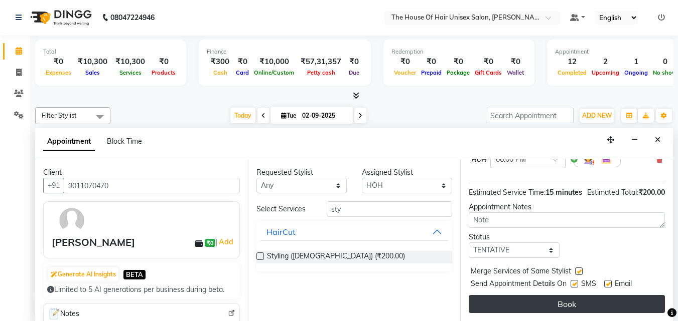
scroll to position [120, 0]
click at [548, 257] on button "Book" at bounding box center [566, 304] width 196 height 18
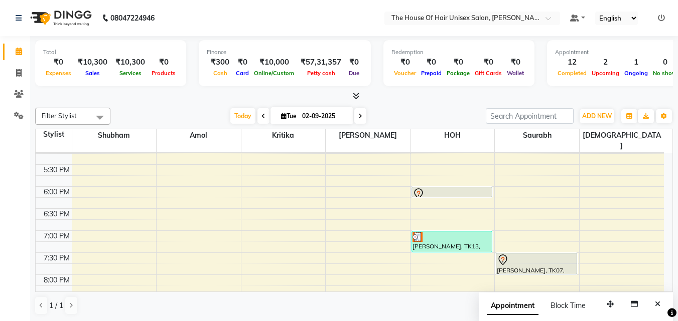
scroll to position [456, 0]
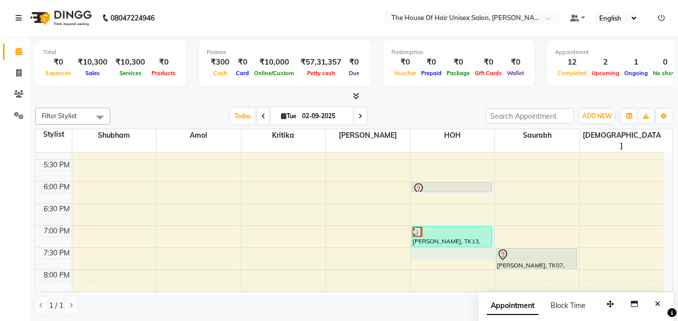
click at [431, 242] on div "7:00 AM 7:30 AM 8:00 AM 8:30 AM 9:00 AM 9:30 AM 10:00 AM 10:30 AM 11:00 AM 11:3…" at bounding box center [350, 28] width 628 height 662
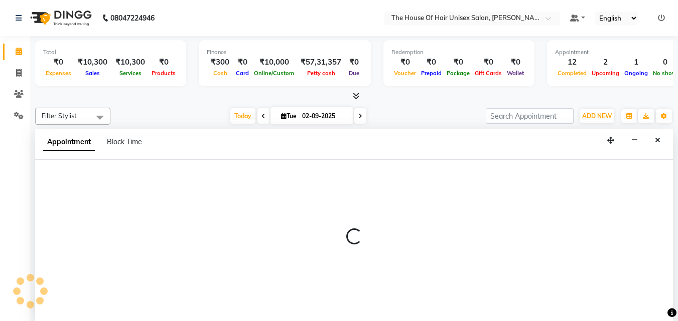
scroll to position [1, 0]
select select "85989"
select select "1170"
select select "tentative"
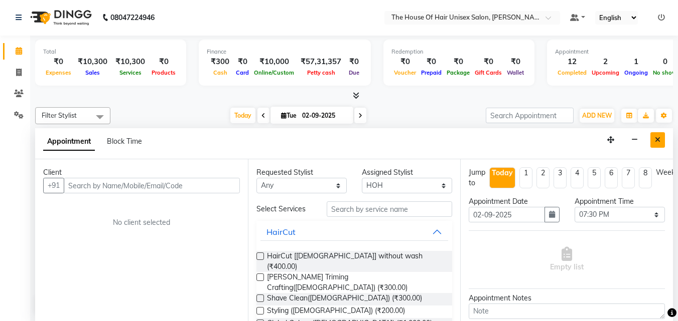
click at [548, 139] on icon "Close" at bounding box center [657, 139] width 6 height 7
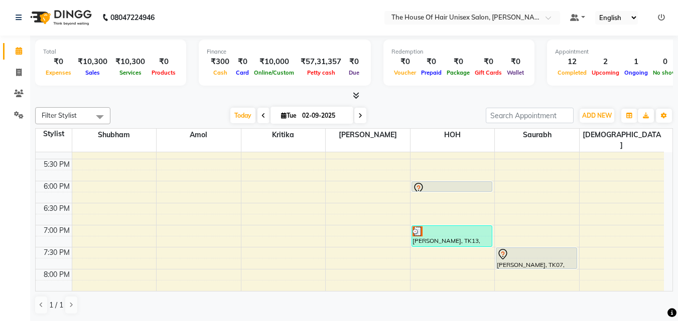
click at [459, 239] on div "7:00 AM 7:30 AM 8:00 AM 8:30 AM 9:00 AM 9:30 AM 10:00 AM 10:30 AM 11:00 AM 11:3…" at bounding box center [350, 27] width 628 height 662
select select "85989"
select select "tentative"
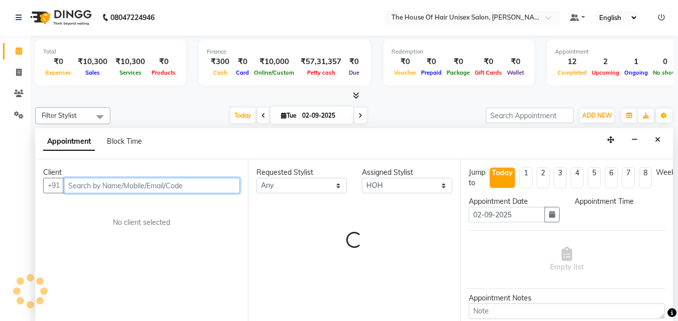
select select "1170"
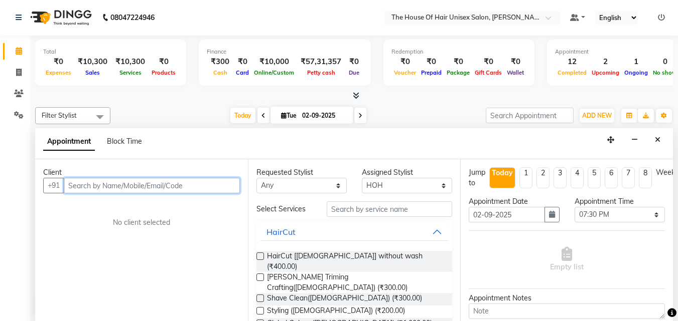
click at [169, 184] on input "text" at bounding box center [152, 186] width 176 height 16
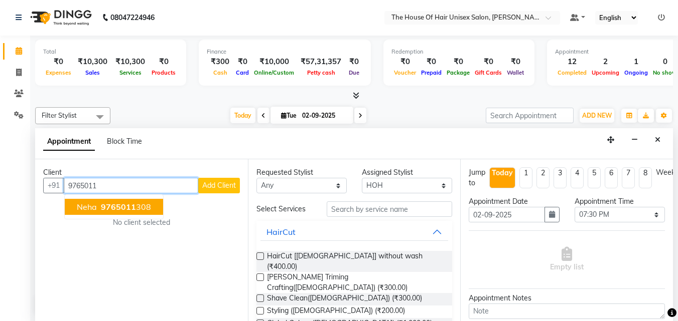
click at [143, 205] on ngb-highlight "9765011 308" at bounding box center [125, 207] width 52 height 10
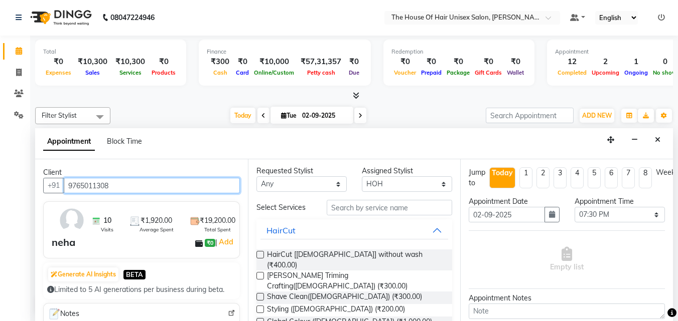
scroll to position [0, 0]
type input "9765011308"
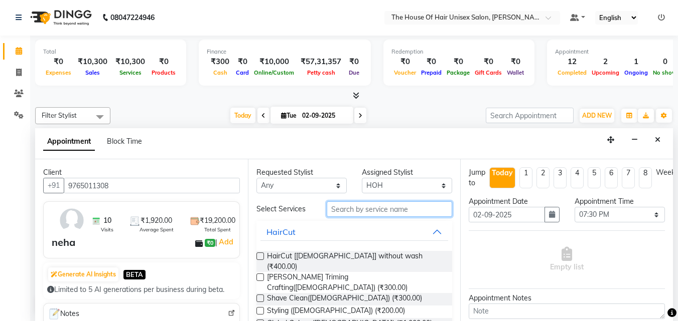
click at [372, 212] on input "text" at bounding box center [388, 210] width 125 height 16
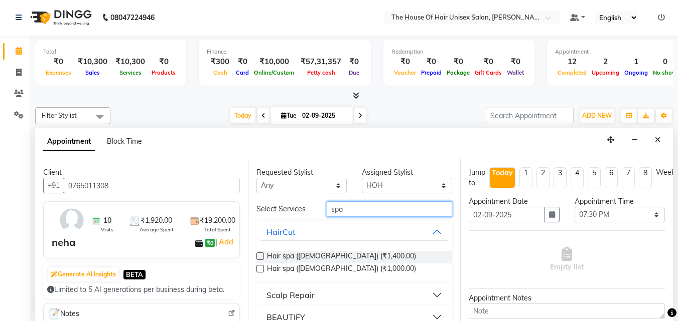
type input "spa"
click at [260, 256] on label at bounding box center [260, 257] width 8 height 8
click at [260, 256] on input "checkbox" at bounding box center [259, 257] width 7 height 7
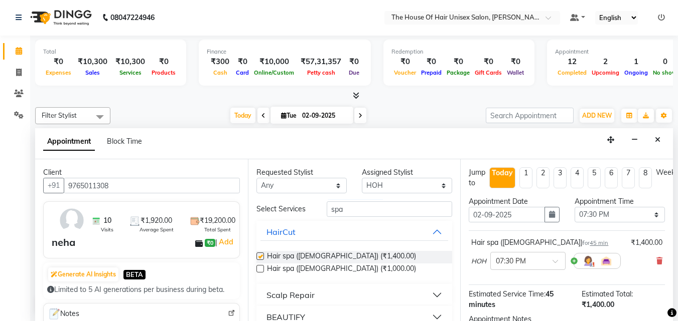
checkbox input "false"
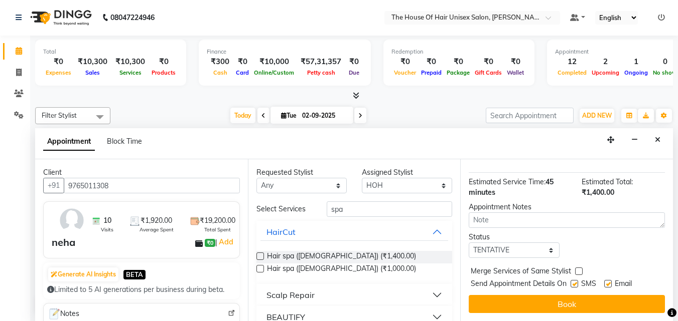
scroll to position [120, 0]
click at [548, 257] on label at bounding box center [579, 272] width 8 height 8
click at [548, 257] on input "checkbox" at bounding box center [578, 272] width 7 height 7
checkbox input "true"
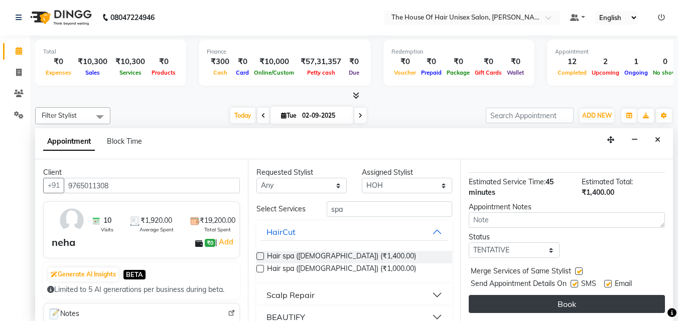
click at [548, 257] on button "Book" at bounding box center [566, 304] width 196 height 18
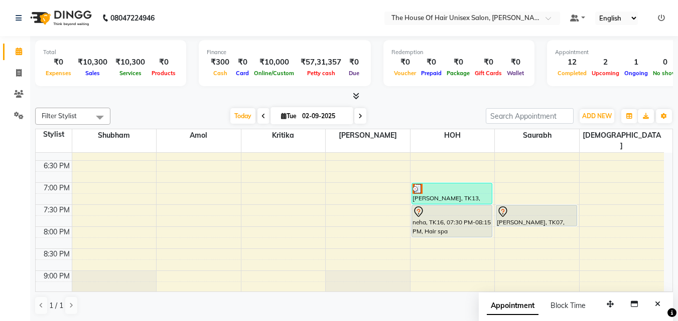
scroll to position [499, 0]
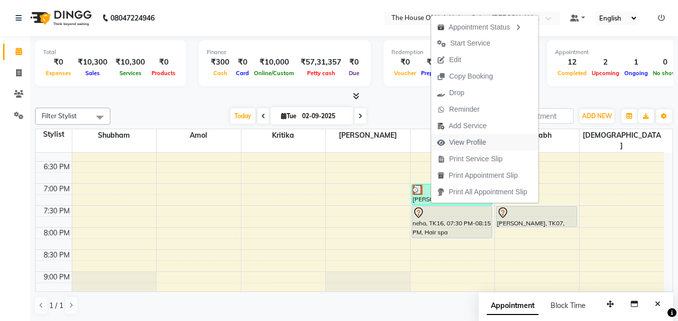
click at [468, 142] on span "View Profile" at bounding box center [467, 142] width 37 height 11
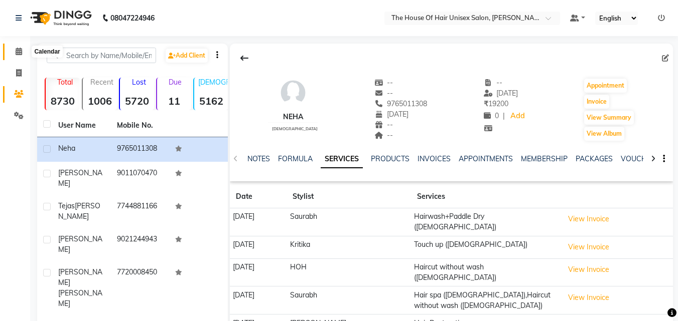
click at [21, 51] on icon at bounding box center [19, 52] width 7 height 8
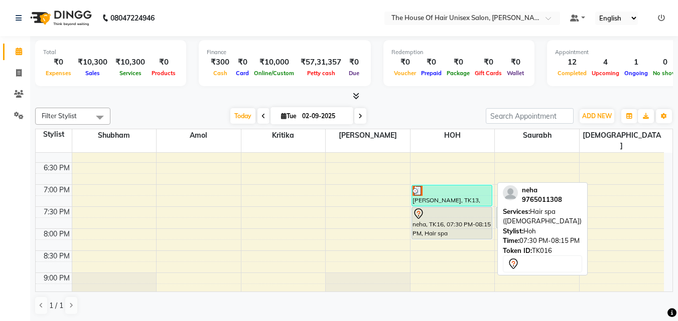
scroll to position [497, 0]
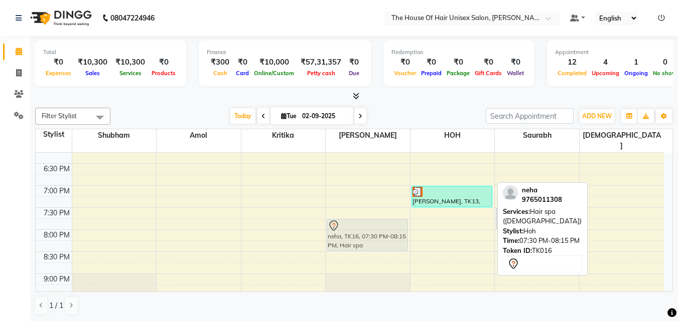
drag, startPoint x: 442, startPoint y: 204, endPoint x: 400, endPoint y: 214, distance: 43.2
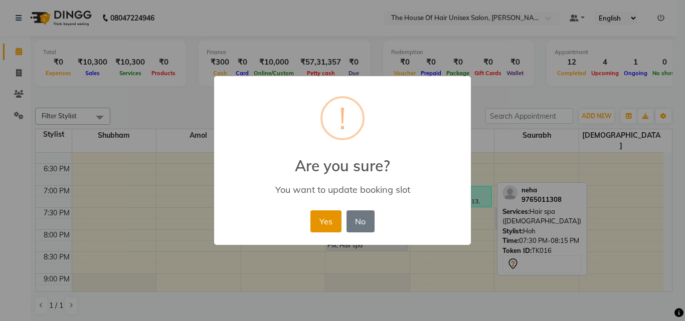
click at [331, 221] on button "Yes" at bounding box center [325, 222] width 31 height 22
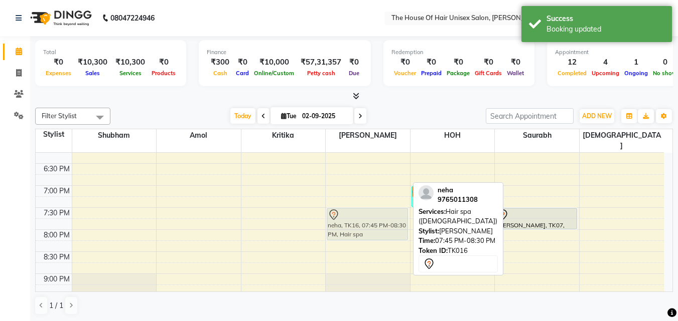
drag, startPoint x: 351, startPoint y: 222, endPoint x: 352, endPoint y: 213, distance: 9.1
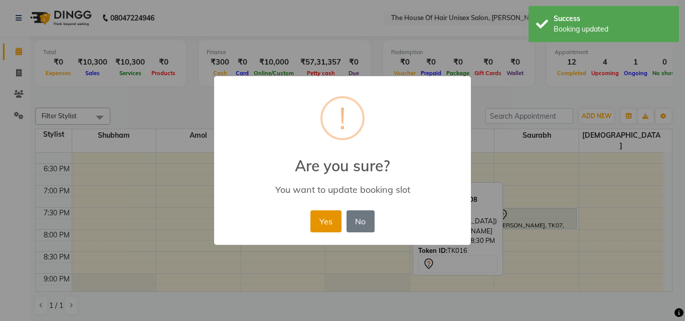
click at [327, 216] on button "Yes" at bounding box center [325, 222] width 31 height 22
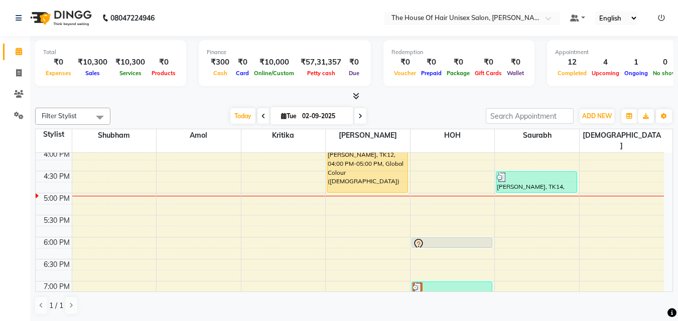
scroll to position [405, 0]
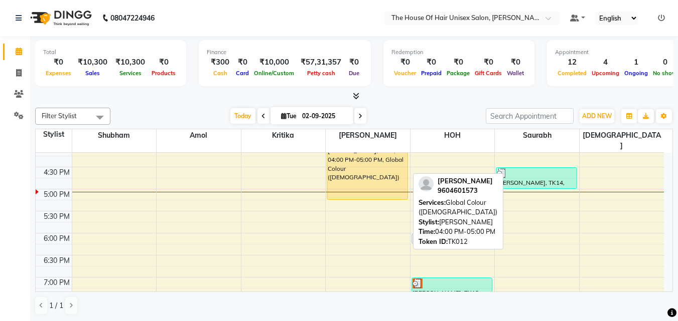
drag, startPoint x: 365, startPoint y: 176, endPoint x: 365, endPoint y: 182, distance: 5.5
click at [365, 182] on div "[PERSON_NAME], TK06, 11:45 AM-12:15 PM, HairCut [[DEMOGRAPHIC_DATA]] without wa…" at bounding box center [367, 79] width 84 height 662
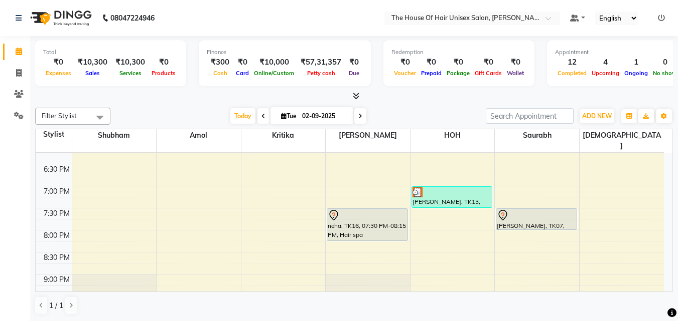
scroll to position [498, 0]
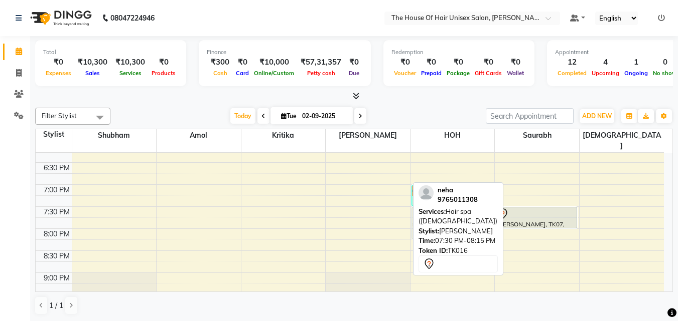
drag, startPoint x: 342, startPoint y: 206, endPoint x: 433, endPoint y: 205, distance: 91.3
click at [433, 205] on div "Filter Stylist Select All [PERSON_NAME] [PERSON_NAME] [PERSON_NAME] [PERSON_NAM…" at bounding box center [353, 212] width 637 height 216
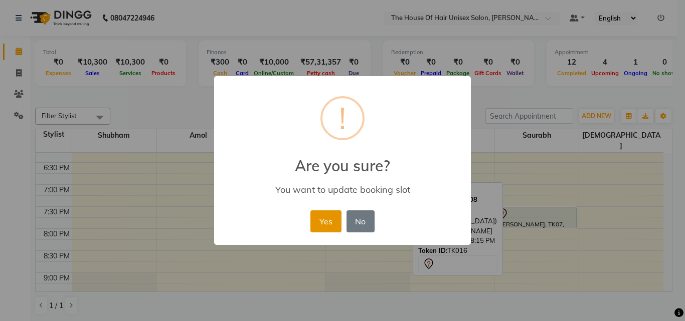
click at [320, 218] on button "Yes" at bounding box center [325, 222] width 31 height 22
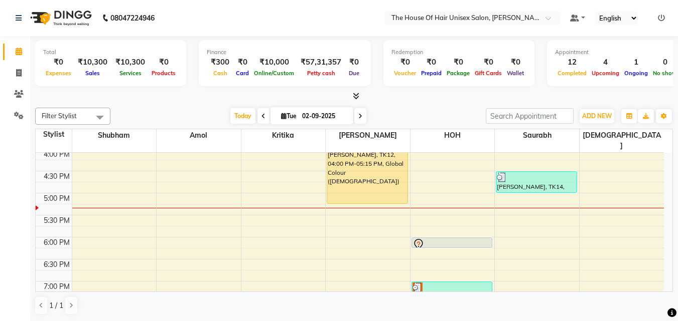
scroll to position [384, 0]
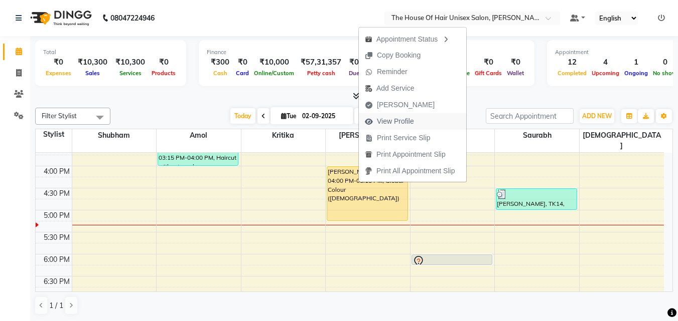
click at [393, 120] on span "View Profile" at bounding box center [395, 121] width 37 height 11
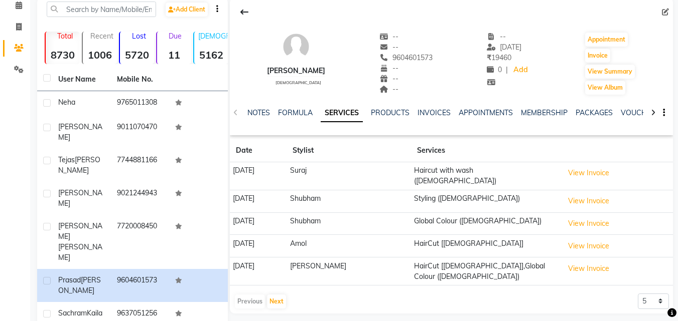
scroll to position [47, 0]
click at [18, 4] on icon at bounding box center [19, 5] width 7 height 8
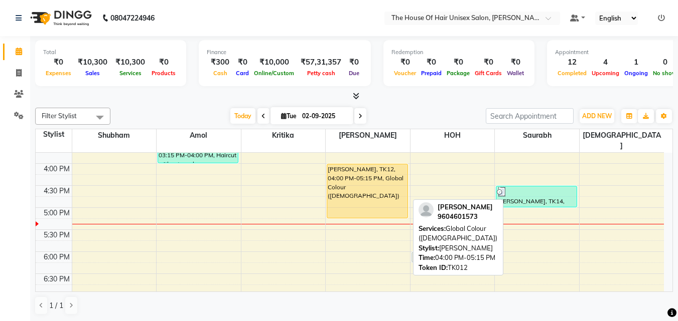
scroll to position [386, 0]
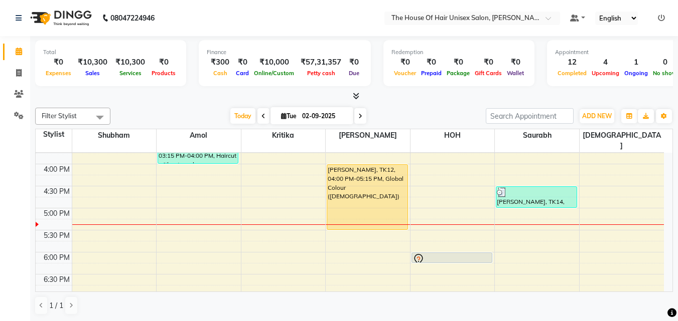
drag, startPoint x: 353, startPoint y: 208, endPoint x: 353, endPoint y: 214, distance: 6.0
click at [353, 214] on div "[PERSON_NAME], TK06, 11:45 AM-12:15 PM, HairCut [[DEMOGRAPHIC_DATA]] without wa…" at bounding box center [367, 98] width 84 height 662
click at [360, 116] on icon at bounding box center [360, 116] width 4 height 6
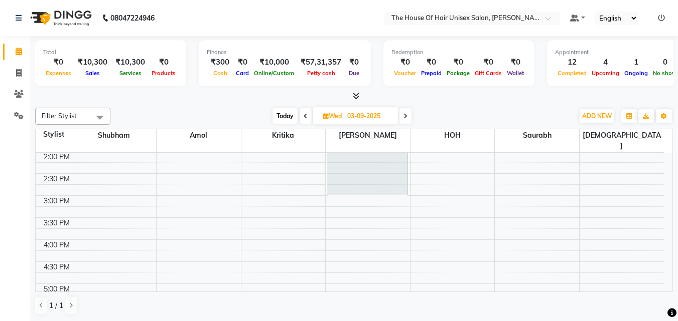
scroll to position [316, 0]
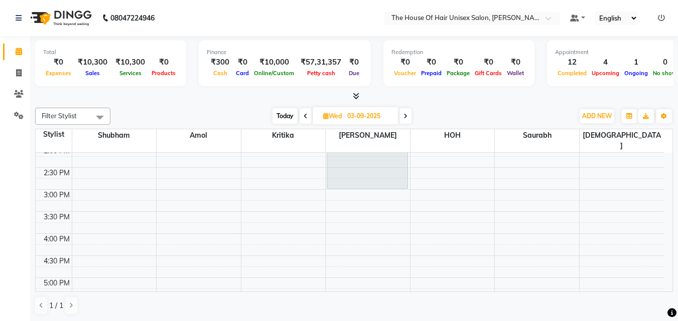
click at [406, 116] on icon at bounding box center [405, 116] width 4 height 6
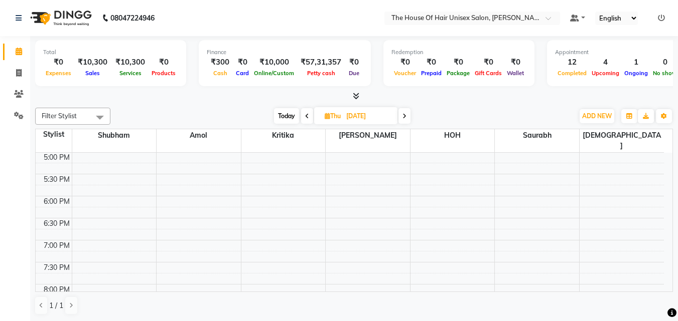
click at [407, 116] on span at bounding box center [404, 116] width 12 height 16
type input "[DATE]"
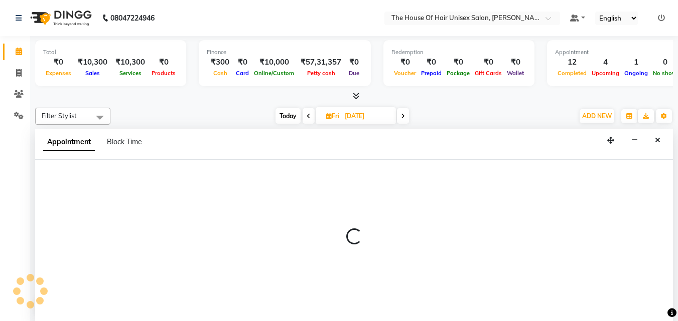
select select "42814"
select select "690"
select select "tentative"
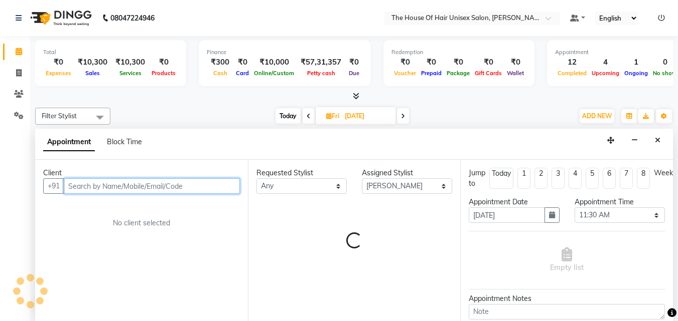
scroll to position [1, 0]
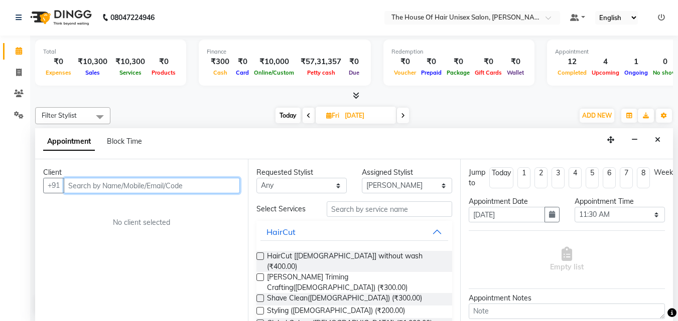
click at [175, 186] on input "text" at bounding box center [152, 186] width 176 height 16
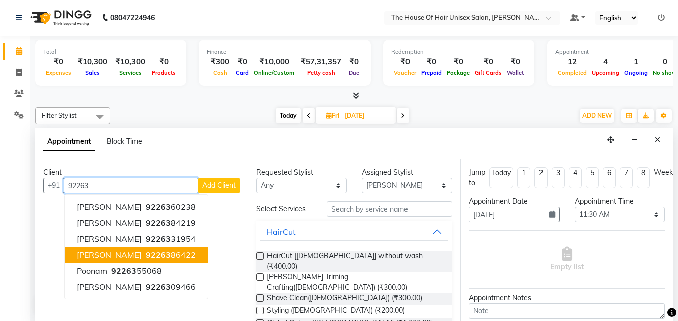
click at [159, 252] on span "92263" at bounding box center [157, 255] width 25 height 10
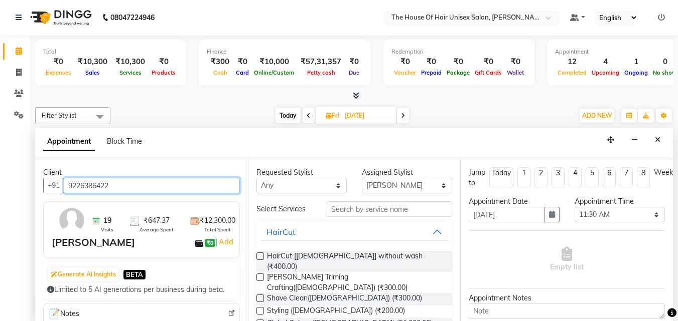
type input "9226386422"
click at [260, 255] on label at bounding box center [260, 257] width 8 height 8
click at [260, 255] on input "checkbox" at bounding box center [259, 257] width 7 height 7
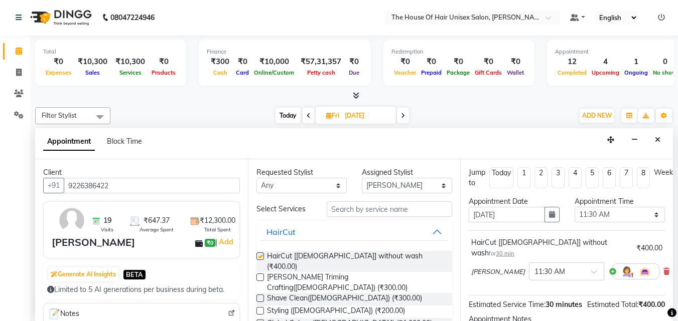
checkbox input "false"
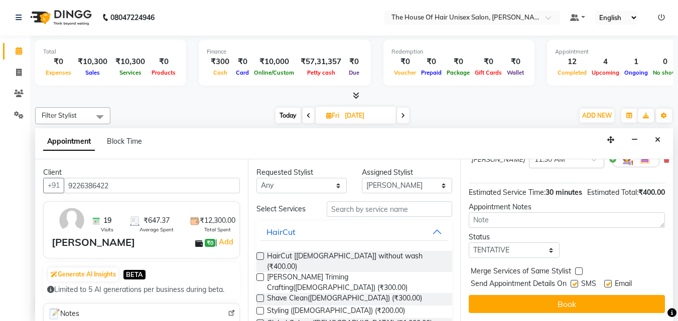
scroll to position [120, 0]
click at [548, 257] on label at bounding box center [579, 272] width 8 height 8
click at [548, 257] on input "checkbox" at bounding box center [578, 272] width 7 height 7
checkbox input "true"
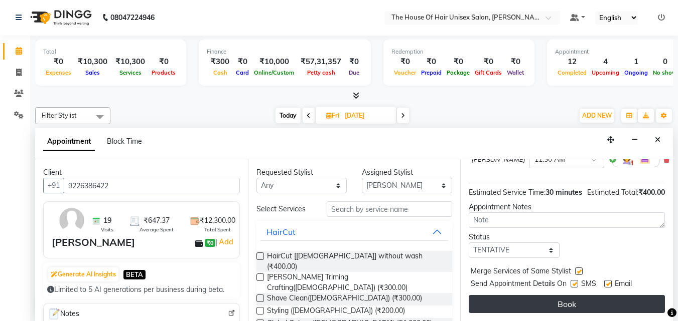
click at [548, 257] on button "Book" at bounding box center [566, 304] width 196 height 18
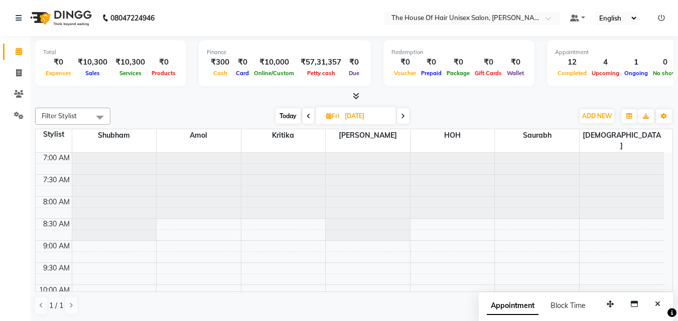
scroll to position [1, 0]
click at [287, 113] on span "Today" at bounding box center [287, 116] width 25 height 16
type input "02-09-2025"
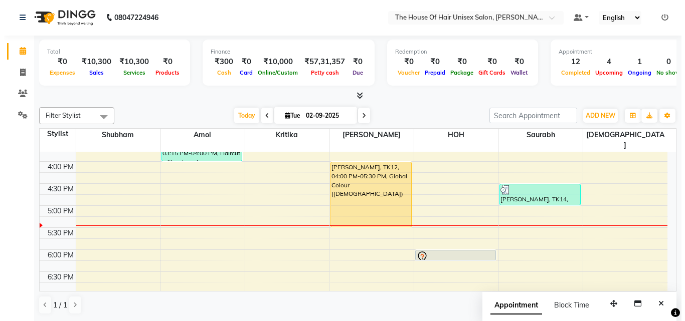
scroll to position [385, 0]
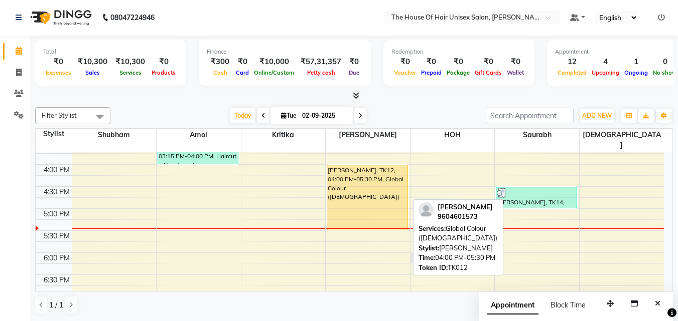
click at [347, 179] on div "[PERSON_NAME], TK12, 04:00 PM-05:30 PM, Global Colour ([DEMOGRAPHIC_DATA])" at bounding box center [367, 198] width 80 height 65
select select "1"
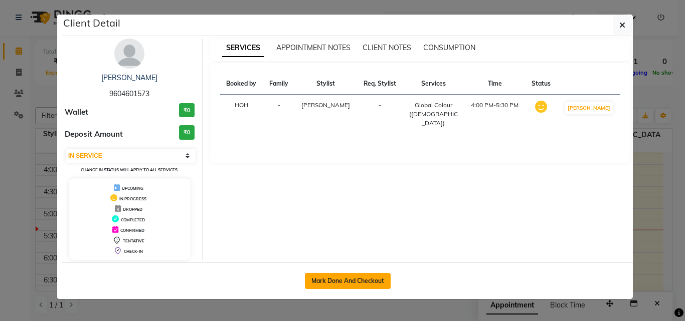
click at [363, 257] on button "Mark Done And Checkout" at bounding box center [348, 281] width 86 height 16
select select "service"
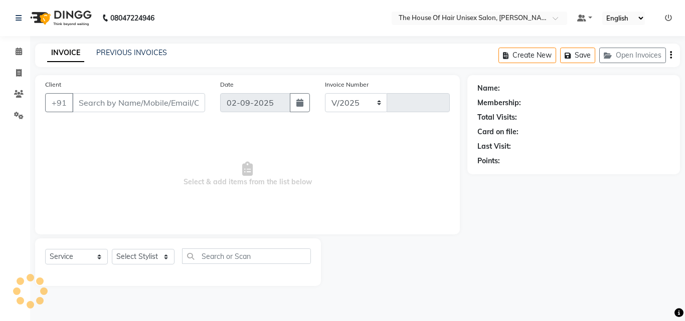
select select "598"
type input "2631"
type input "9604601573"
select select "42814"
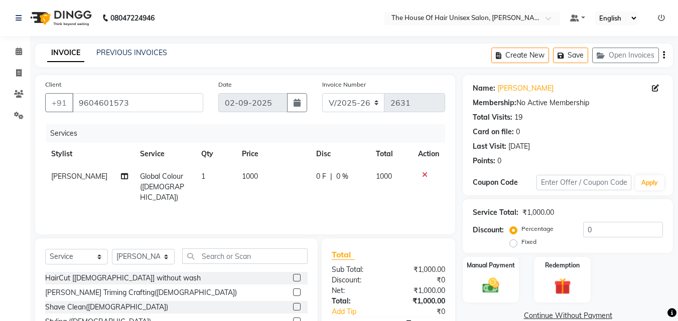
click at [242, 176] on span "1000" at bounding box center [250, 176] width 16 height 9
select select "42814"
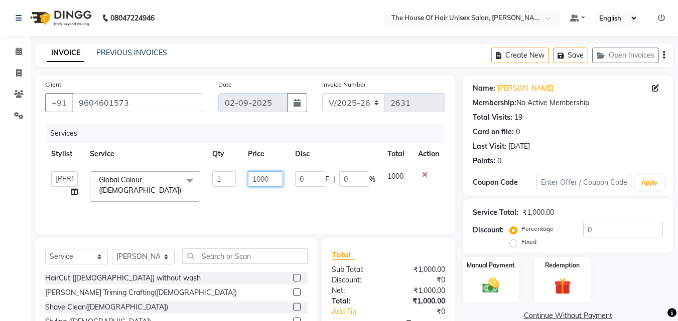
click at [260, 178] on input "1000" at bounding box center [265, 180] width 35 height 16
type input "1500"
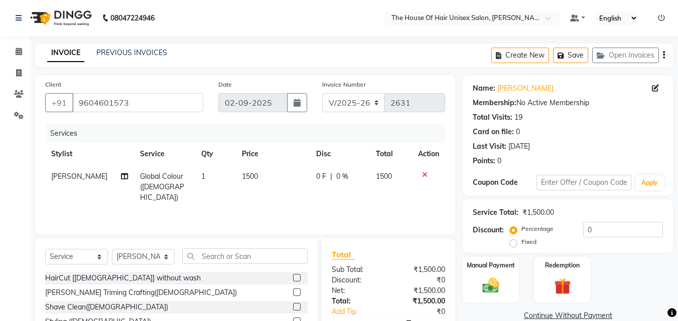
click at [390, 242] on div "Total Sub Total: ₹1,500.00 Discount: ₹0 Net: ₹1,500.00 Total: ₹1,500.00 Add Tip…" at bounding box center [387, 302] width 133 height 126
click at [494, 257] on img at bounding box center [490, 286] width 28 height 20
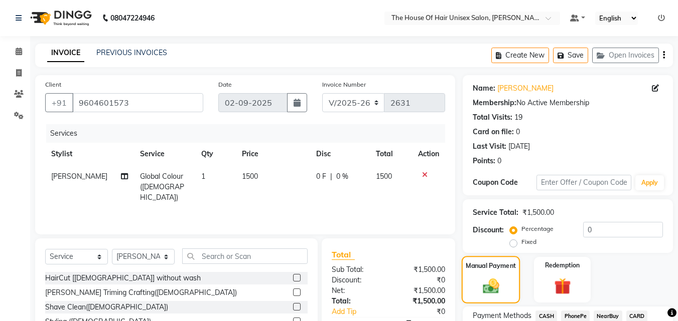
scroll to position [53, 0]
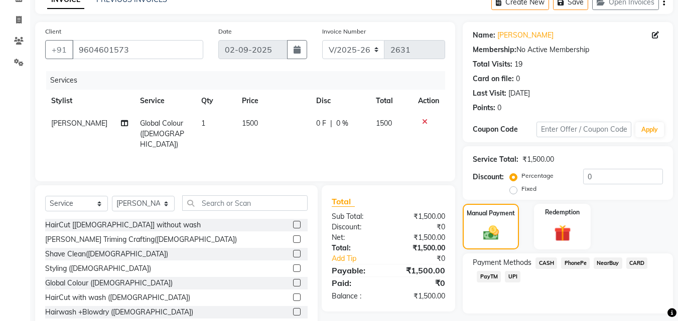
click at [511, 257] on span "UPI" at bounding box center [513, 277] width 16 height 12
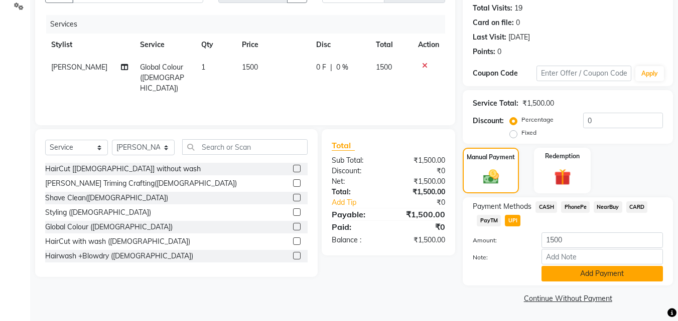
click at [548, 257] on button "Add Payment" at bounding box center [601, 274] width 121 height 16
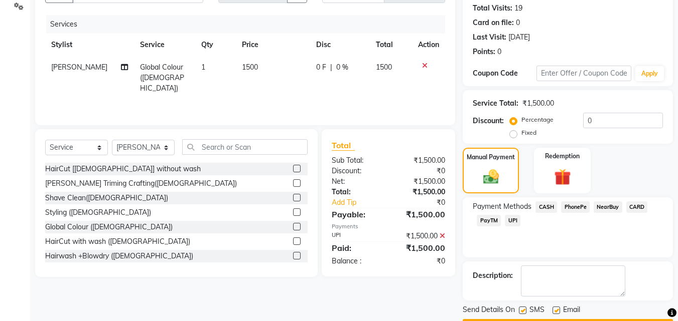
scroll to position [138, 0]
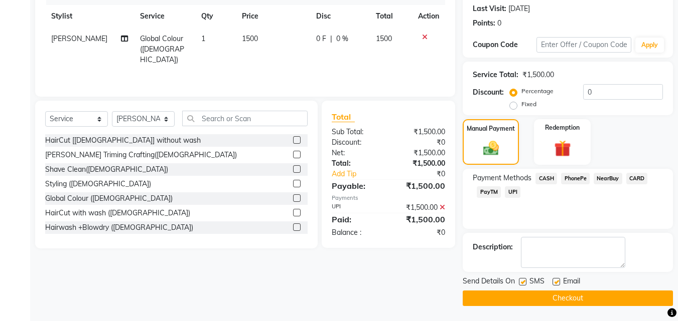
click at [533, 257] on button "Checkout" at bounding box center [567, 299] width 210 height 16
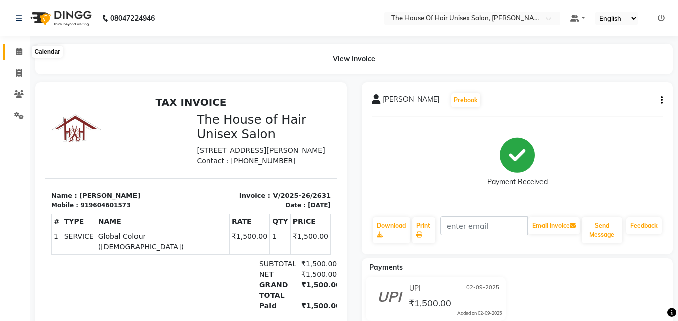
click at [17, 49] on icon at bounding box center [19, 52] width 7 height 8
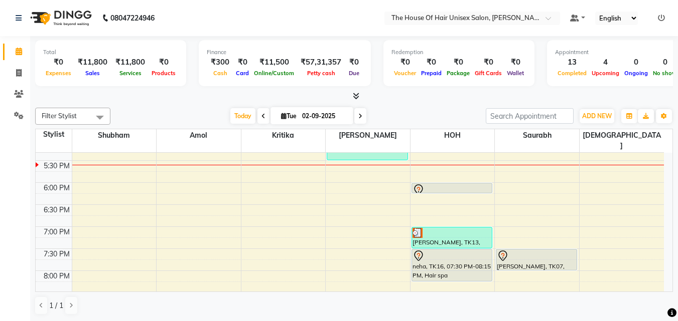
scroll to position [455, 0]
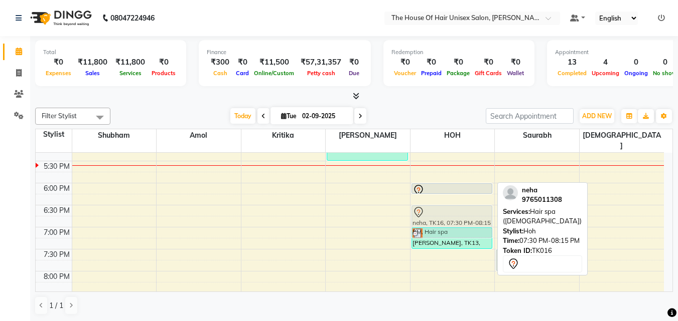
drag, startPoint x: 453, startPoint y: 254, endPoint x: 452, endPoint y: 214, distance: 40.1
click at [452, 214] on div "SWATI, TK10, 02:15 PM-03:15 PM, Touch up ([DEMOGRAPHIC_DATA]) [PERSON_NAME], TK…" at bounding box center [452, 29] width 84 height 662
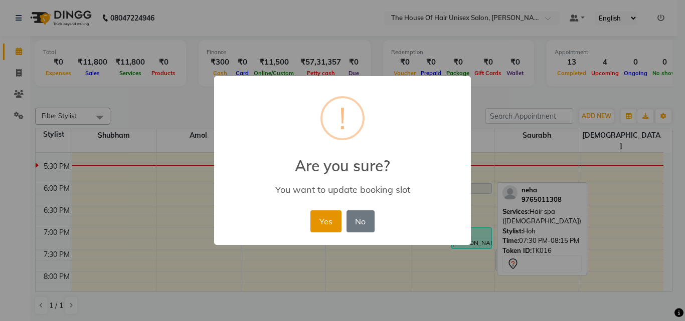
click at [315, 213] on button "Yes" at bounding box center [325, 222] width 31 height 22
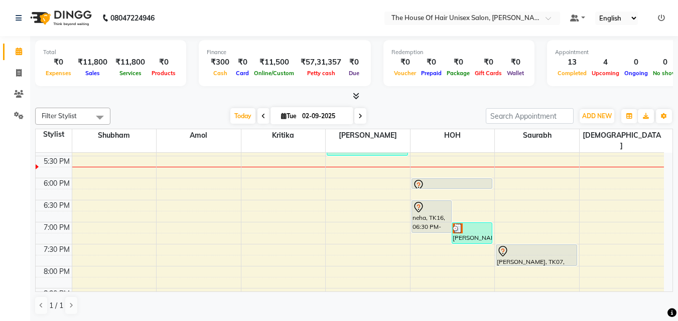
scroll to position [460, 0]
click at [359, 116] on icon at bounding box center [360, 116] width 4 height 6
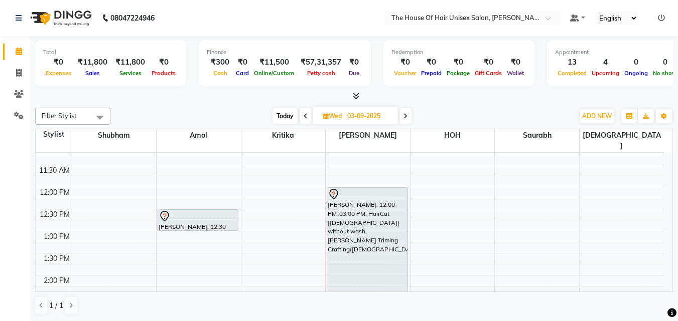
scroll to position [185, 0]
click at [284, 112] on span "Today" at bounding box center [284, 116] width 25 height 16
type input "02-09-2025"
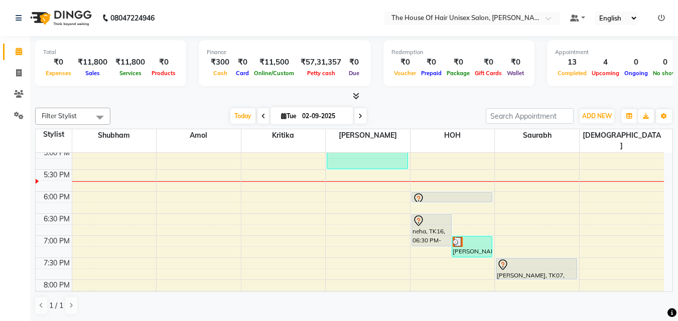
scroll to position [461, 0]
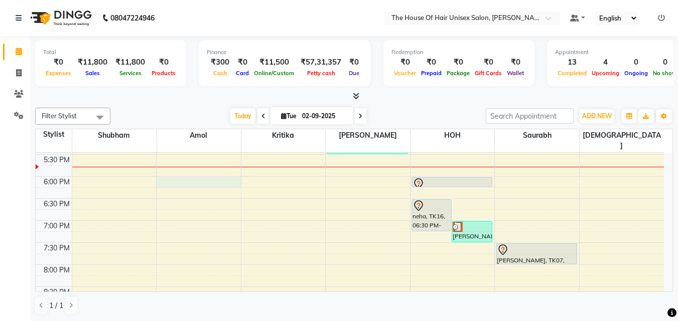
click at [173, 171] on div "7:00 AM 7:30 AM 8:00 AM 8:30 AM 9:00 AM 9:30 AM 10:00 AM 10:30 AM 11:00 AM 11:3…" at bounding box center [350, 23] width 628 height 662
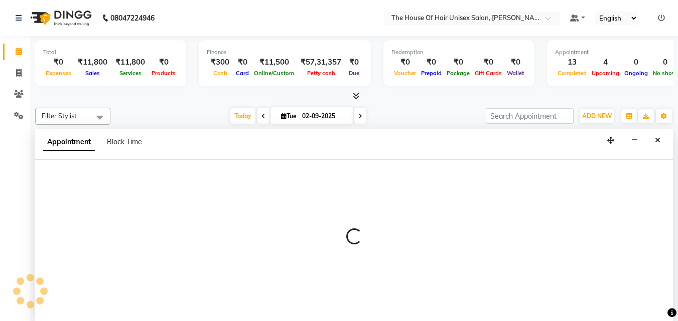
select select "13497"
select select "tentative"
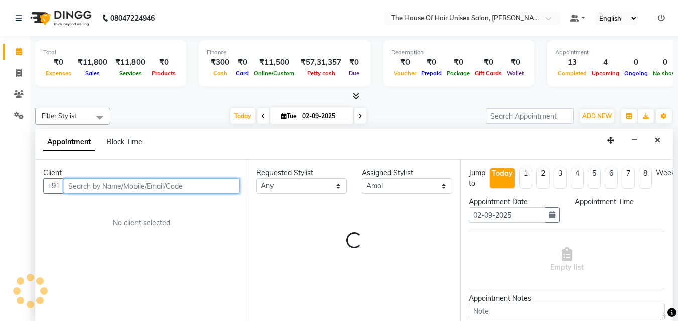
scroll to position [1, 0]
select select "1080"
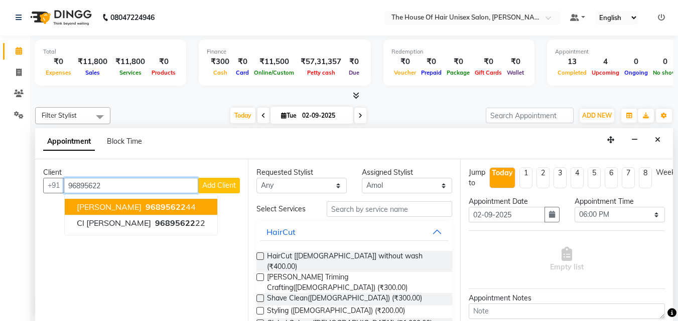
click at [164, 206] on span "96895622" at bounding box center [165, 207] width 40 height 10
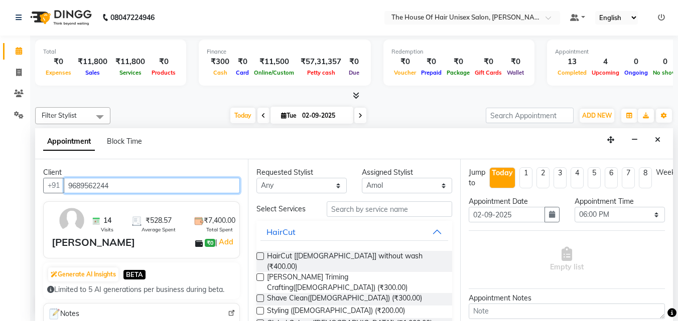
type input "9689562244"
click at [258, 255] on label at bounding box center [260, 257] width 8 height 8
click at [258, 255] on input "checkbox" at bounding box center [259, 257] width 7 height 7
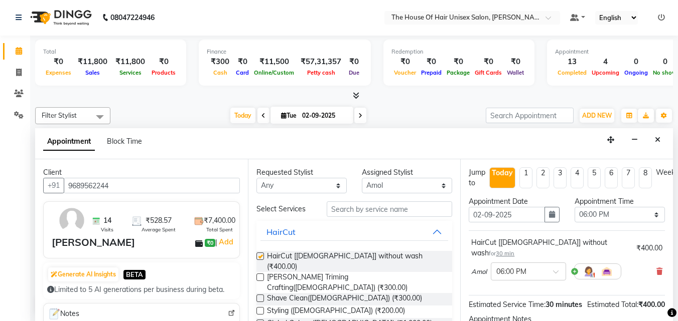
checkbox input "false"
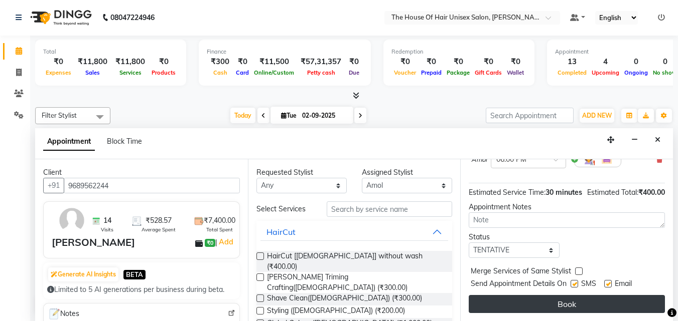
scroll to position [120, 0]
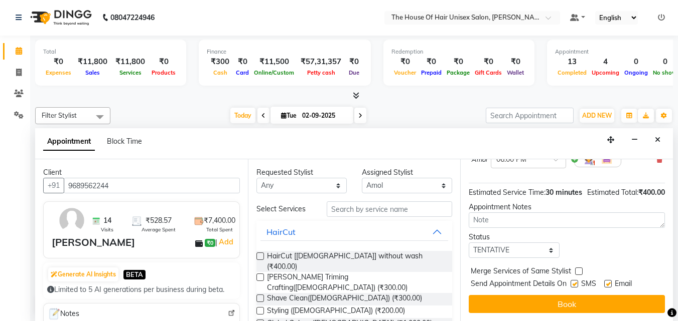
click at [548, 257] on label at bounding box center [579, 272] width 8 height 8
click at [548, 257] on input "checkbox" at bounding box center [578, 272] width 7 height 7
checkbox input "true"
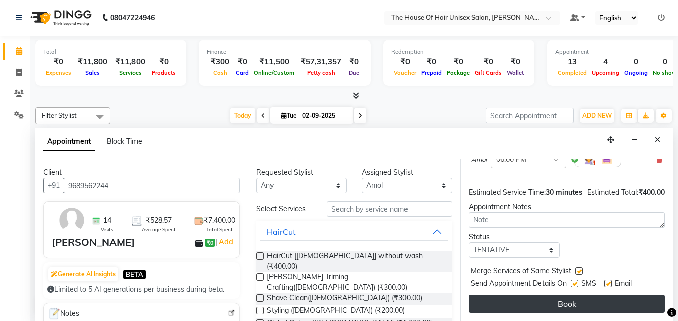
click at [548, 257] on button "Book" at bounding box center [566, 304] width 196 height 18
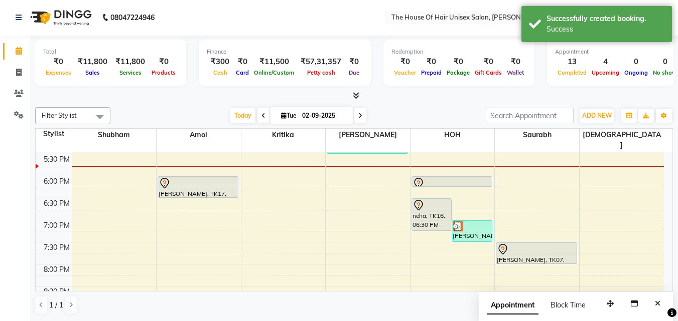
scroll to position [0, 0]
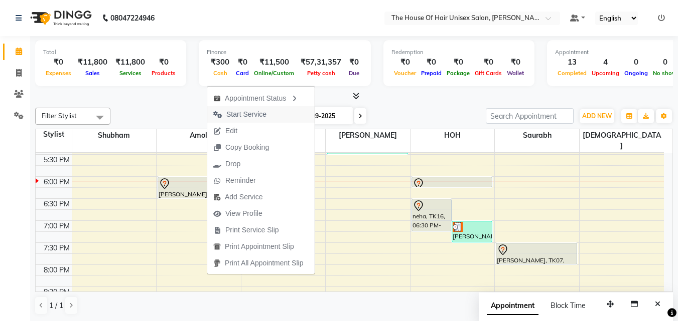
click at [229, 114] on span "Start Service" at bounding box center [246, 114] width 40 height 11
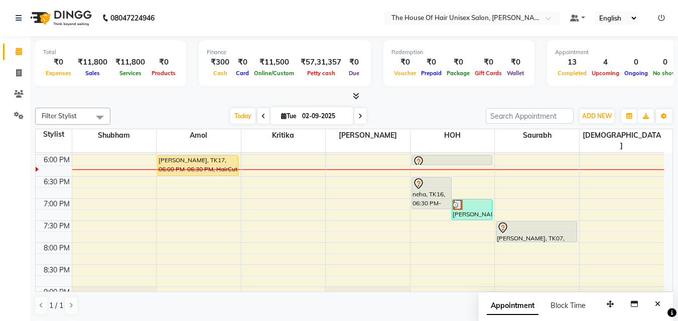
scroll to position [502, 0]
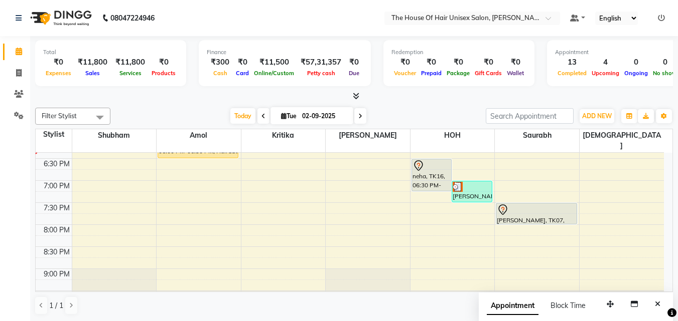
click at [358, 113] on icon at bounding box center [360, 116] width 4 height 6
type input "03-09-2025"
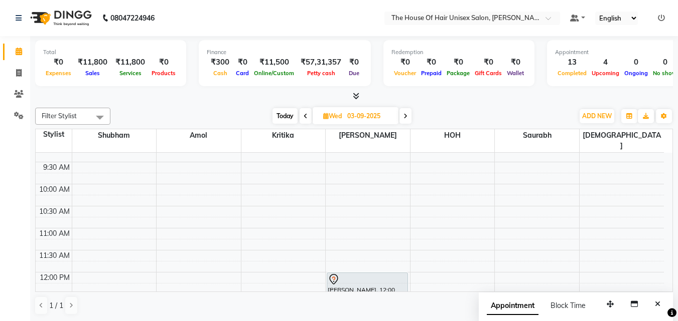
scroll to position [99, 0]
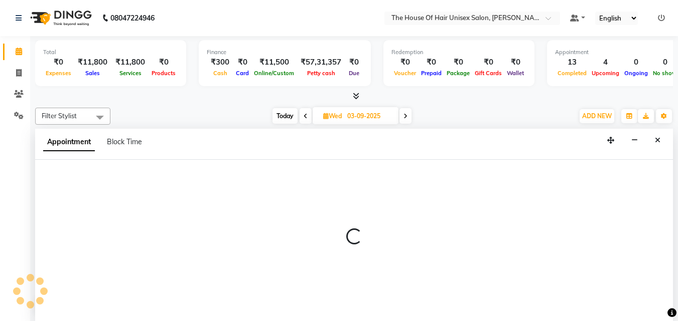
scroll to position [1, 0]
select select "85989"
select select "570"
select select "tentative"
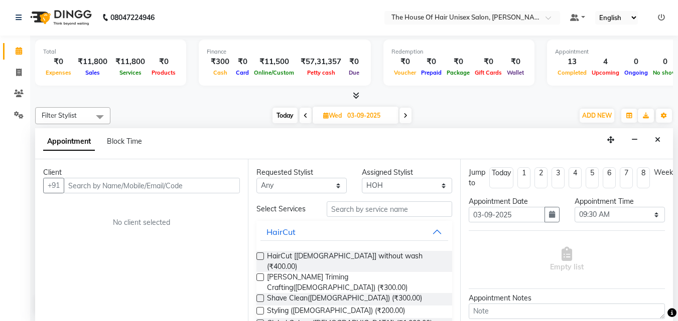
click at [216, 182] on input "text" at bounding box center [152, 186] width 176 height 16
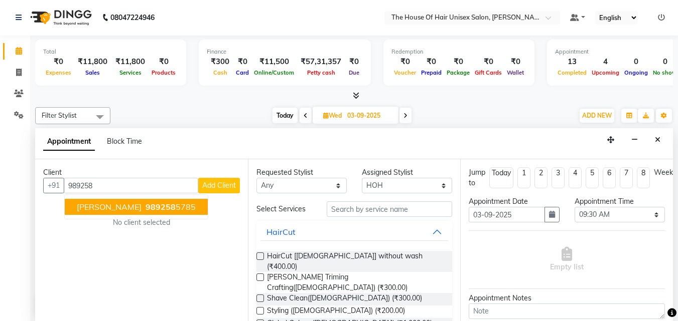
click at [149, 205] on ngb-highlight "989258 5785" at bounding box center [169, 207] width 52 height 10
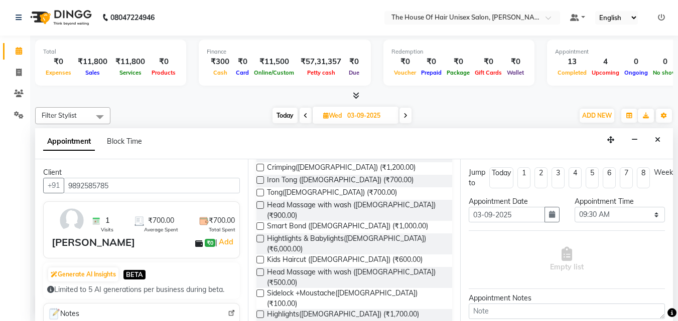
scroll to position [431, 0]
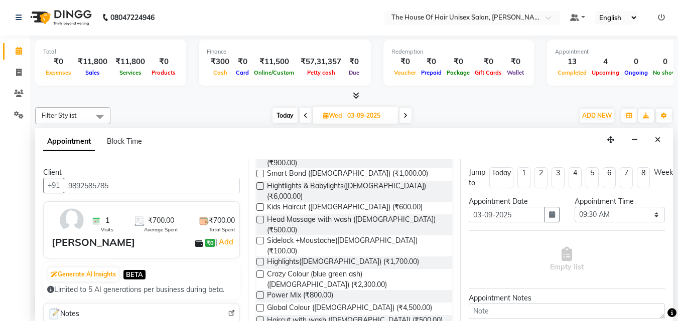
type input "9892585785"
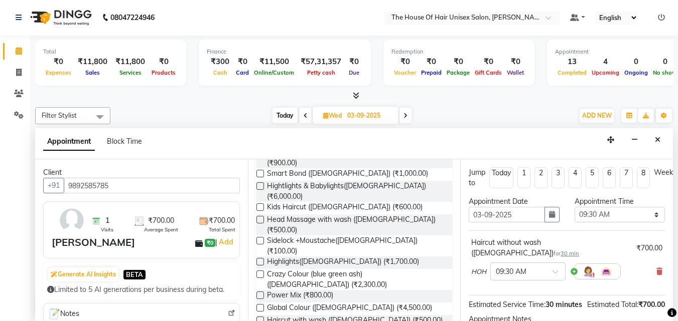
checkbox input "false"
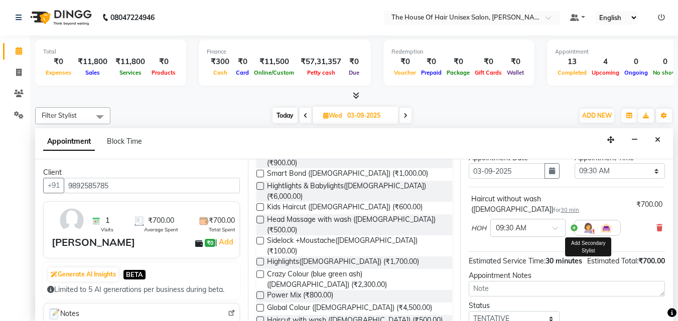
scroll to position [120, 0]
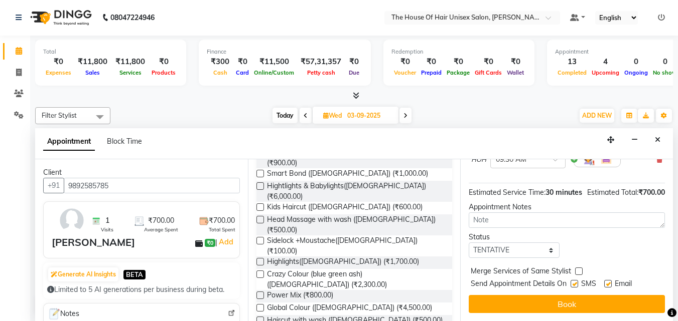
click at [548, 257] on label at bounding box center [579, 272] width 8 height 8
click at [548, 257] on input "checkbox" at bounding box center [578, 272] width 7 height 7
checkbox input "true"
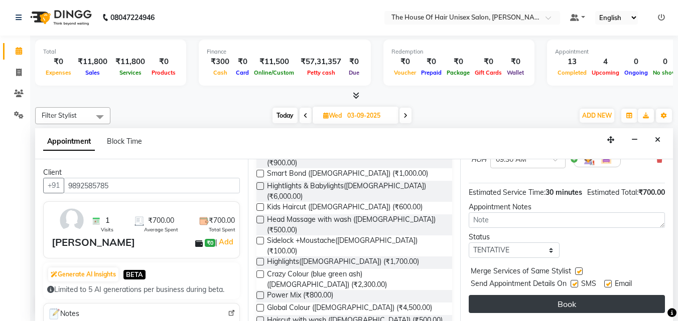
click at [548, 257] on button "Book" at bounding box center [566, 304] width 196 height 18
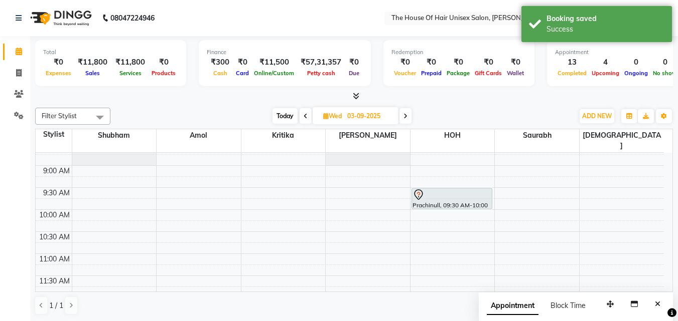
scroll to position [41, 0]
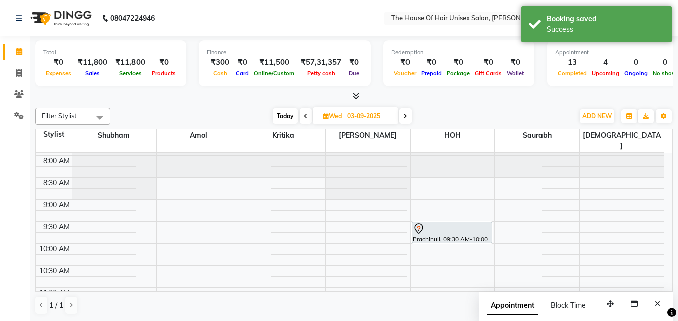
click at [282, 112] on span "Today" at bounding box center [284, 116] width 25 height 16
type input "02-09-2025"
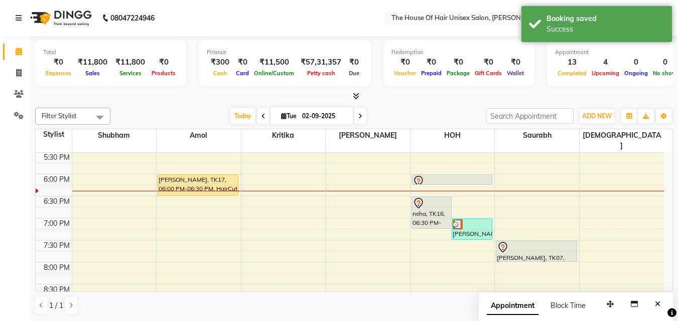
scroll to position [464, 0]
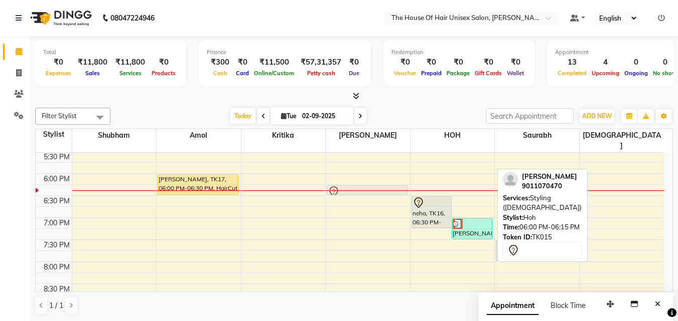
drag, startPoint x: 439, startPoint y: 168, endPoint x: 315, endPoint y: 176, distance: 123.6
click at [315, 176] on div "7:00 AM 7:30 AM 8:00 AM 8:30 AM 9:00 AM 9:30 AM 10:00 AM 10:30 AM 11:00 AM 11:3…" at bounding box center [350, 20] width 628 height 662
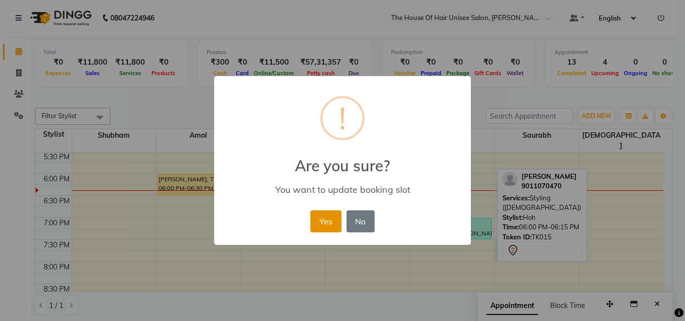
click at [328, 214] on button "Yes" at bounding box center [325, 222] width 31 height 22
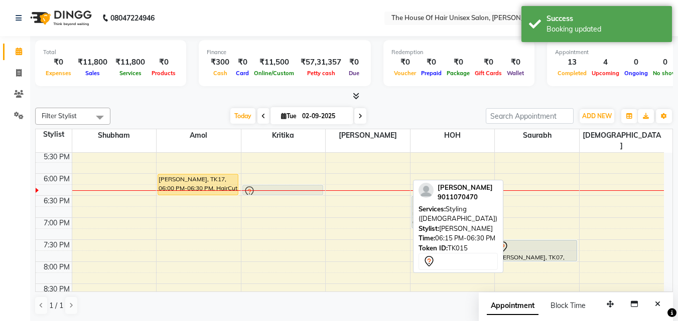
drag, startPoint x: 371, startPoint y: 177, endPoint x: 287, endPoint y: 180, distance: 83.3
click at [287, 180] on tr "[PERSON_NAME], TK04, 12:00 PM-01:15 PM, HairCut [[DEMOGRAPHIC_DATA]] without wa…" at bounding box center [350, 20] width 628 height 662
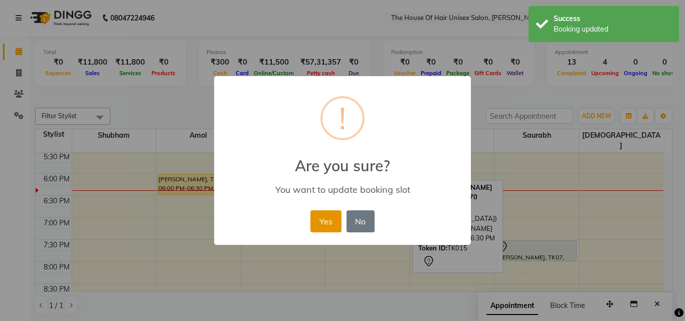
click at [328, 223] on button "Yes" at bounding box center [325, 222] width 31 height 22
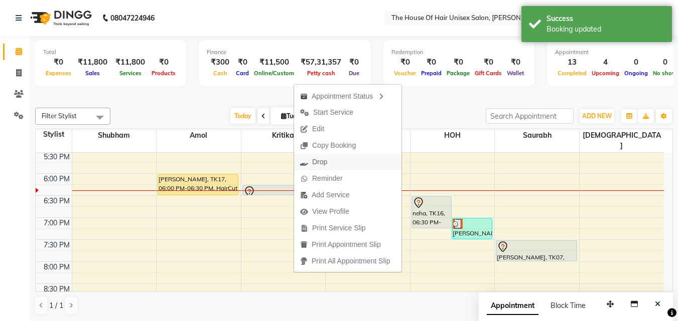
click at [331, 161] on span "Drop" at bounding box center [313, 162] width 39 height 17
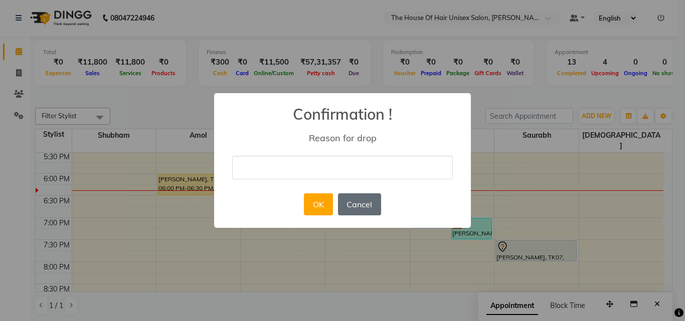
click at [355, 204] on button "Cancel" at bounding box center [359, 205] width 43 height 22
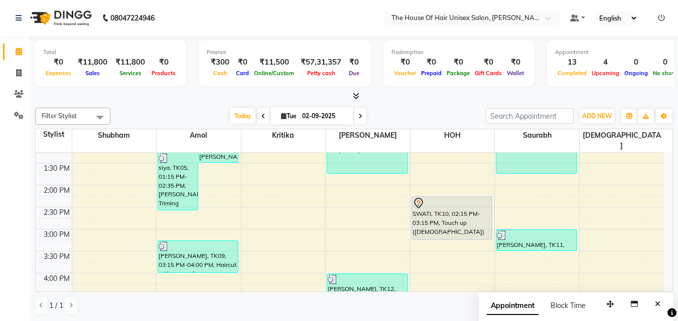
scroll to position [269, 0]
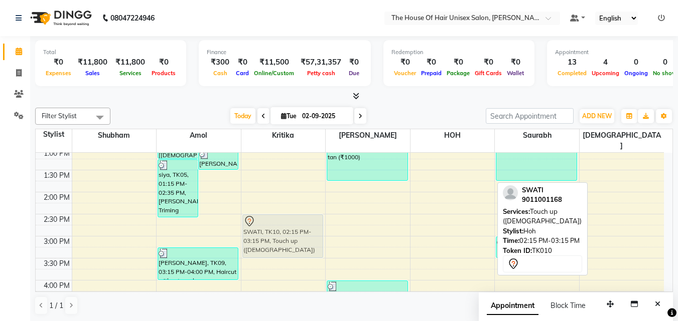
drag, startPoint x: 435, startPoint y: 205, endPoint x: 268, endPoint y: 213, distance: 167.7
click at [268, 213] on tr "[PERSON_NAME], TK04, 12:00 PM-01:15 PM, HairCut [[DEMOGRAPHIC_DATA]] without wa…" at bounding box center [350, 215] width 628 height 662
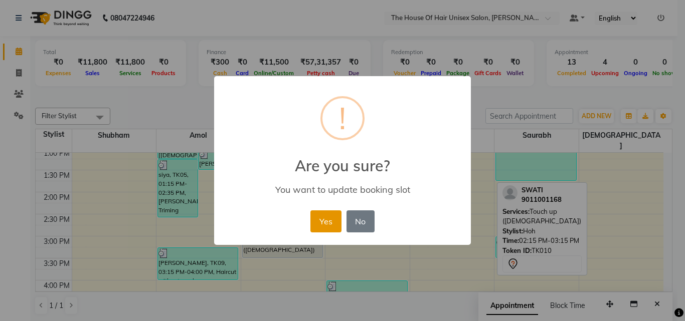
click at [321, 219] on button "Yes" at bounding box center [325, 222] width 31 height 22
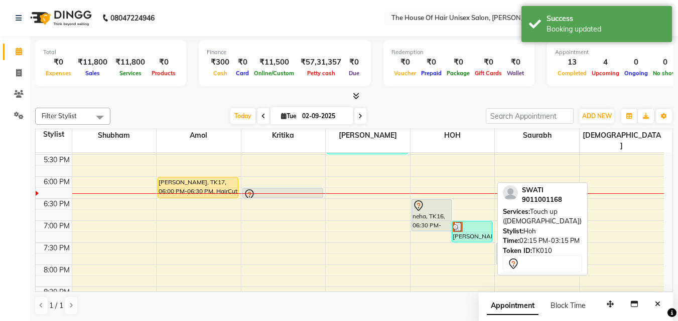
scroll to position [461, 0]
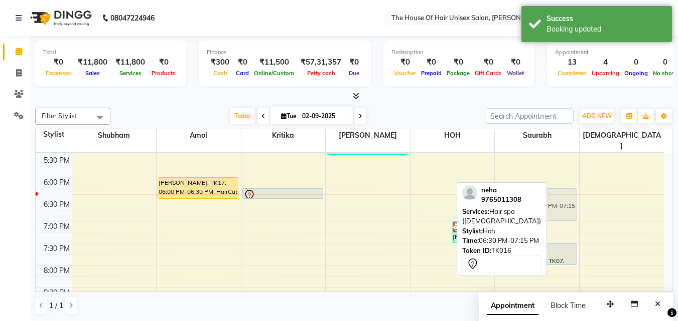
drag, startPoint x: 428, startPoint y: 195, endPoint x: 502, endPoint y: 189, distance: 74.5
click at [502, 189] on div "Filter Stylist Select All [PERSON_NAME] [PERSON_NAME] [PERSON_NAME] [PERSON_NAM…" at bounding box center [353, 212] width 637 height 216
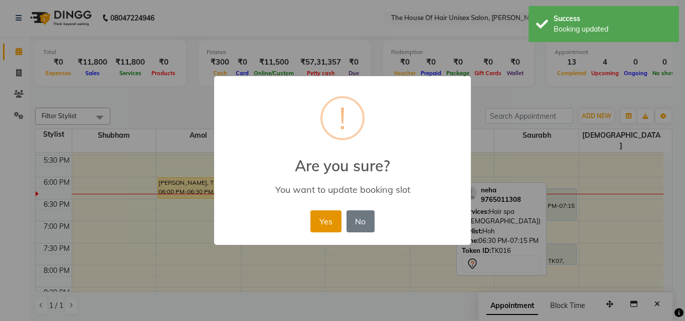
click at [331, 216] on button "Yes" at bounding box center [325, 222] width 31 height 22
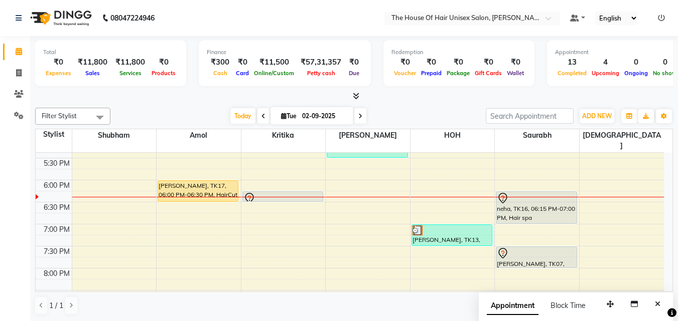
scroll to position [459, 0]
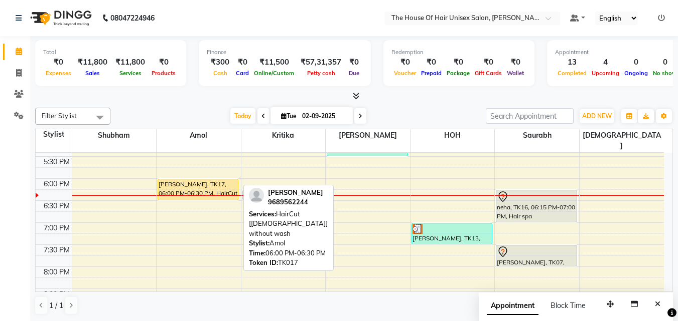
click at [198, 180] on div "[PERSON_NAME], TK17, 06:00 PM-06:30 PM, HairCut [[DEMOGRAPHIC_DATA]] without wa…" at bounding box center [198, 190] width 80 height 21
click at [204, 180] on div "[PERSON_NAME], TK17, 06:00 PM-06:30 PM, HairCut [[DEMOGRAPHIC_DATA]] without wa…" at bounding box center [198, 190] width 80 height 21
select select "1"
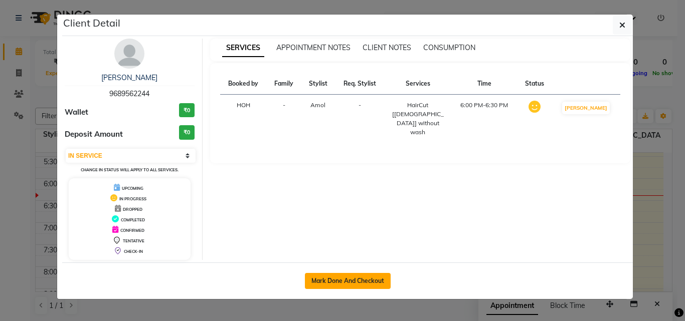
click at [346, 257] on button "Mark Done And Checkout" at bounding box center [348, 281] width 86 height 16
select select "service"
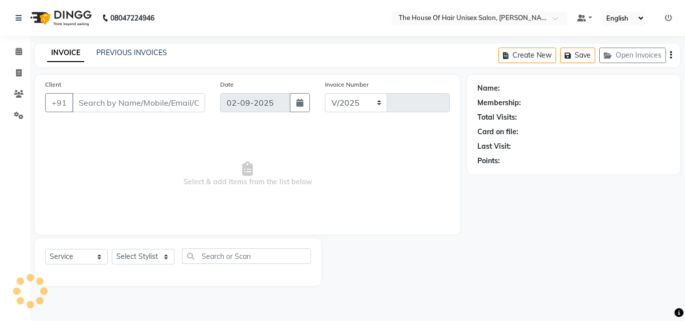
select select "598"
type input "2632"
type input "9689562244"
select select "13497"
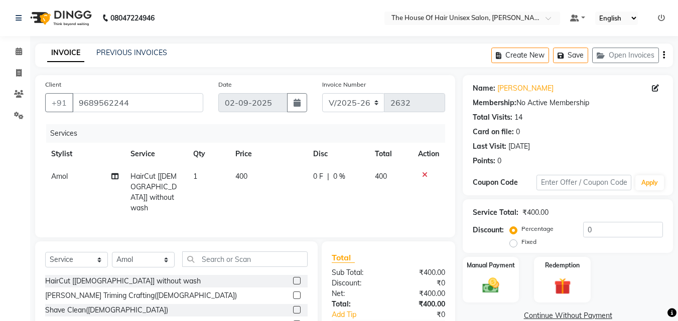
scroll to position [80, 0]
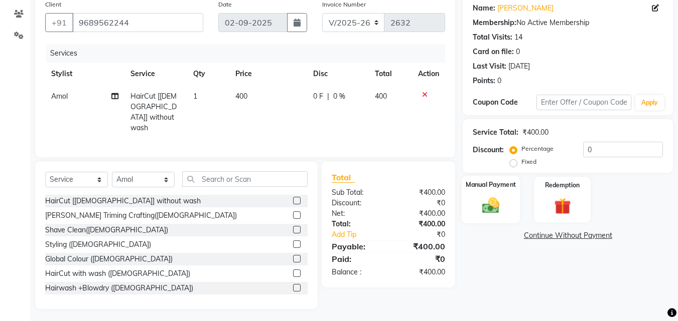
click at [493, 204] on img at bounding box center [490, 206] width 28 height 20
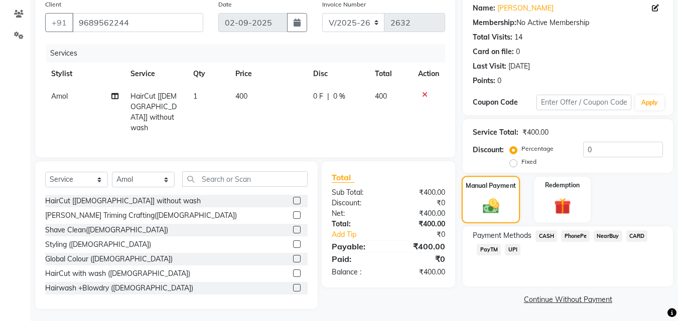
click at [493, 204] on img at bounding box center [490, 206] width 27 height 19
click at [512, 249] on span "UPI" at bounding box center [513, 250] width 16 height 12
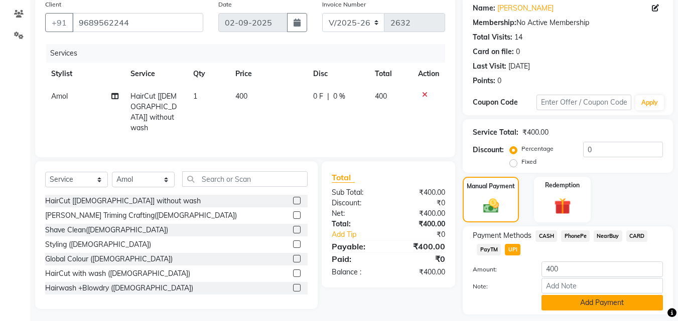
scroll to position [109, 0]
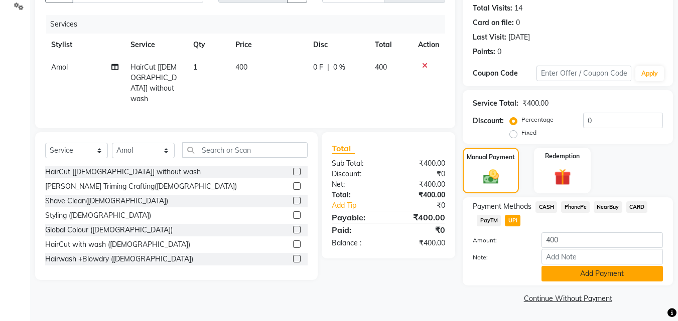
click at [548, 257] on button "Add Payment" at bounding box center [601, 274] width 121 height 16
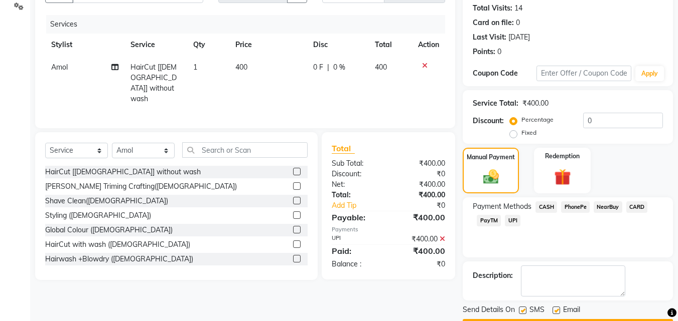
scroll to position [138, 0]
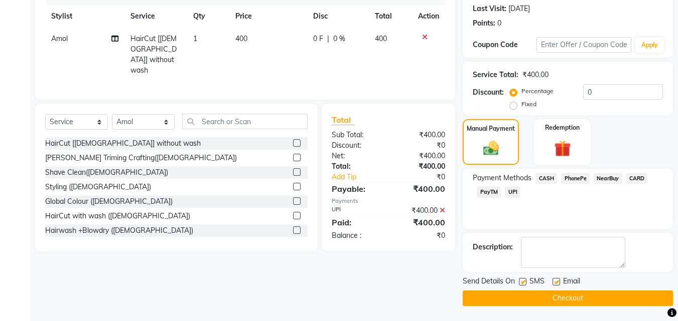
click at [548, 257] on button "Checkout" at bounding box center [567, 299] width 210 height 16
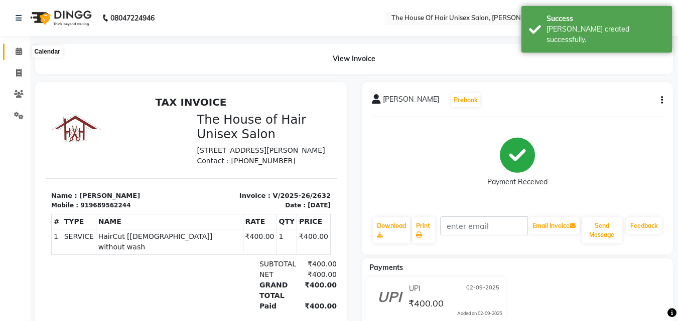
click at [20, 51] on icon at bounding box center [19, 52] width 7 height 8
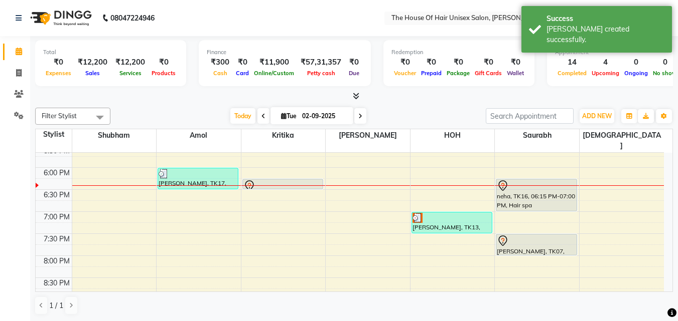
scroll to position [463, 0]
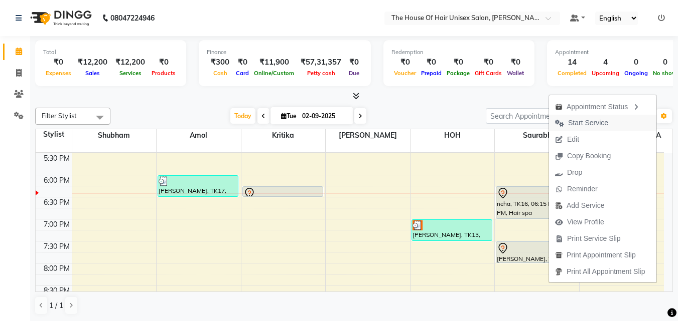
click at [548, 122] on span "Start Service" at bounding box center [588, 123] width 40 height 11
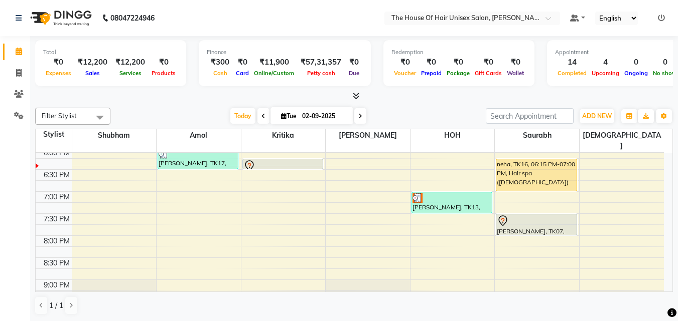
scroll to position [512, 0]
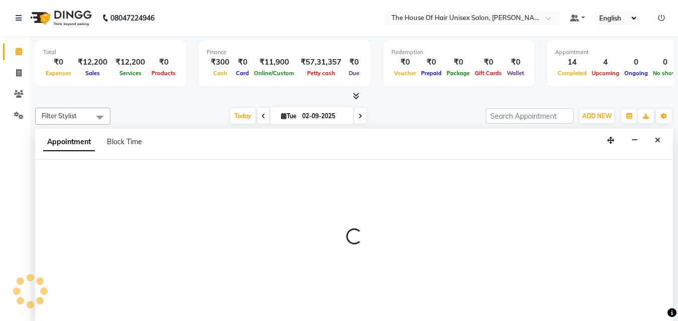
select select "42814"
select select "1200"
select select "tentative"
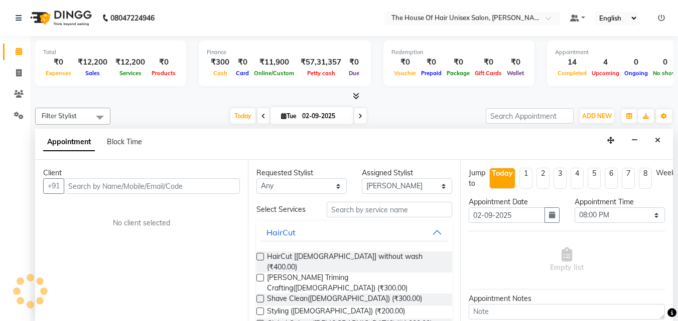
scroll to position [1, 0]
click at [195, 185] on input "text" at bounding box center [152, 186] width 176 height 16
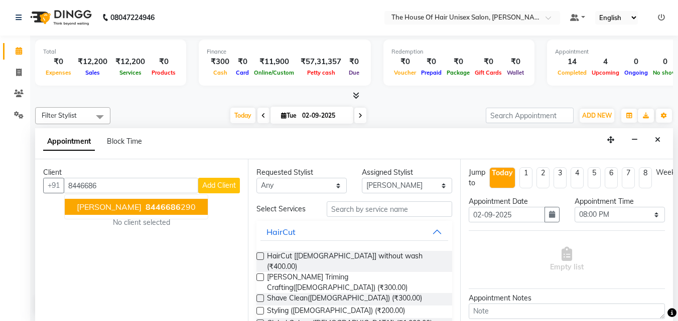
click at [143, 206] on ngb-highlight "8446686 290" at bounding box center [169, 207] width 52 height 10
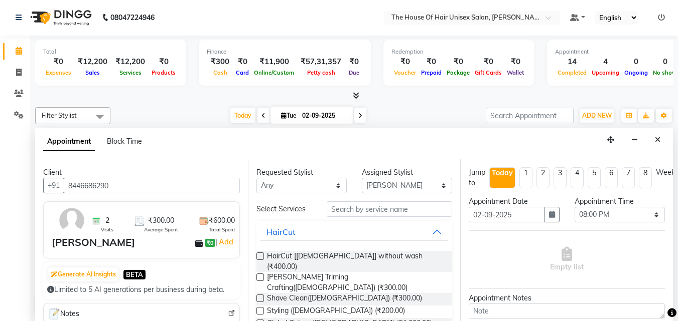
type input "8446686290"
click at [260, 255] on label at bounding box center [260, 257] width 8 height 8
click at [260, 255] on input "checkbox" at bounding box center [259, 257] width 7 height 7
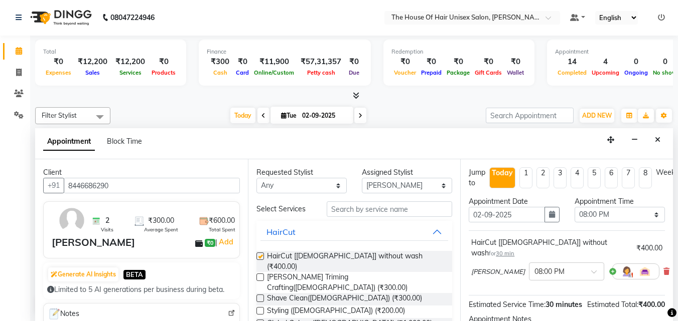
checkbox input "false"
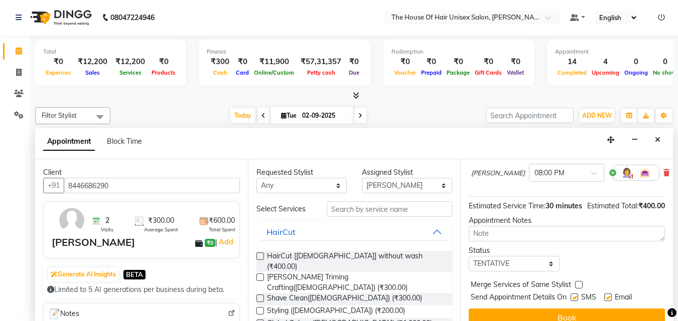
scroll to position [120, 0]
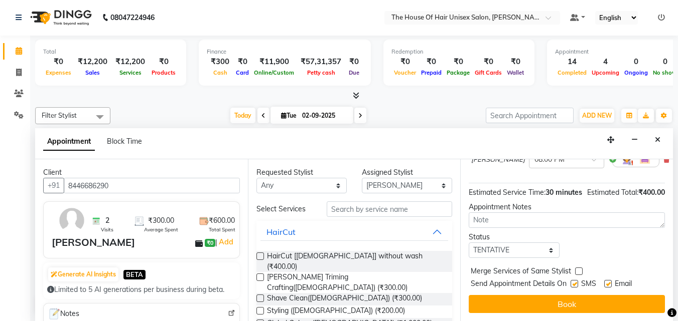
click at [548, 257] on label at bounding box center [579, 272] width 8 height 8
click at [548, 257] on input "checkbox" at bounding box center [578, 272] width 7 height 7
checkbox input "true"
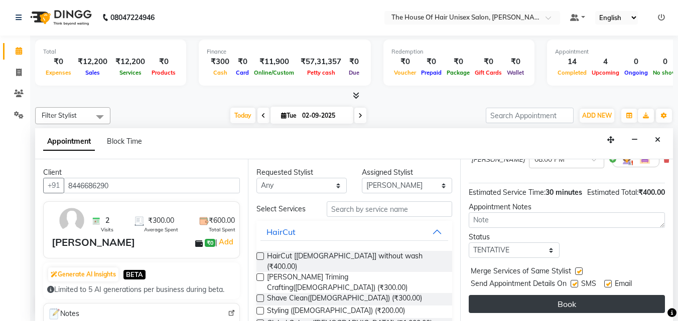
click at [548, 257] on button "Book" at bounding box center [566, 304] width 196 height 18
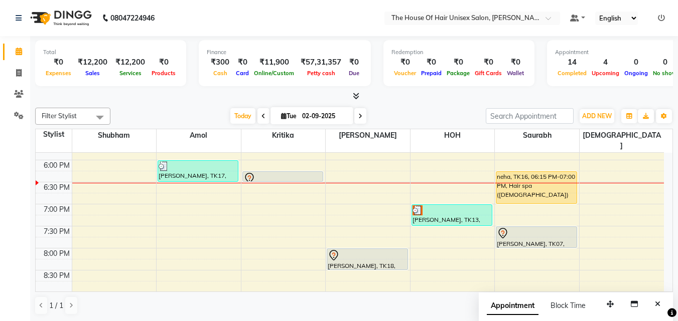
scroll to position [479, 0]
click at [354, 175] on div "7:00 AM 7:30 AM 8:00 AM 8:30 AM 9:00 AM 9:30 AM 10:00 AM 10:30 AM 11:00 AM 11:3…" at bounding box center [350, 5] width 628 height 662
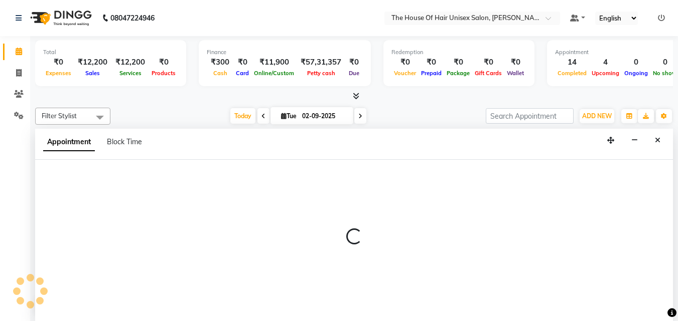
scroll to position [1, 0]
select select "42814"
select select "1110"
select select "tentative"
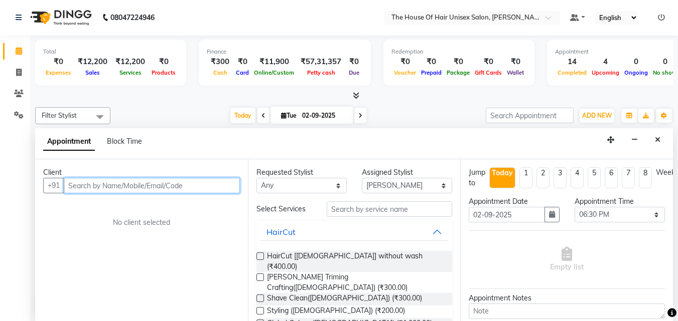
type input "8"
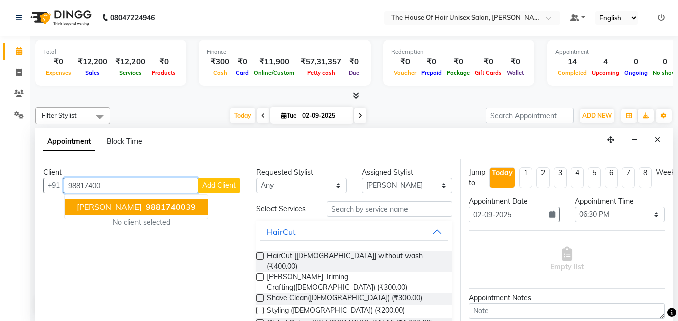
click at [175, 202] on button "[PERSON_NAME] 98817400 39" at bounding box center [136, 207] width 143 height 16
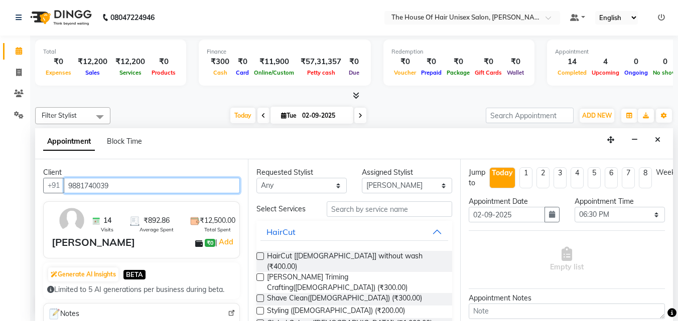
type input "9881740039"
click at [260, 255] on label at bounding box center [260, 257] width 8 height 8
click at [260, 255] on input "checkbox" at bounding box center [259, 257] width 7 height 7
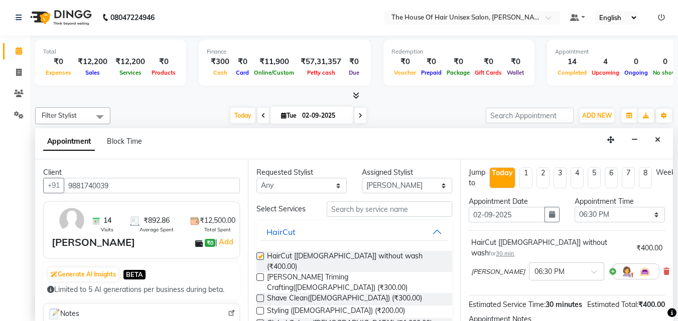
checkbox input "false"
click at [260, 257] on label at bounding box center [260, 278] width 8 height 8
click at [260, 257] on input "checkbox" at bounding box center [259, 278] width 7 height 7
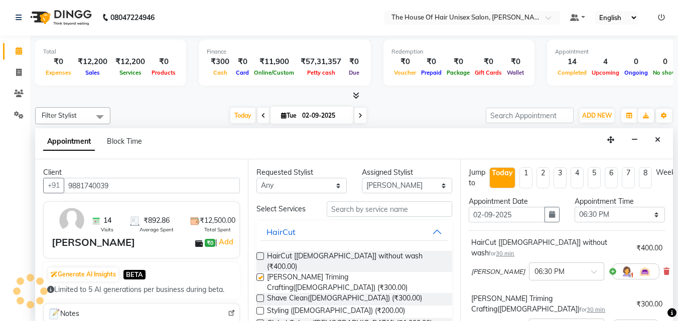
checkbox input "false"
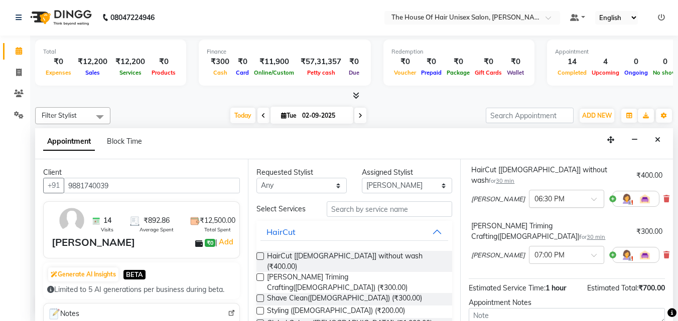
scroll to position [131, 0]
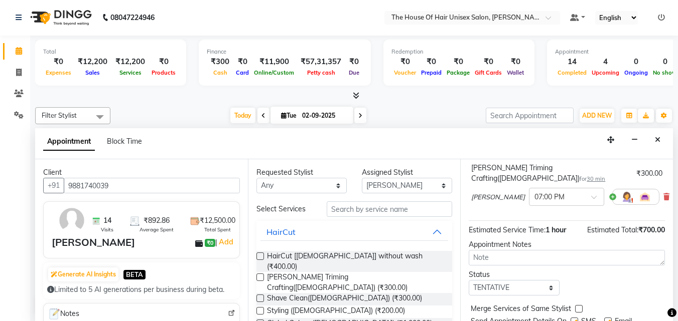
click at [548, 257] on label at bounding box center [579, 309] width 8 height 8
click at [548, 257] on input "checkbox" at bounding box center [578, 310] width 7 height 7
checkbox input "true"
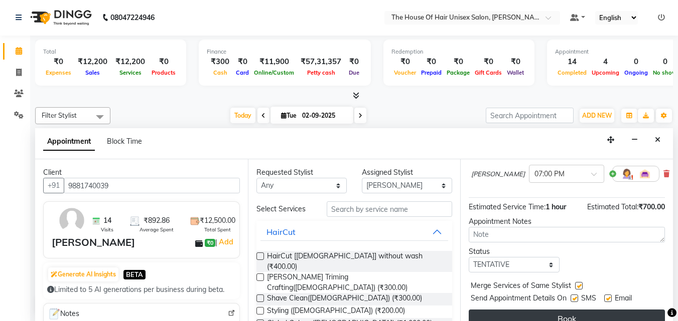
scroll to position [155, 0]
click at [548, 257] on button "Book" at bounding box center [566, 318] width 196 height 18
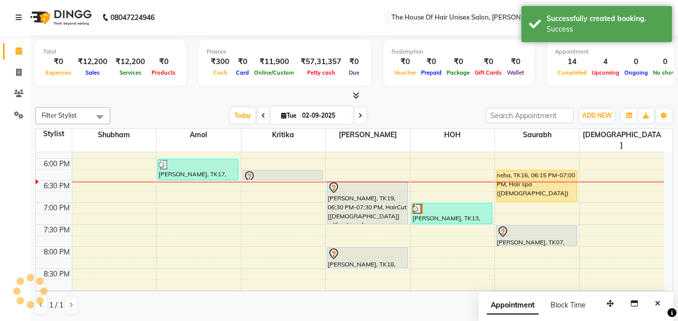
scroll to position [0, 0]
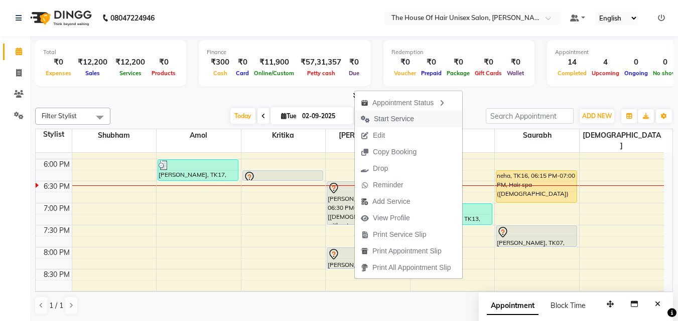
click at [407, 113] on span "Start Service" at bounding box center [387, 119] width 65 height 17
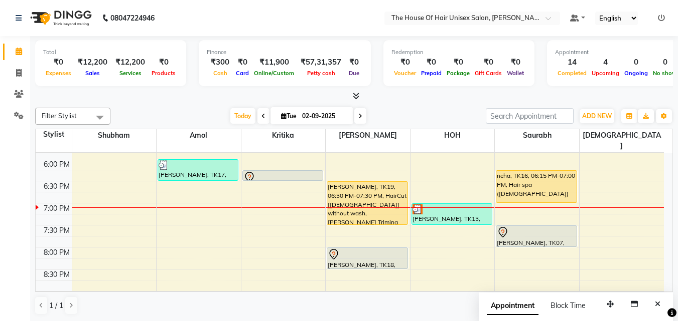
click at [363, 114] on span at bounding box center [360, 116] width 12 height 16
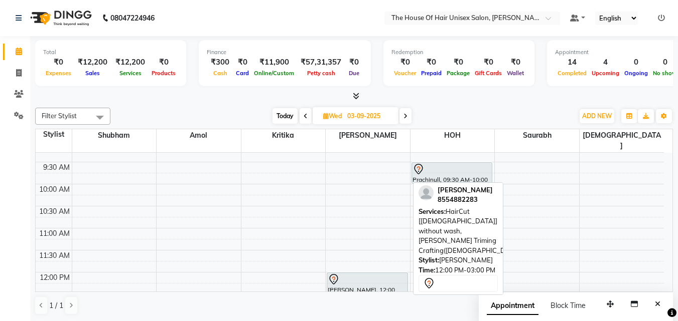
scroll to position [100, 0]
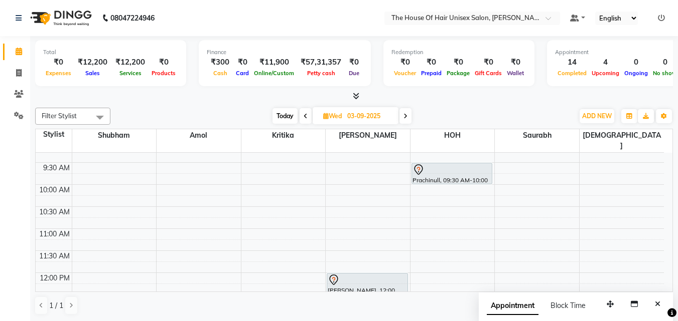
click at [406, 115] on icon at bounding box center [405, 116] width 4 height 6
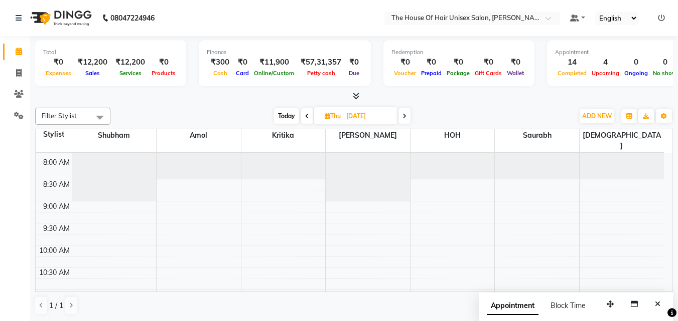
scroll to position [72, 0]
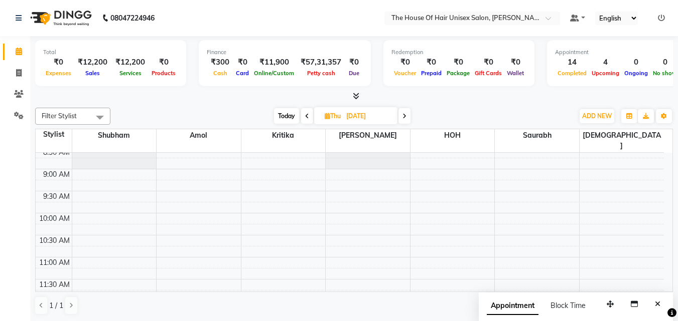
click at [307, 116] on icon at bounding box center [307, 116] width 4 height 6
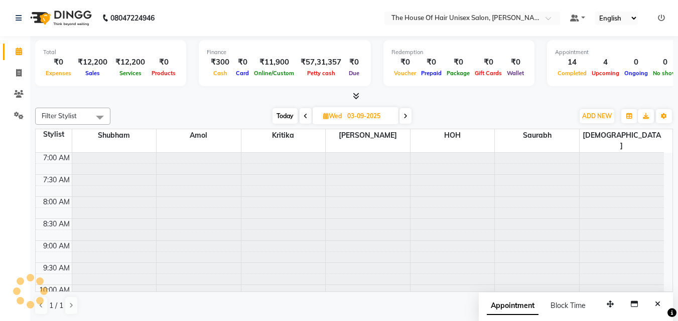
scroll to position [512, 0]
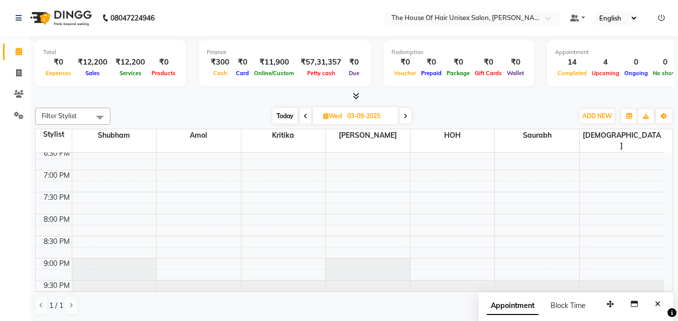
click at [279, 112] on span "Today" at bounding box center [284, 116] width 25 height 16
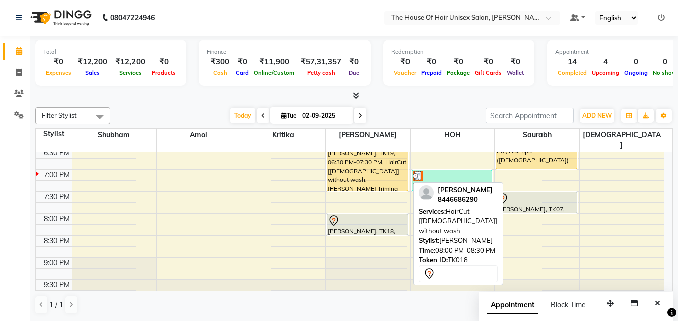
scroll to position [0, 0]
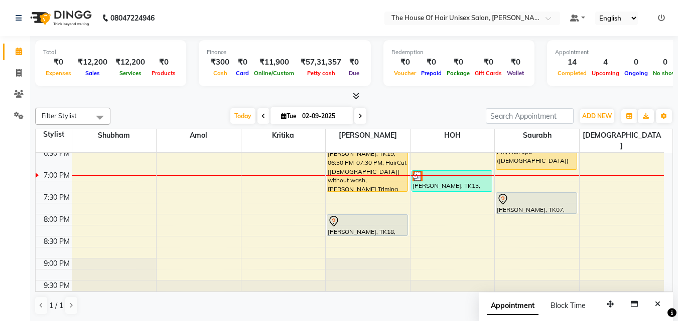
click at [358, 114] on icon at bounding box center [360, 116] width 4 height 6
type input "03-09-2025"
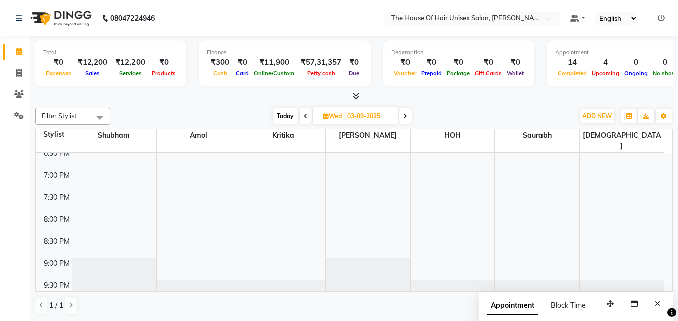
scroll to position [1, 0]
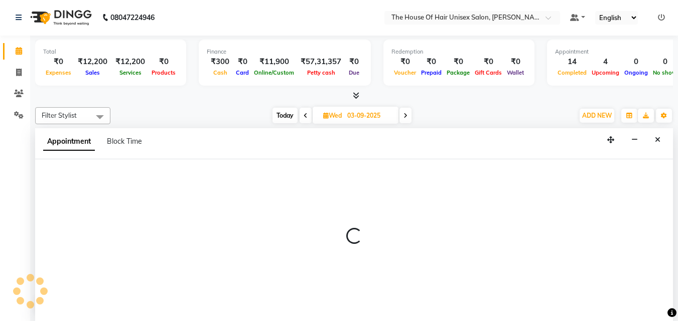
select select "85989"
select select "tentative"
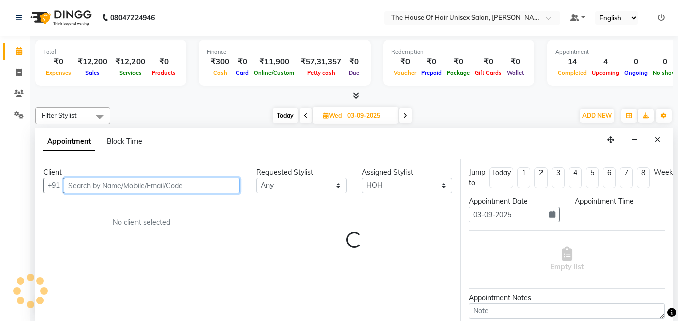
select select "1200"
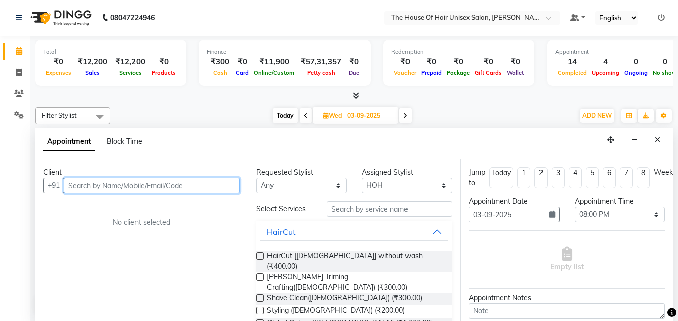
click at [188, 185] on input "text" at bounding box center [152, 186] width 176 height 16
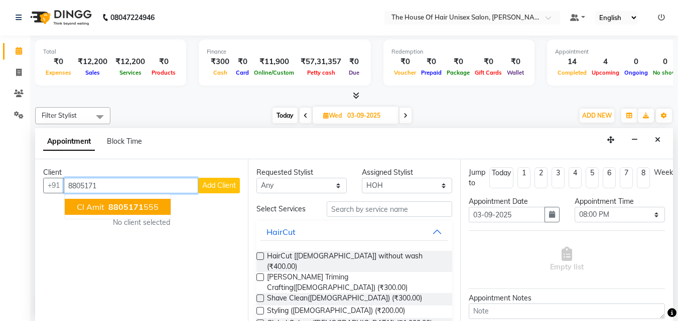
click at [109, 203] on span "8805171" at bounding box center [125, 207] width 35 height 10
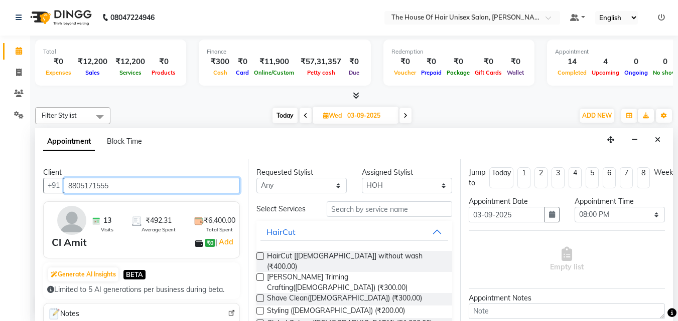
type input "8805171555"
click at [262, 255] on label at bounding box center [260, 257] width 8 height 8
click at [262, 255] on input "checkbox" at bounding box center [259, 257] width 7 height 7
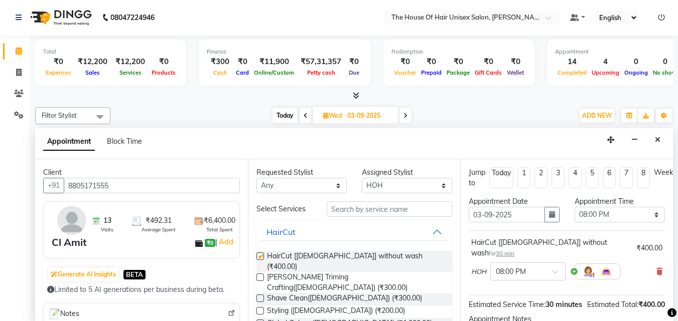
checkbox input "false"
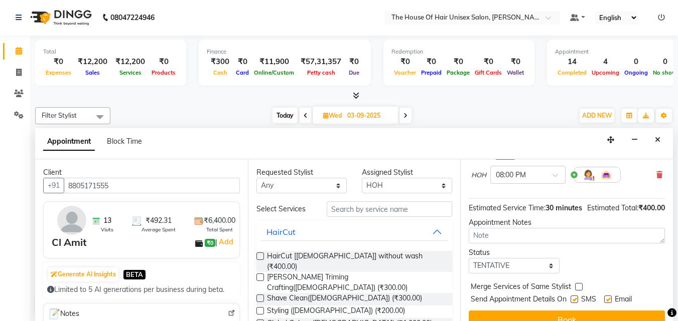
scroll to position [101, 0]
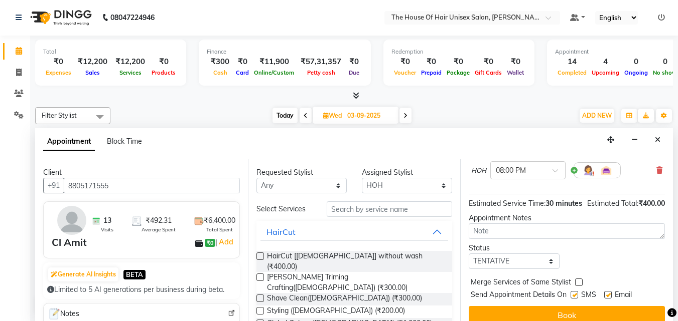
click at [548, 257] on label at bounding box center [579, 283] width 8 height 8
click at [548, 257] on input "checkbox" at bounding box center [578, 283] width 7 height 7
checkbox input "true"
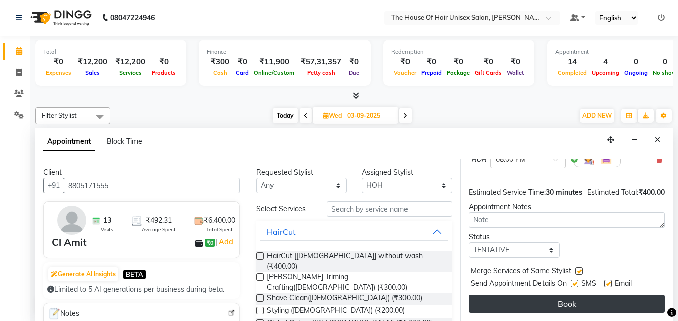
click at [548, 257] on button "Book" at bounding box center [566, 304] width 196 height 18
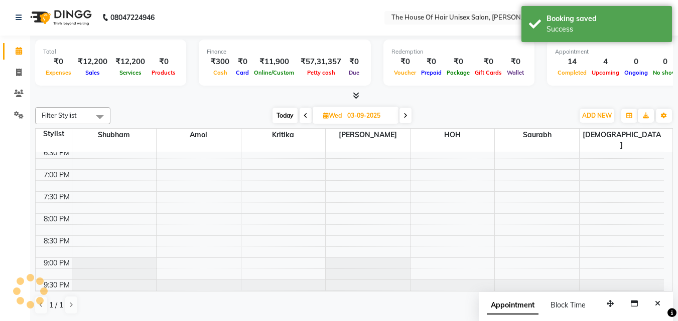
scroll to position [0, 0]
click at [282, 116] on span "Today" at bounding box center [284, 116] width 25 height 16
type input "02-09-2025"
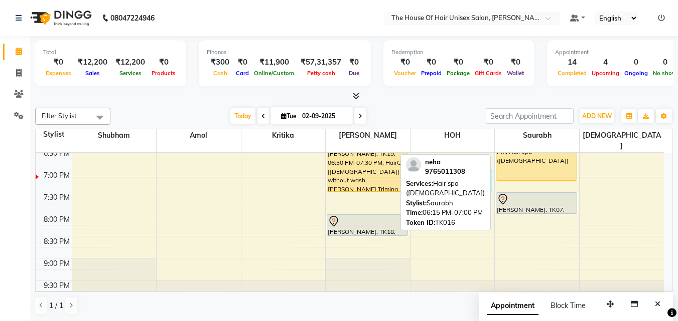
drag, startPoint x: 527, startPoint y: 157, endPoint x: 527, endPoint y: 167, distance: 9.0
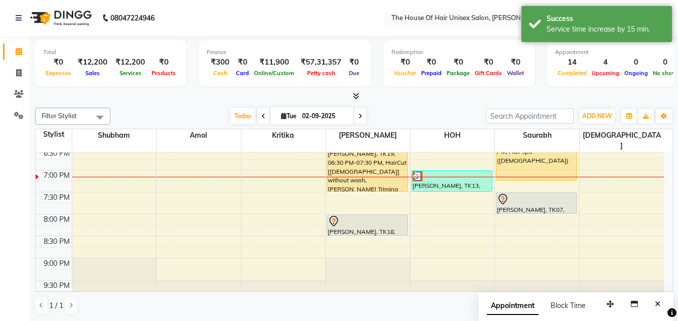
drag, startPoint x: 439, startPoint y: 174, endPoint x: 224, endPoint y: 176, distance: 215.2
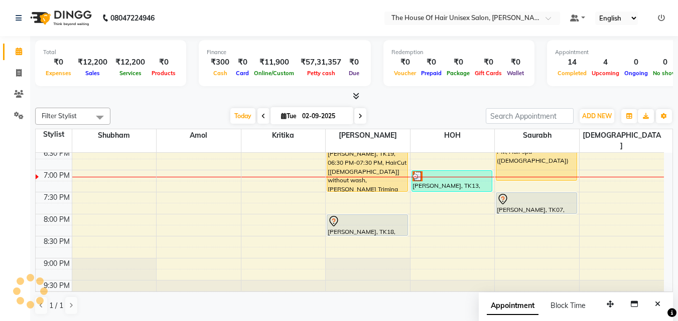
drag, startPoint x: 438, startPoint y: 168, endPoint x: 249, endPoint y: 158, distance: 188.8
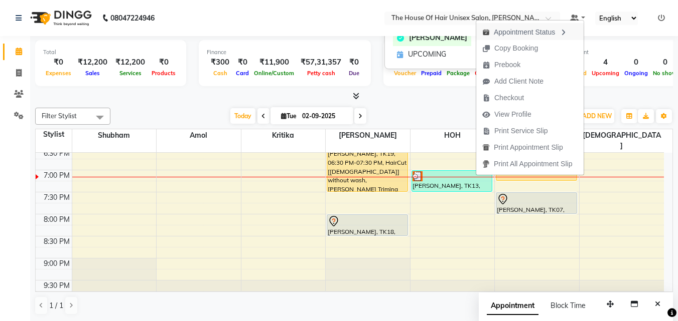
click at [548, 33] on icon "button" at bounding box center [563, 32] width 8 height 7
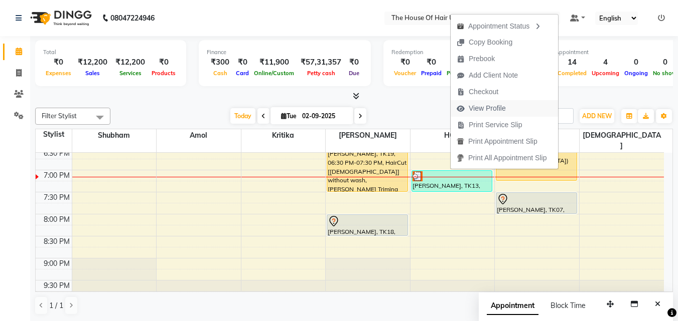
click at [498, 107] on span "View Profile" at bounding box center [486, 108] width 37 height 11
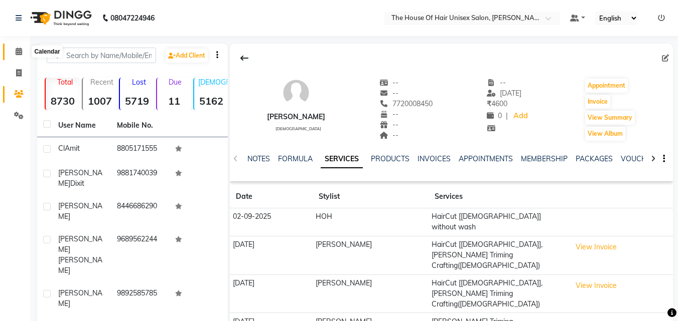
click at [20, 51] on icon at bounding box center [19, 52] width 7 height 8
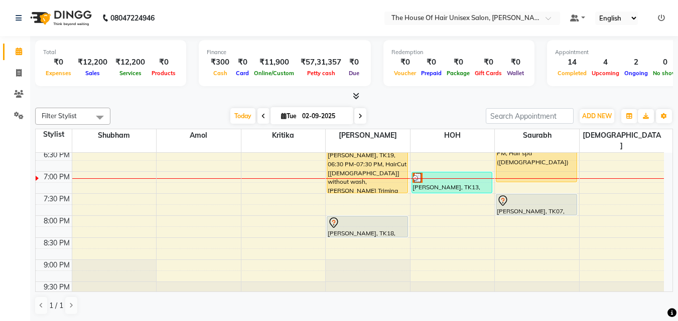
scroll to position [512, 0]
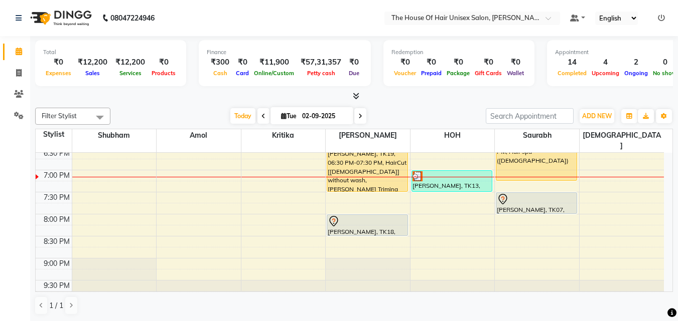
drag, startPoint x: 437, startPoint y: 164, endPoint x: 264, endPoint y: 175, distance: 173.3
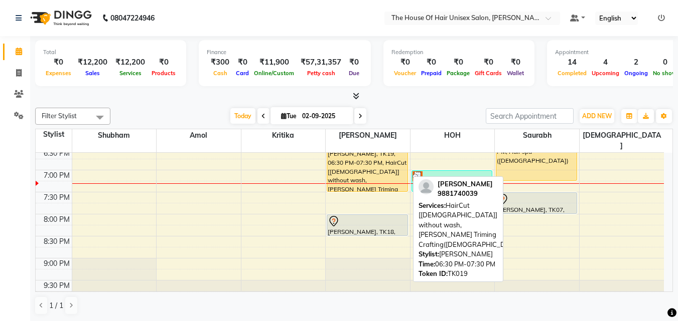
click at [361, 154] on div "[PERSON_NAME], TK19, 06:30 PM-07:30 PM, HairCut [[DEMOGRAPHIC_DATA]] without wa…" at bounding box center [367, 170] width 80 height 43
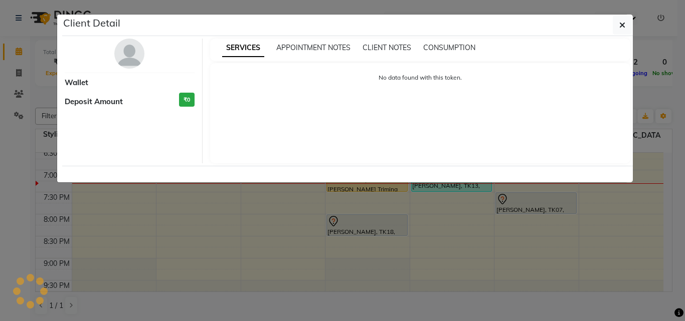
select select "1"
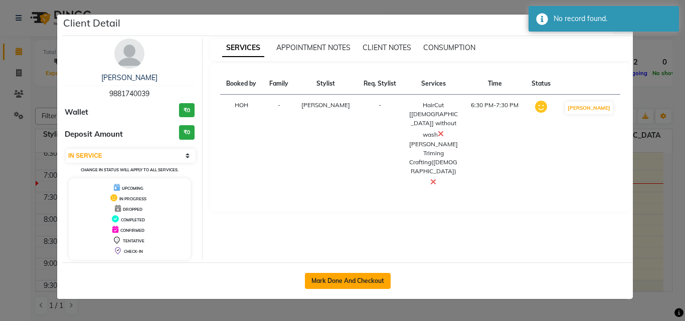
click at [341, 257] on button "Mark Done And Checkout" at bounding box center [348, 281] width 86 height 16
select select "598"
select select "service"
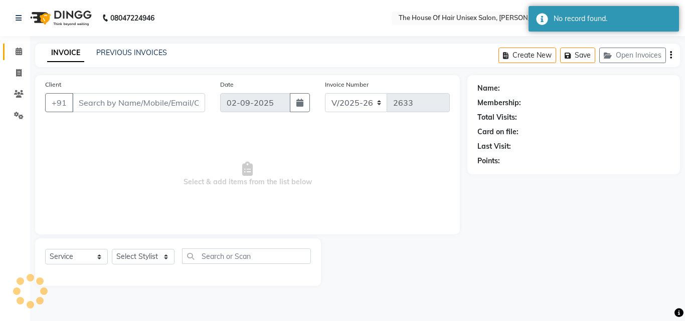
type input "9881740039"
select select "42814"
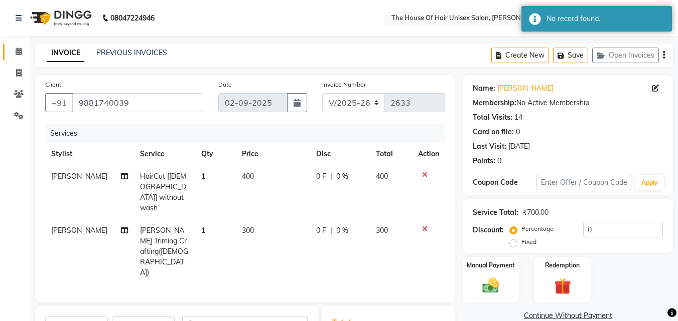
scroll to position [103, 0]
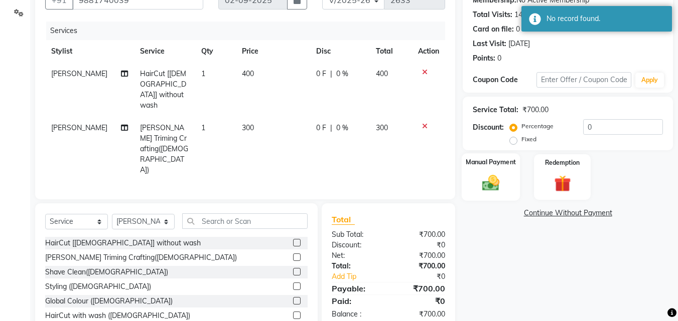
click at [482, 181] on img at bounding box center [490, 183] width 28 height 20
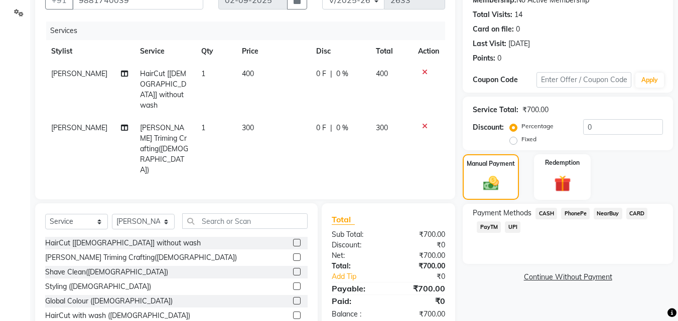
click at [545, 213] on span "CASH" at bounding box center [546, 214] width 22 height 12
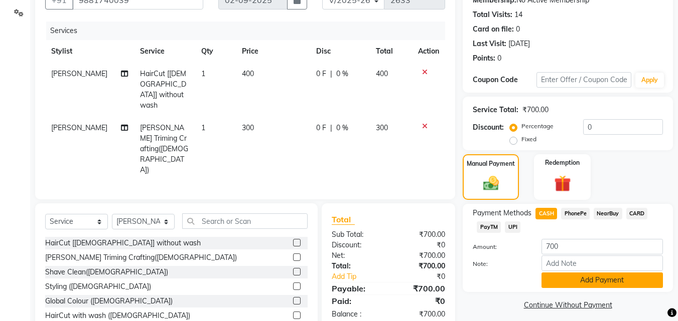
scroll to position [109, 0]
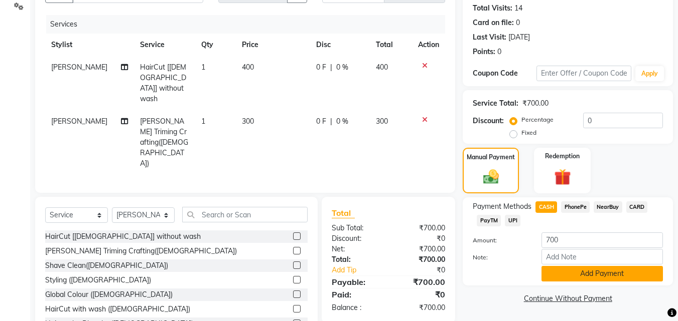
click at [548, 257] on button "Add Payment" at bounding box center [601, 274] width 121 height 16
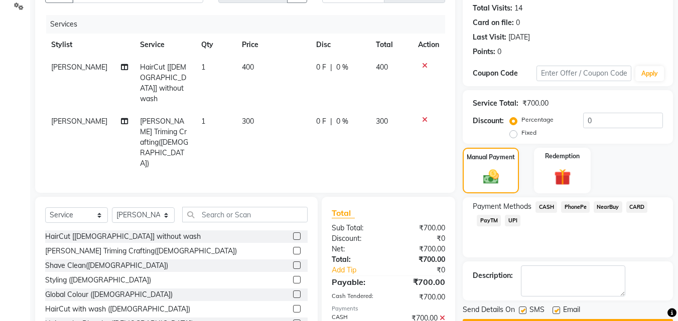
scroll to position [138, 0]
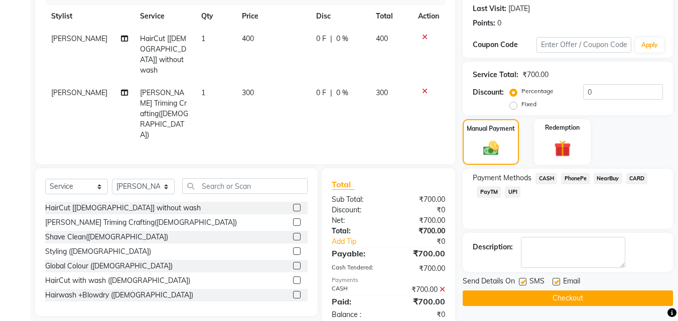
click at [540, 257] on button "Checkout" at bounding box center [567, 299] width 210 height 16
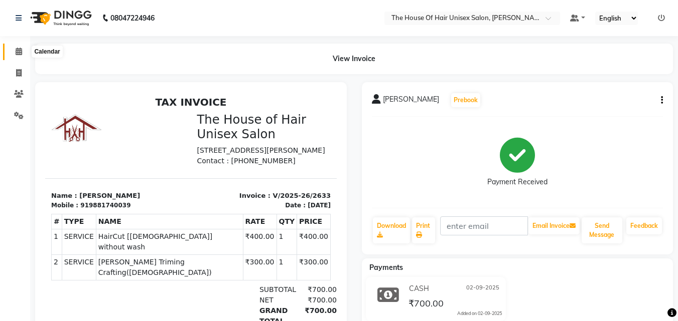
click at [20, 51] on icon at bounding box center [19, 52] width 7 height 8
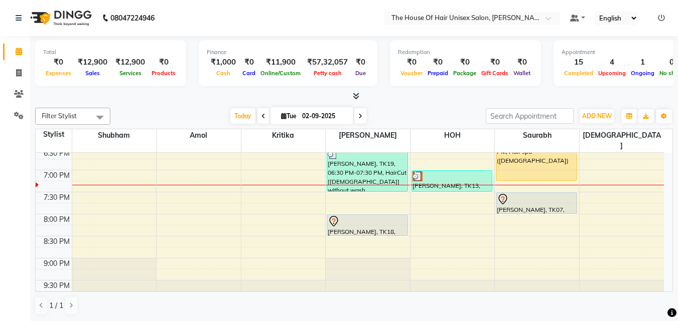
scroll to position [512, 0]
click at [358, 115] on icon at bounding box center [360, 116] width 4 height 6
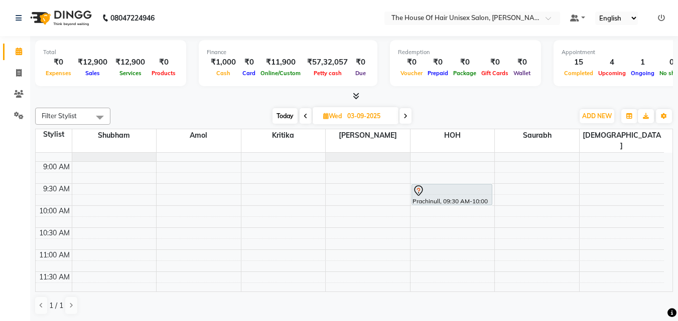
scroll to position [79, 0]
click at [288, 115] on span "Today" at bounding box center [284, 116] width 25 height 16
type input "02-09-2025"
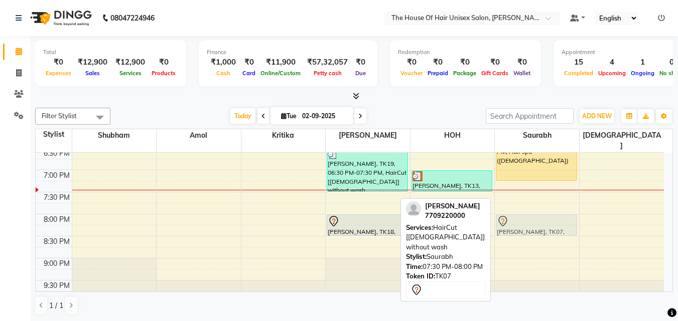
drag, startPoint x: 534, startPoint y: 189, endPoint x: 535, endPoint y: 209, distance: 19.6
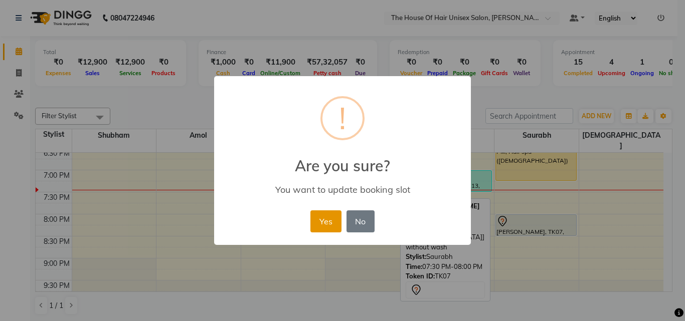
click at [327, 217] on button "Yes" at bounding box center [325, 222] width 31 height 22
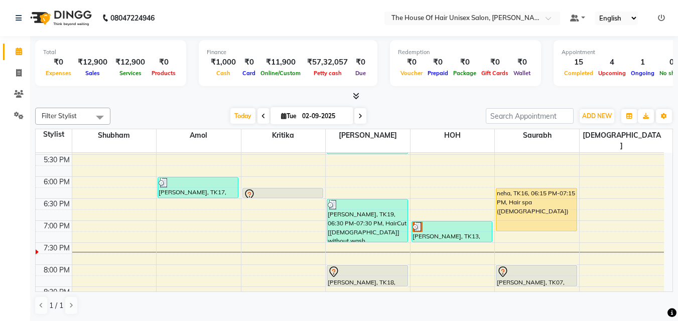
scroll to position [490, 0]
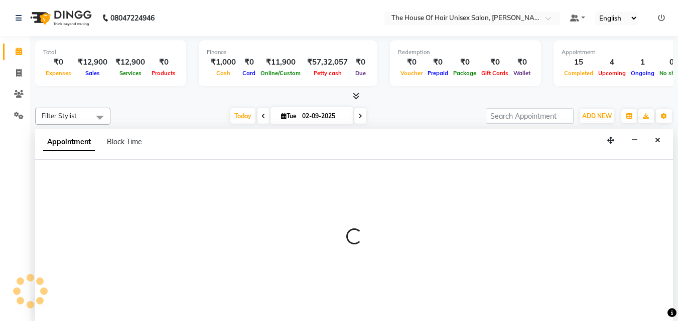
select select "20971"
select select "tentative"
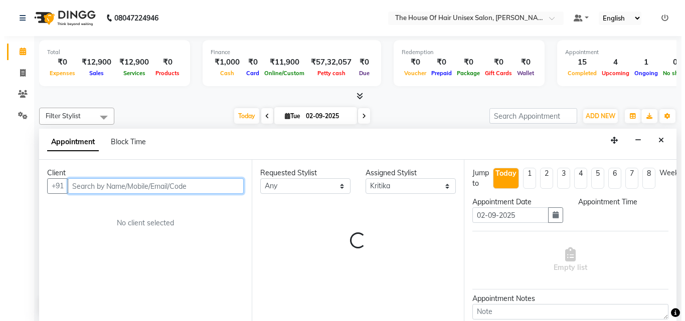
scroll to position [1, 0]
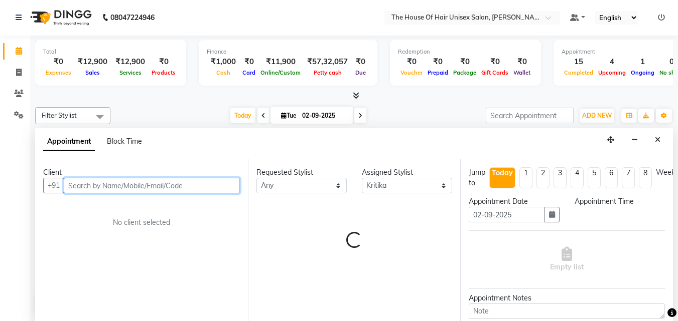
select select "1185"
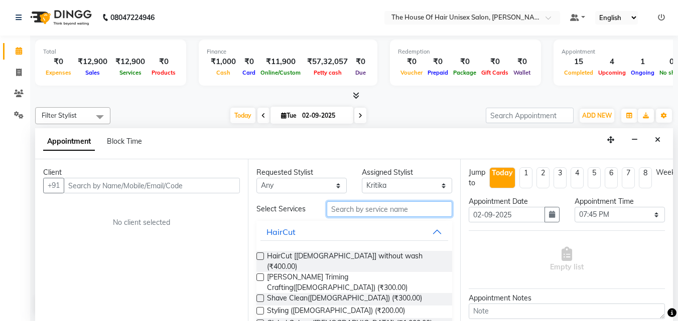
click at [376, 208] on input "text" at bounding box center [388, 210] width 125 height 16
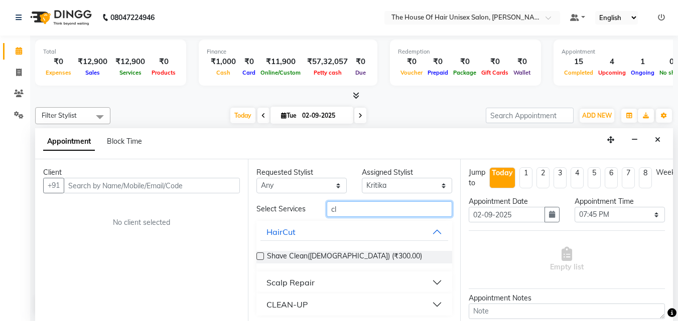
type input "c"
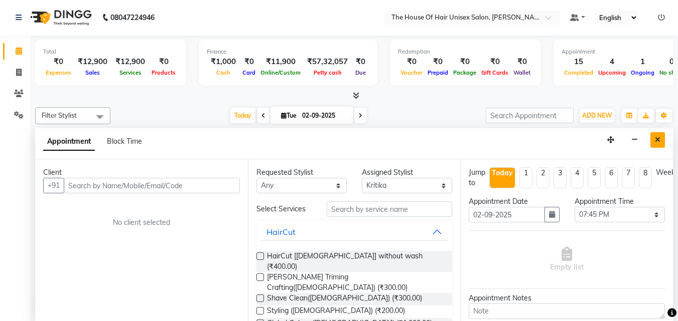
click at [548, 139] on icon "Close" at bounding box center [657, 139] width 6 height 7
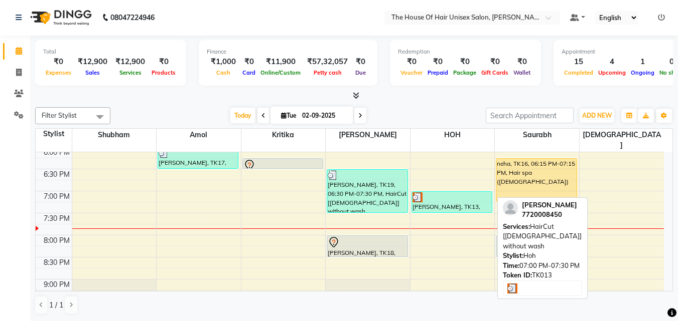
click at [466, 193] on div at bounding box center [451, 198] width 79 height 10
click at [447, 192] on div "[PERSON_NAME], TK13, 07:00 PM-07:30 PM, HairCut [[DEMOGRAPHIC_DATA]] without wa…" at bounding box center [452, 202] width 80 height 21
select select "3"
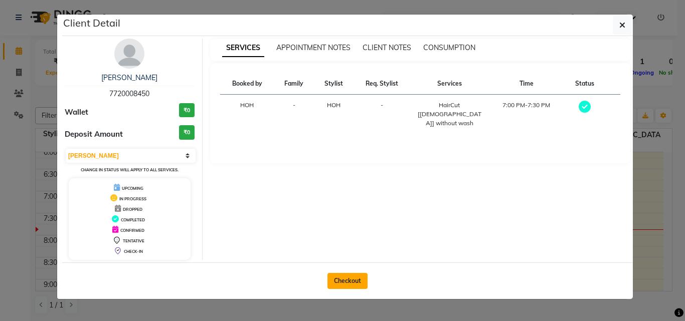
click at [343, 257] on button "Checkout" at bounding box center [347, 281] width 40 height 16
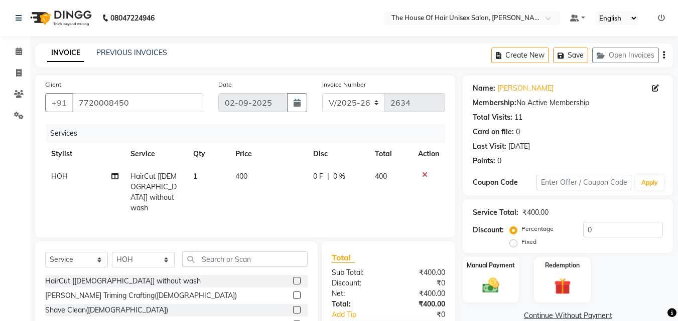
click at [293, 257] on label at bounding box center [297, 296] width 8 height 8
click at [293, 257] on input "checkbox" at bounding box center [296, 296] width 7 height 7
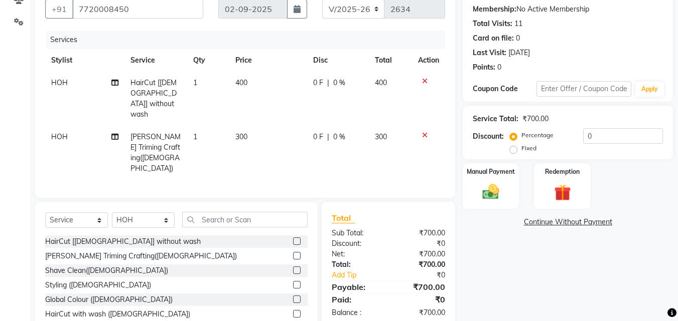
scroll to position [1, 0]
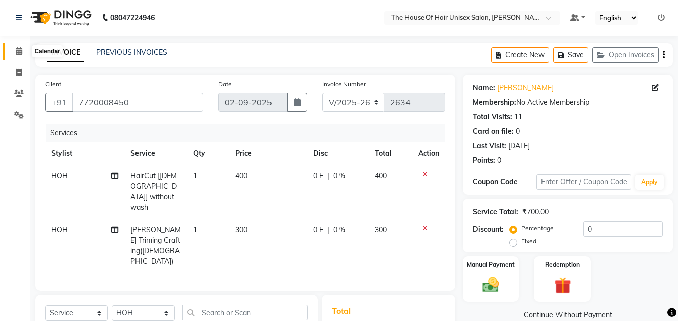
click at [20, 50] on icon at bounding box center [19, 51] width 7 height 8
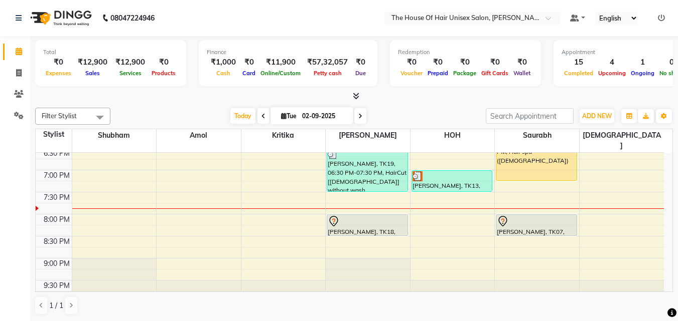
scroll to position [510, 0]
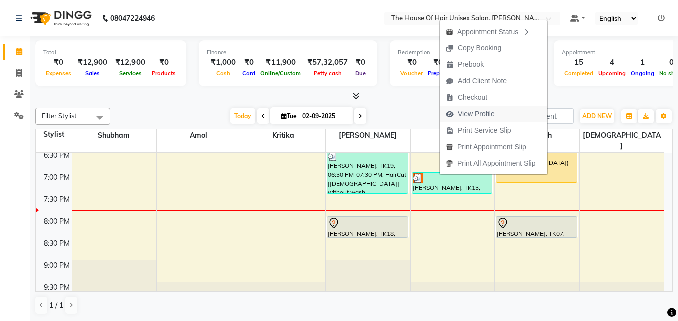
click at [468, 112] on span "View Profile" at bounding box center [475, 114] width 37 height 11
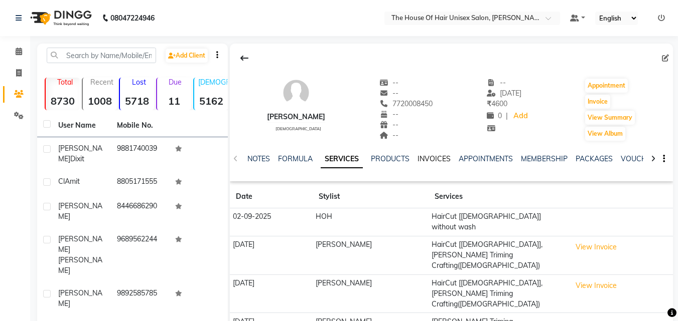
click at [434, 156] on link "INVOICES" at bounding box center [433, 158] width 33 height 9
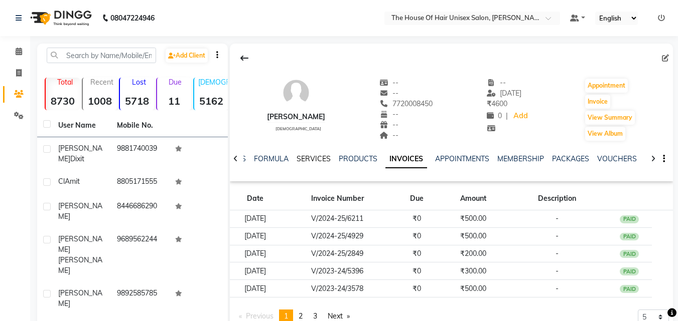
click at [305, 158] on link "SERVICES" at bounding box center [313, 158] width 34 height 9
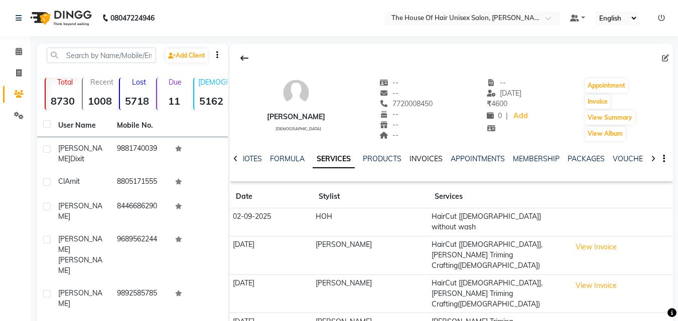
click at [433, 156] on link "INVOICES" at bounding box center [425, 158] width 33 height 9
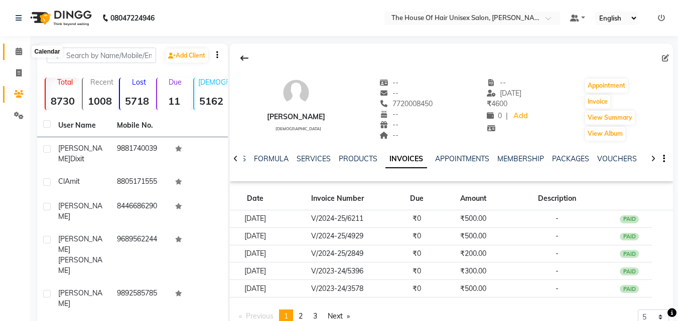
click at [16, 50] on icon at bounding box center [19, 52] width 7 height 8
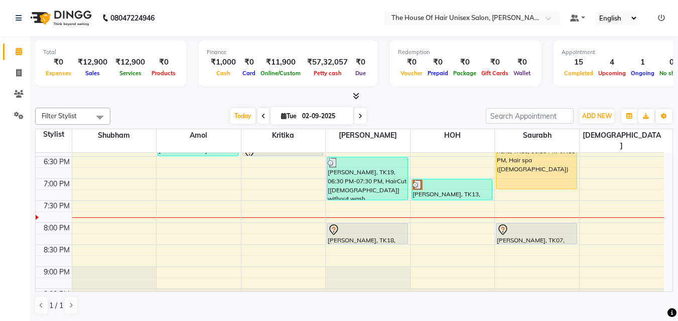
scroll to position [512, 0]
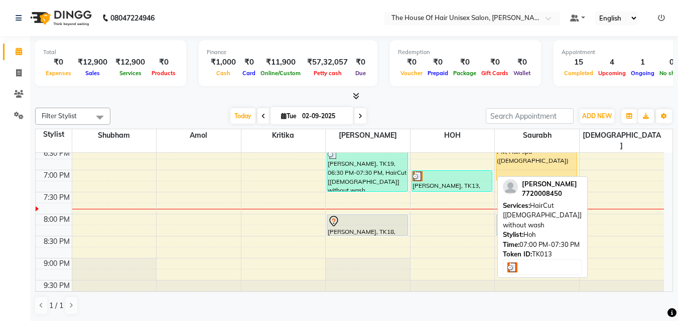
click at [439, 172] on div at bounding box center [451, 177] width 79 height 10
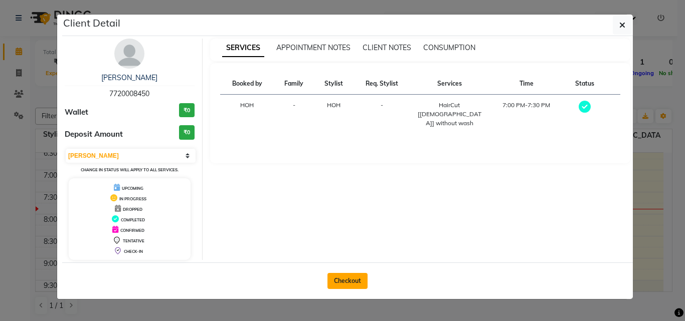
click at [353, 257] on button "Checkout" at bounding box center [347, 281] width 40 height 16
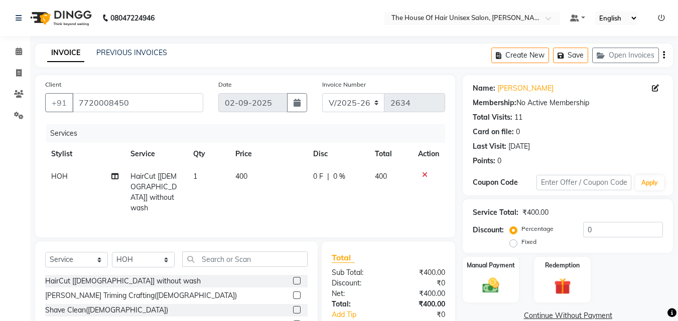
click at [293, 257] on label at bounding box center [297, 296] width 8 height 8
click at [293, 257] on input "checkbox" at bounding box center [296, 296] width 7 height 7
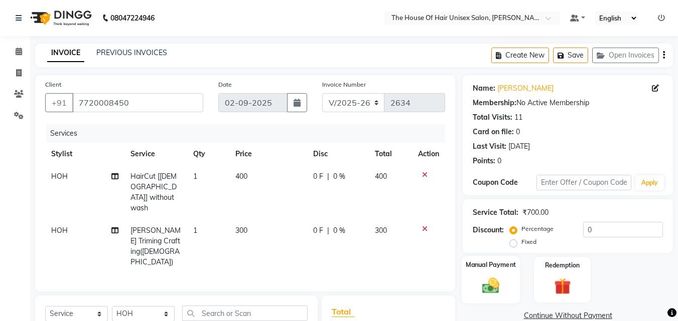
scroll to position [103, 0]
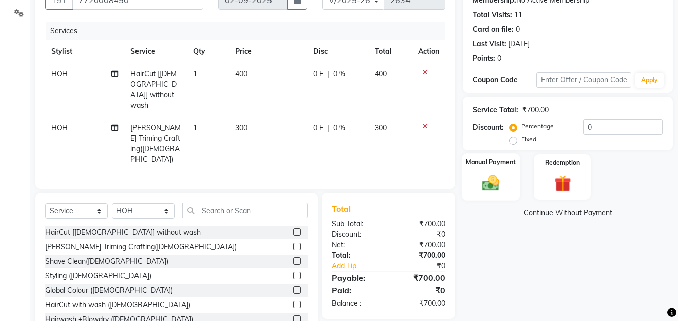
click at [491, 178] on img at bounding box center [490, 183] width 28 height 20
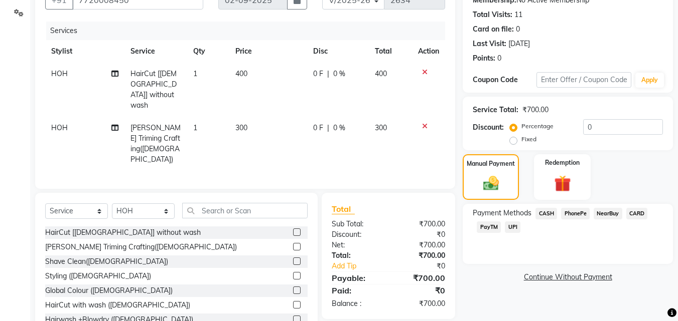
click at [514, 228] on span "UPI" at bounding box center [513, 228] width 16 height 12
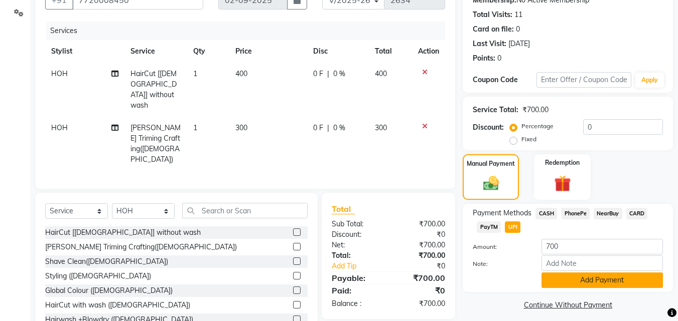
scroll to position [109, 0]
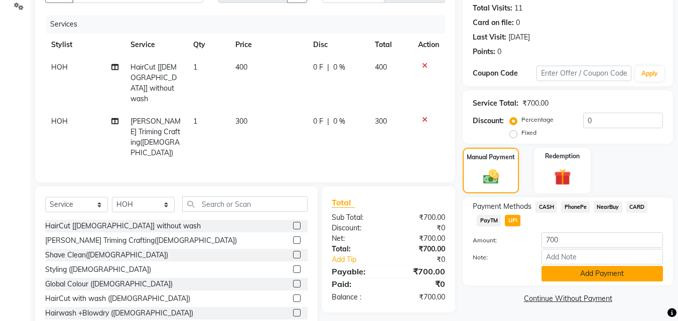
click at [548, 257] on button "Add Payment" at bounding box center [601, 274] width 121 height 16
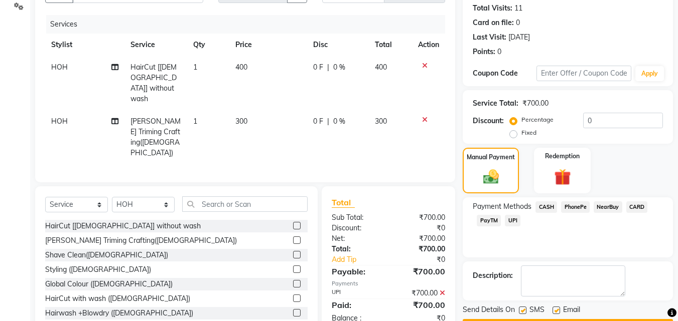
scroll to position [138, 0]
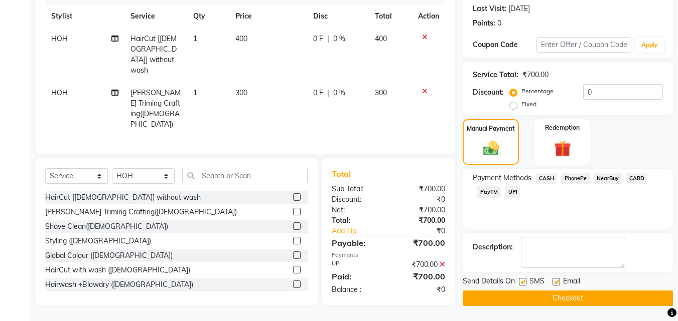
click at [526, 257] on button "Checkout" at bounding box center [567, 299] width 210 height 16
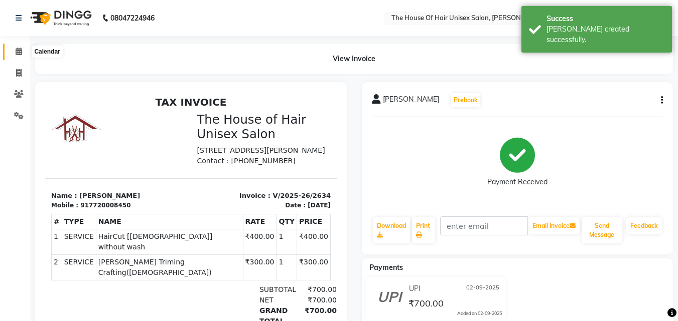
click at [17, 47] on span at bounding box center [19, 52] width 18 height 12
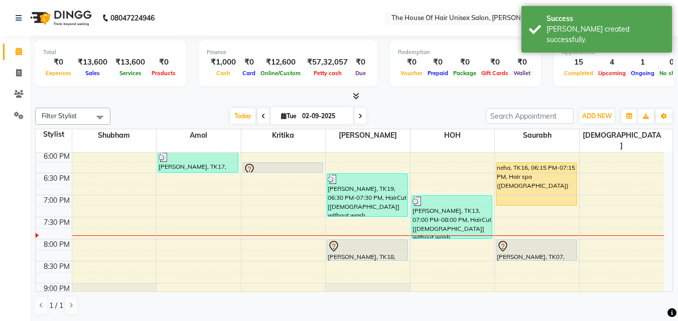
scroll to position [512, 0]
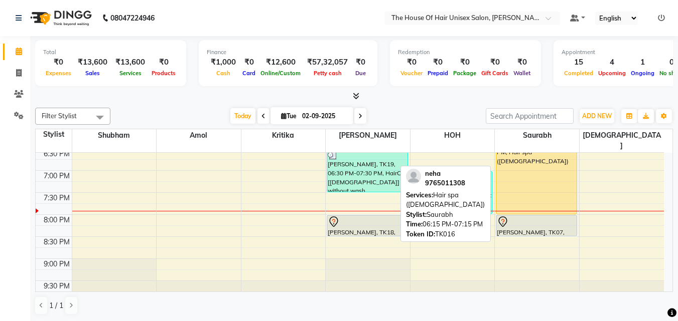
drag, startPoint x: 539, startPoint y: 169, endPoint x: 538, endPoint y: 198, distance: 29.1
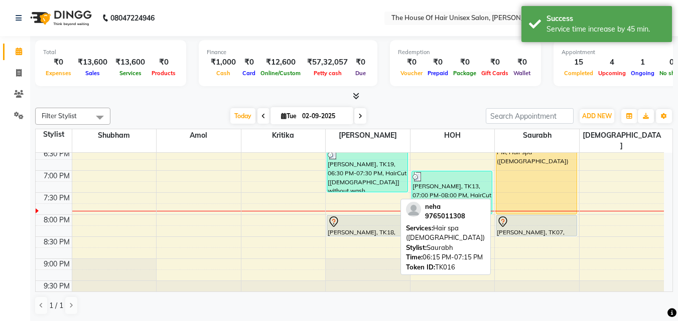
click at [538, 174] on div "neha, TK16, 06:15 PM-08:00 PM, Hair spa ([DEMOGRAPHIC_DATA])" at bounding box center [536, 176] width 80 height 76
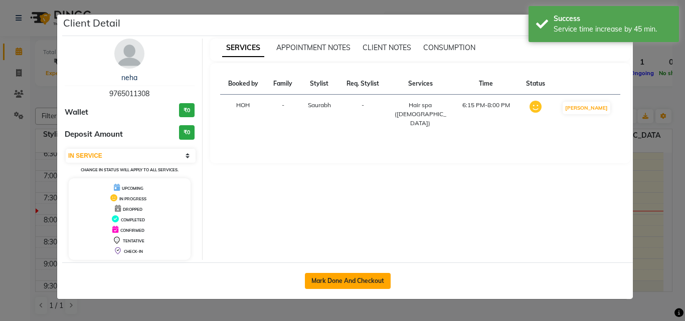
click at [348, 257] on button "Mark Done And Checkout" at bounding box center [348, 281] width 86 height 16
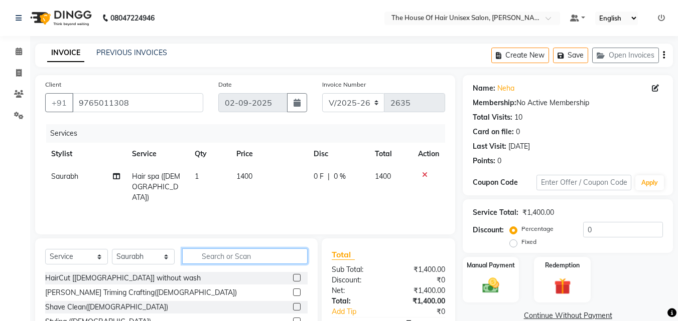
click at [265, 257] on input "text" at bounding box center [244, 257] width 125 height 16
click at [253, 256] on input "text" at bounding box center [244, 257] width 125 height 16
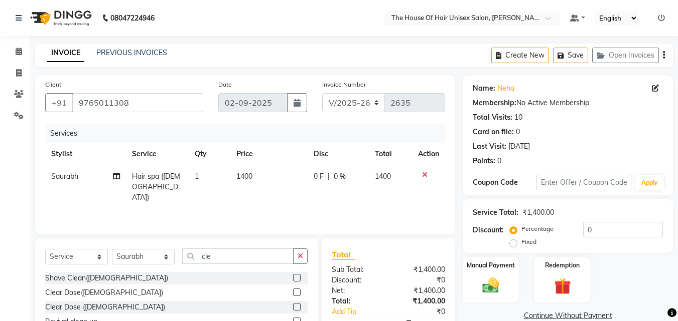
click at [293, 257] on label at bounding box center [297, 293] width 8 height 8
click at [293, 257] on input "checkbox" at bounding box center [296, 293] width 7 height 7
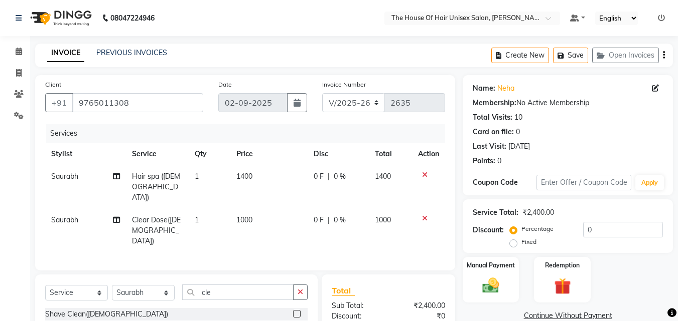
click at [244, 177] on span "1400" at bounding box center [244, 176] width 16 height 9
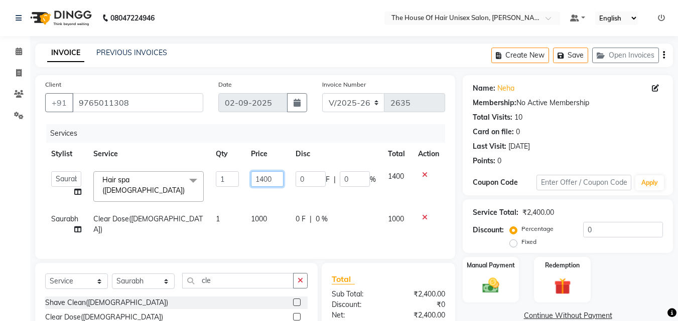
click at [264, 179] on input "1400" at bounding box center [267, 180] width 33 height 16
click at [401, 255] on div "Client [PHONE_NUMBER] Date [DATE] Invoice Number V/2025 V/[PHONE_NUMBER] Servic…" at bounding box center [245, 167] width 420 height 184
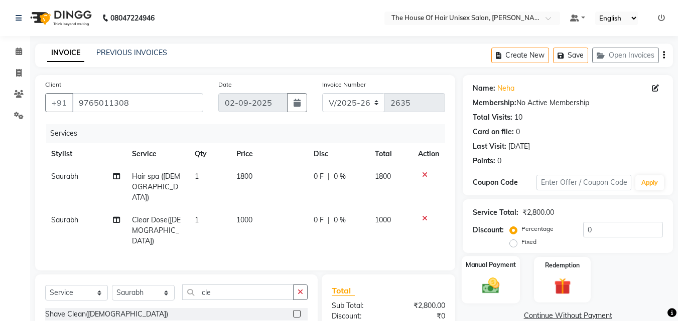
click at [490, 257] on img at bounding box center [490, 286] width 28 height 20
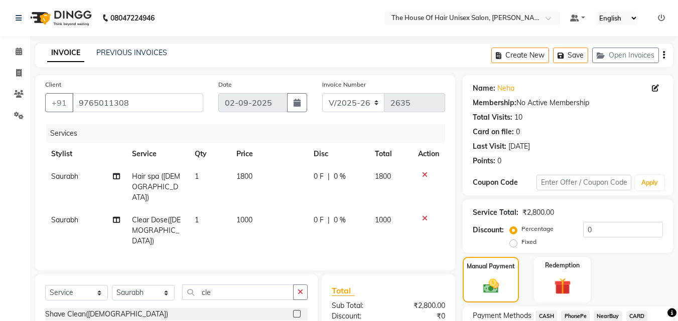
scroll to position [103, 0]
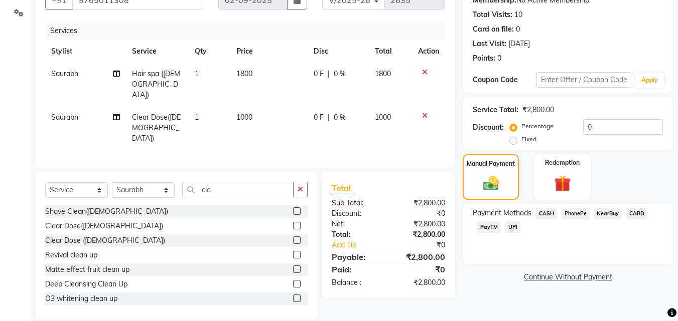
click at [510, 226] on span "UPI" at bounding box center [513, 228] width 16 height 12
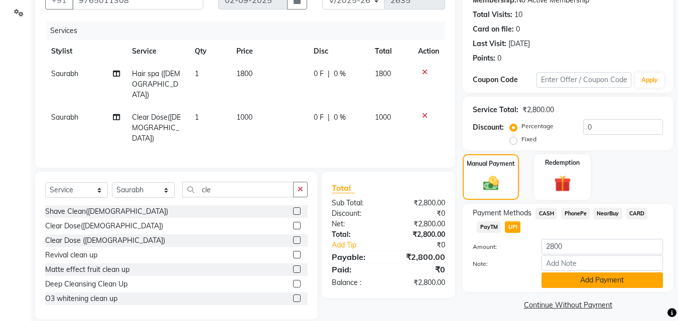
scroll to position [109, 0]
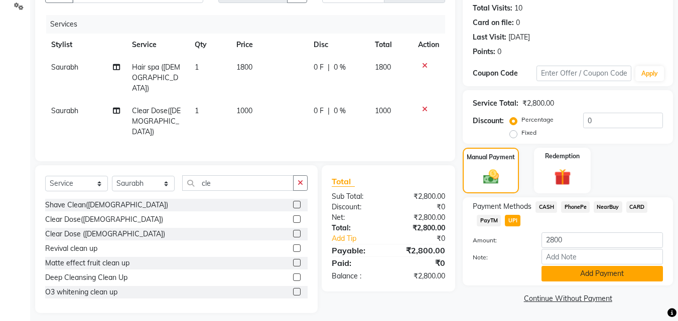
click at [548, 257] on button "Add Payment" at bounding box center [601, 274] width 121 height 16
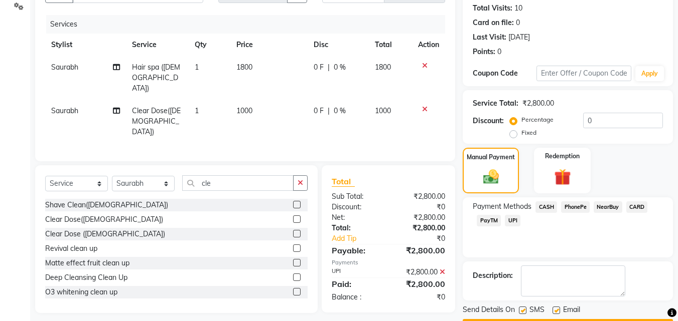
scroll to position [138, 0]
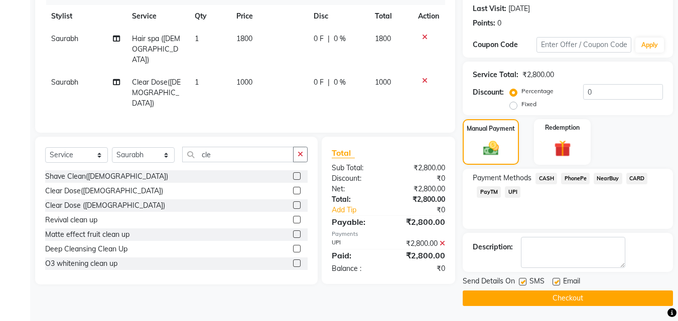
click at [548, 257] on button "Checkout" at bounding box center [567, 299] width 210 height 16
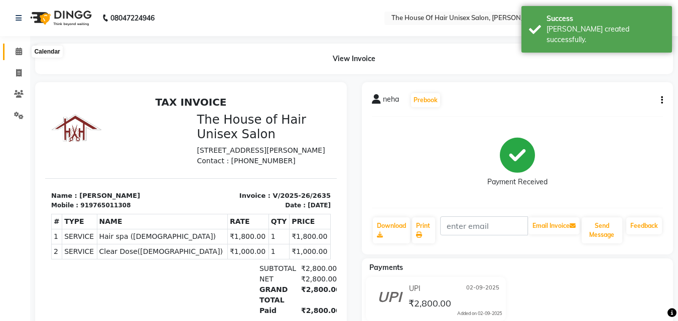
click at [16, 49] on icon at bounding box center [19, 52] width 7 height 8
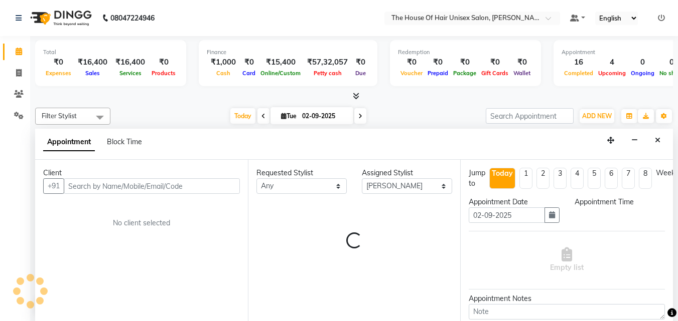
scroll to position [1, 0]
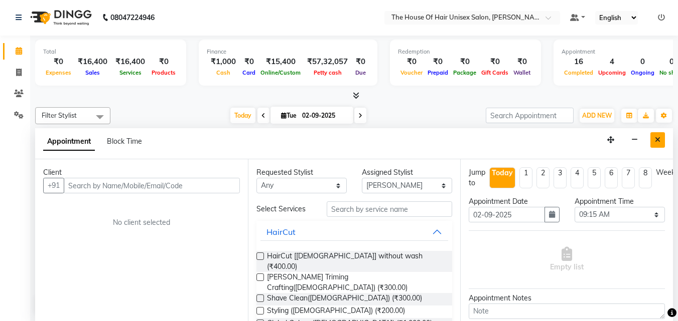
click at [548, 139] on button "Close" at bounding box center [657, 140] width 15 height 16
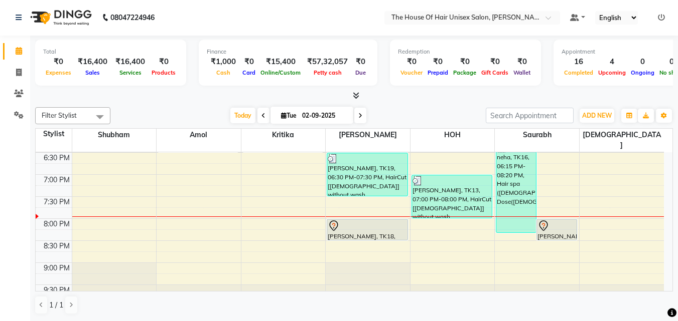
scroll to position [512, 0]
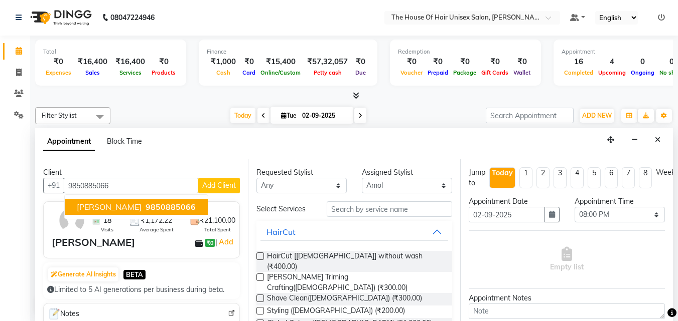
click at [140, 203] on span "[PERSON_NAME]" at bounding box center [109, 207] width 65 height 10
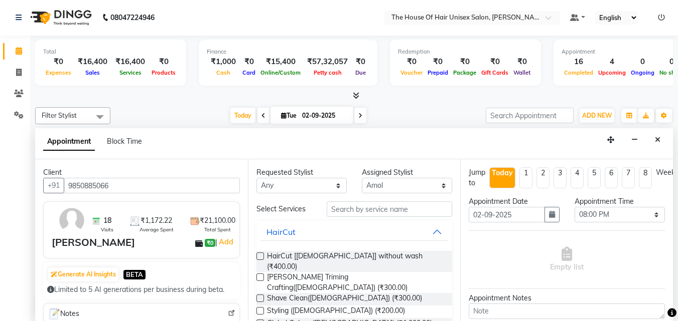
click at [259, 255] on label at bounding box center [260, 257] width 8 height 8
click at [259, 255] on input "checkbox" at bounding box center [259, 257] width 7 height 7
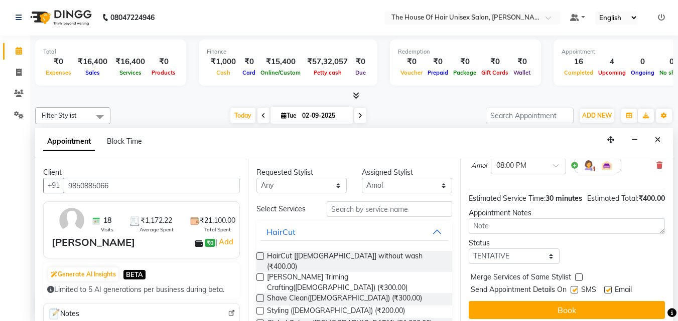
scroll to position [120, 0]
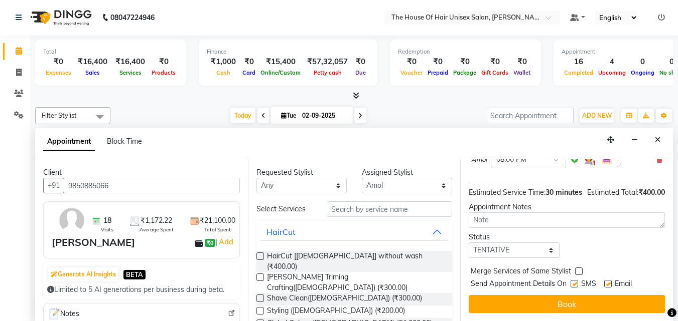
click at [548, 257] on label at bounding box center [579, 272] width 8 height 8
click at [548, 257] on input "checkbox" at bounding box center [578, 272] width 7 height 7
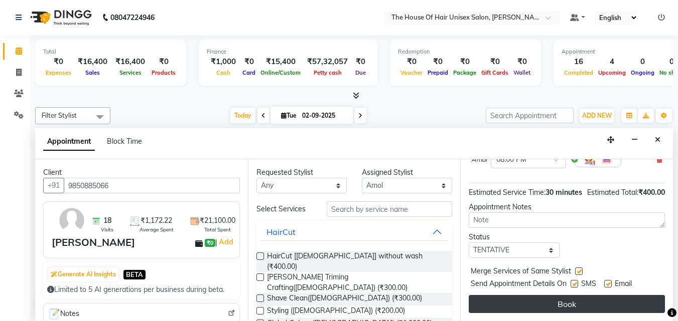
click at [548, 257] on button "Book" at bounding box center [566, 304] width 196 height 18
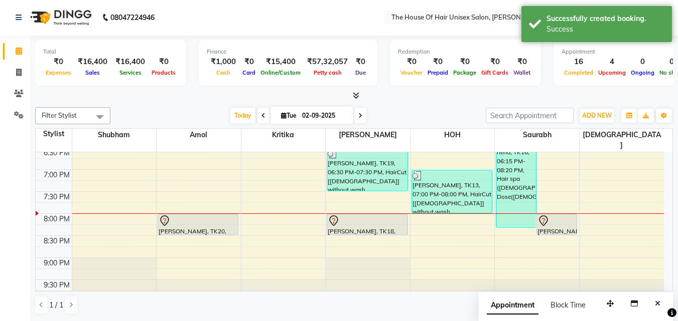
scroll to position [0, 0]
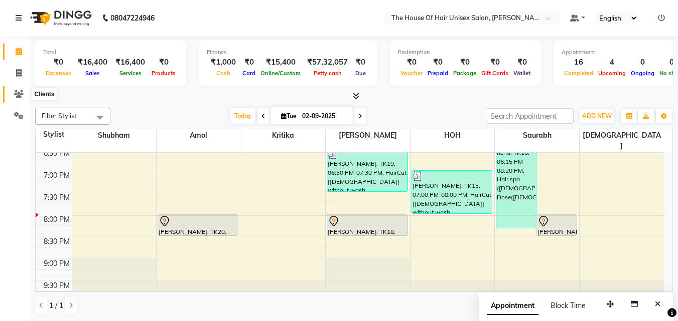
click at [19, 92] on icon at bounding box center [19, 94] width 10 height 8
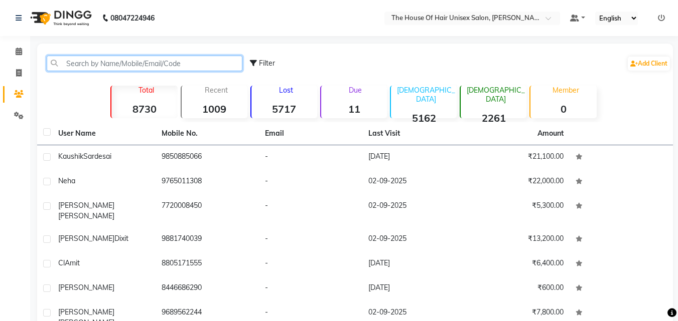
click at [117, 61] on input "text" at bounding box center [145, 64] width 196 height 16
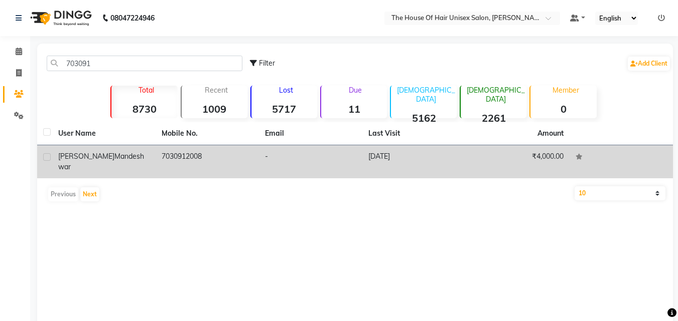
click at [215, 157] on td "7030912008" at bounding box center [206, 161] width 103 height 33
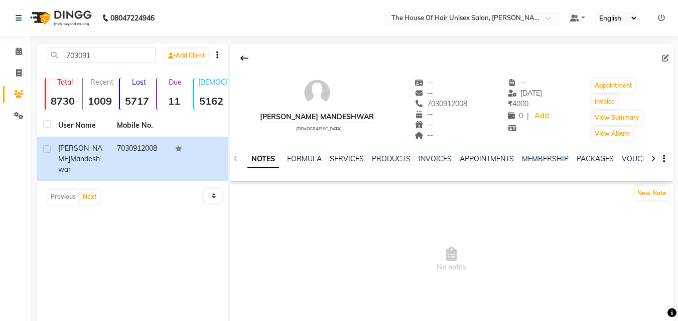
click at [349, 156] on link "SERVICES" at bounding box center [346, 158] width 34 height 9
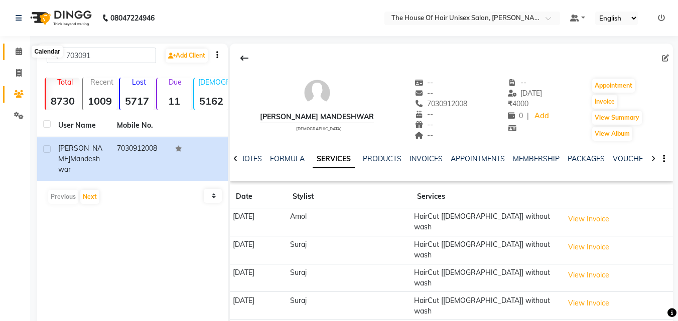
click at [19, 54] on icon at bounding box center [19, 52] width 7 height 8
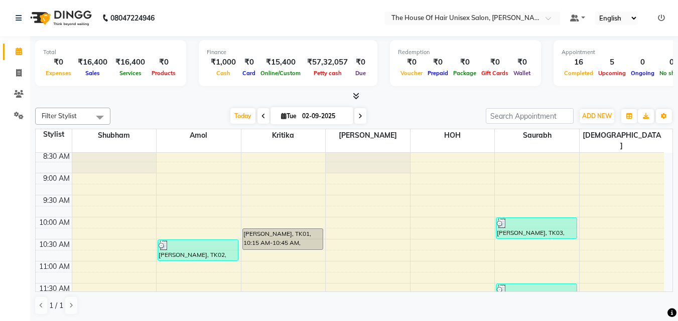
scroll to position [102, 0]
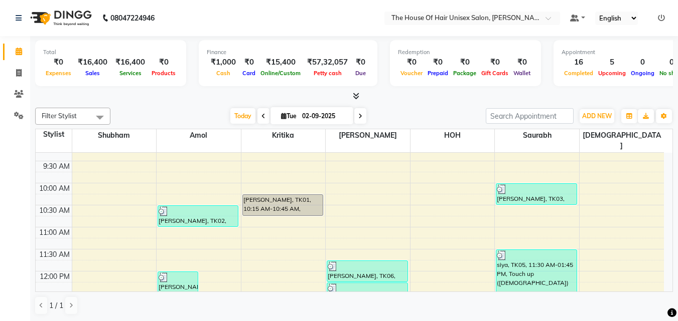
click at [362, 115] on span at bounding box center [360, 116] width 12 height 16
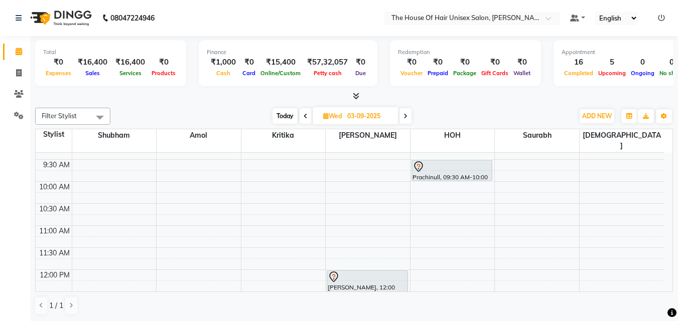
scroll to position [86, 0]
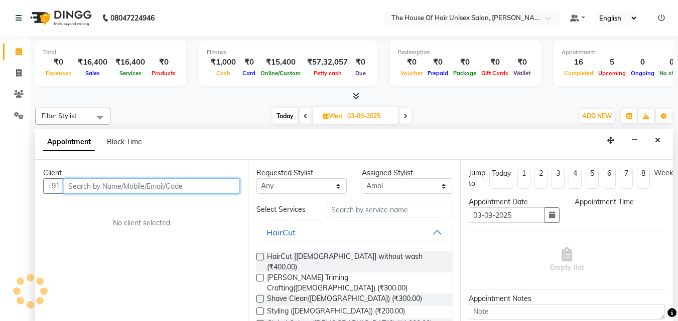
scroll to position [1, 0]
click at [176, 186] on input "text" at bounding box center [152, 186] width 176 height 16
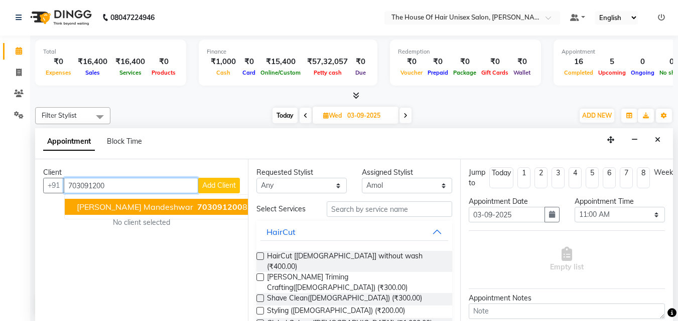
click at [197, 203] on span "703091200" at bounding box center [219, 207] width 45 height 10
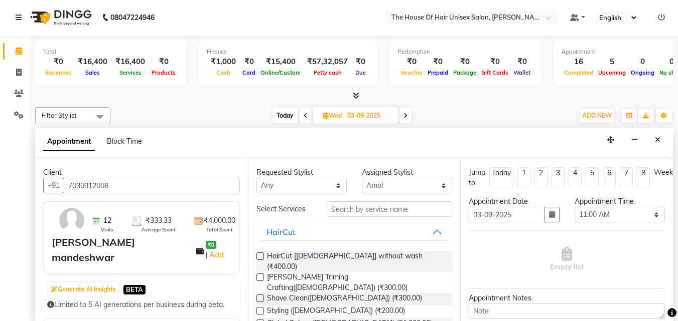
click at [262, 253] on label at bounding box center [260, 257] width 8 height 8
click at [262, 254] on input "checkbox" at bounding box center [259, 257] width 7 height 7
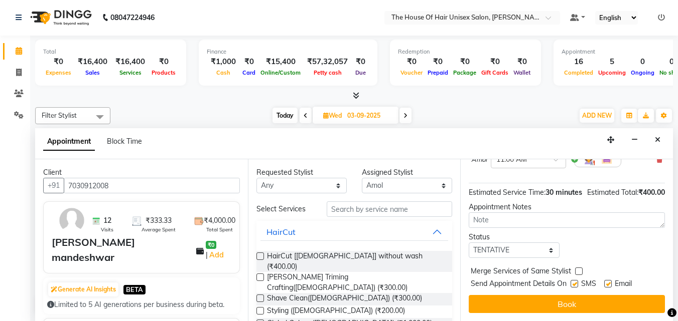
scroll to position [120, 0]
click at [548, 257] on label at bounding box center [579, 272] width 8 height 8
click at [548, 257] on input "checkbox" at bounding box center [578, 272] width 7 height 7
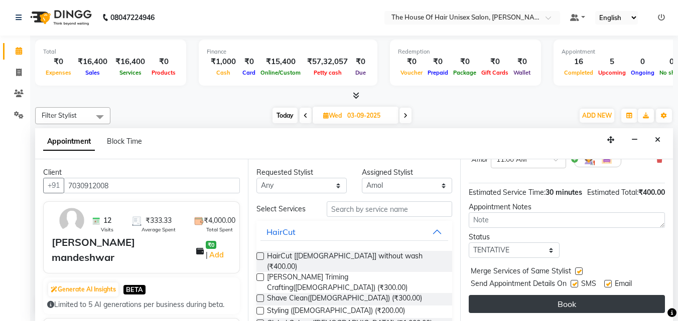
click at [548, 257] on button "Book" at bounding box center [566, 304] width 196 height 18
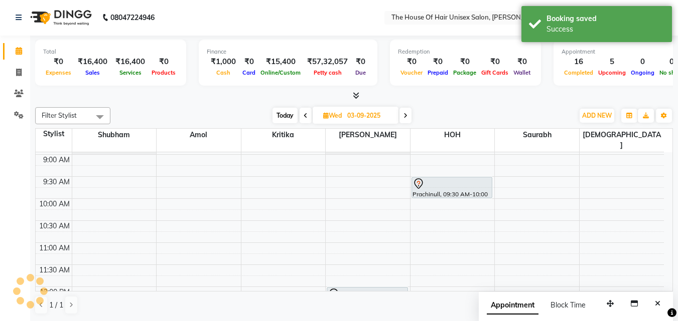
scroll to position [0, 0]
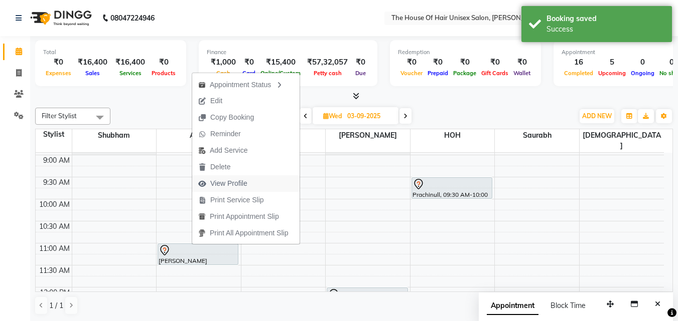
click at [214, 183] on span "View Profile" at bounding box center [228, 184] width 37 height 11
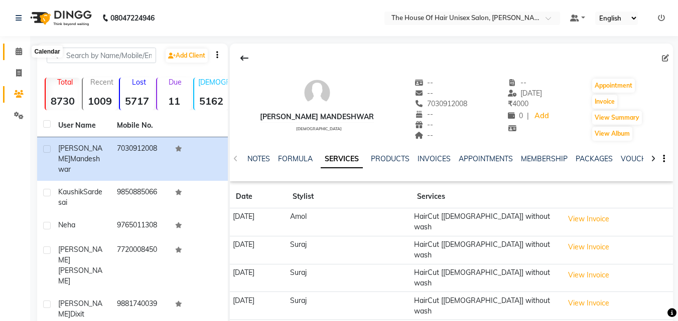
click at [22, 49] on icon at bounding box center [19, 52] width 7 height 8
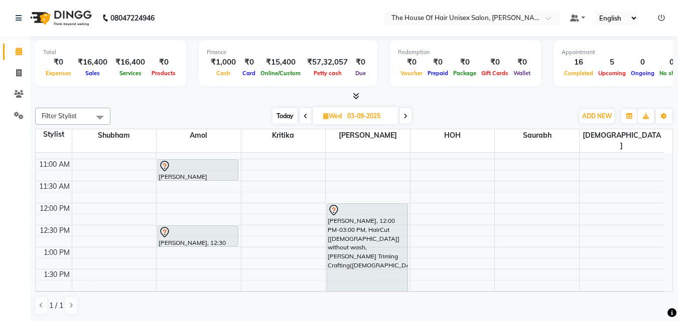
scroll to position [170, 0]
click at [286, 112] on span "Today" at bounding box center [284, 116] width 25 height 16
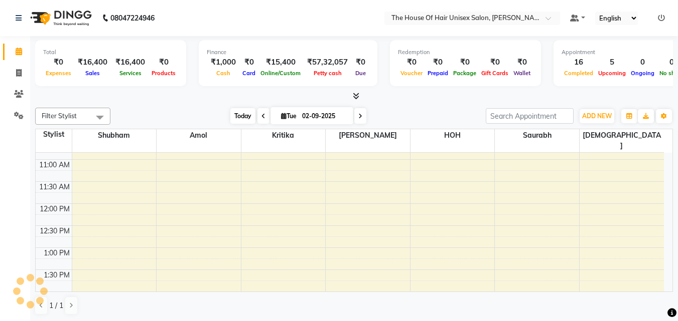
scroll to position [512, 0]
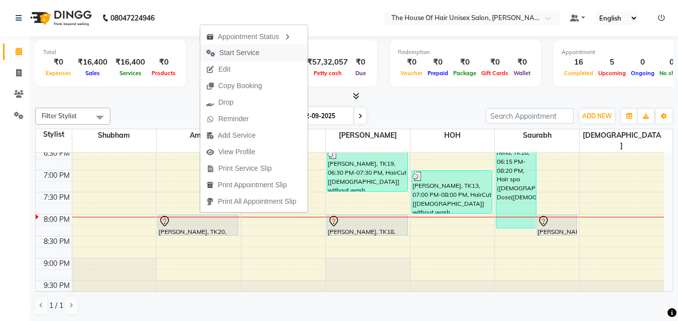
click at [249, 48] on span "Start Service" at bounding box center [239, 53] width 40 height 11
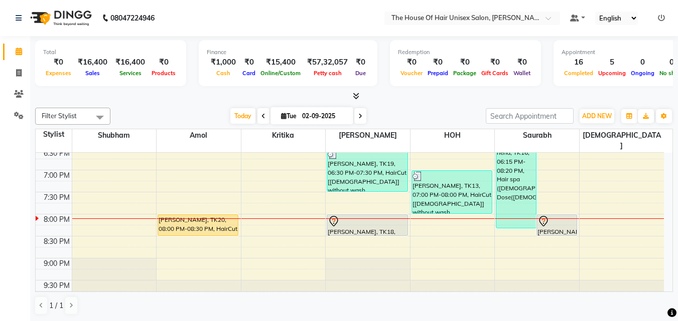
click at [360, 115] on icon at bounding box center [360, 116] width 4 height 6
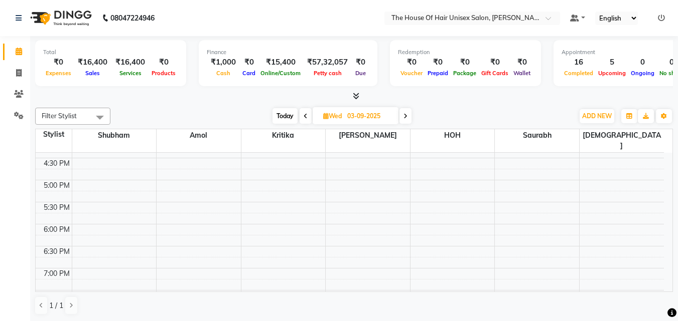
scroll to position [400, 0]
click at [280, 112] on span "Today" at bounding box center [284, 116] width 25 height 16
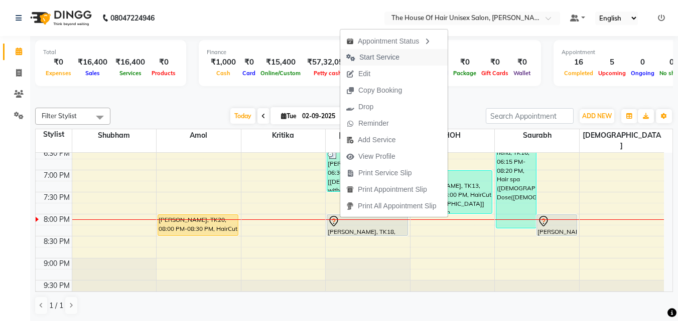
click at [394, 57] on span "Start Service" at bounding box center [379, 57] width 40 height 11
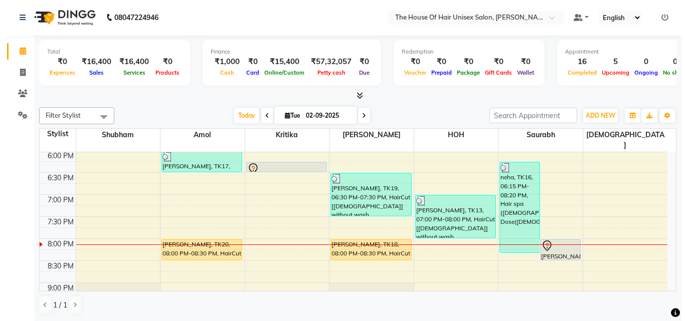
scroll to position [485, 0]
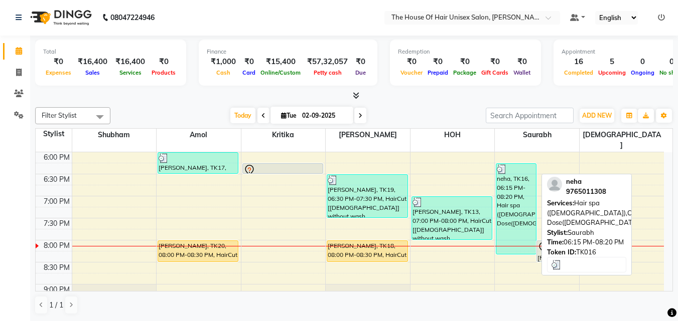
click at [512, 198] on div "neha, TK16, 06:15 PM-08:20 PM, Hair spa ([DEMOGRAPHIC_DATA]),Clear Dose([DEMOGR…" at bounding box center [516, 209] width 40 height 90
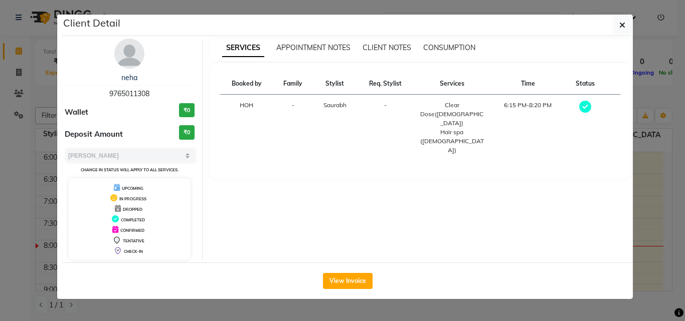
click at [355, 257] on button "View Invoice" at bounding box center [348, 281] width 50 height 16
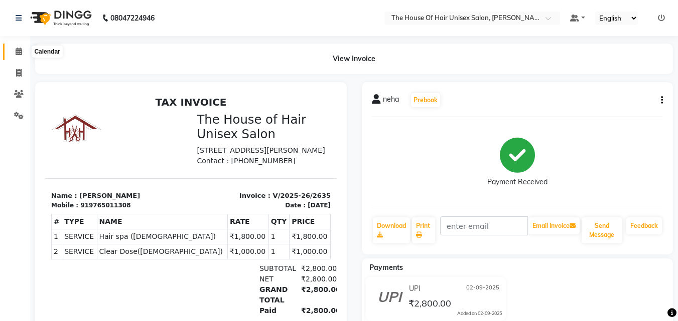
click at [14, 49] on span at bounding box center [19, 52] width 18 height 12
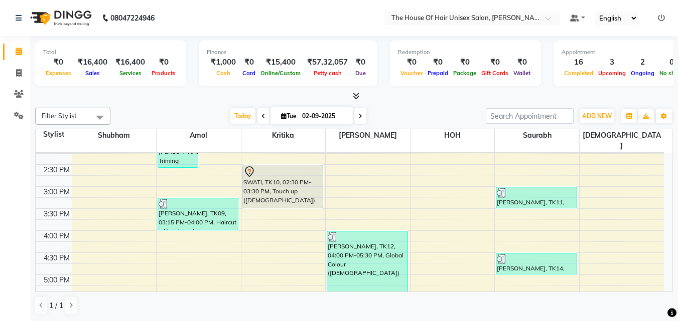
scroll to position [313, 0]
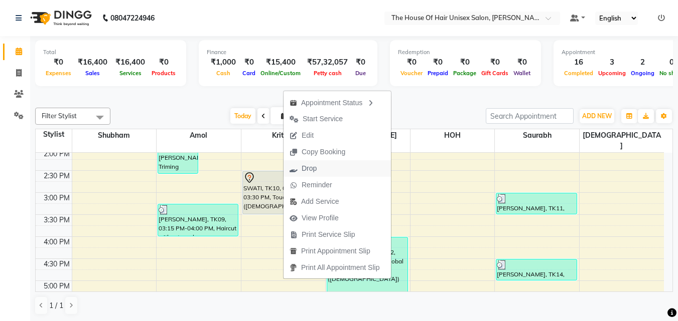
click at [317, 170] on span "Drop" at bounding box center [302, 168] width 39 height 17
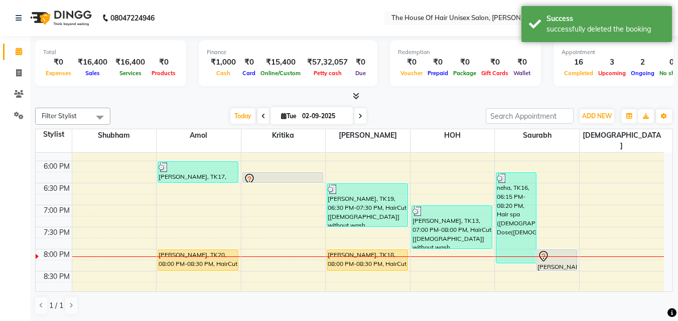
scroll to position [498, 0]
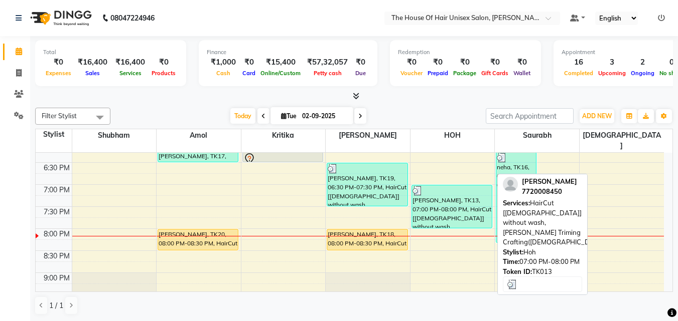
click at [433, 199] on div "[PERSON_NAME], TK13, 07:00 PM-08:00 PM, HairCut [[DEMOGRAPHIC_DATA]] without wa…" at bounding box center [452, 207] width 80 height 43
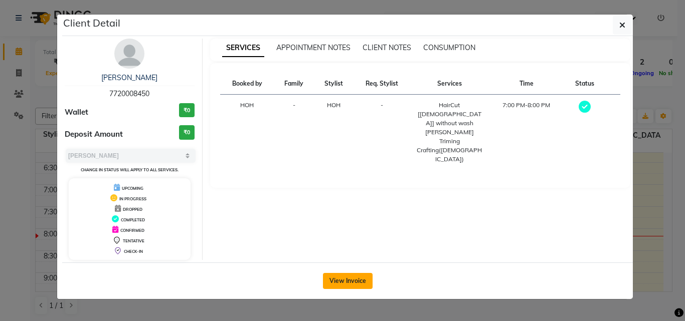
click at [355, 257] on button "View Invoice" at bounding box center [348, 281] width 50 height 16
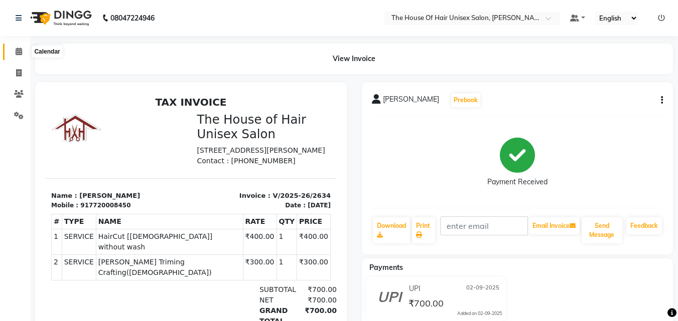
click at [18, 49] on icon at bounding box center [19, 52] width 7 height 8
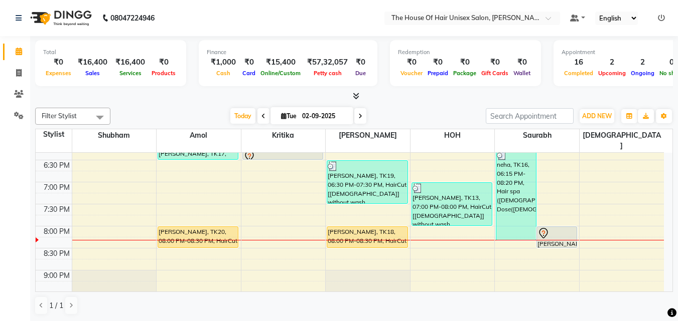
scroll to position [500, 0]
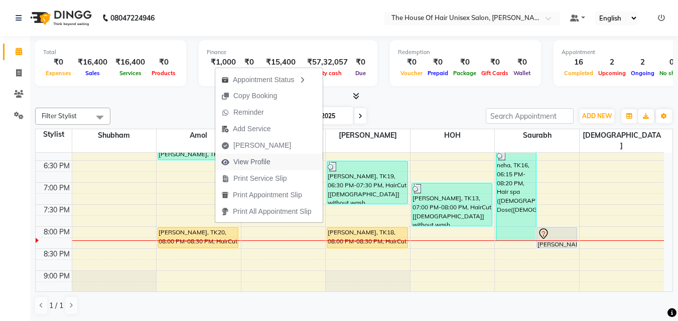
click at [249, 157] on span "View Profile" at bounding box center [251, 162] width 37 height 11
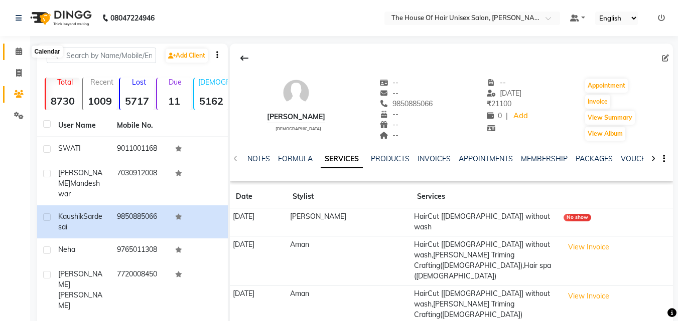
click at [20, 52] on icon at bounding box center [19, 52] width 7 height 8
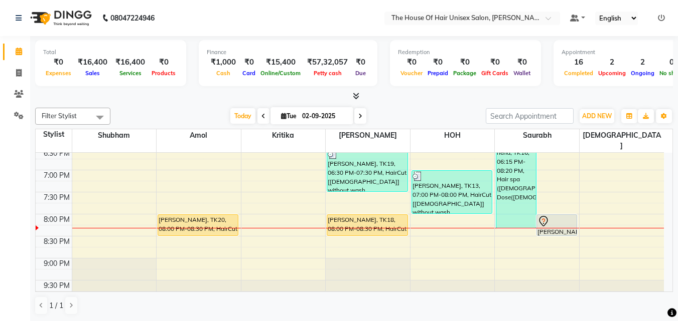
scroll to position [1, 0]
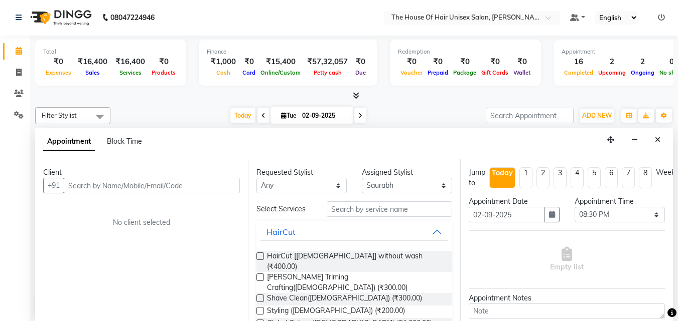
click at [180, 185] on input "text" at bounding box center [152, 186] width 176 height 16
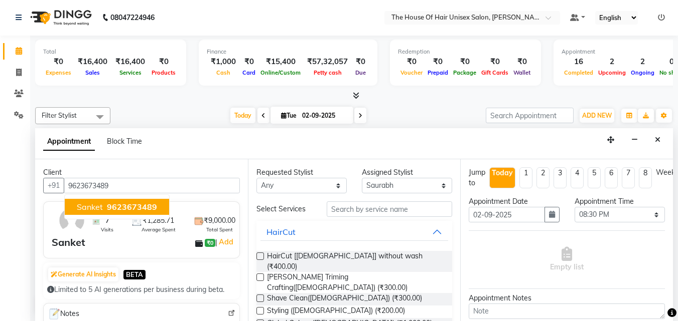
click at [147, 205] on span "9623673489" at bounding box center [132, 207] width 50 height 10
click at [260, 257] on label at bounding box center [260, 278] width 8 height 8
click at [260, 257] on input "checkbox" at bounding box center [259, 278] width 7 height 7
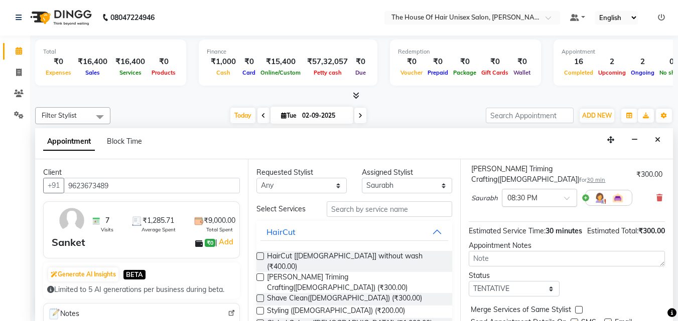
scroll to position [105, 0]
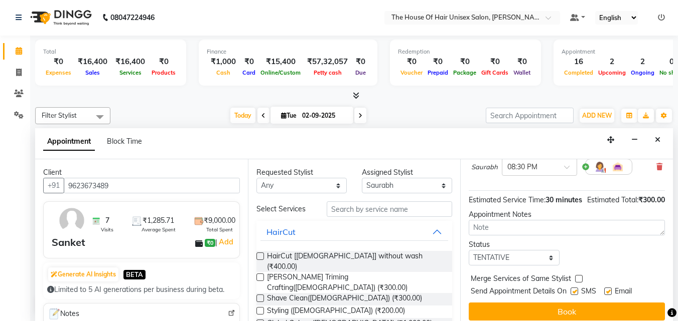
click at [548, 257] on label at bounding box center [579, 279] width 8 height 8
click at [548, 257] on input "checkbox" at bounding box center [578, 280] width 7 height 7
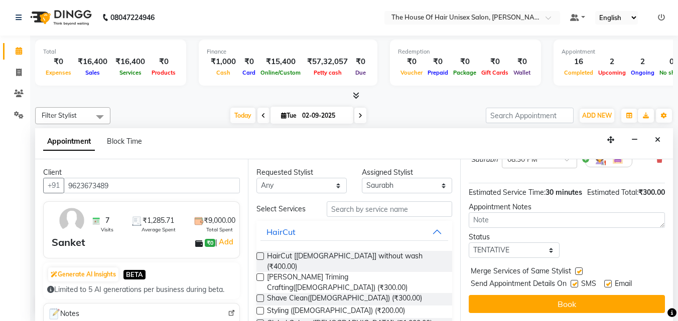
scroll to position [120, 0]
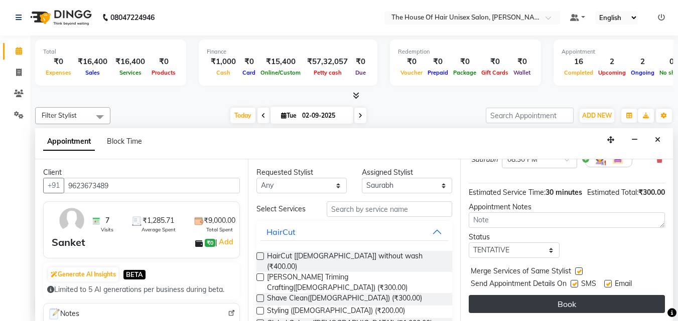
click at [546, 257] on button "Book" at bounding box center [566, 304] width 196 height 18
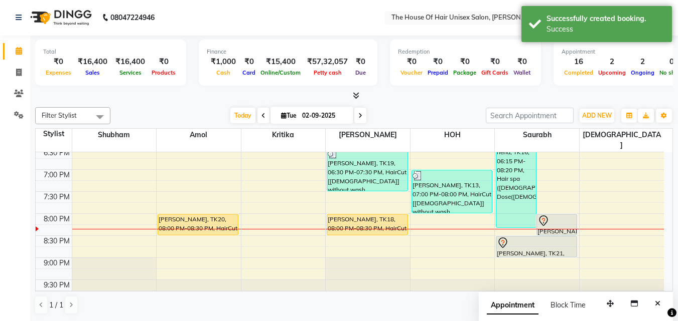
scroll to position [0, 0]
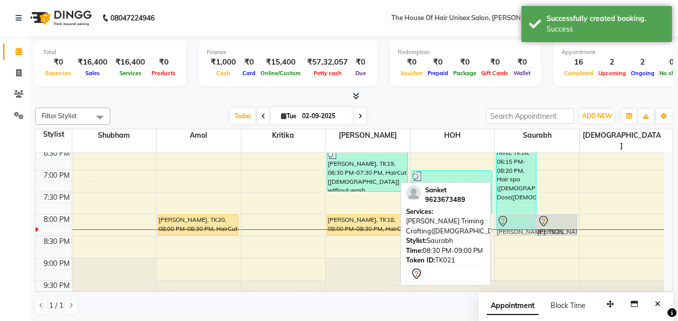
drag, startPoint x: 515, startPoint y: 240, endPoint x: 512, endPoint y: 221, distance: 19.2
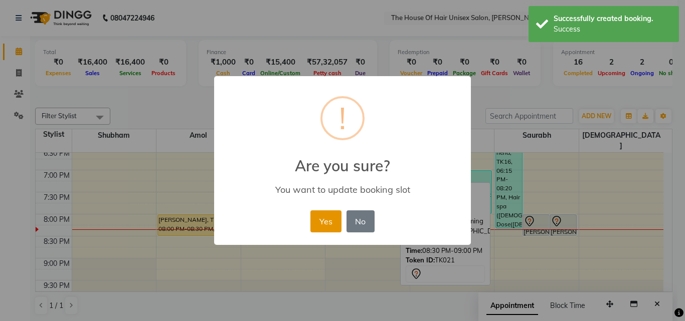
click at [325, 219] on button "Yes" at bounding box center [325, 222] width 31 height 22
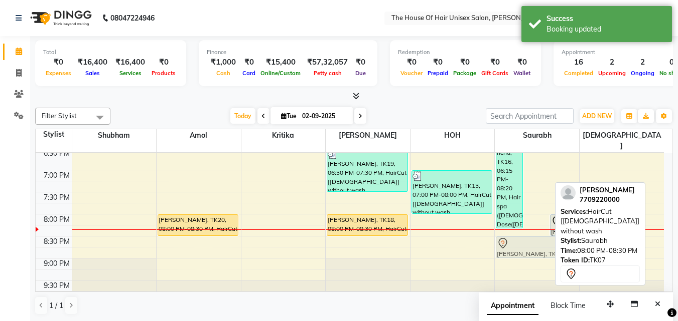
drag, startPoint x: 537, startPoint y: 209, endPoint x: 536, endPoint y: 234, distance: 25.1
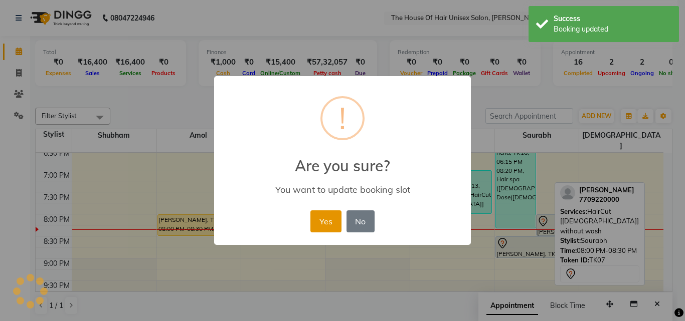
click at [320, 223] on button "Yes" at bounding box center [325, 222] width 31 height 22
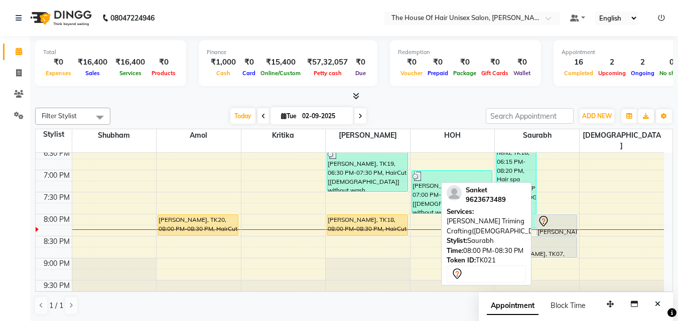
click at [548, 216] on div at bounding box center [556, 222] width 39 height 12
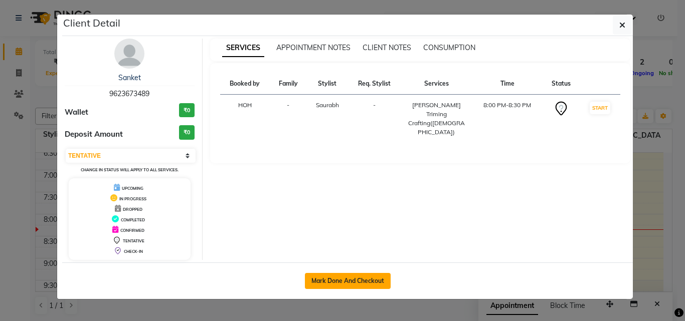
click at [354, 257] on button "Mark Done And Checkout" at bounding box center [348, 281] width 86 height 16
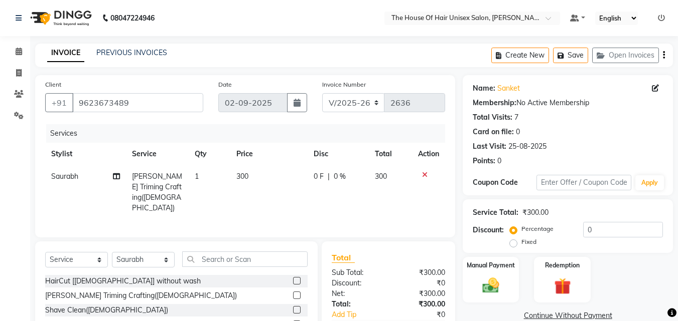
scroll to position [80, 0]
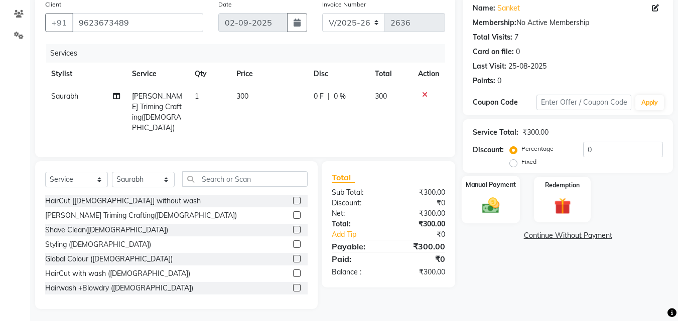
click at [494, 203] on img at bounding box center [490, 206] width 28 height 20
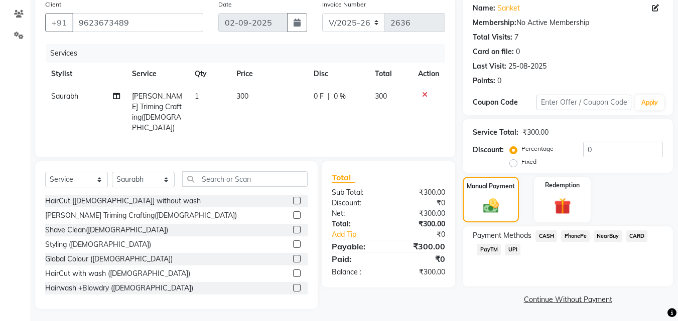
click at [510, 250] on span "UPI" at bounding box center [513, 250] width 16 height 12
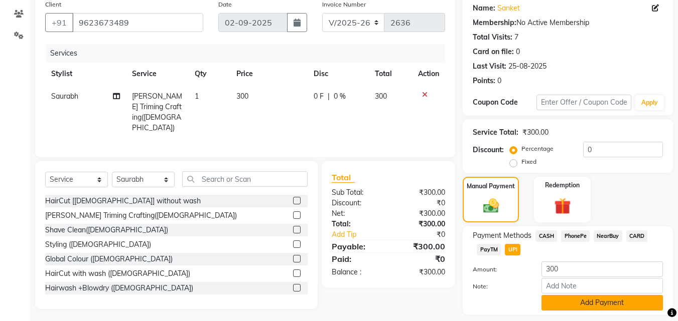
click at [548, 257] on button "Add Payment" at bounding box center [601, 303] width 121 height 16
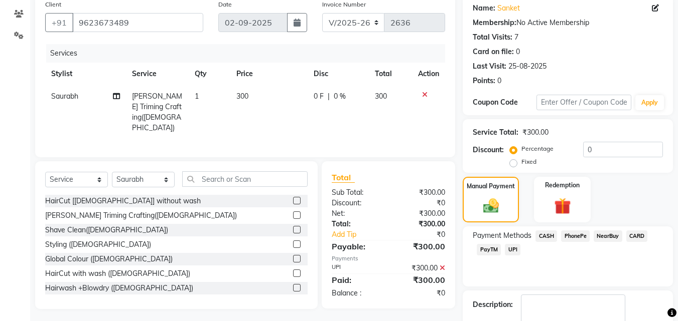
scroll to position [138, 0]
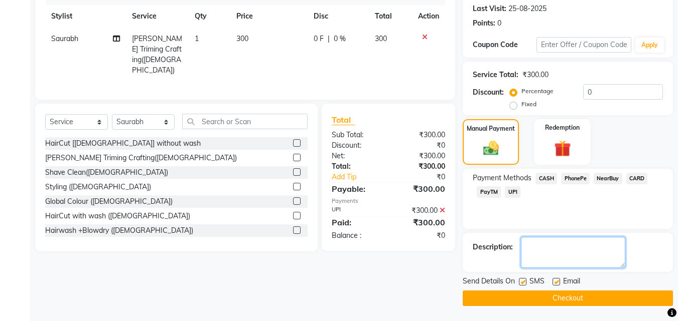
click at [548, 252] on textarea at bounding box center [573, 252] width 104 height 31
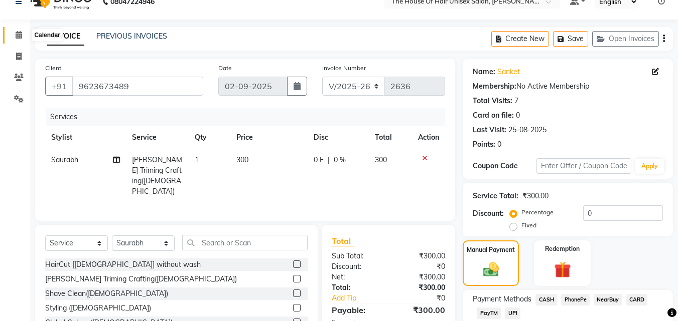
click at [19, 32] on icon at bounding box center [19, 35] width 7 height 8
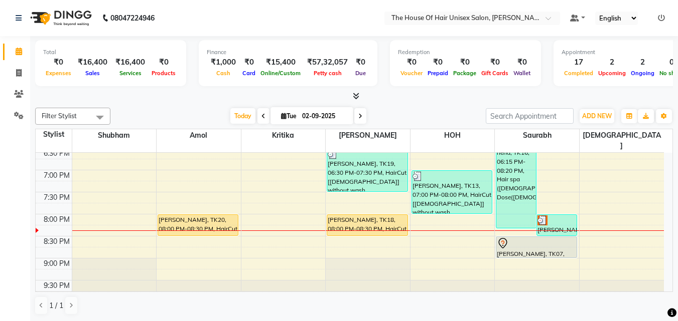
scroll to position [512, 0]
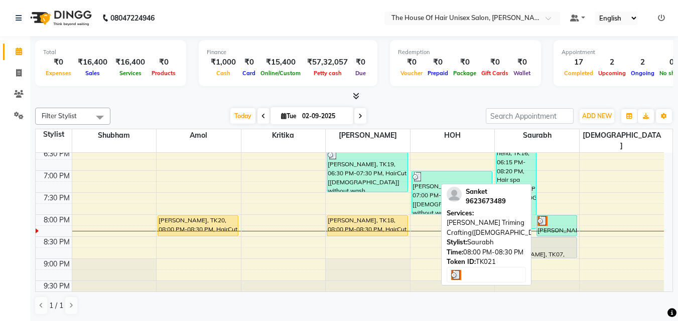
click at [548, 216] on div at bounding box center [556, 221] width 39 height 10
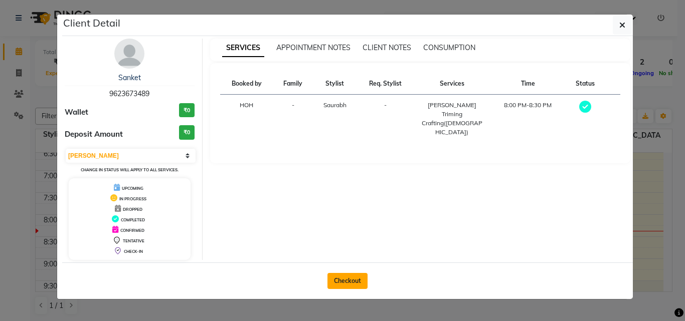
click at [355, 257] on button "Checkout" at bounding box center [347, 281] width 40 height 16
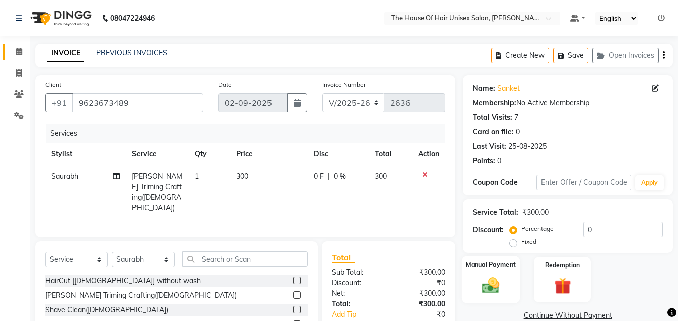
scroll to position [80, 0]
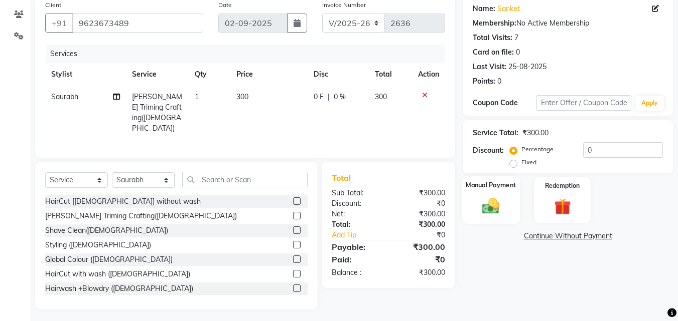
click at [491, 209] on img at bounding box center [490, 206] width 28 height 20
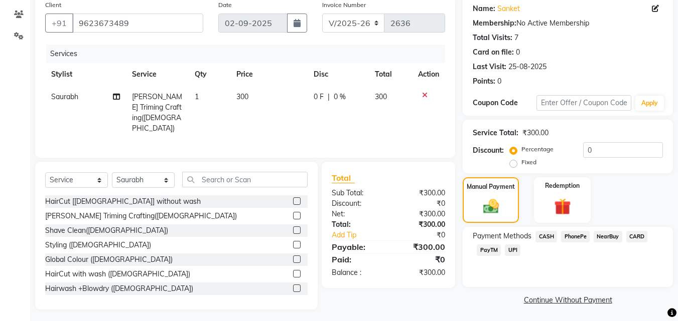
click at [513, 250] on span "UPI" at bounding box center [513, 251] width 16 height 12
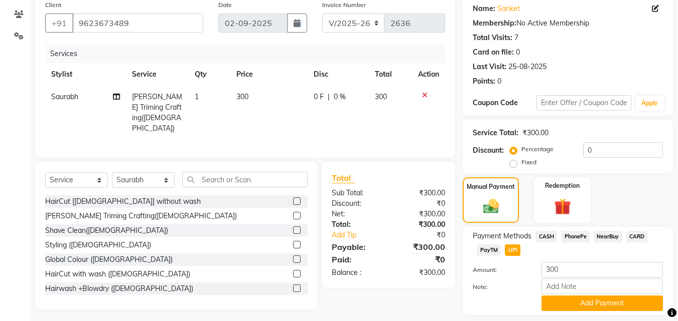
scroll to position [109, 0]
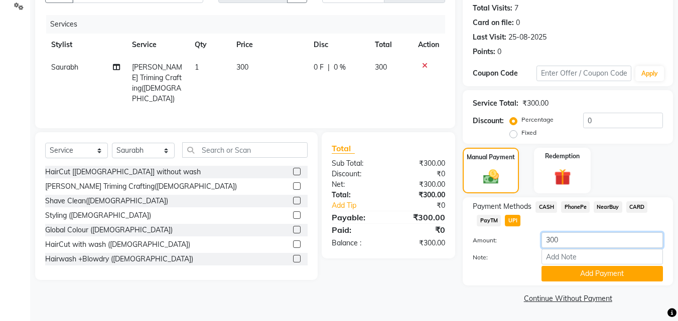
click at [548, 239] on input "300" at bounding box center [601, 241] width 121 height 16
click at [548, 257] on button "Add Payment" at bounding box center [601, 274] width 121 height 16
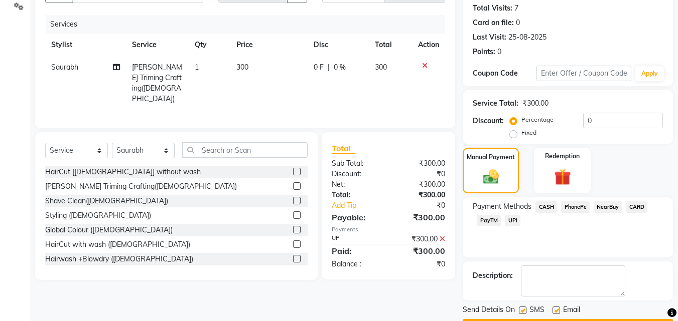
scroll to position [138, 0]
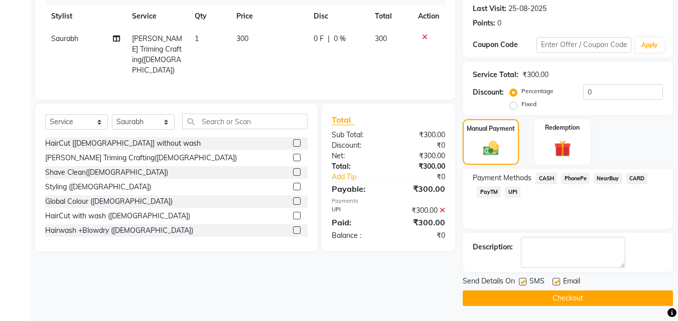
click at [512, 257] on button "Checkout" at bounding box center [567, 299] width 210 height 16
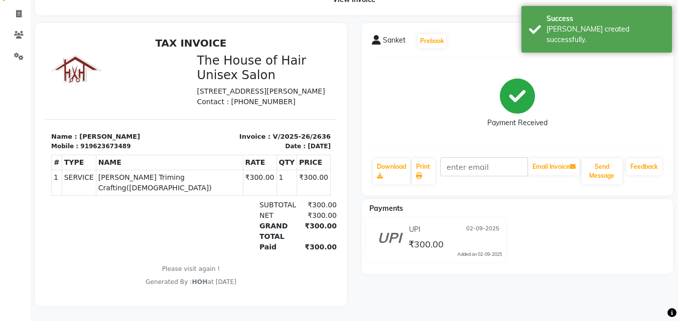
scroll to position [20, 0]
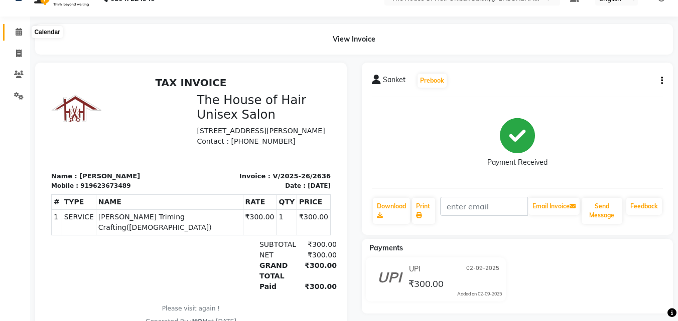
click at [18, 28] on icon at bounding box center [19, 32] width 7 height 8
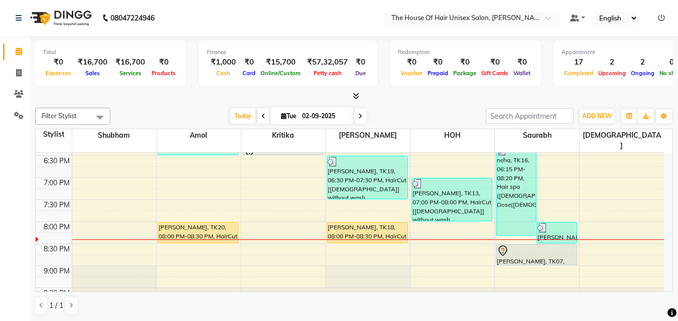
scroll to position [512, 0]
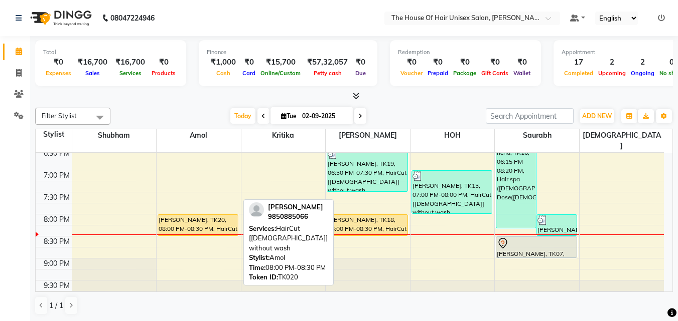
click at [202, 215] on div "[PERSON_NAME], TK20, 08:00 PM-08:30 PM, HairCut [[DEMOGRAPHIC_DATA]] without wa…" at bounding box center [198, 225] width 80 height 21
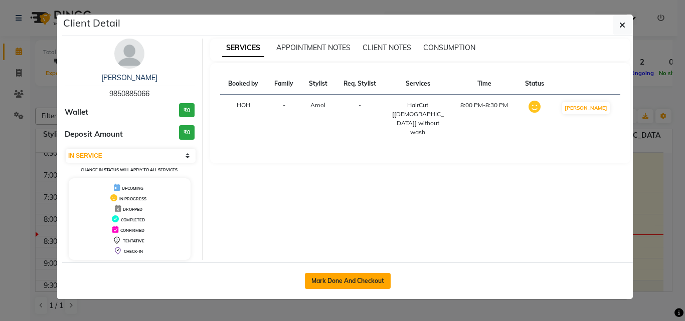
click at [351, 257] on button "Mark Done And Checkout" at bounding box center [348, 281] width 86 height 16
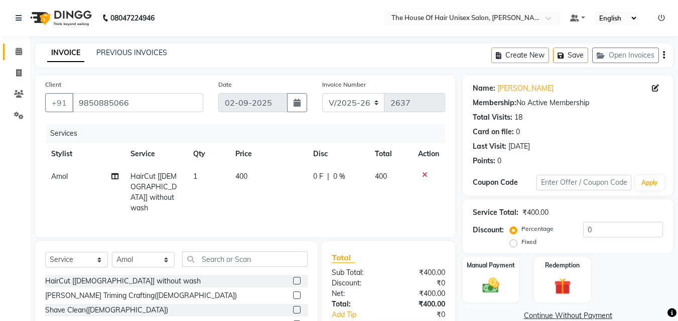
scroll to position [80, 0]
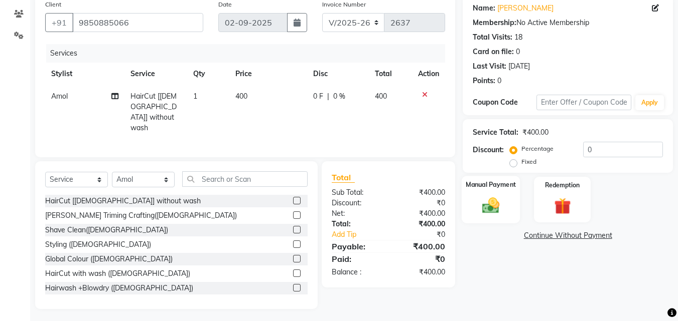
click at [490, 202] on img at bounding box center [490, 206] width 28 height 20
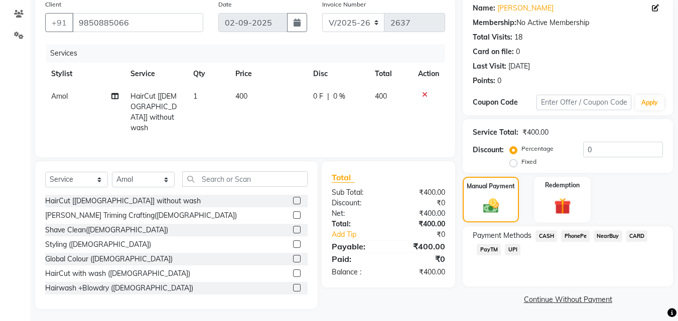
click at [512, 249] on span "UPI" at bounding box center [513, 250] width 16 height 12
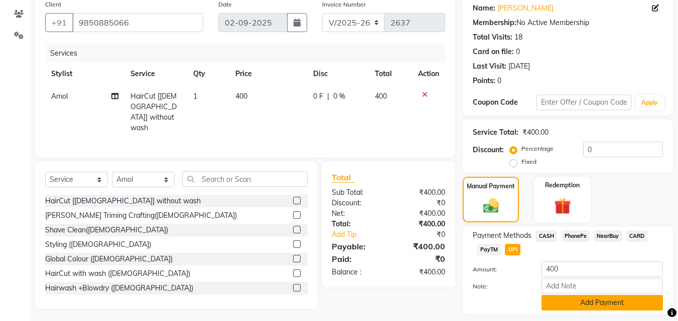
scroll to position [109, 0]
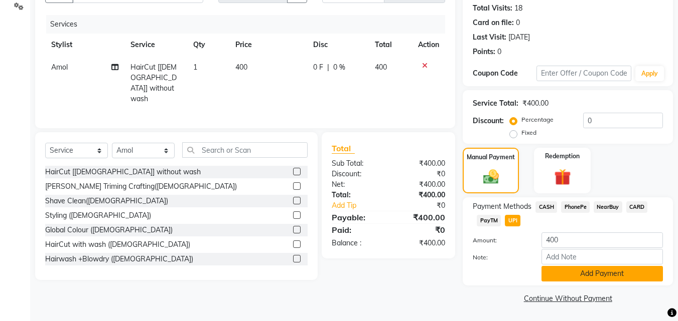
click at [548, 257] on button "Add Payment" at bounding box center [601, 274] width 121 height 16
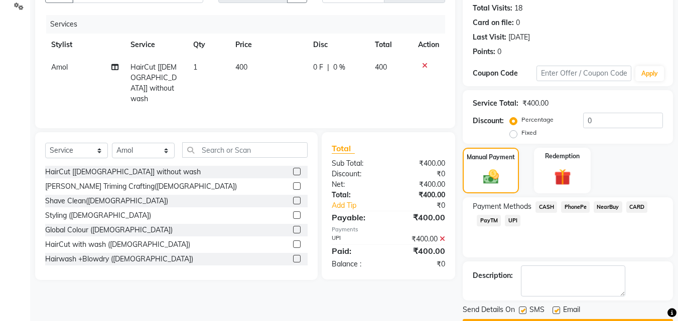
scroll to position [138, 0]
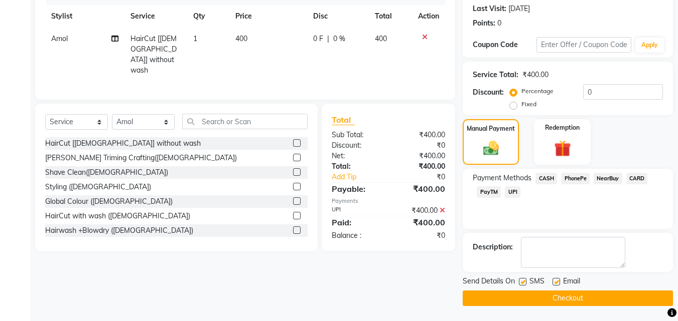
click at [534, 257] on button "Checkout" at bounding box center [567, 299] width 210 height 16
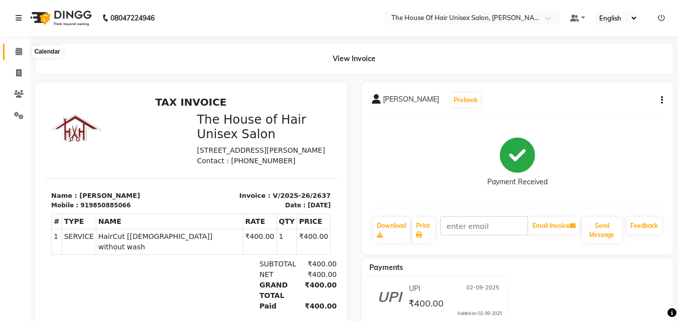
click at [20, 49] on icon at bounding box center [19, 52] width 7 height 8
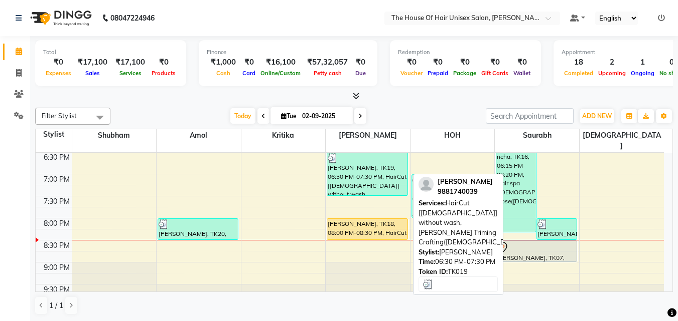
scroll to position [512, 0]
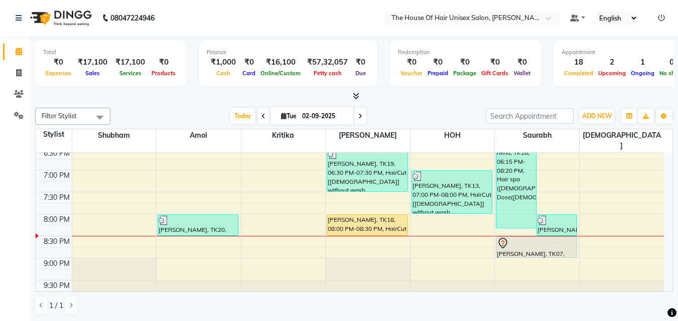
click at [360, 114] on icon at bounding box center [360, 116] width 4 height 6
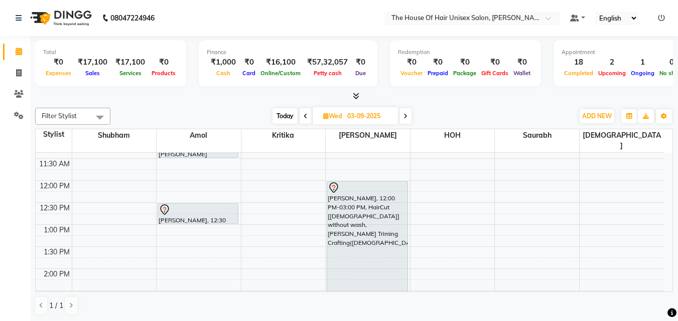
scroll to position [181, 0]
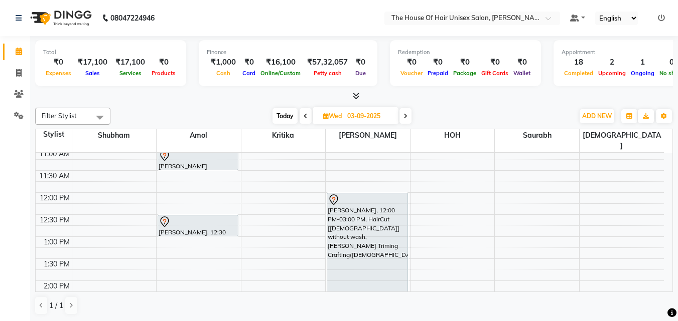
click at [280, 111] on span "Today" at bounding box center [284, 116] width 25 height 16
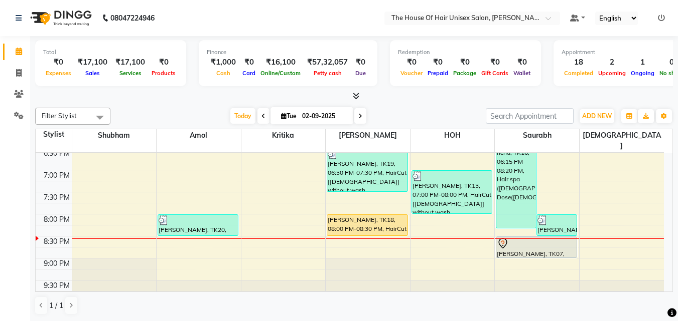
scroll to position [1, 0]
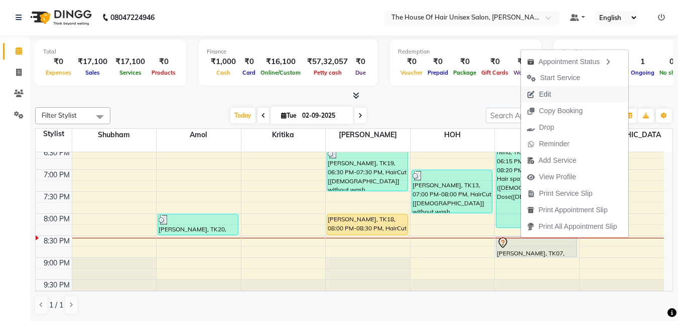
click at [548, 91] on button "Edit" at bounding box center [574, 94] width 107 height 17
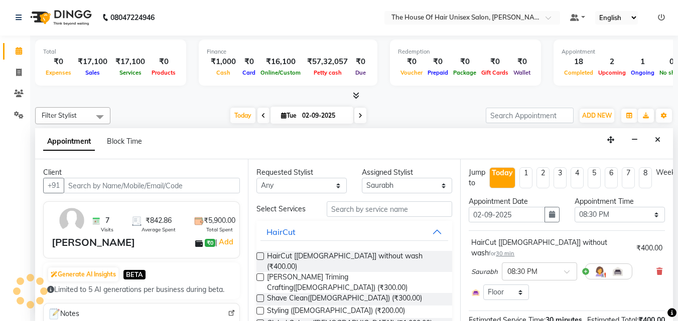
scroll to position [512, 0]
click at [548, 214] on icon "button" at bounding box center [552, 214] width 6 height 7
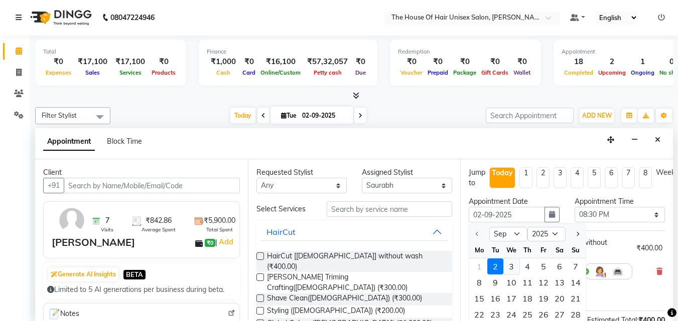
click at [511, 257] on div "3" at bounding box center [511, 267] width 16 height 16
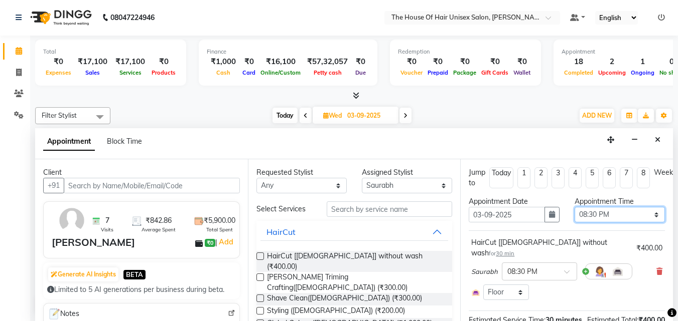
click at [548, 216] on select "Select 08:00 AM 08:15 AM 08:30 AM 08:45 AM 09:00 AM 09:15 AM 09:30 AM 09:45 AM …" at bounding box center [619, 215] width 90 height 16
click at [548, 207] on select "Select 08:00 AM 08:15 AM 08:30 AM 08:45 AM 09:00 AM 09:15 AM 09:30 AM 09:45 AM …" at bounding box center [619, 215] width 90 height 16
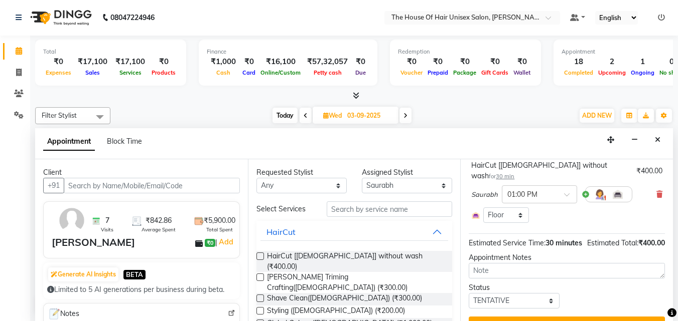
scroll to position [106, 0]
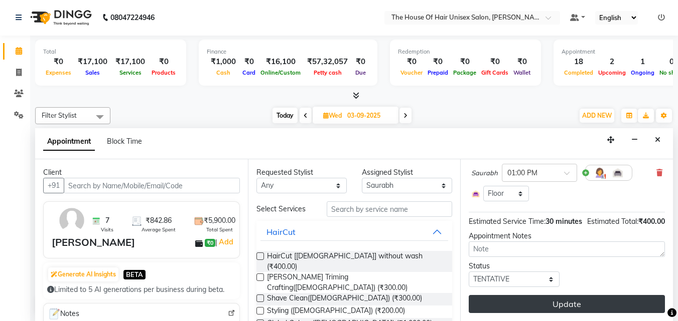
click at [548, 257] on button "Update" at bounding box center [566, 304] width 196 height 18
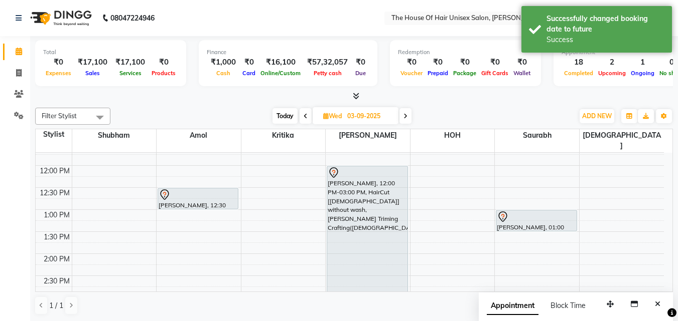
scroll to position [218, 0]
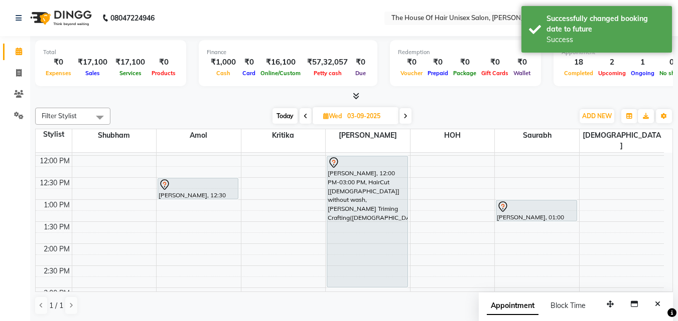
click at [285, 113] on span "Today" at bounding box center [284, 116] width 25 height 16
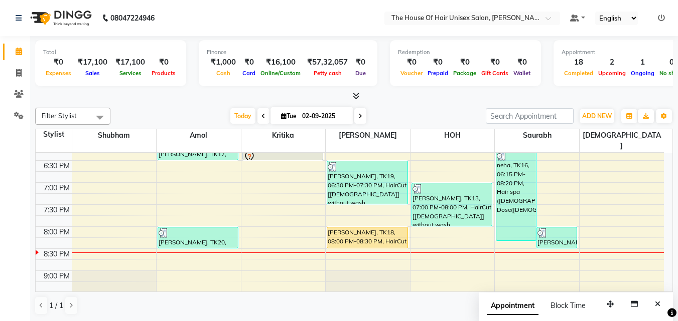
scroll to position [511, 0]
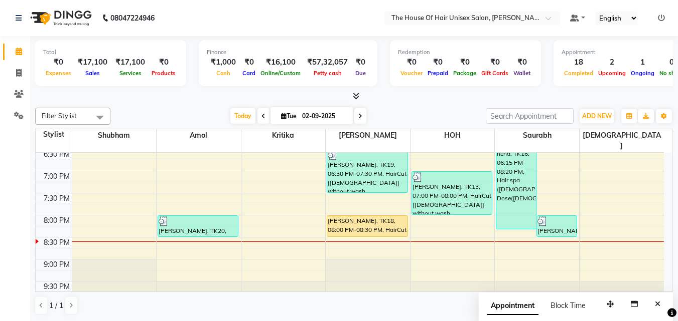
click at [358, 119] on icon at bounding box center [360, 116] width 4 height 6
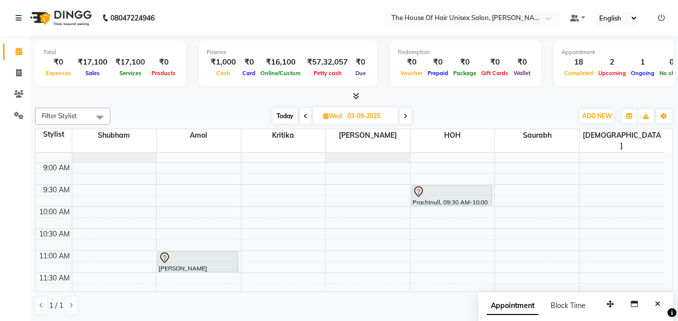
scroll to position [71, 0]
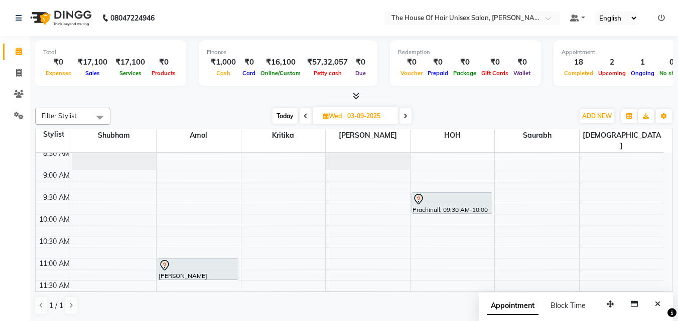
click at [286, 115] on span "Today" at bounding box center [284, 116] width 25 height 16
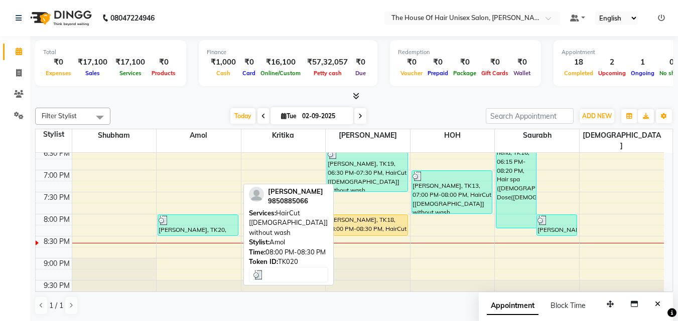
click at [209, 216] on div at bounding box center [197, 221] width 79 height 10
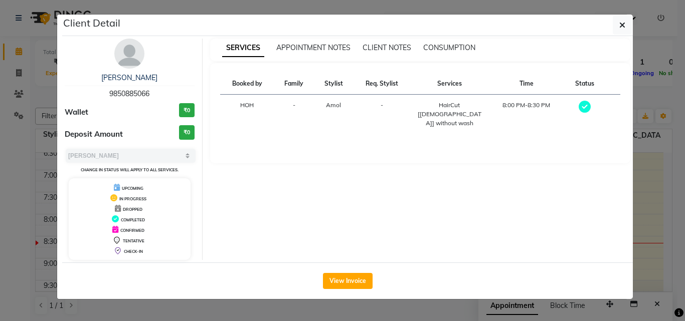
click at [322, 257] on div "View Invoice" at bounding box center [347, 281] width 571 height 37
click at [351, 257] on button "View Invoice" at bounding box center [348, 281] width 50 height 16
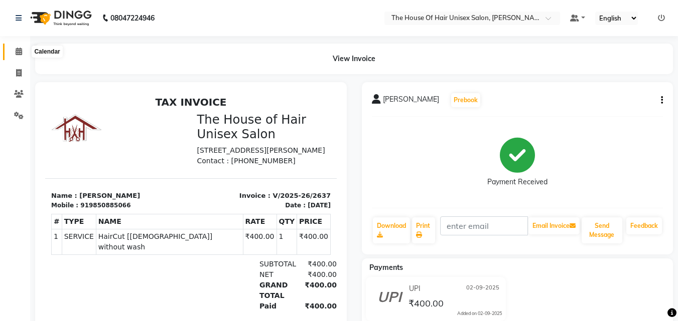
click at [19, 53] on icon at bounding box center [19, 52] width 7 height 8
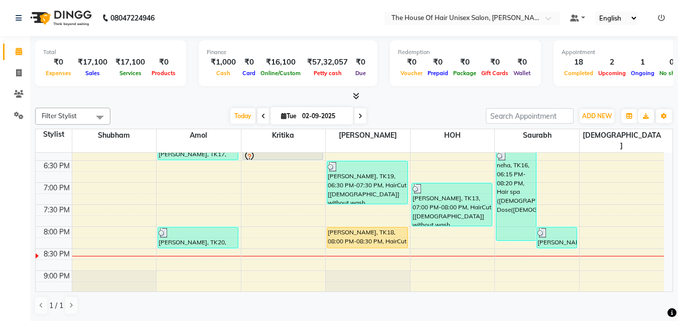
scroll to position [512, 0]
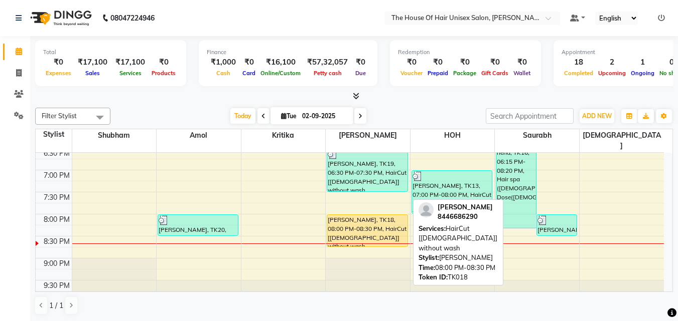
drag, startPoint x: 367, startPoint y: 223, endPoint x: 363, endPoint y: 233, distance: 10.6
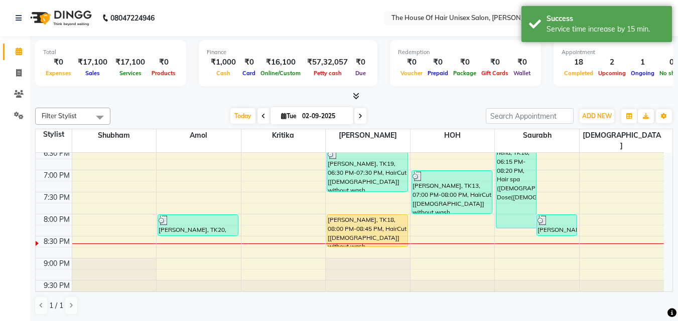
scroll to position [1, 0]
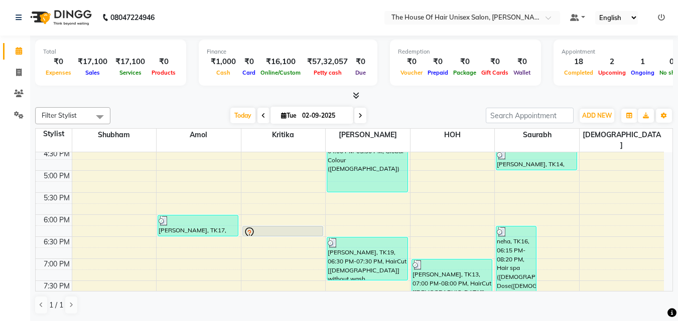
scroll to position [391, 0]
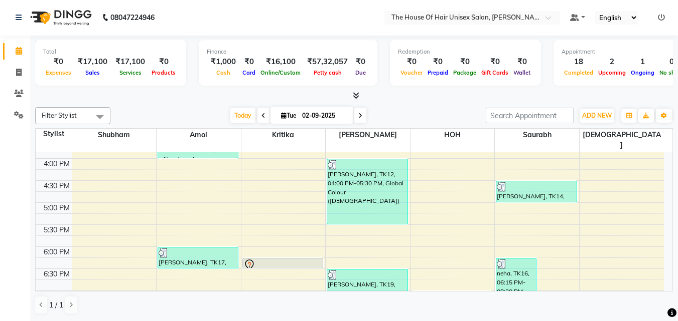
click at [358, 115] on icon at bounding box center [360, 116] width 4 height 6
type input "03-09-2025"
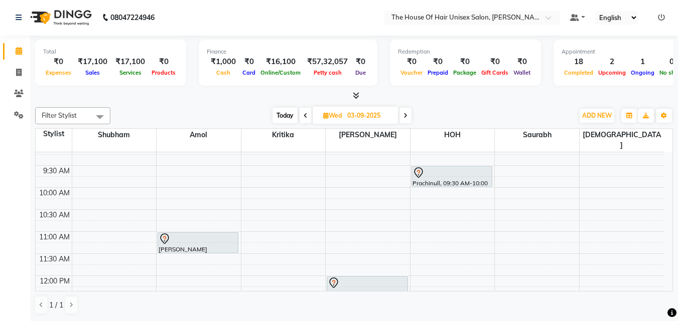
scroll to position [97, 0]
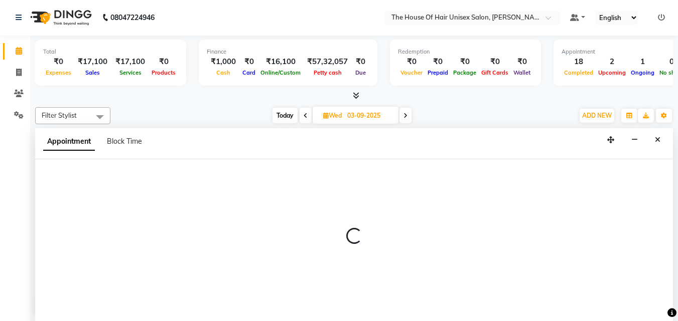
select select "13497"
select select "tentative"
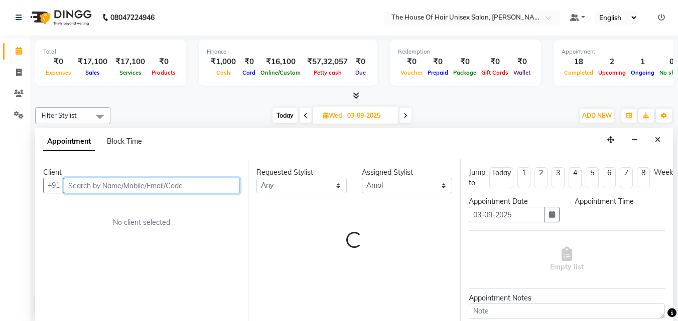
select select "645"
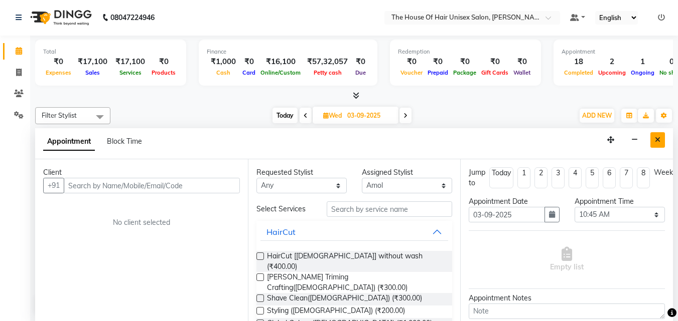
click at [655, 136] on icon "Close" at bounding box center [657, 139] width 6 height 7
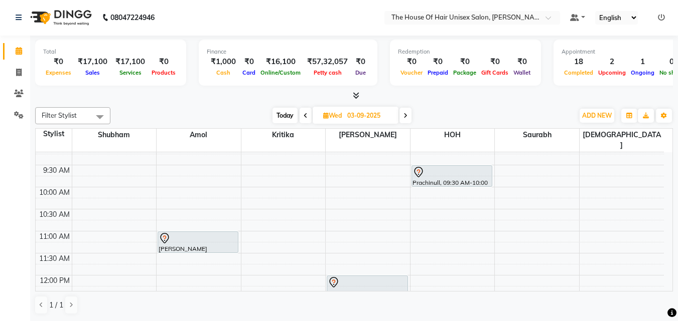
click at [306, 115] on icon at bounding box center [305, 116] width 4 height 6
type input "02-09-2025"
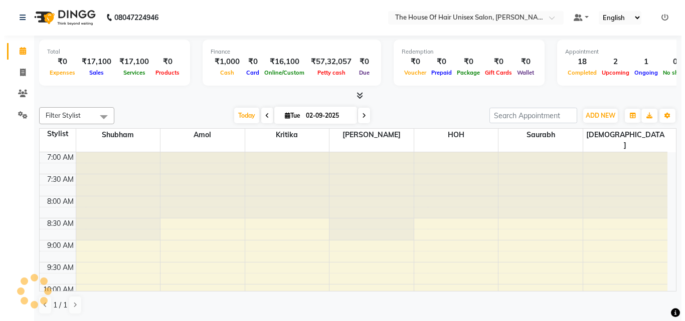
scroll to position [512, 0]
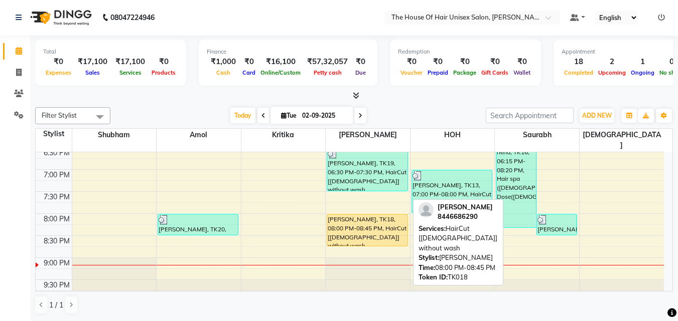
click at [389, 215] on div "[PERSON_NAME], TK18, 08:00 PM-08:45 PM, HairCut [[DEMOGRAPHIC_DATA]] without wa…" at bounding box center [367, 231] width 80 height 32
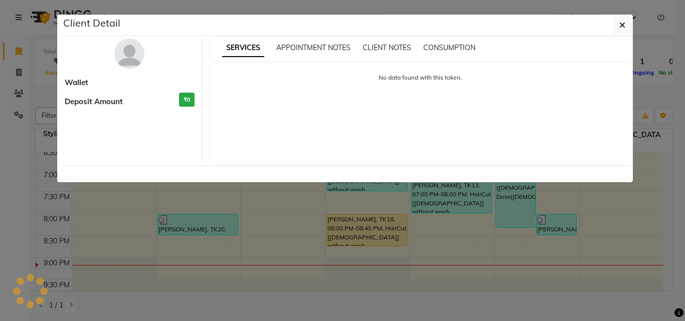
select select "1"
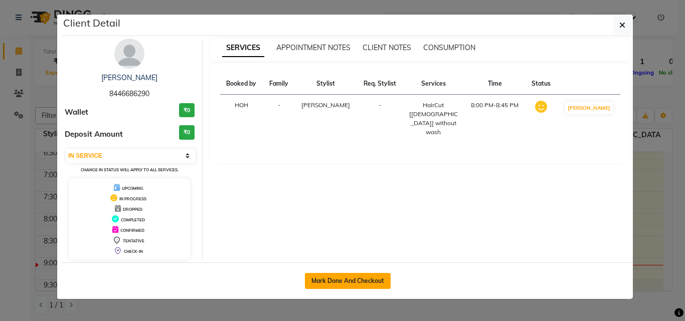
click at [344, 276] on button "Mark Done And Checkout" at bounding box center [348, 281] width 86 height 16
select select "598"
select select "service"
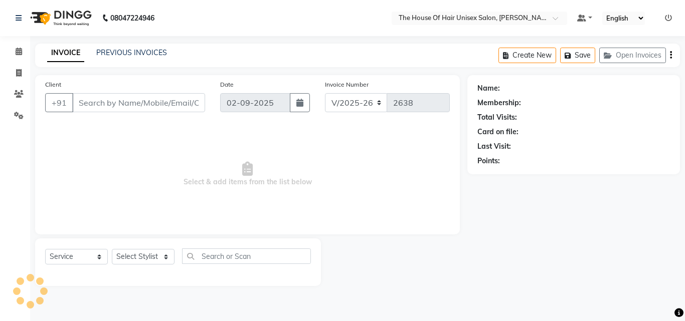
type input "8446686290"
select select "42814"
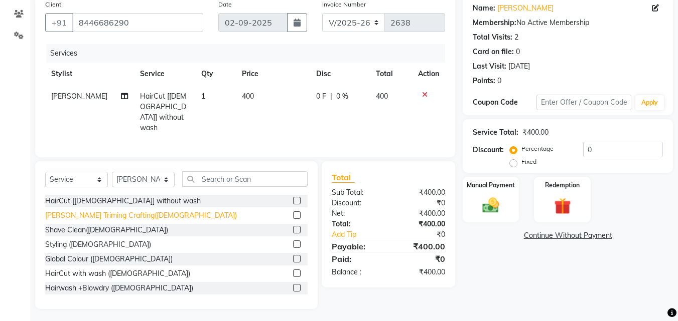
click at [96, 216] on div "[PERSON_NAME] Triming Crafting([DEMOGRAPHIC_DATA])" at bounding box center [141, 216] width 192 height 11
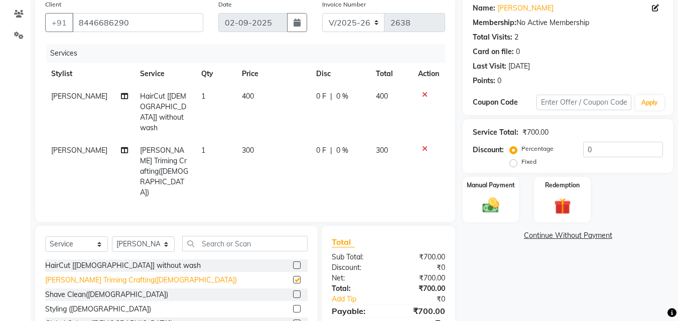
checkbox input "false"
click at [482, 197] on img at bounding box center [490, 206] width 28 height 20
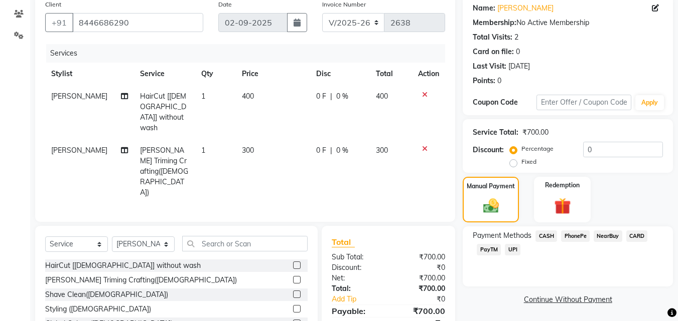
click at [510, 248] on span "UPI" at bounding box center [513, 250] width 16 height 12
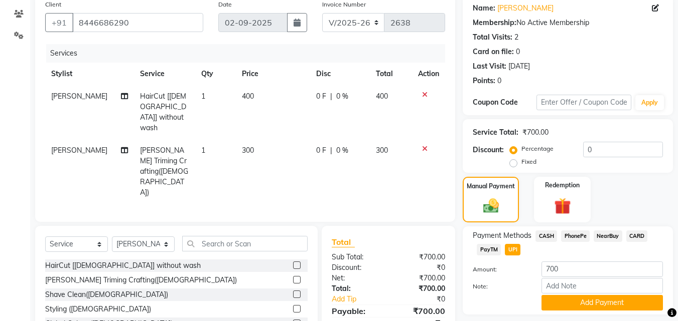
scroll to position [109, 0]
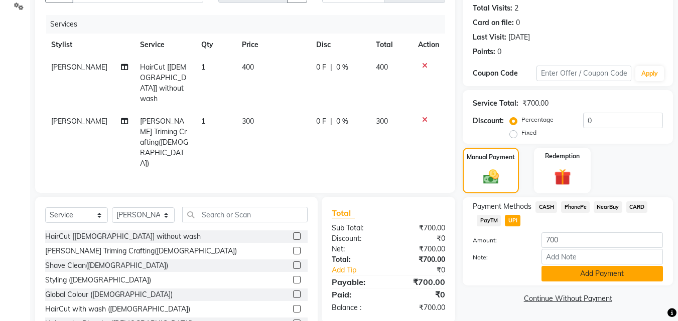
click at [634, 271] on button "Add Payment" at bounding box center [601, 274] width 121 height 16
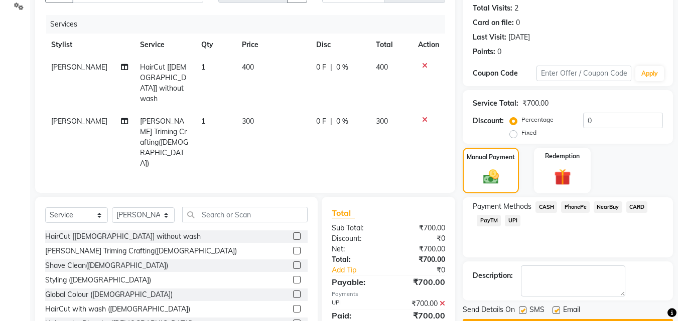
scroll to position [138, 0]
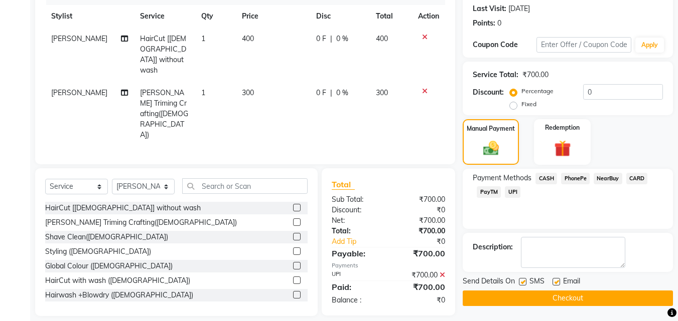
click at [559, 297] on button "Checkout" at bounding box center [567, 299] width 210 height 16
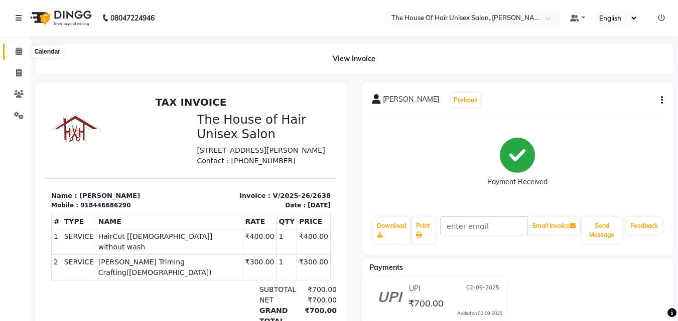
click at [23, 53] on span at bounding box center [19, 52] width 18 height 12
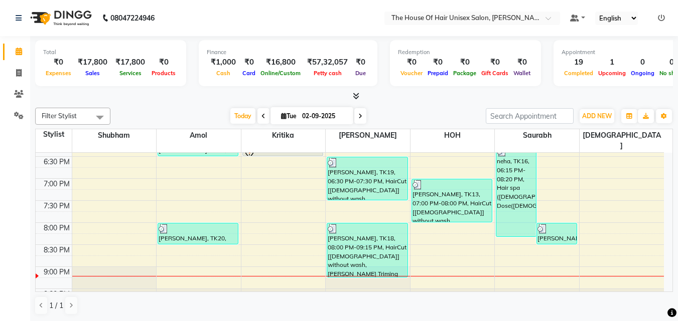
scroll to position [512, 0]
